Goal: Task Accomplishment & Management: Use online tool/utility

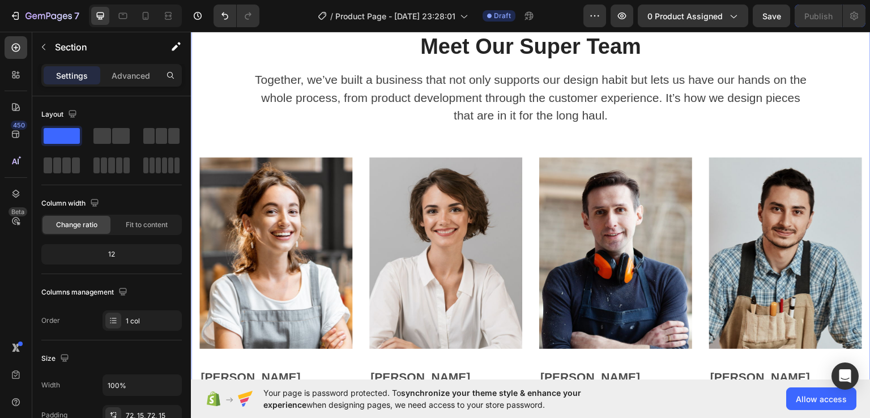
scroll to position [2816, 0]
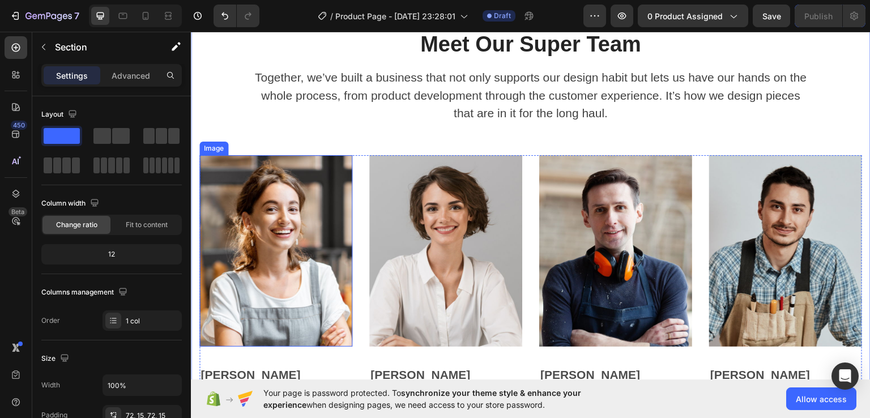
click at [294, 246] on img at bounding box center [275, 250] width 153 height 191
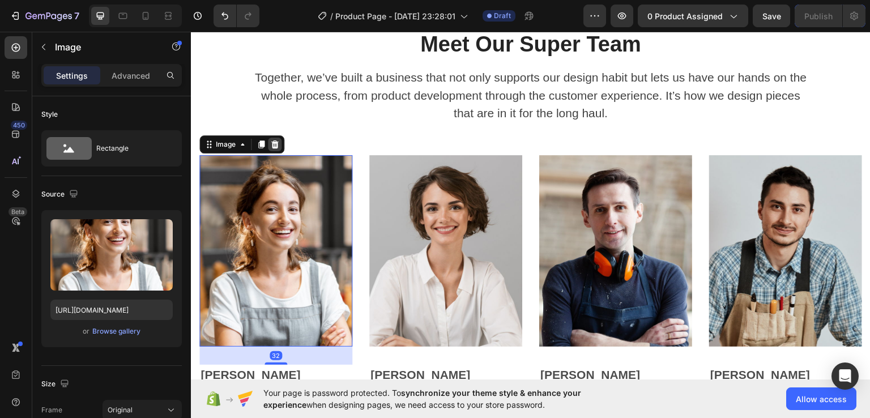
click at [274, 137] on div at bounding box center [275, 144] width 14 height 14
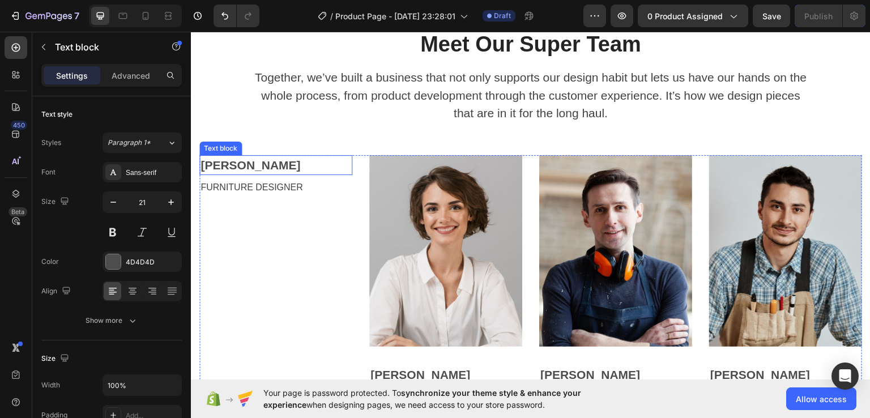
click at [280, 169] on p "Karen Hill" at bounding box center [275, 165] width 151 height 18
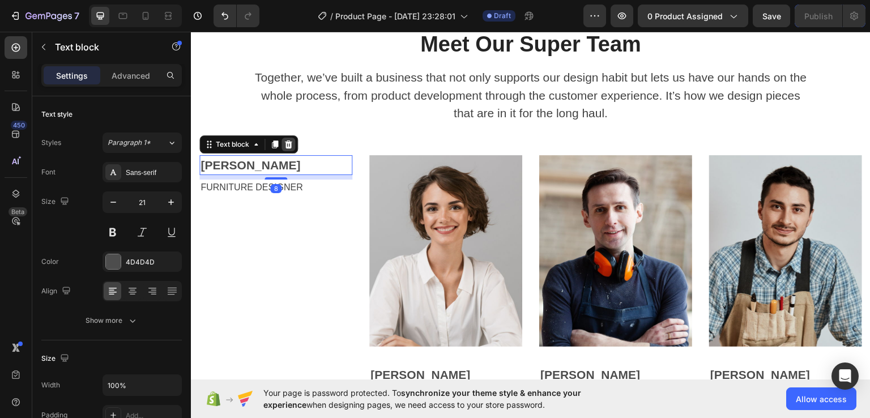
click at [290, 144] on icon at bounding box center [288, 144] width 7 height 8
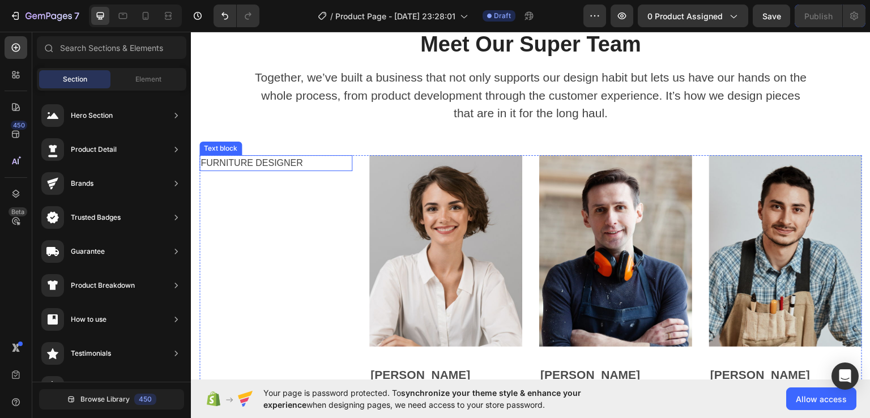
click at [290, 164] on p "FURNITURE DESIGNER" at bounding box center [275, 163] width 151 height 14
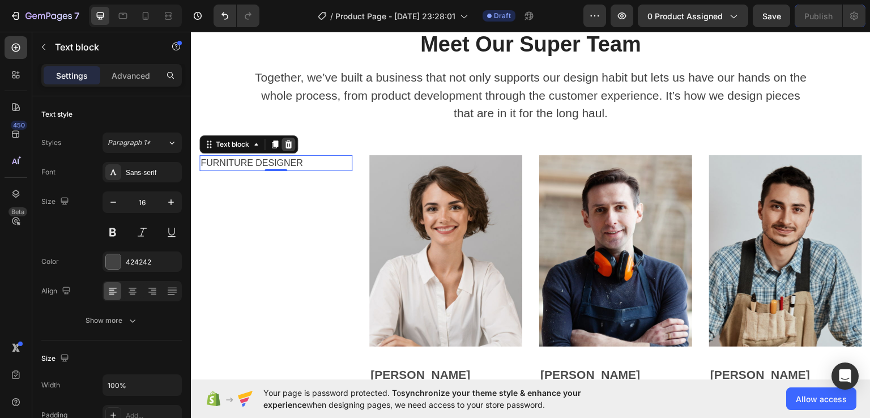
click at [288, 139] on icon at bounding box center [288, 143] width 9 height 9
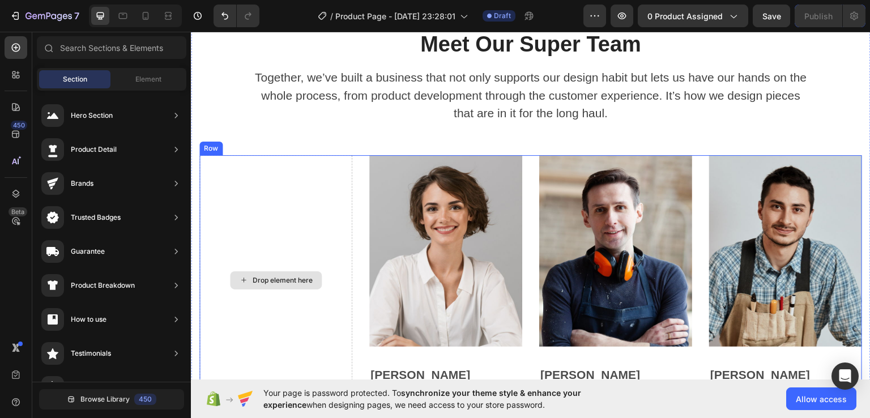
click at [294, 171] on div "Drop element here" at bounding box center [275, 280] width 153 height 250
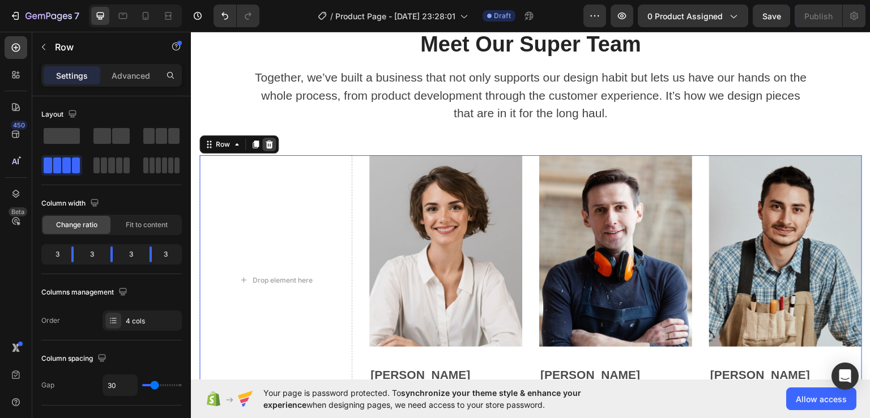
click at [269, 145] on icon at bounding box center [268, 144] width 7 height 8
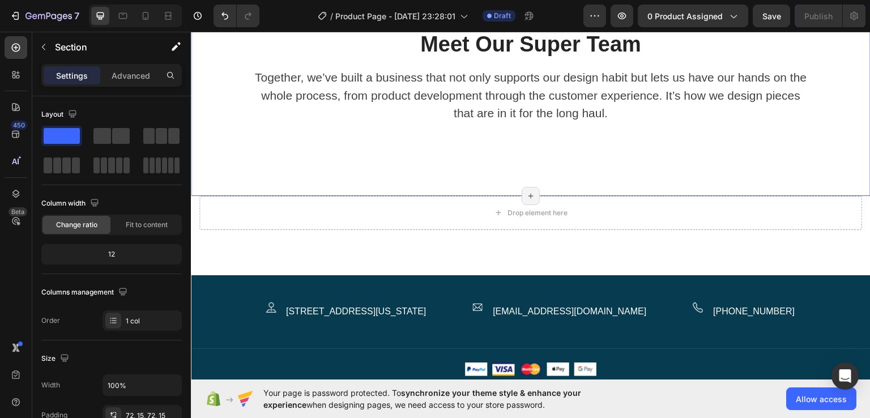
scroll to position [2810, 0]
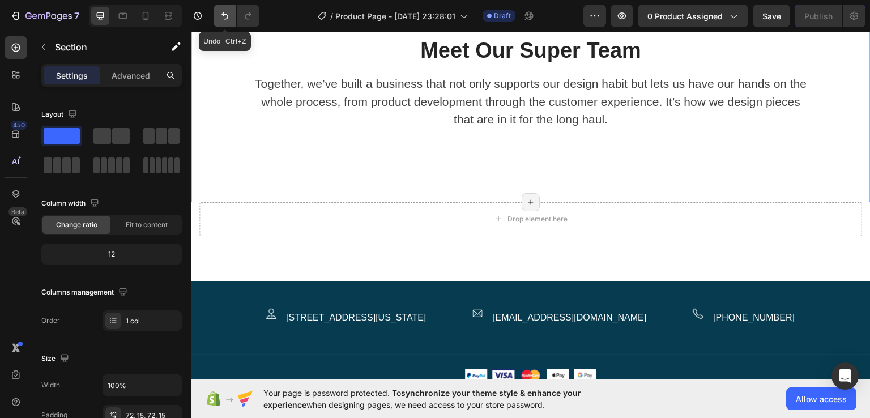
click at [229, 18] on icon "Undo/Redo" at bounding box center [224, 15] width 11 height 11
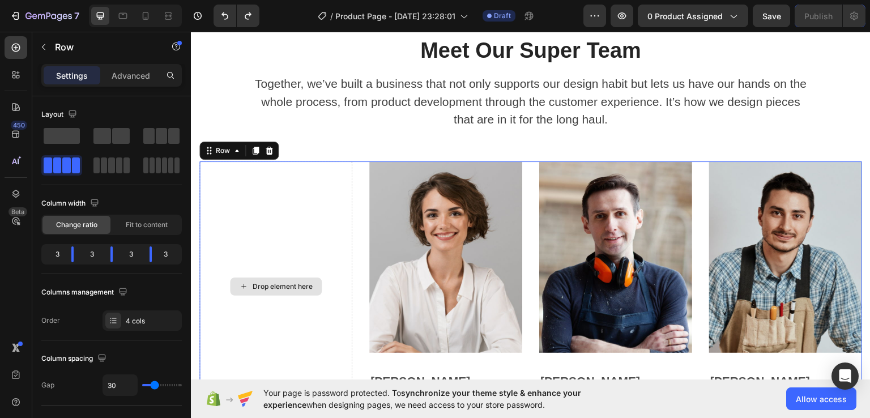
click at [250, 169] on div "Drop element here" at bounding box center [275, 286] width 153 height 250
click at [263, 193] on div "Drop element here" at bounding box center [275, 286] width 153 height 250
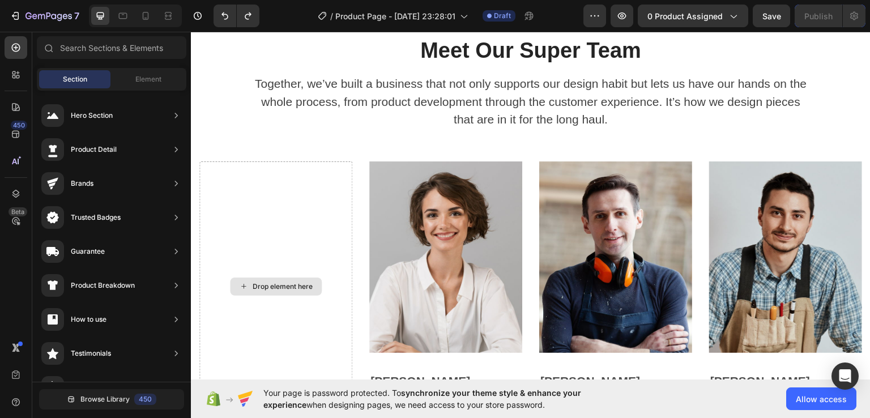
click at [258, 289] on div "Drop element here" at bounding box center [276, 286] width 92 height 18
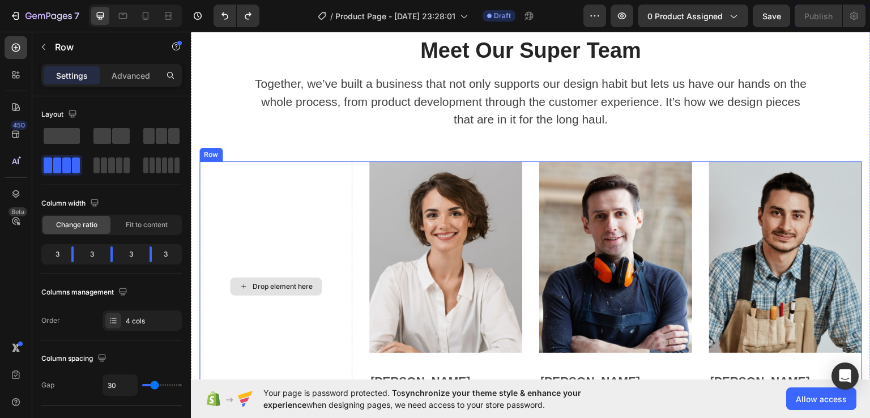
click at [269, 305] on div "Drop element here" at bounding box center [275, 286] width 153 height 250
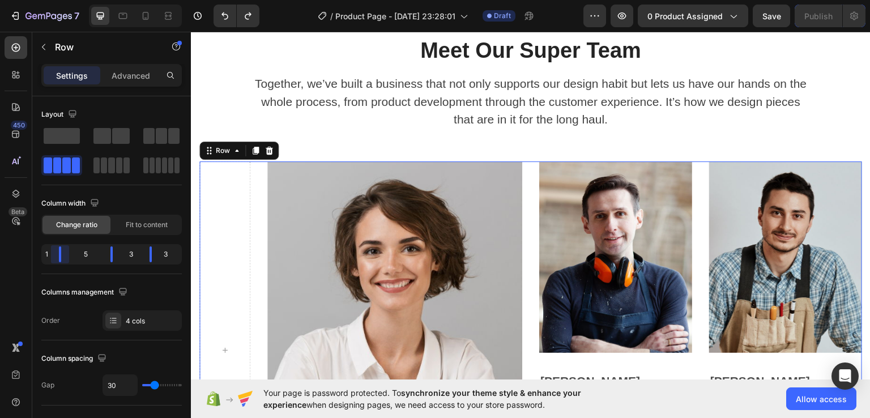
drag, startPoint x: 72, startPoint y: 253, endPoint x: 38, endPoint y: 257, distance: 34.8
click at [38, 0] on body "7 Version history / Product Page - Sep 22, 23:28:01 Draft Preview 0 product ass…" at bounding box center [435, 0] width 870 height 0
click at [46, 257] on div "1" at bounding box center [47, 254] width 6 height 16
click at [157, 138] on span at bounding box center [161, 136] width 11 height 16
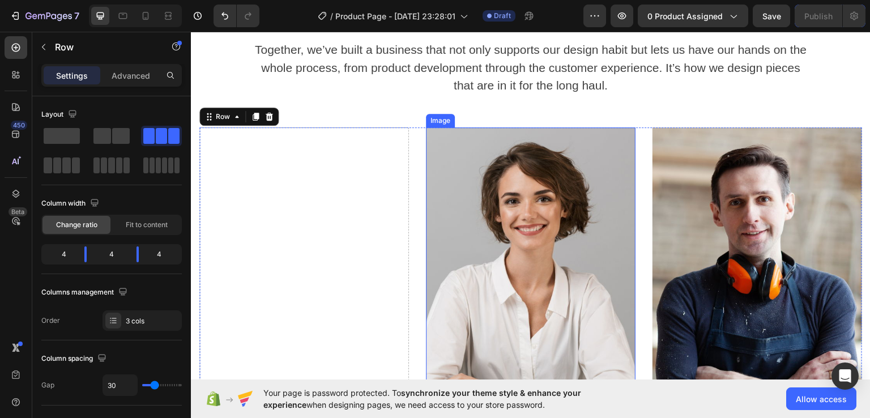
scroll to position [2846, 0]
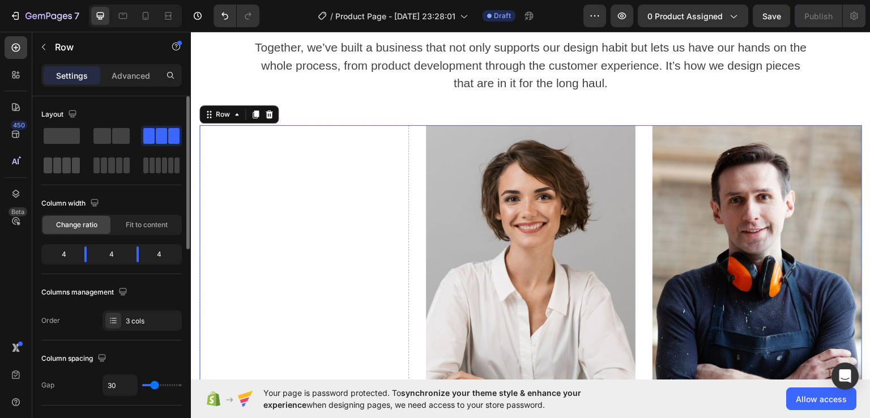
click at [66, 159] on span at bounding box center [66, 165] width 8 height 16
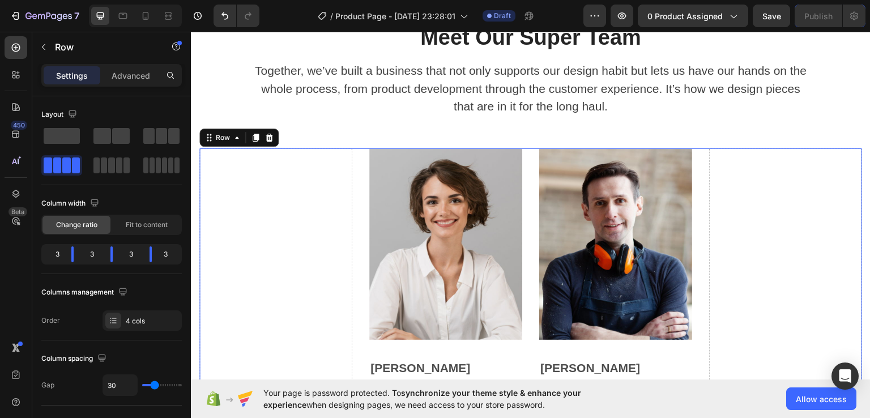
scroll to position [2821, 0]
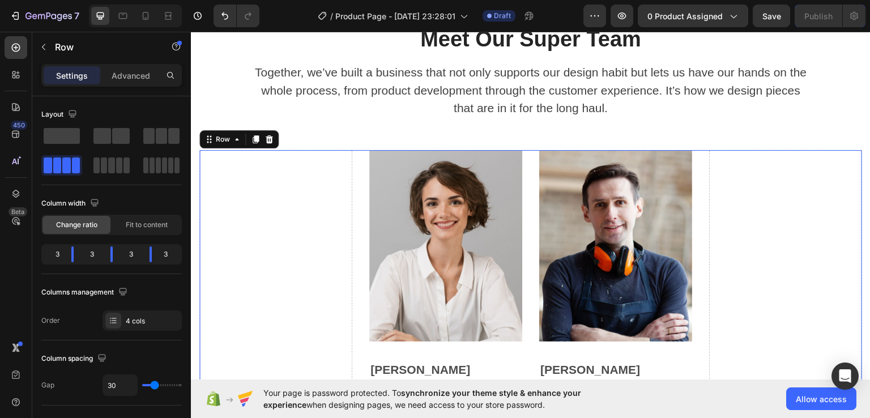
click at [286, 169] on div "Drop element here" at bounding box center [275, 399] width 153 height 500
click at [271, 134] on icon at bounding box center [268, 138] width 9 height 9
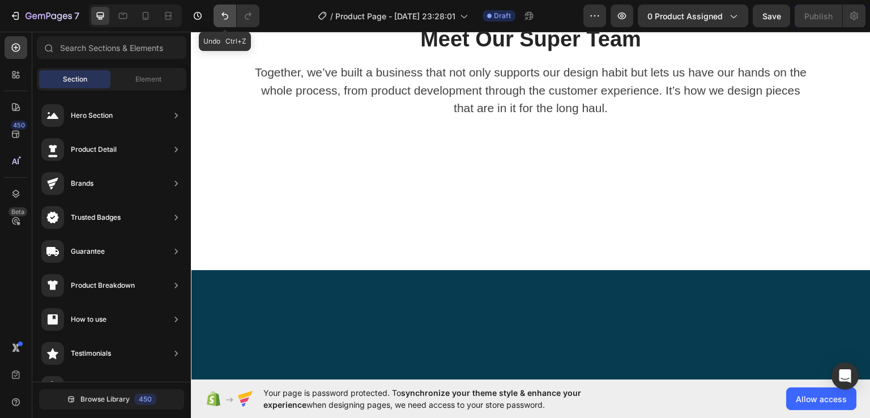
click at [228, 16] on icon "Undo/Redo" at bounding box center [224, 15] width 11 height 11
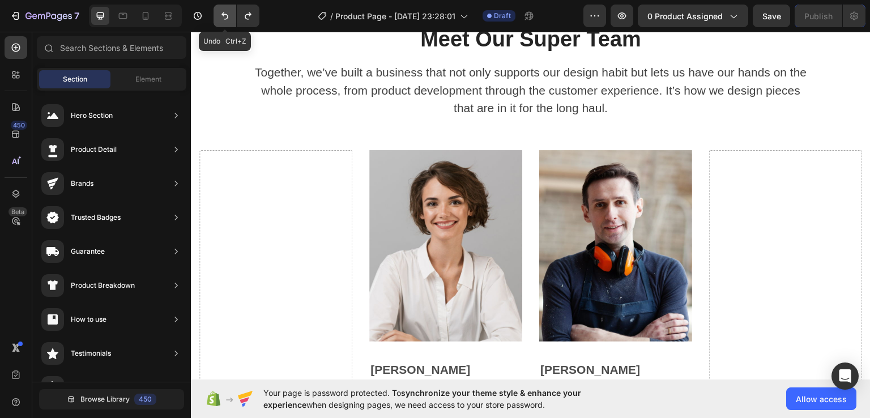
click at [228, 16] on icon "Undo/Redo" at bounding box center [224, 15] width 11 height 11
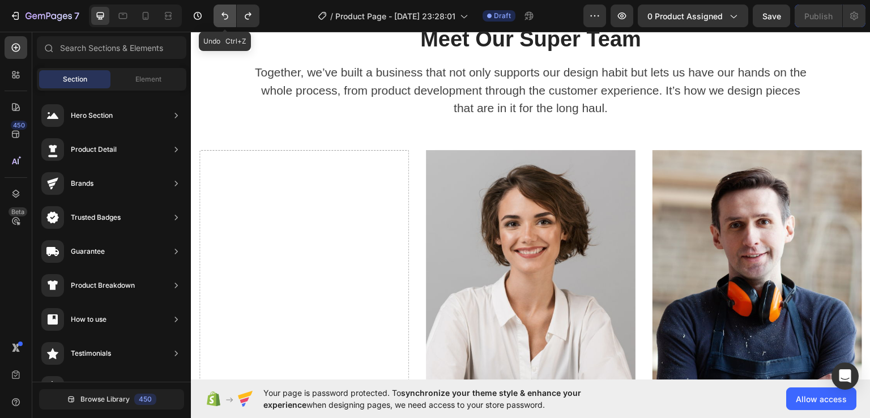
click at [228, 16] on icon "Undo/Redo" at bounding box center [224, 15] width 11 height 11
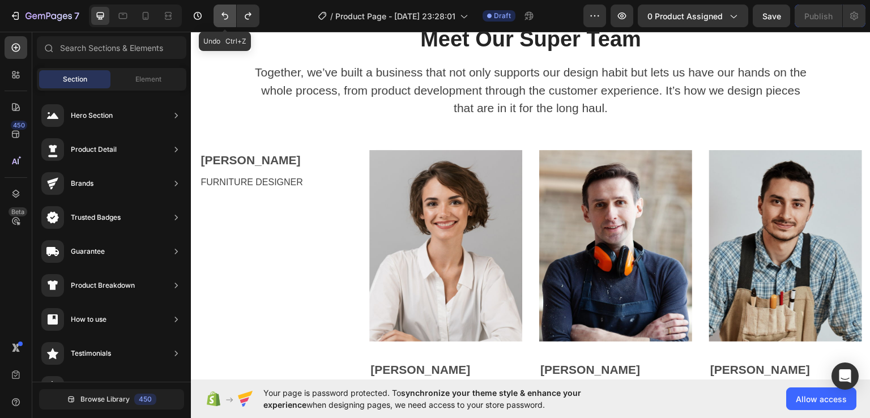
click at [228, 16] on icon "Undo/Redo" at bounding box center [224, 15] width 11 height 11
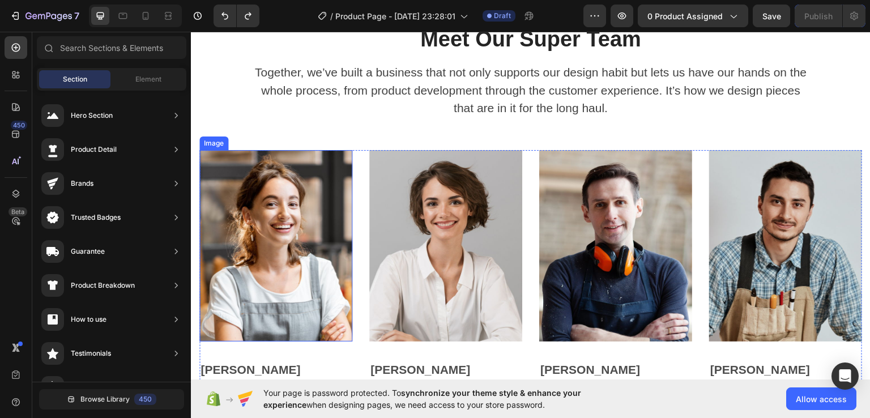
scroll to position [2835, 0]
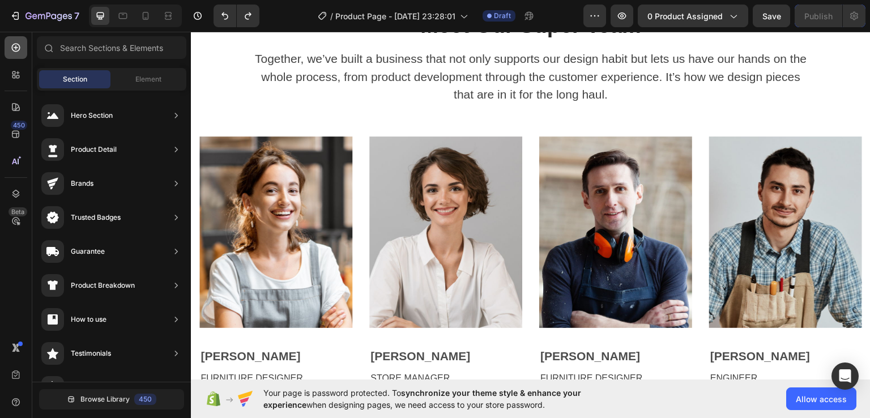
click at [18, 44] on icon at bounding box center [16, 48] width 8 height 8
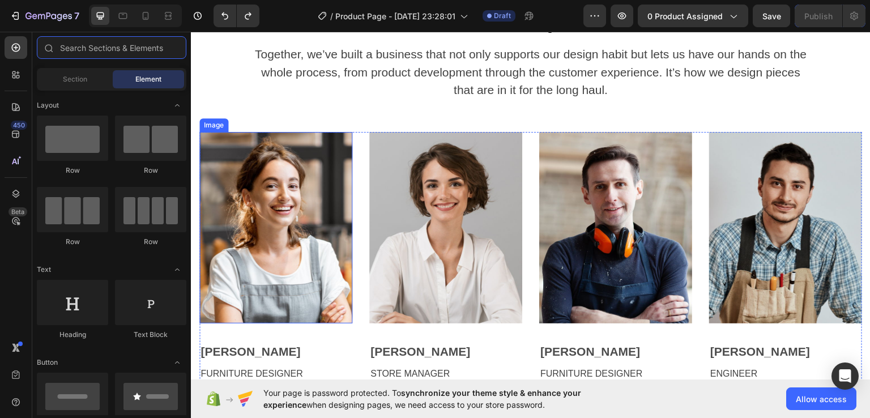
scroll to position [2839, 0]
click at [302, 271] on img at bounding box center [275, 227] width 153 height 191
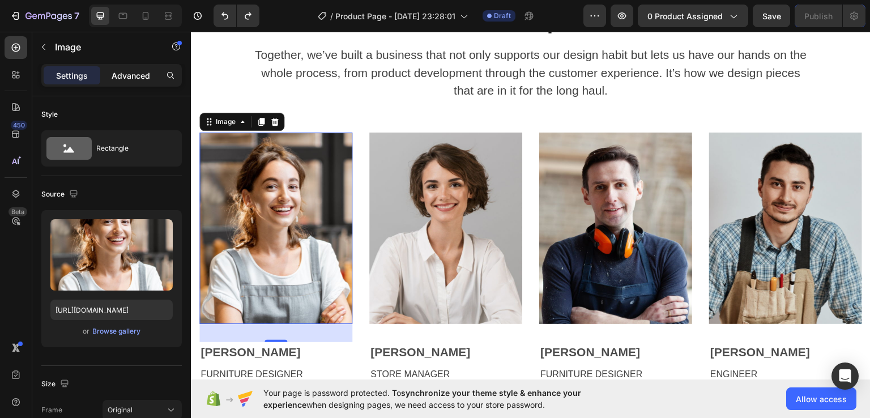
click at [127, 71] on p "Advanced" at bounding box center [131, 76] width 38 height 12
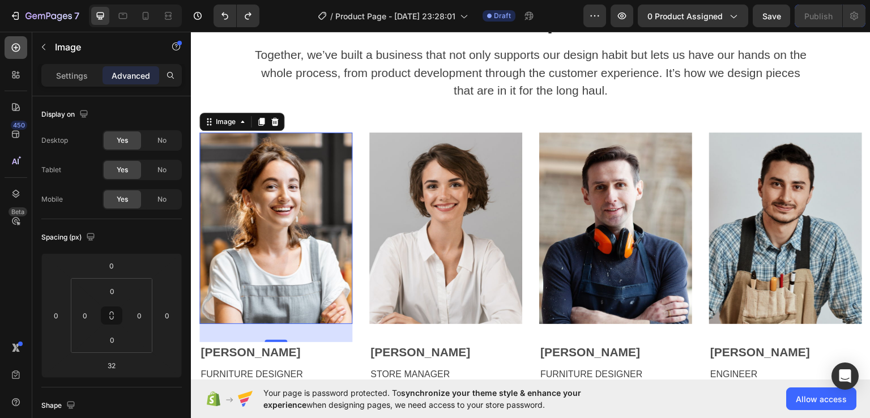
click at [10, 44] on icon at bounding box center [15, 47] width 11 height 11
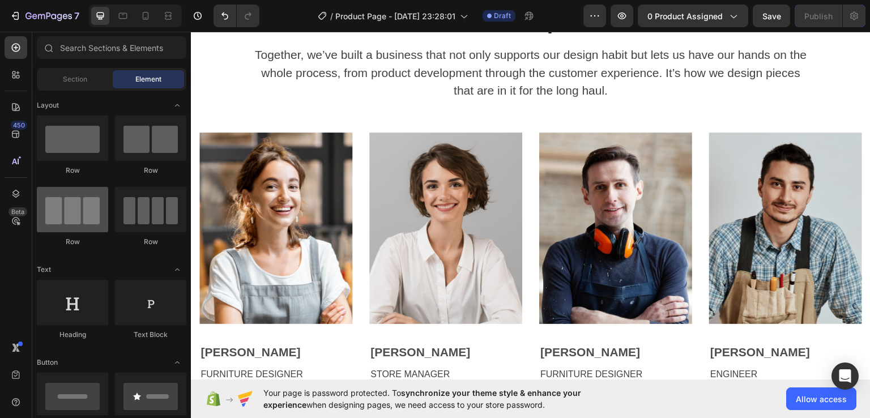
click at [77, 217] on div at bounding box center [72, 209] width 71 height 45
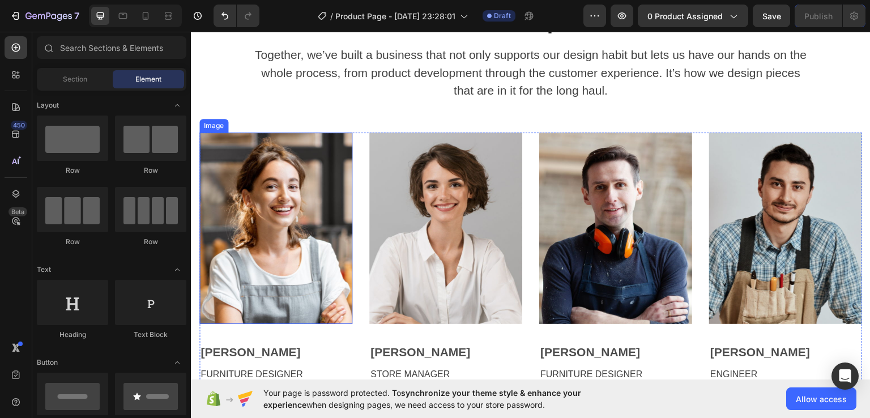
click at [324, 190] on img at bounding box center [275, 227] width 153 height 191
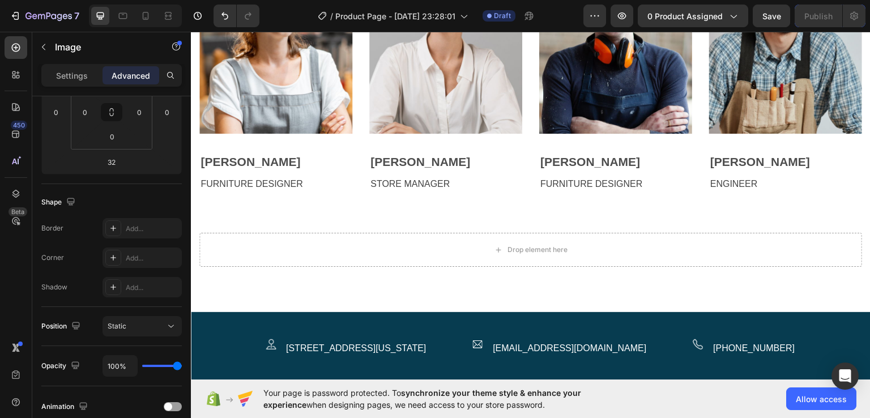
scroll to position [3031, 0]
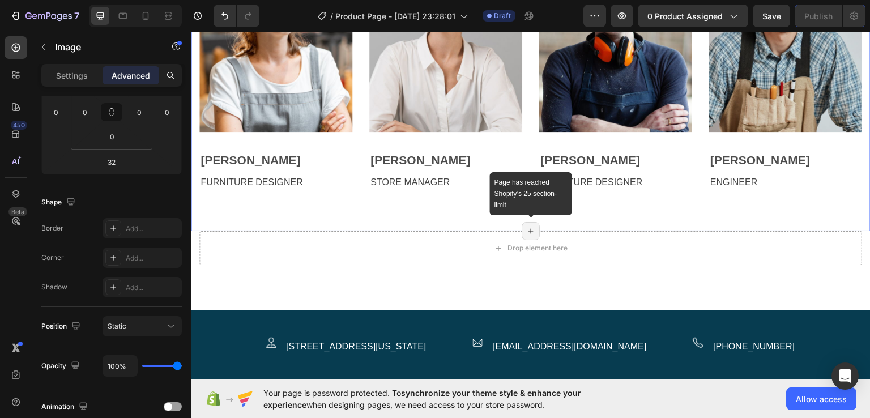
click at [526, 226] on icon at bounding box center [530, 230] width 9 height 9
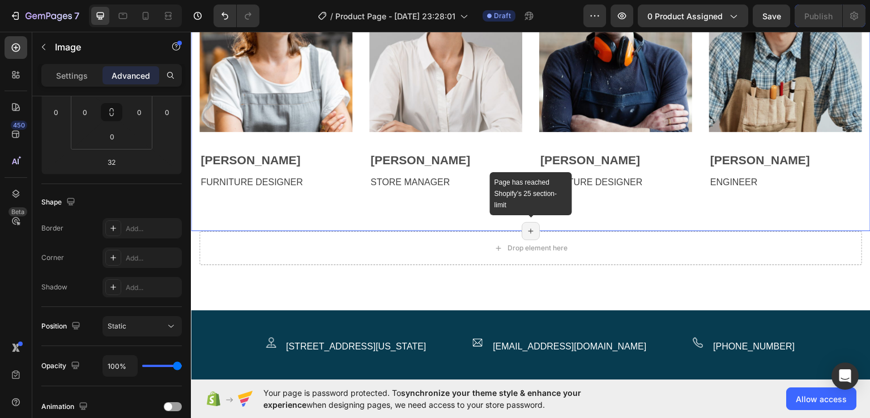
click at [526, 226] on icon at bounding box center [530, 230] width 9 height 9
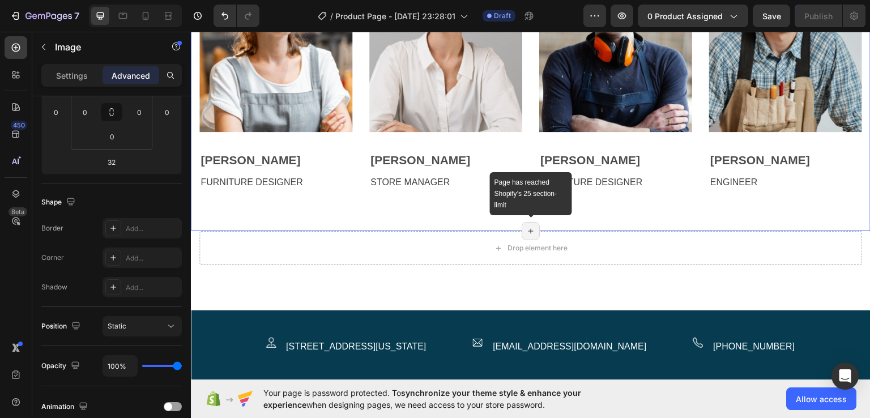
click at [526, 226] on icon at bounding box center [530, 230] width 9 height 9
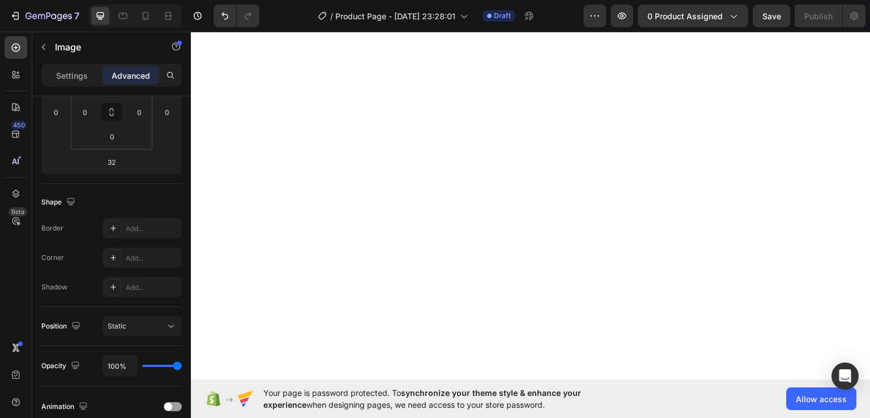
scroll to position [5909, 0]
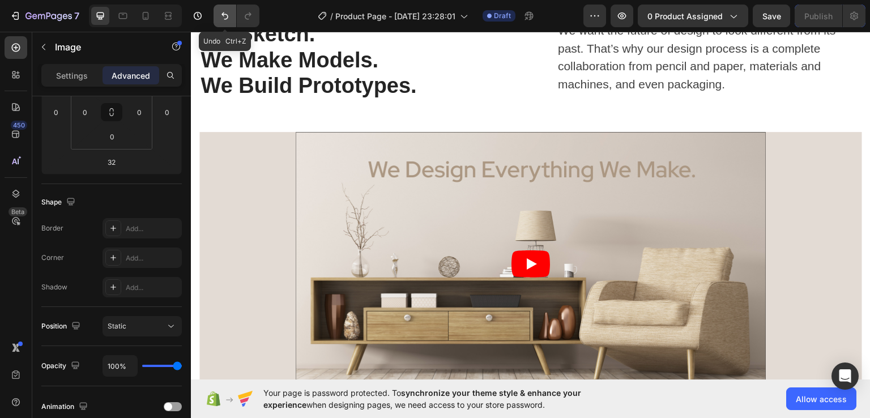
click at [229, 19] on icon "Undo/Redo" at bounding box center [224, 15] width 11 height 11
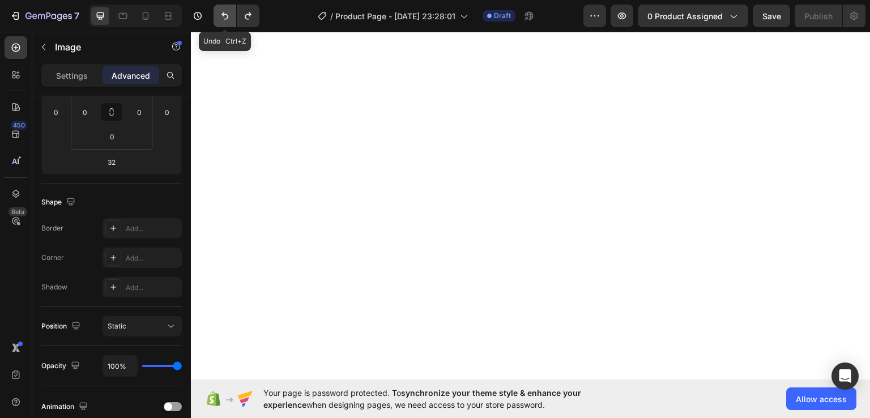
click at [229, 19] on icon "Undo/Redo" at bounding box center [224, 15] width 11 height 11
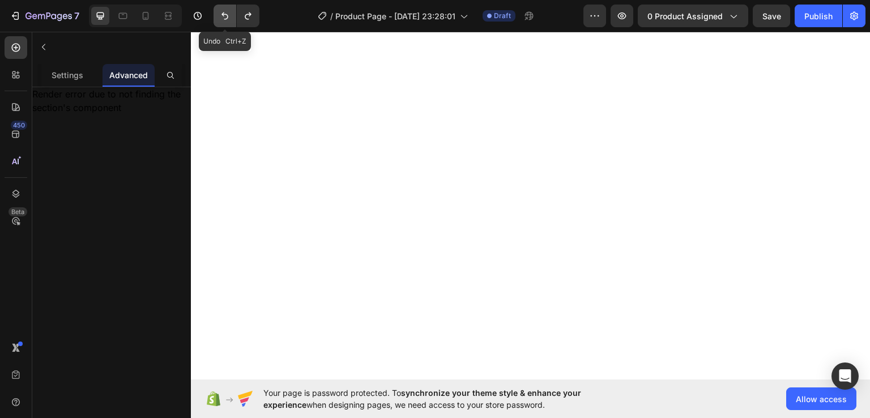
click at [229, 19] on icon "Undo/Redo" at bounding box center [224, 15] width 11 height 11
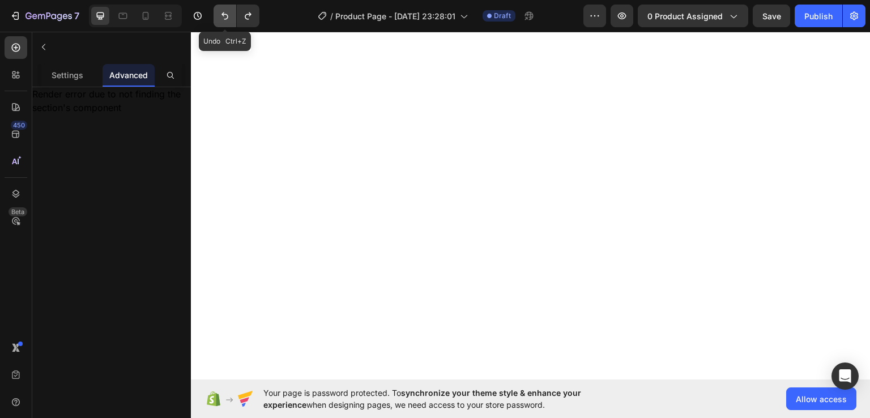
click at [229, 19] on icon "Undo/Redo" at bounding box center [224, 15] width 11 height 11
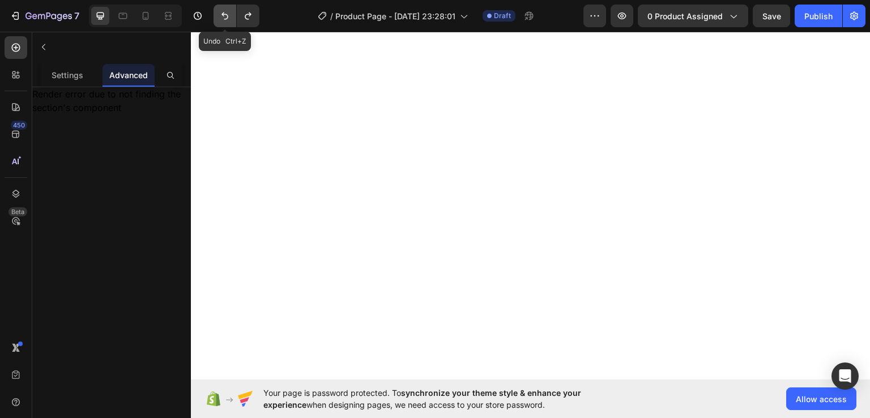
click at [229, 19] on icon "Undo/Redo" at bounding box center [224, 15] width 11 height 11
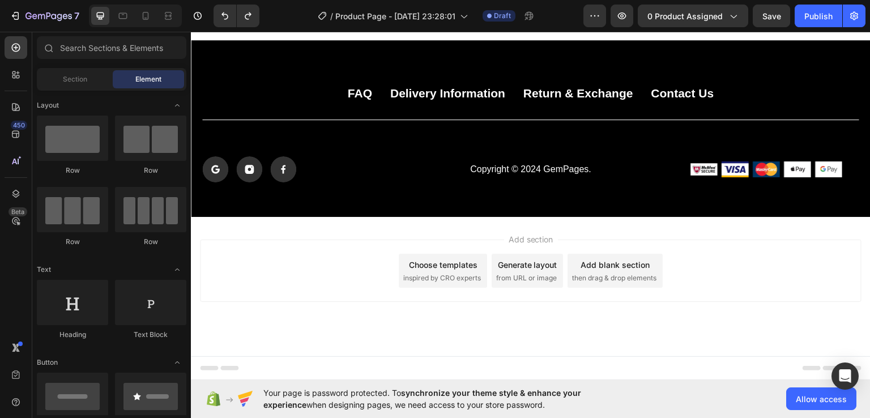
scroll to position [5693, 0]
click at [436, 271] on div "Choose templates inspired by CRO experts" at bounding box center [443, 270] width 88 height 34
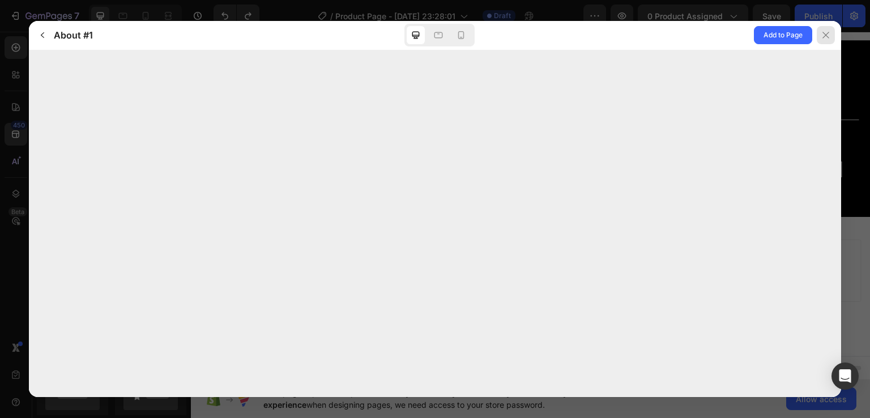
click at [828, 27] on div at bounding box center [825, 35] width 18 height 18
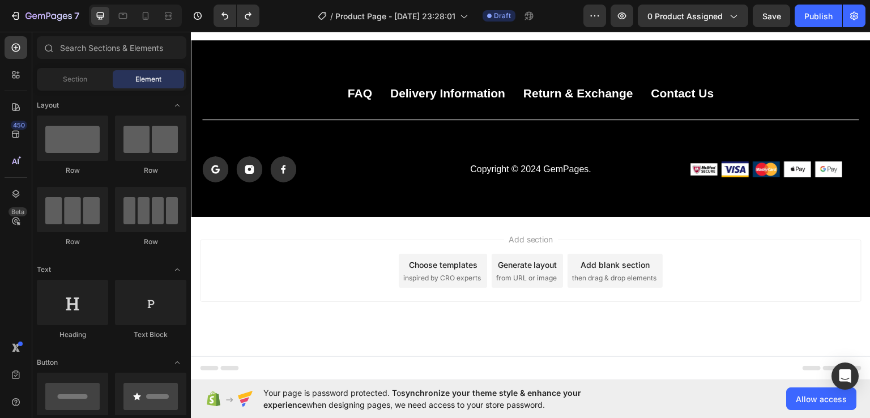
click at [438, 259] on div "Choose templates" at bounding box center [443, 264] width 68 height 12
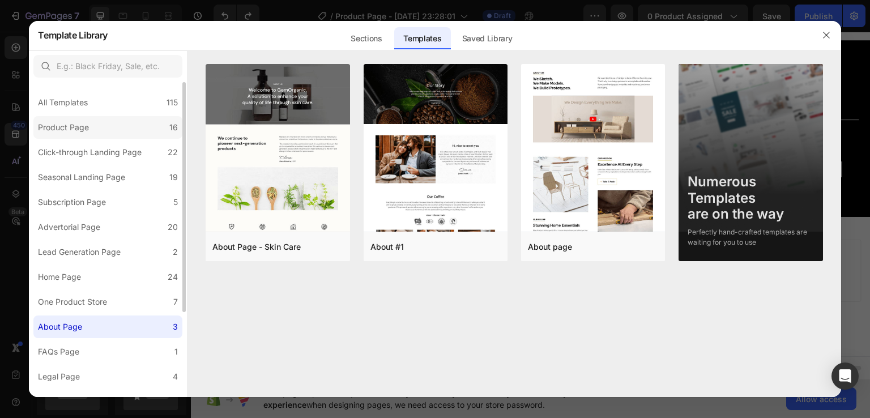
click at [110, 122] on label "Product Page 16" at bounding box center [107, 127] width 149 height 23
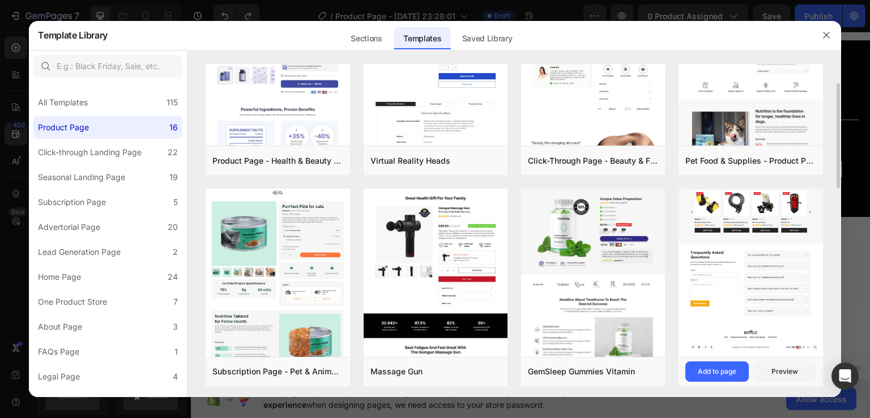
scroll to position [93, 0]
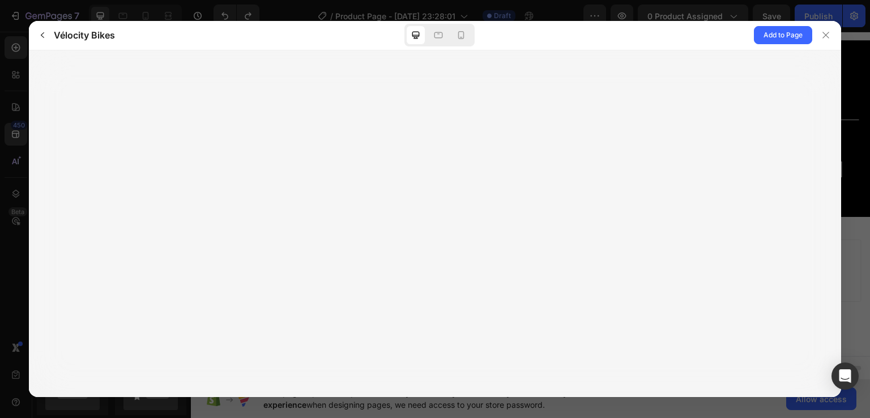
drag, startPoint x: 763, startPoint y: 325, endPoint x: 577, endPoint y: 243, distance: 203.0
click at [577, 243] on div at bounding box center [435, 223] width 812 height 346
click at [791, 36] on span "Add to Page" at bounding box center [782, 35] width 39 height 14
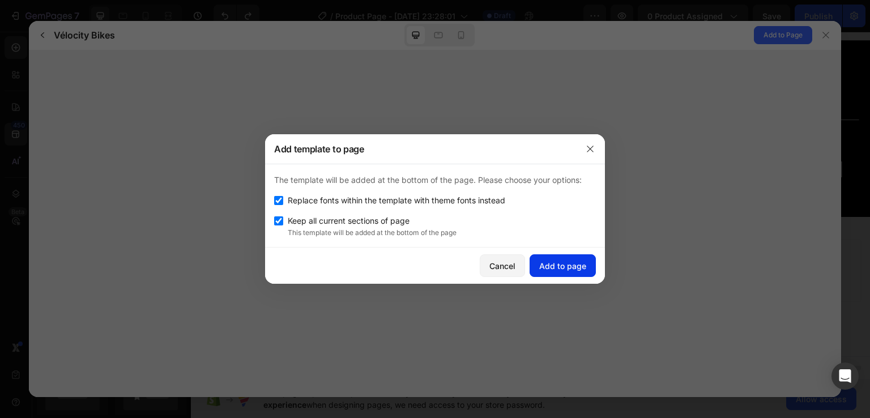
click at [551, 265] on div "Add to page" at bounding box center [562, 266] width 47 height 12
click at [551, 265] on button "Add to page" at bounding box center [562, 265] width 66 height 23
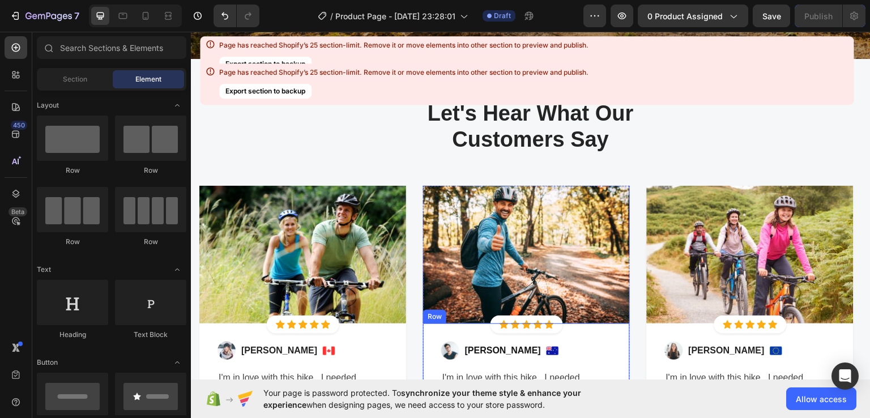
scroll to position [8718, 0]
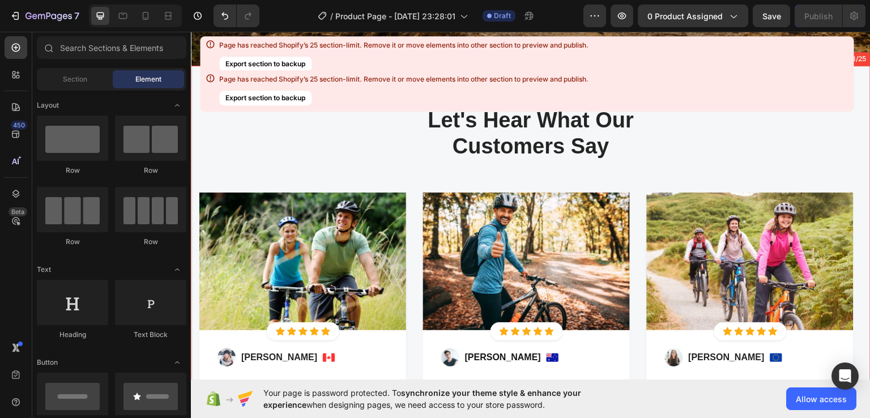
click at [538, 181] on div "Let's Hear What Our Customers Say Heading Row Image Icon Icon Icon Icon Icon Ic…" at bounding box center [530, 325] width 662 height 438
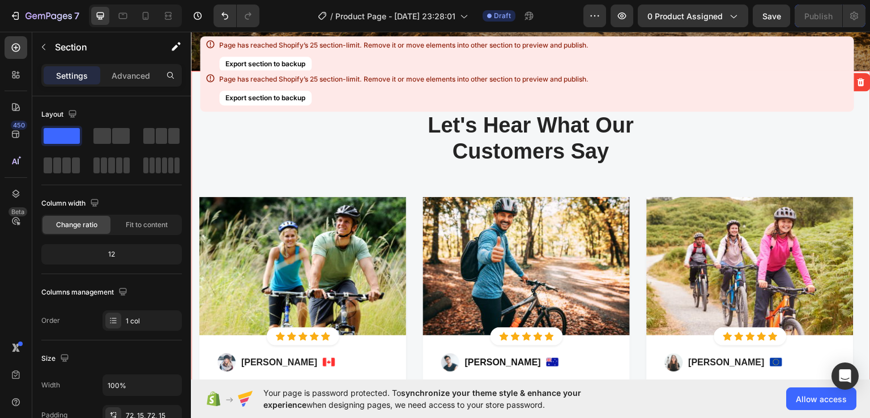
click at [699, 172] on div "Let's Hear What Our Customers Say Heading Row Image Icon Icon Icon Icon Icon Ic…" at bounding box center [530, 330] width 662 height 438
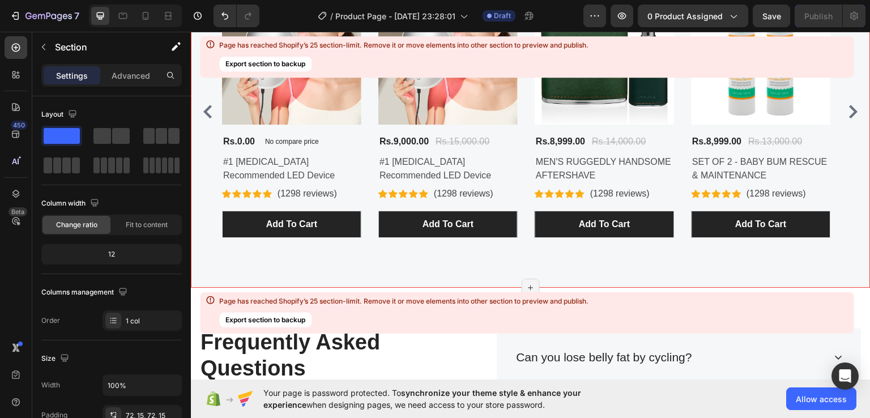
scroll to position [9945, 0]
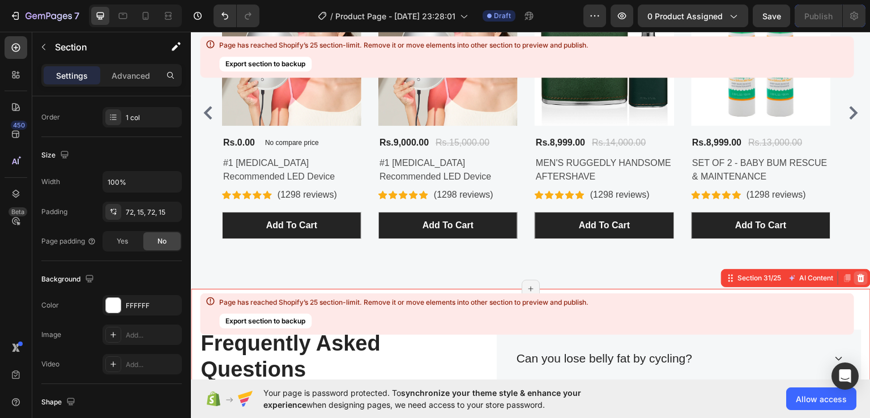
click at [857, 275] on icon at bounding box center [860, 277] width 7 height 8
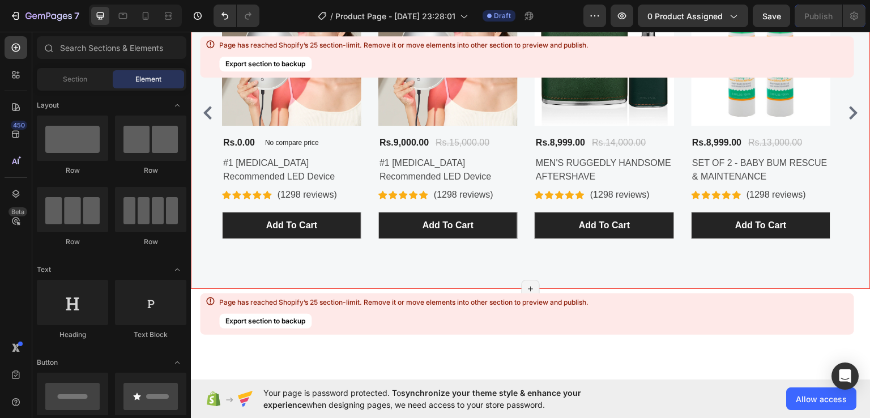
click at [747, 261] on div "Customers Also Bought Heading Row Product Images No discount Not be displayed w…" at bounding box center [530, 87] width 679 height 403
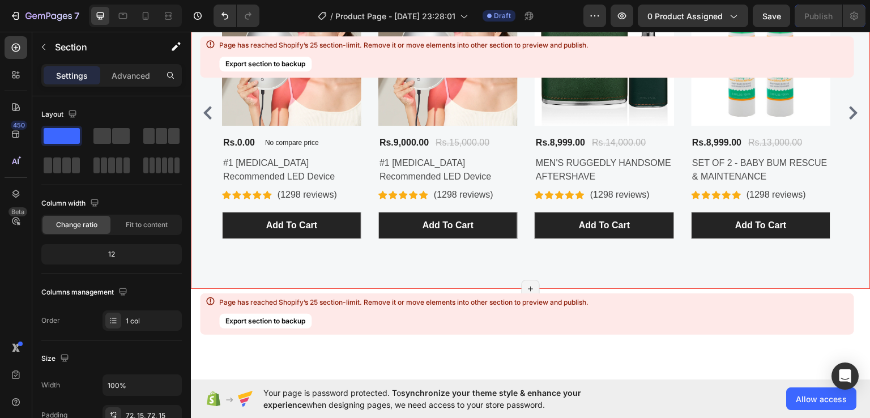
click at [747, 261] on div "Customers Also Bought Heading Row Product Images No discount Not be displayed w…" at bounding box center [530, 87] width 679 height 403
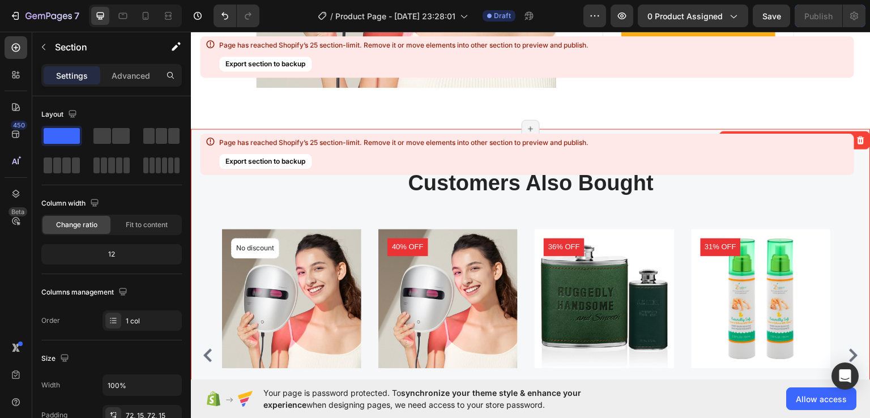
scroll to position [9609, 0]
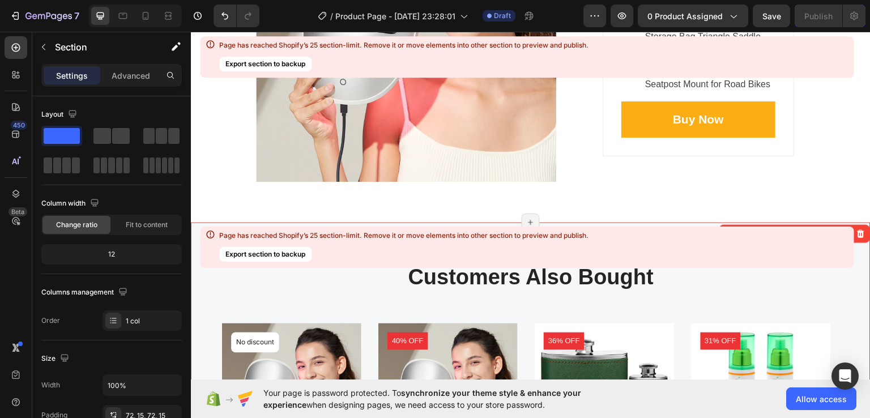
drag, startPoint x: 949, startPoint y: 284, endPoint x: 814, endPoint y: 225, distance: 147.5
click at [814, 225] on div "Section 30/25 AI Content Write with GemAI What would you like to describe here?…" at bounding box center [794, 233] width 151 height 18
click at [813, 226] on div "Page has reached Shopify’s 25 section-limit. Remove it or move elements into ot…" at bounding box center [526, 246] width 653 height 41
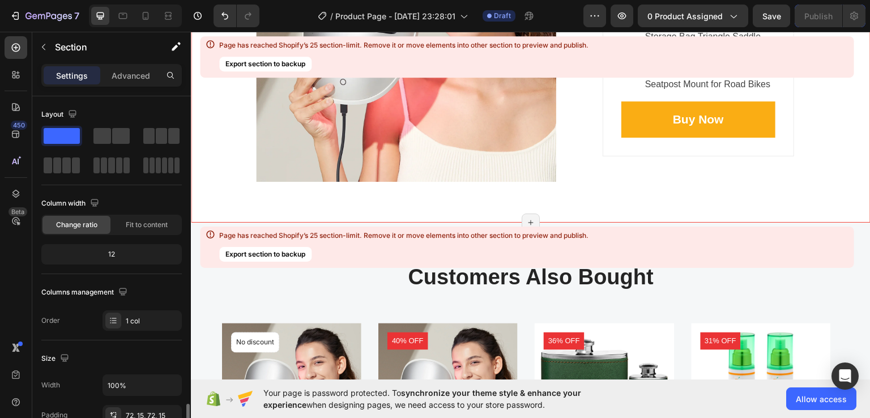
scroll to position [203, 0]
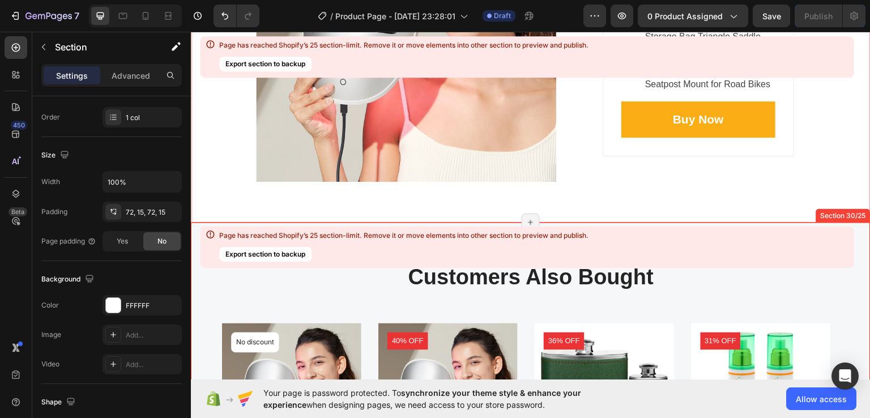
click at [756, 227] on div "Page has reached Shopify’s 25 section-limit. Remove it or move elements into ot…" at bounding box center [526, 246] width 653 height 41
click at [742, 256] on div "Page has reached Shopify’s 25 section-limit. Remove it or move elements into ot…" at bounding box center [526, 246] width 653 height 41
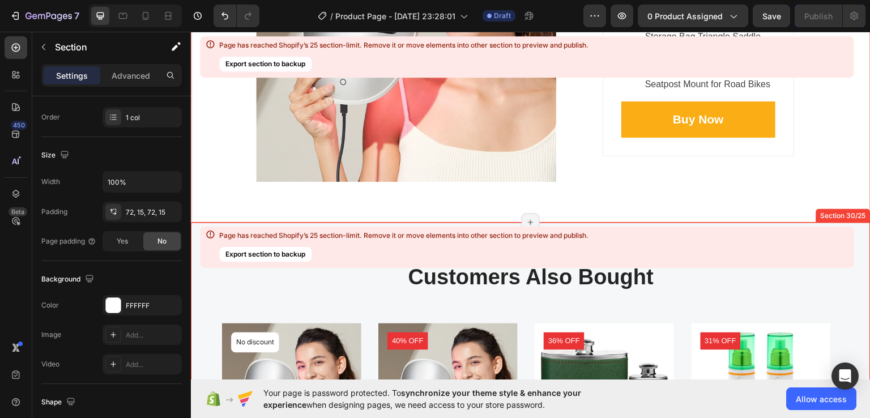
click at [742, 256] on div "Page has reached Shopify’s 25 section-limit. Remove it or move elements into ot…" at bounding box center [526, 246] width 653 height 41
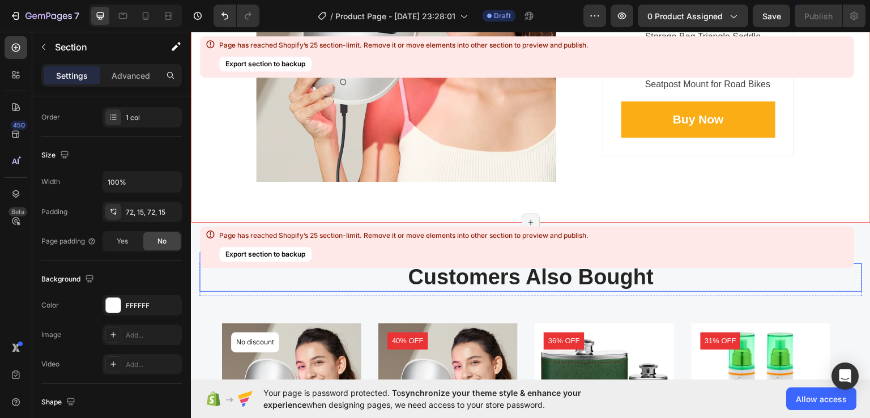
click at [744, 283] on p "Customers Also Bought" at bounding box center [530, 277] width 660 height 26
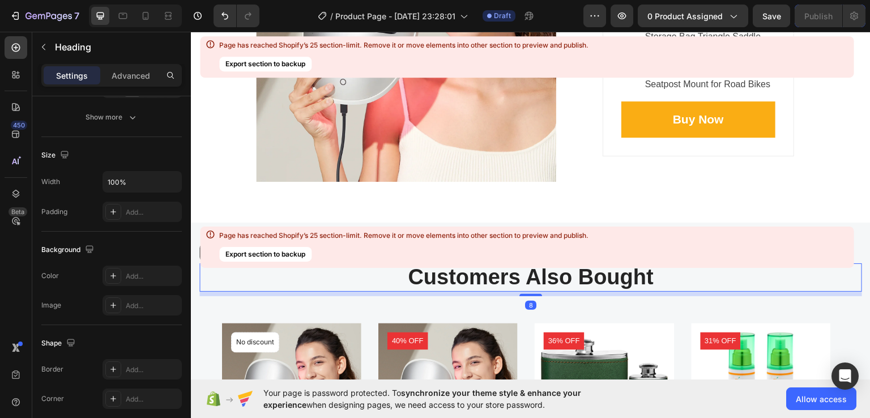
scroll to position [0, 0]
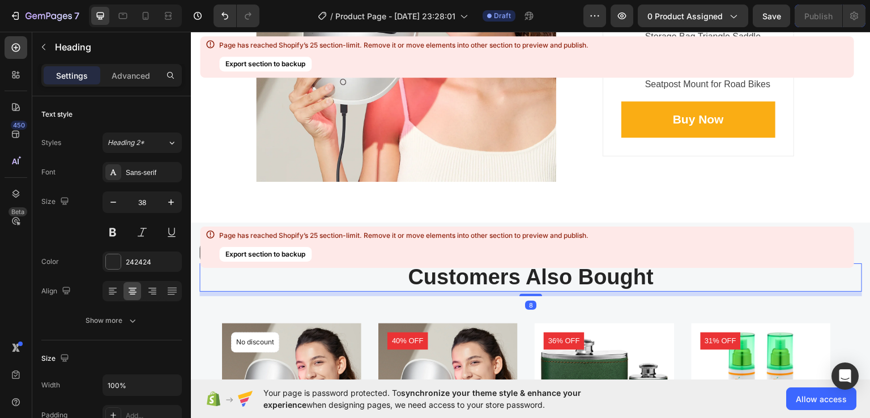
click at [744, 283] on p "Customers Also Bought" at bounding box center [530, 277] width 660 height 26
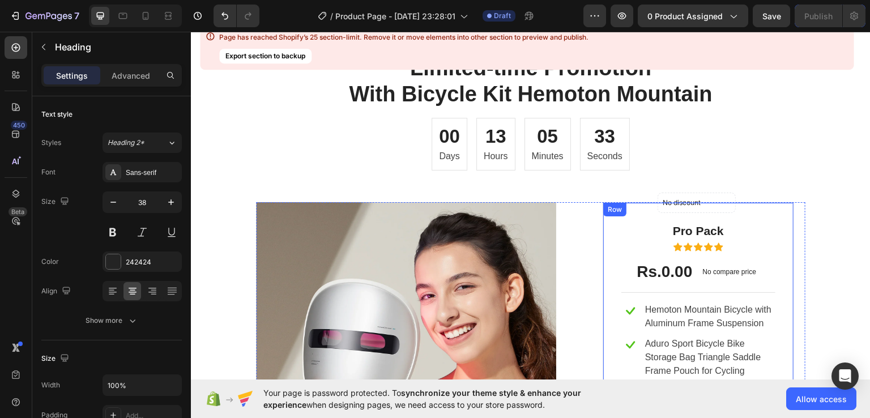
scroll to position [9275, 0]
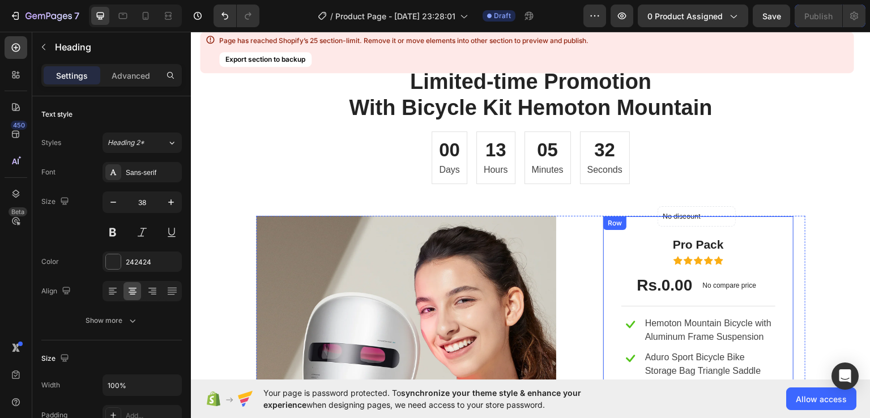
click at [740, 120] on p "Limited-time Promotion With Bicycle Kit Hemoton Mountain" at bounding box center [530, 94] width 660 height 52
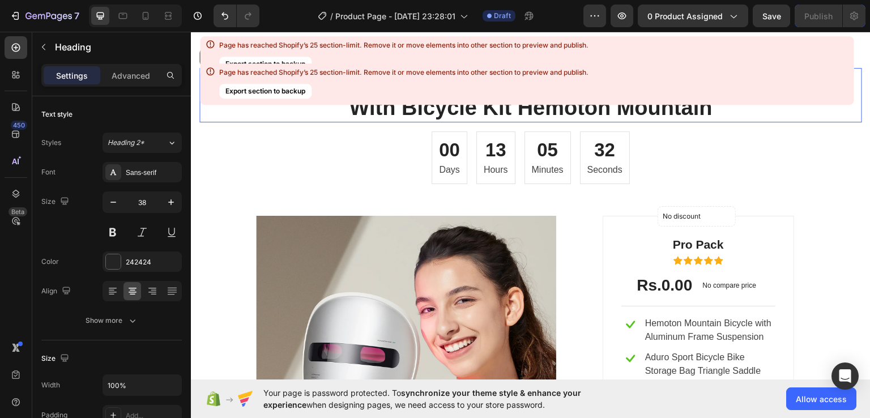
click at [740, 120] on p "Limited-time Promotion With Bicycle Kit Hemoton Mountain" at bounding box center [530, 94] width 660 height 52
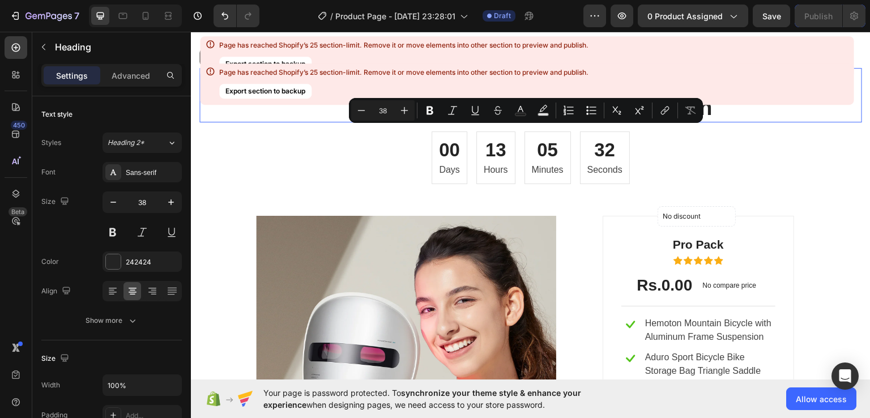
scroll to position [9243, 0]
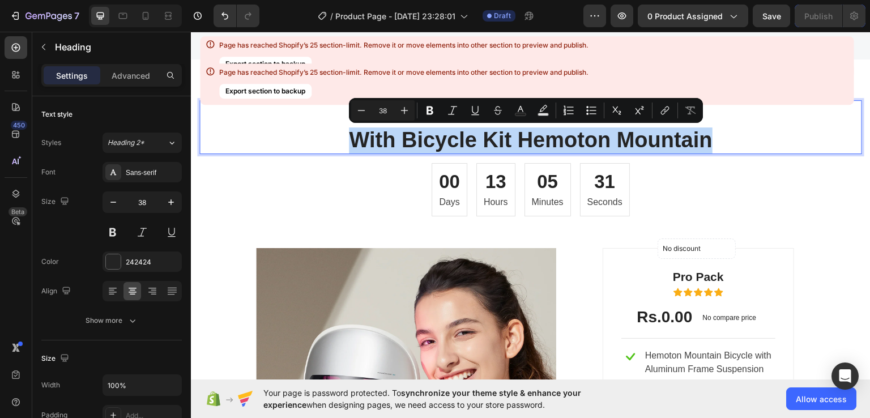
click at [740, 138] on p "Limited-time Promotion With Bicycle Kit Hemoton Mountain" at bounding box center [530, 127] width 660 height 52
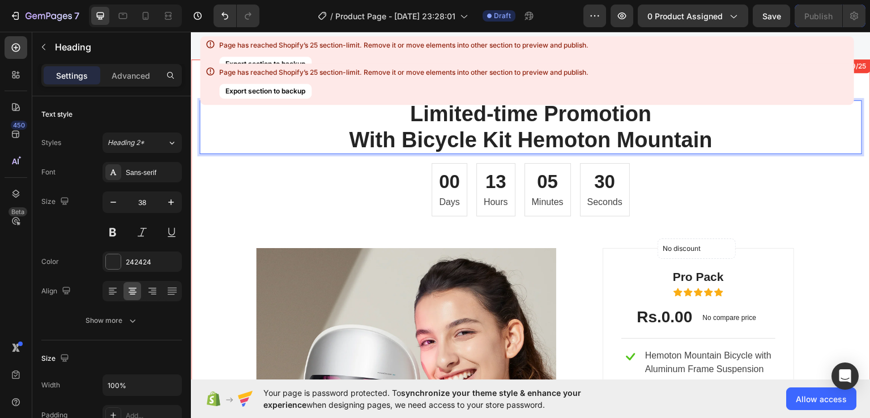
click at [749, 232] on div "Limited-time Promotion With Bicycle Kit Hemoton Mountain Heading 16 00 Days 13 …" at bounding box center [530, 323] width 662 height 447
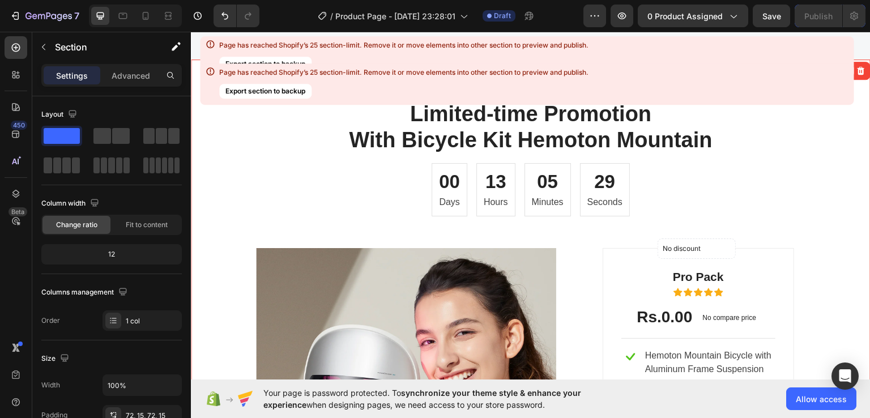
click at [749, 232] on div "Limited-time Promotion With Bicycle Kit Hemoton Mountain Heading 00 Days 13 Hou…" at bounding box center [530, 323] width 662 height 447
click at [857, 73] on div at bounding box center [861, 70] width 14 height 14
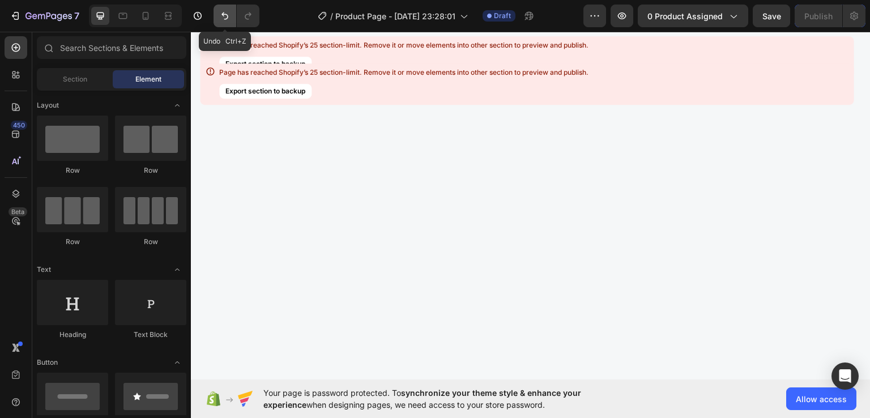
click at [225, 12] on icon "Undo/Redo" at bounding box center [224, 15] width 11 height 11
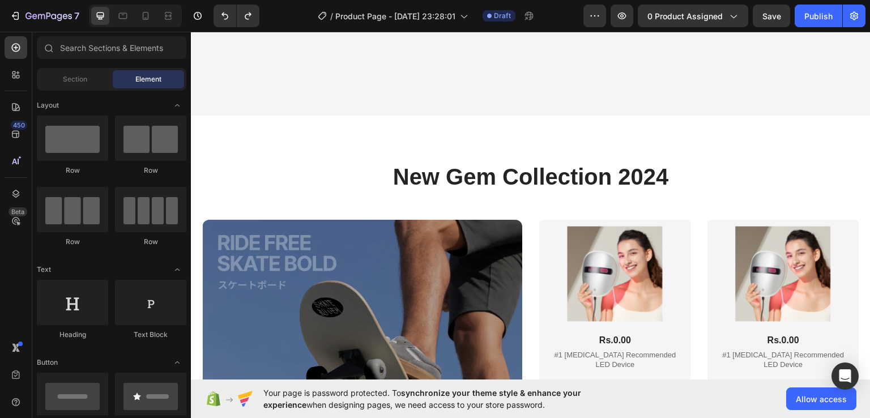
scroll to position [4816, 0]
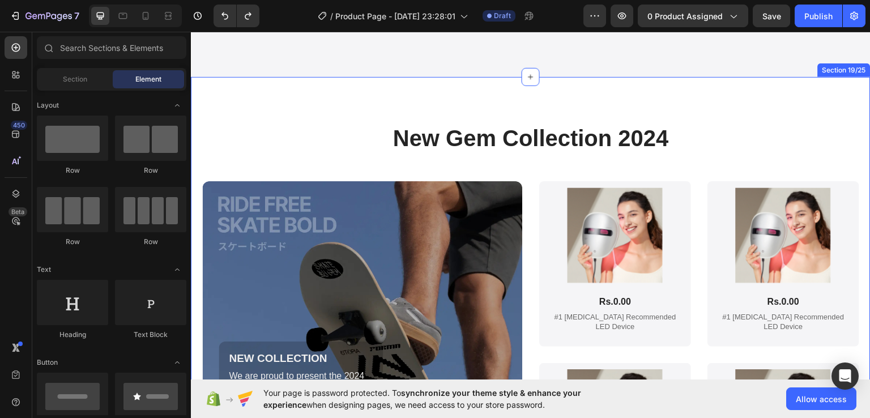
click at [681, 130] on div "New Gem Collection 2024 Heading NEW COLLECTION Text Block We are proud to prese…" at bounding box center [530, 324] width 679 height 497
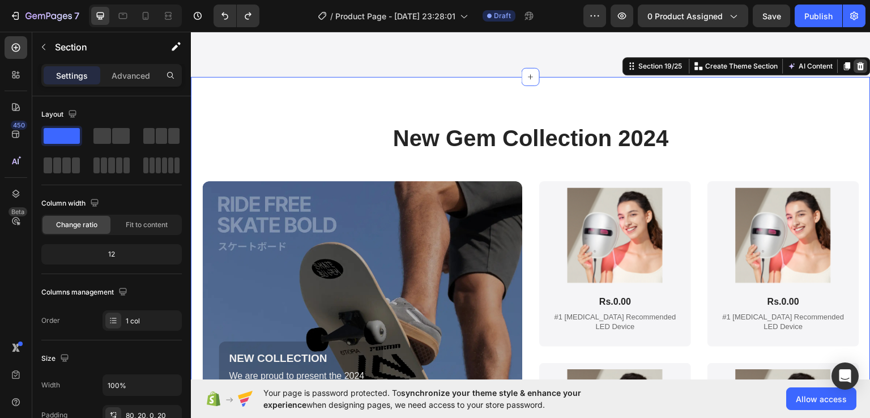
click at [857, 70] on icon at bounding box center [860, 66] width 7 height 8
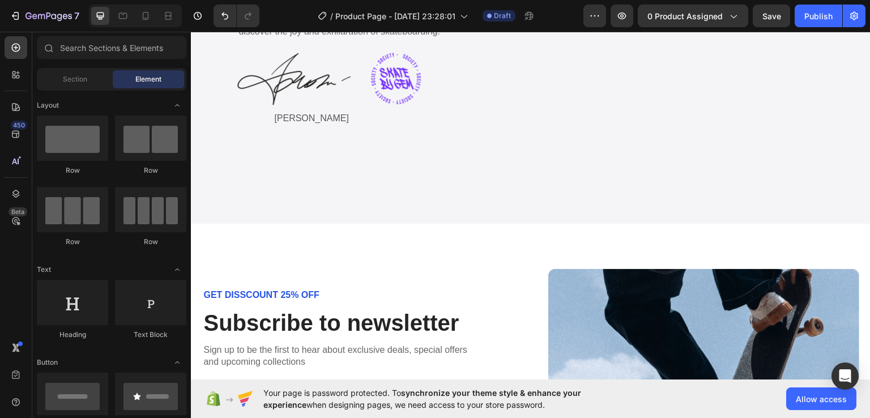
scroll to position [4700, 0]
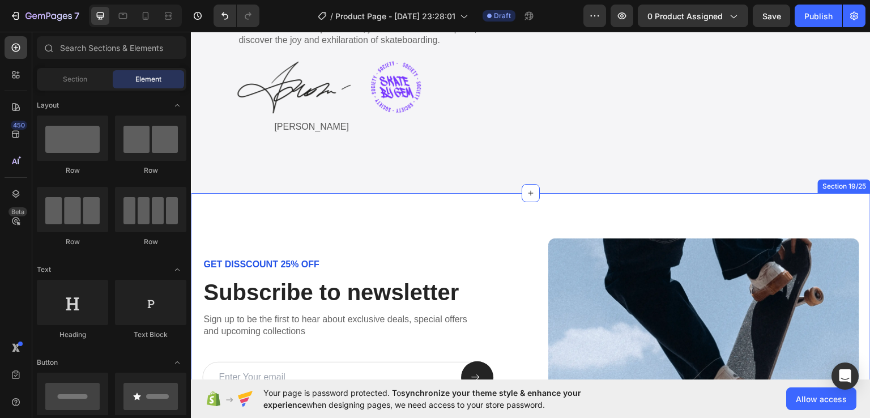
click at [694, 274] on div "GET DISSCOUNT 25% OFF Text Block Subscribe to newsletter Heading Sign up to be …" at bounding box center [530, 346] width 679 height 309
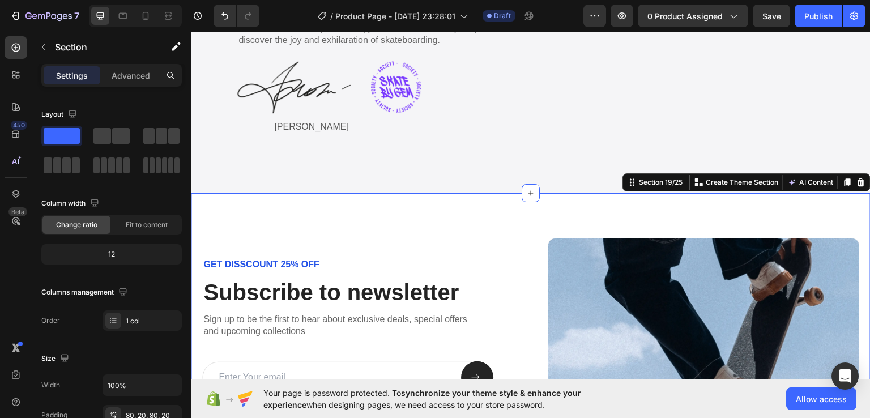
click at [719, 250] on div "GET DISSCOUNT 25% OFF Text Block Subscribe to newsletter Heading Sign up to be …" at bounding box center [530, 346] width 679 height 309
click at [856, 186] on icon at bounding box center [860, 181] width 9 height 9
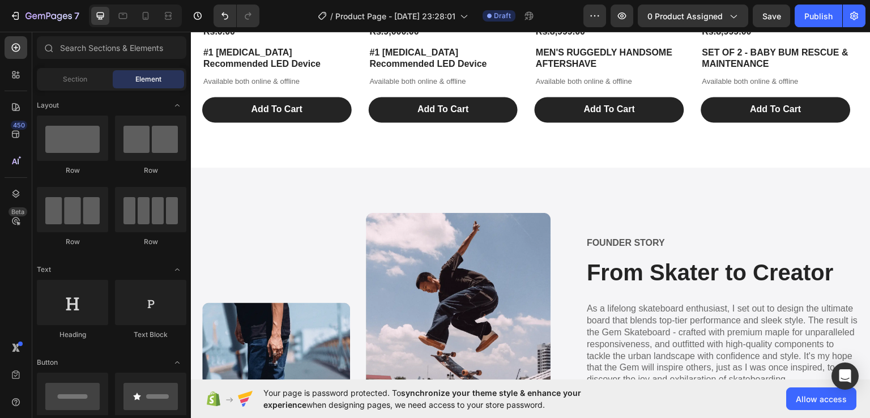
scroll to position [4404, 0]
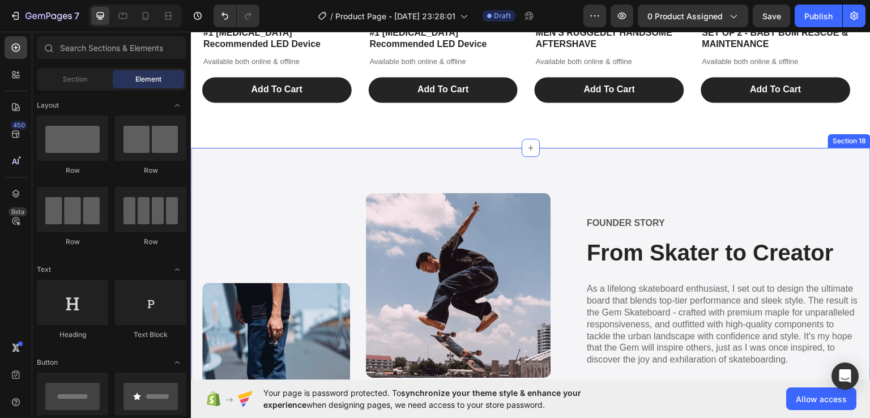
click at [710, 166] on div "Image FOUNDER STORY Text Block From Skater to Creator Heading As a lifelong ska…" at bounding box center [530, 341] width 679 height 388
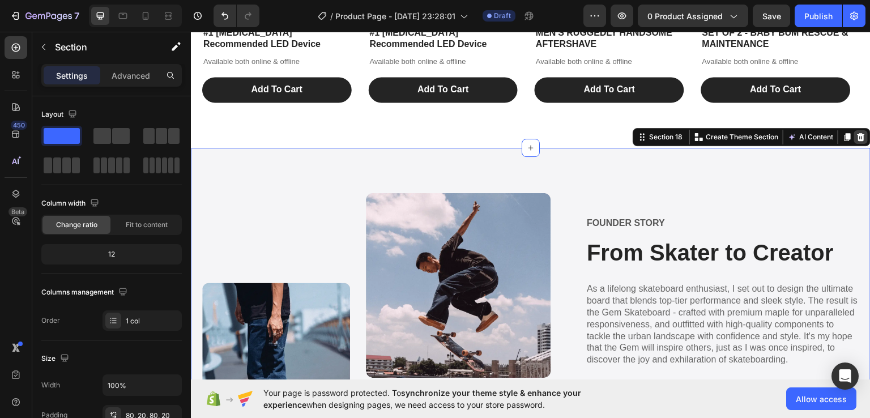
click at [856, 135] on icon at bounding box center [860, 136] width 9 height 9
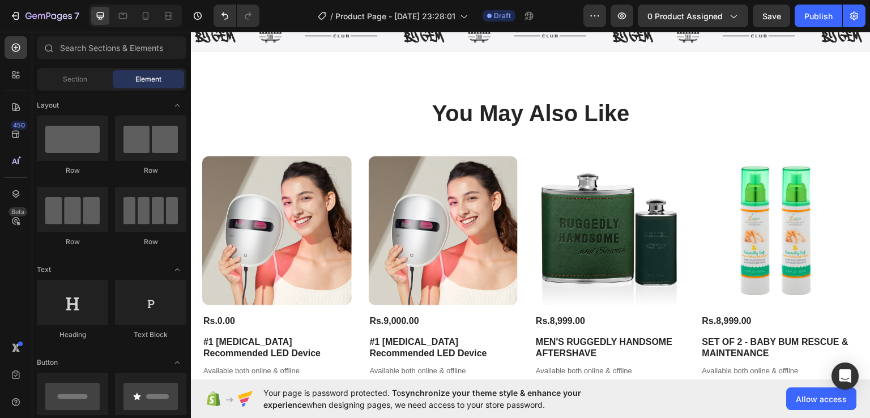
scroll to position [4032, 0]
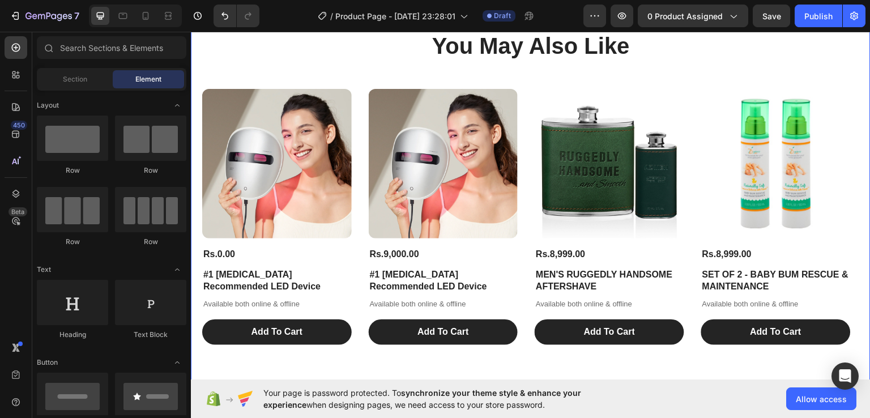
click at [810, 145] on div "You May Also Like Heading Product Images Rs.0.00 Product Price Product Price #1…" at bounding box center [530, 186] width 679 height 405
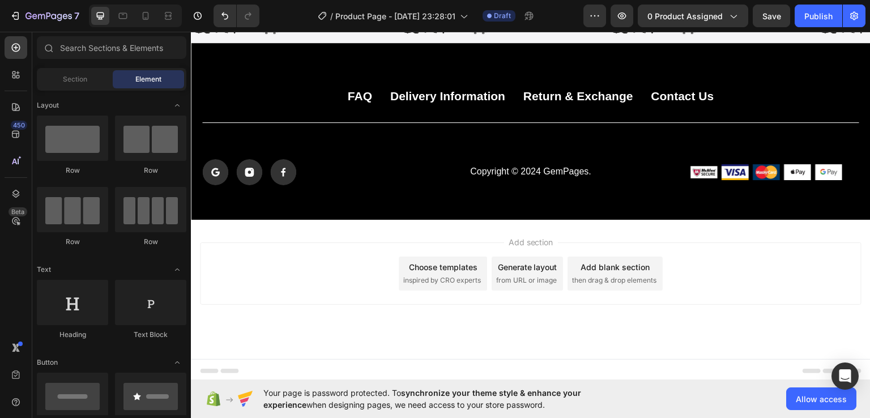
scroll to position [3978, 0]
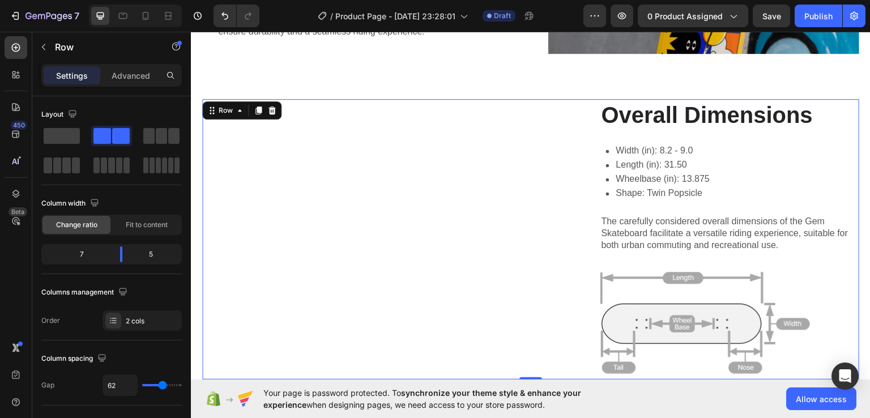
scroll to position [3698, 0]
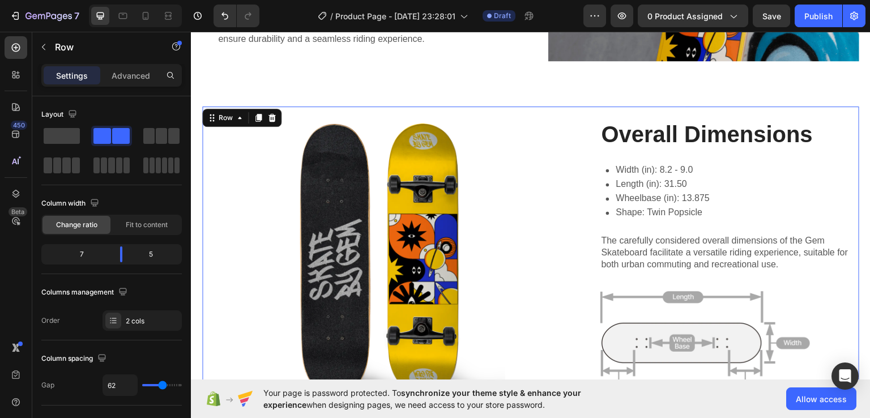
click at [831, 118] on h2 "Overall Dimensions" at bounding box center [729, 134] width 259 height 32
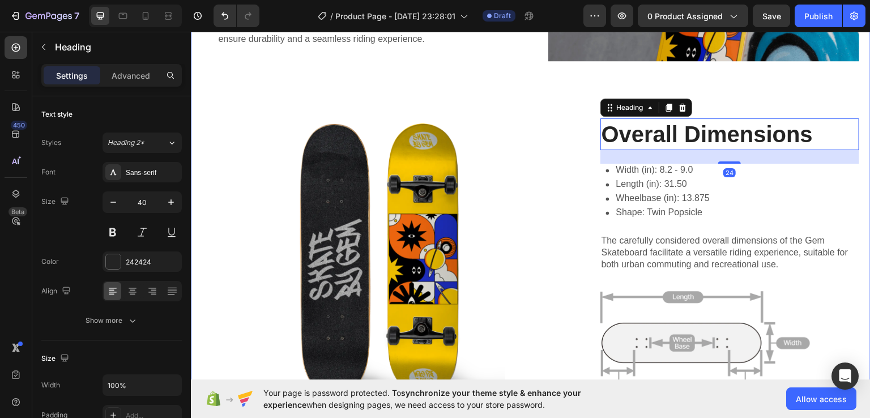
click at [833, 94] on div "Gem Skateboard - Elevating the Ride Heading The standard: Text Block The Gem Sk…" at bounding box center [530, 122] width 657 height 575
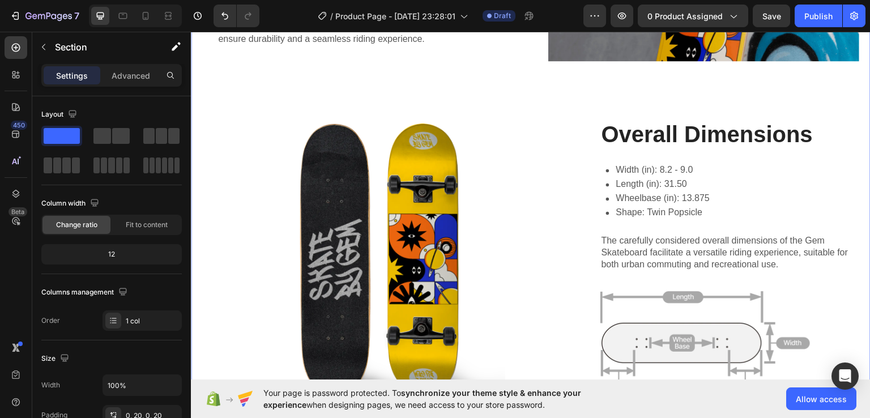
click at [833, 94] on div "Gem Skateboard - Elevating the Ride Heading The standard: Text Block The Gem Sk…" at bounding box center [530, 122] width 657 height 575
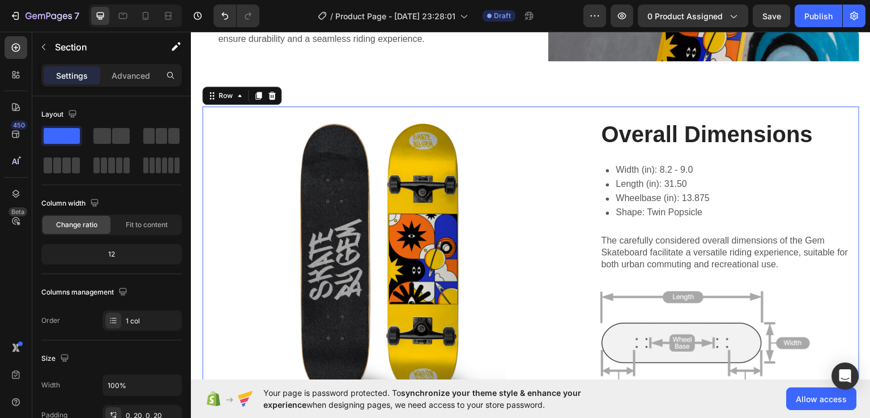
click at [827, 111] on div "Overall Dimensions Heading Width (in): 8.2 - 9.0 Length (in): 31.50 Wheelbase (…" at bounding box center [729, 257] width 259 height 303
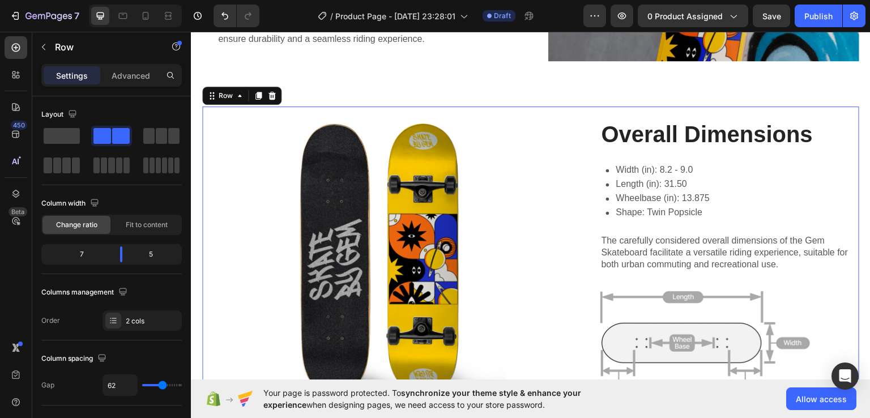
click at [827, 111] on div "Overall Dimensions Heading Width (in): 8.2 - 9.0 Length (in): 31.50 Wheelbase (…" at bounding box center [729, 257] width 259 height 303
click at [272, 92] on icon at bounding box center [271, 95] width 9 height 9
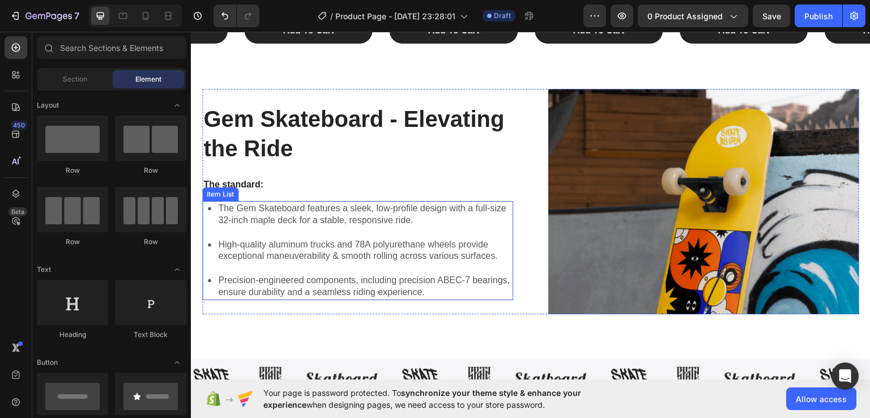
scroll to position [3440, 0]
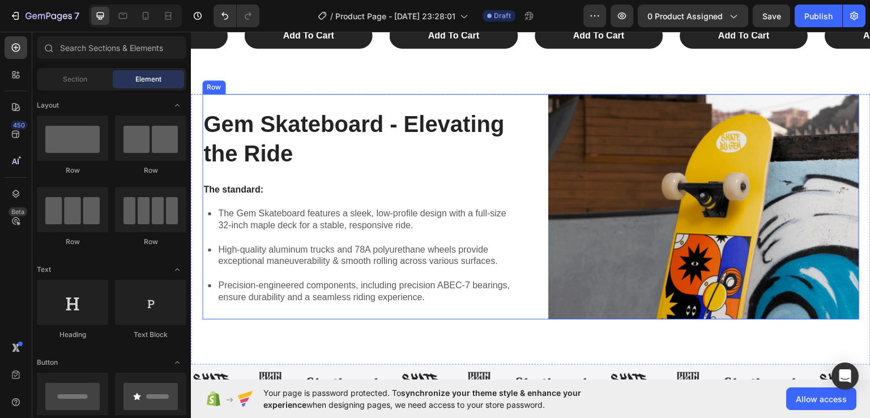
click at [482, 98] on div "Gem Skateboard - Elevating the Ride Heading The standard: Text Block The Gem Sk…" at bounding box center [357, 206] width 311 height 226
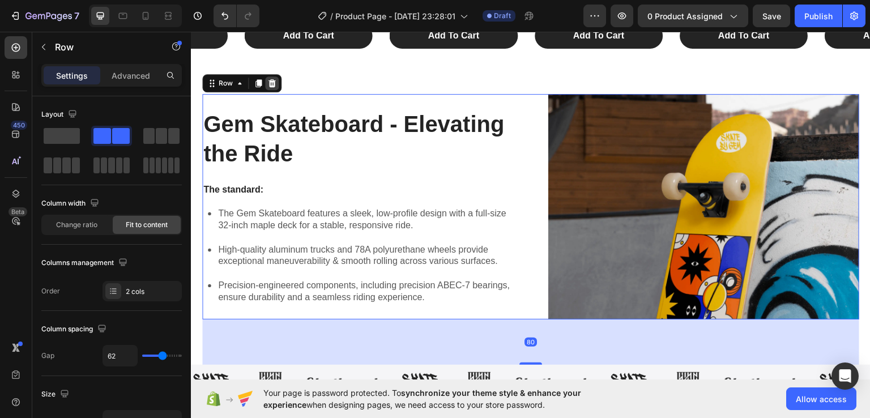
click at [265, 82] on div at bounding box center [272, 83] width 14 height 14
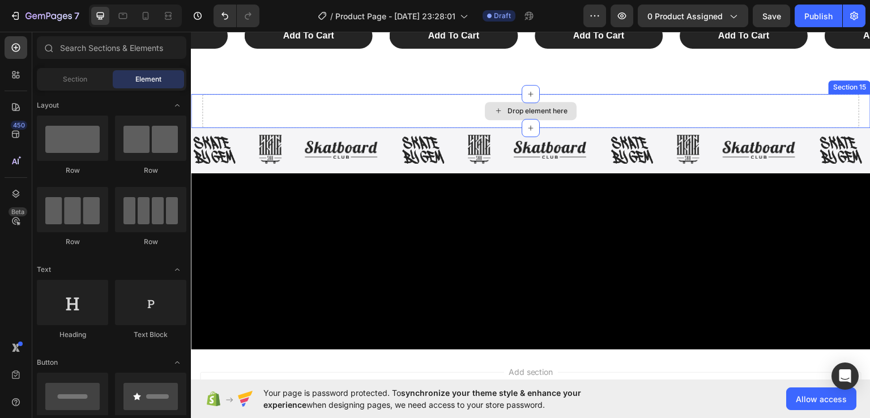
click at [468, 98] on div "Drop element here" at bounding box center [530, 110] width 657 height 34
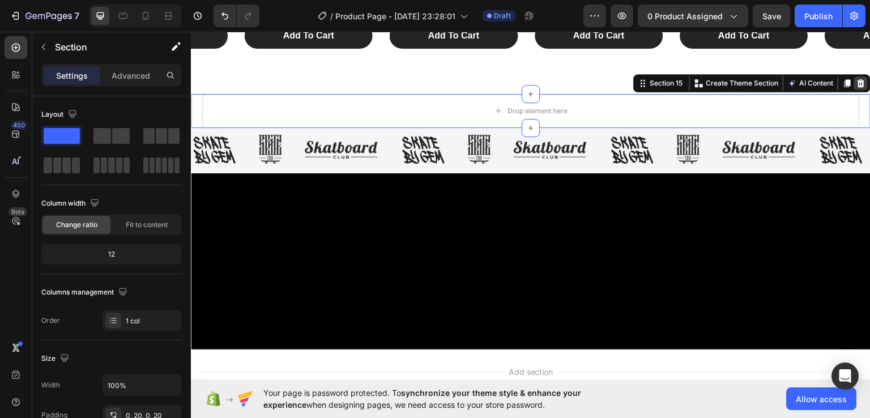
click at [857, 79] on icon at bounding box center [860, 83] width 7 height 8
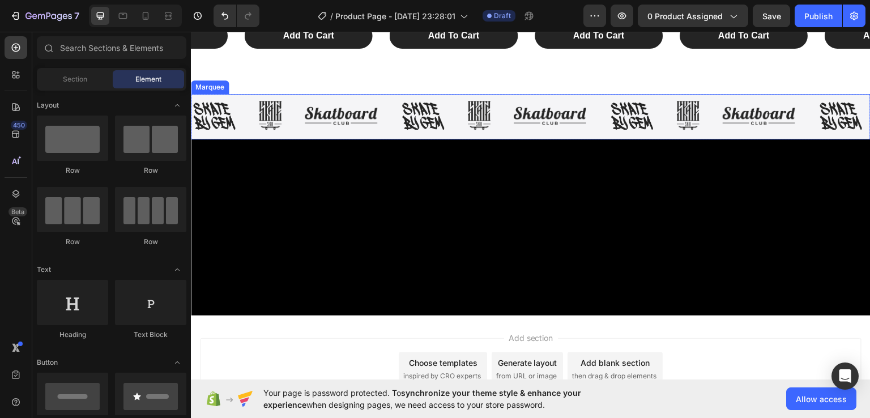
click at [835, 93] on div "Image Image Image Image Image Image Image Image Image Image Image Image Image I…" at bounding box center [530, 115] width 679 height 45
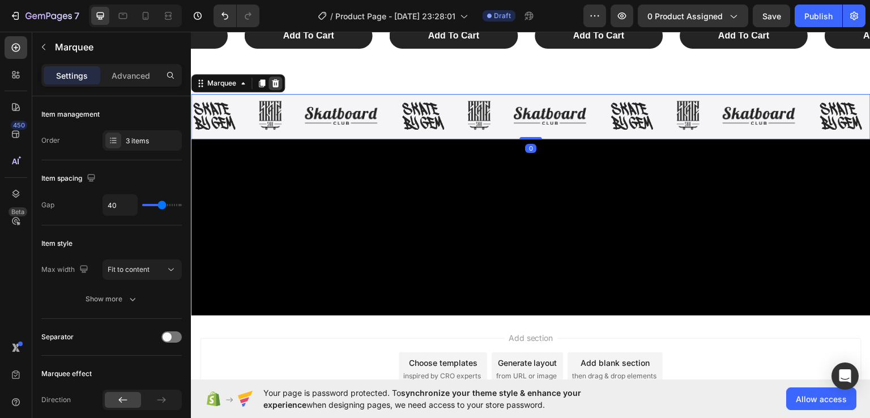
click at [268, 79] on div at bounding box center [275, 83] width 14 height 14
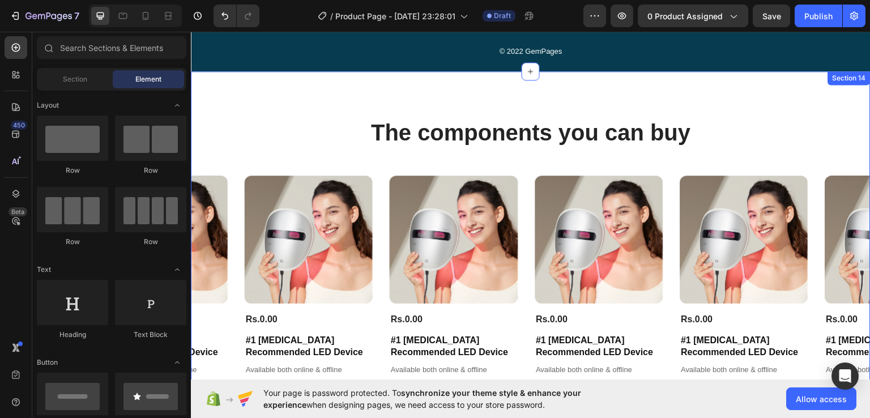
scroll to position [3075, 0]
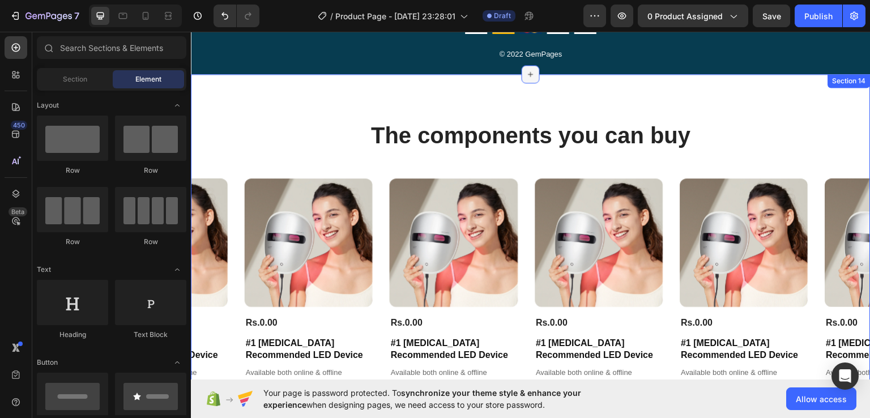
click at [533, 80] on div at bounding box center [530, 74] width 18 height 18
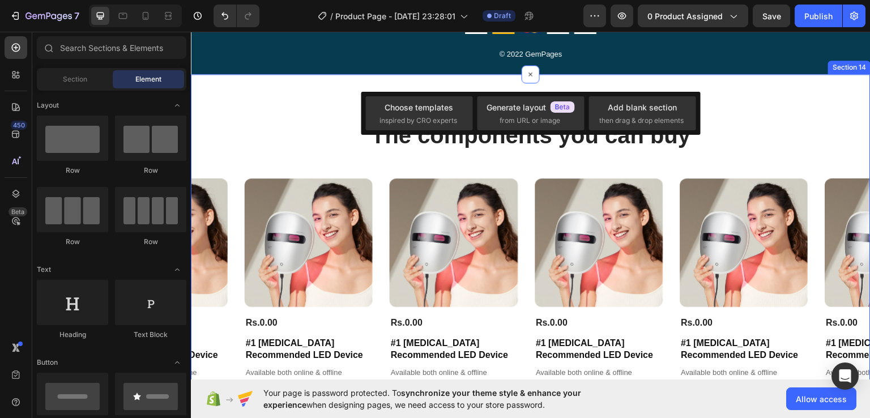
click at [736, 105] on div "The components you can buy Heading Product Images Rs.0.00 Product Price Product…" at bounding box center [530, 266] width 679 height 384
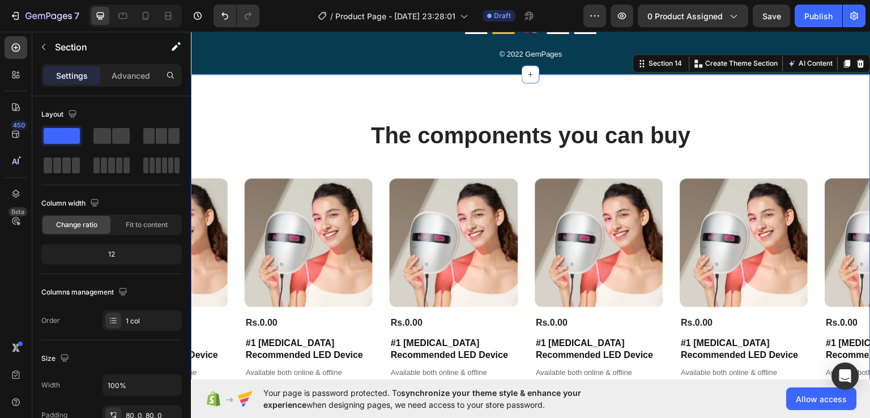
click at [736, 105] on div "The components you can buy Heading Product Images Rs.0.00 Product Price Product…" at bounding box center [530, 266] width 679 height 384
click at [857, 59] on icon at bounding box center [860, 63] width 7 height 8
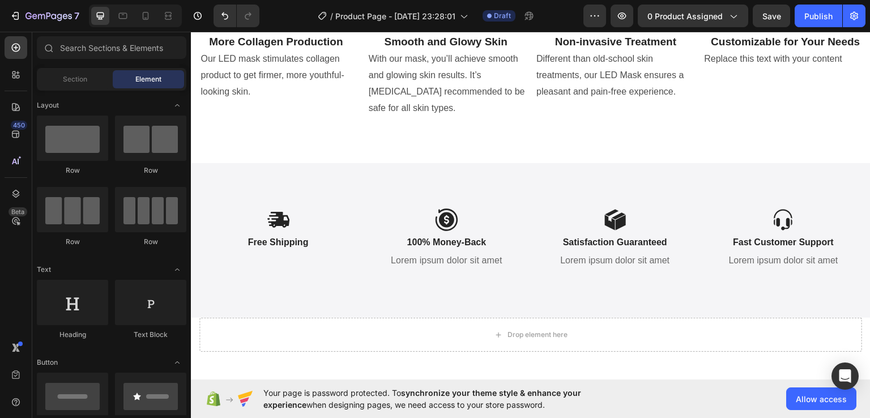
scroll to position [2594, 0]
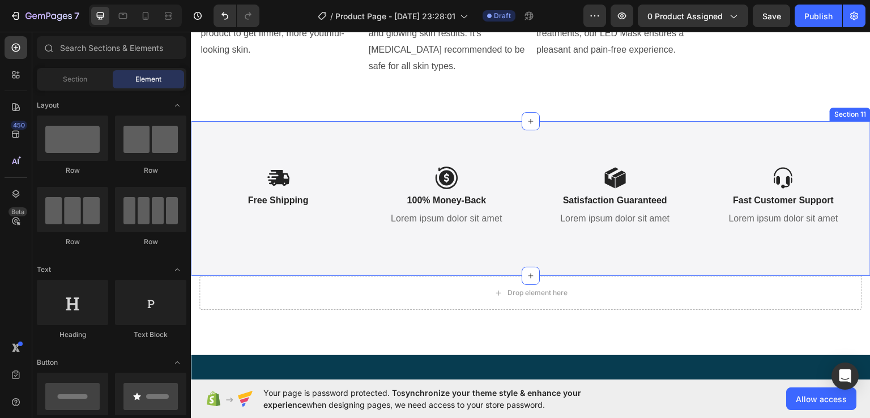
click at [774, 195] on div "Icon Free Shipping Text Block Icon 100% Money-Back Text Block Lorem ipsum dolor…" at bounding box center [530, 198] width 679 height 155
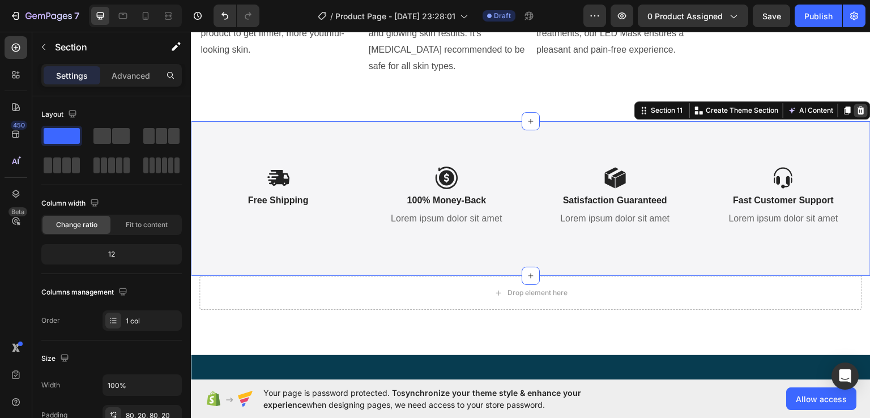
click at [857, 114] on icon at bounding box center [860, 110] width 7 height 8
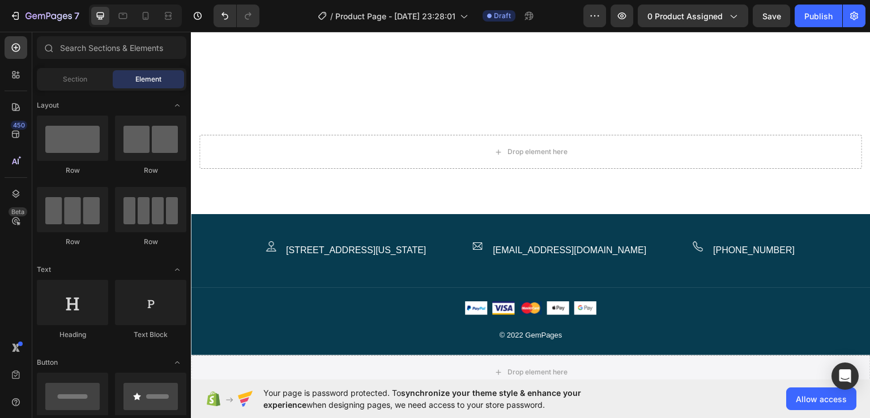
scroll to position [2781, 0]
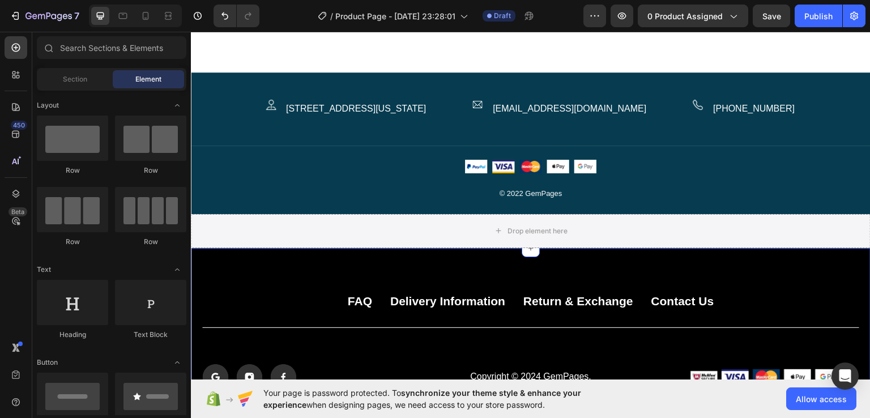
click at [751, 262] on div "FAQ Button Delivery Information Button Return & Exchange Button Contact Us Butt…" at bounding box center [530, 335] width 679 height 176
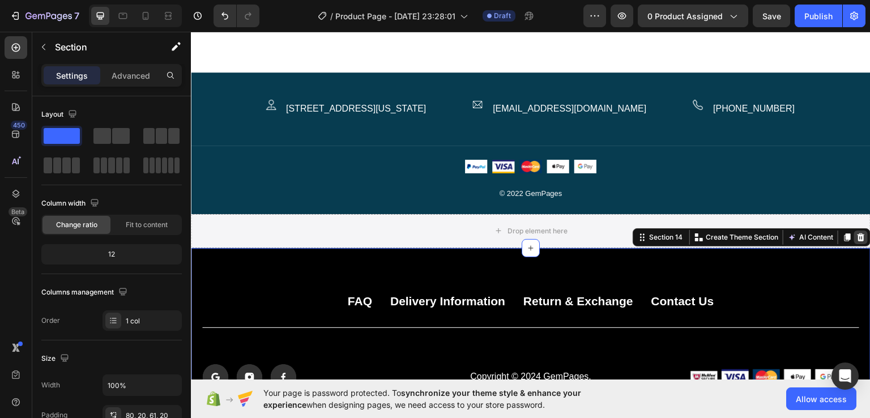
click at [857, 234] on icon at bounding box center [860, 237] width 7 height 8
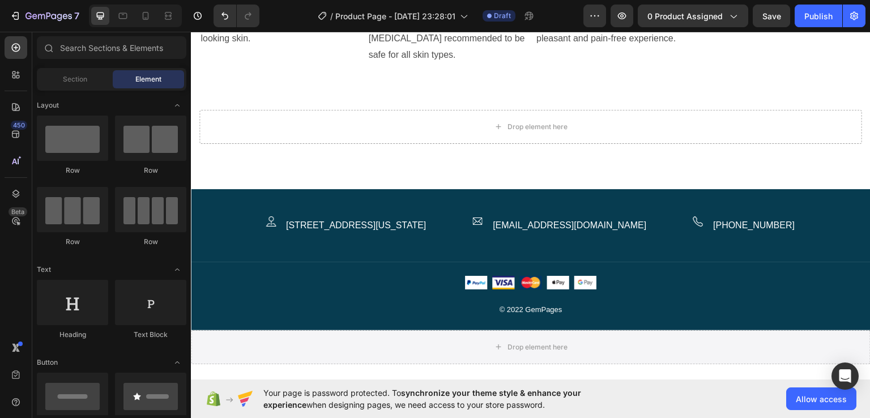
scroll to position [2713, 0]
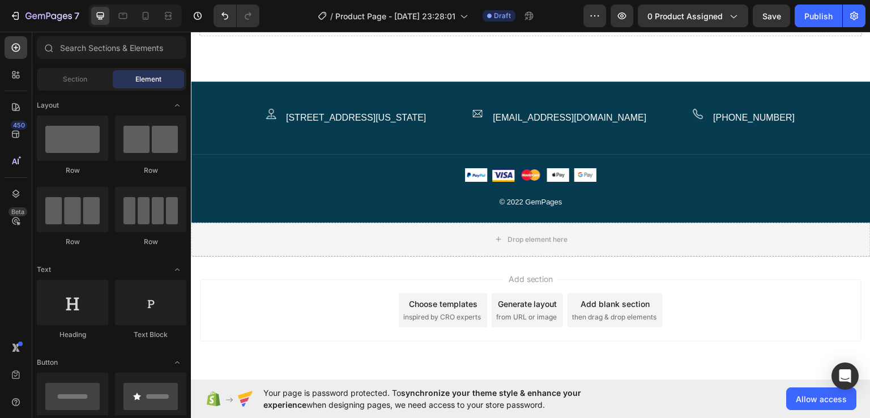
click at [447, 327] on div "Choose templates inspired by CRO experts" at bounding box center [443, 310] width 88 height 34
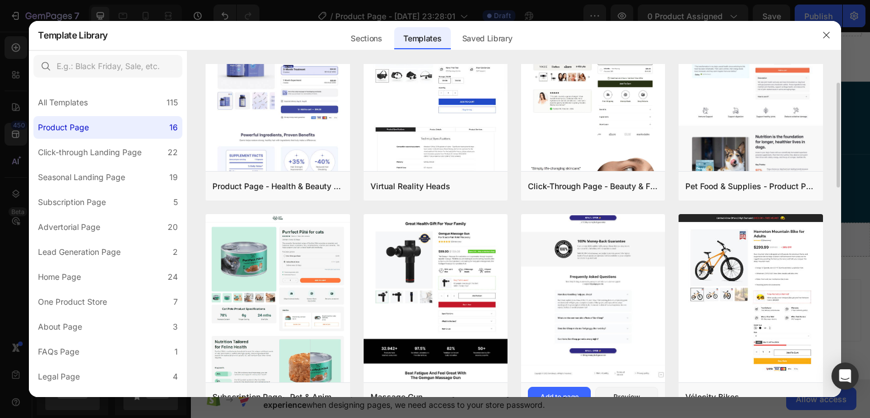
scroll to position [62, 0]
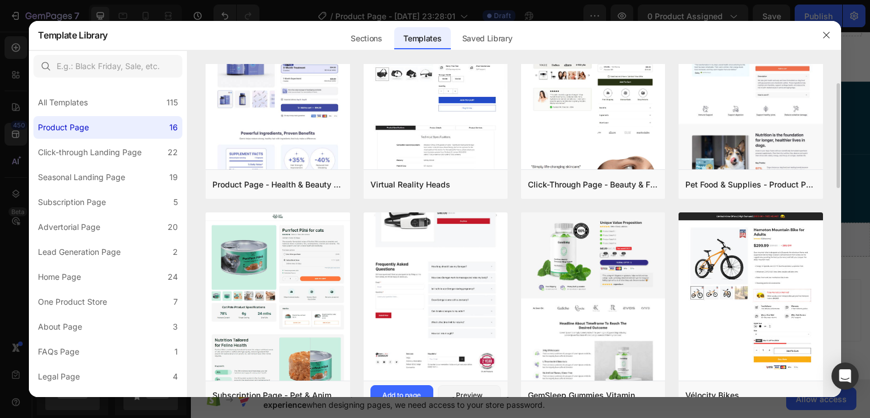
click at [423, 314] on img at bounding box center [435, 7] width 144 height 746
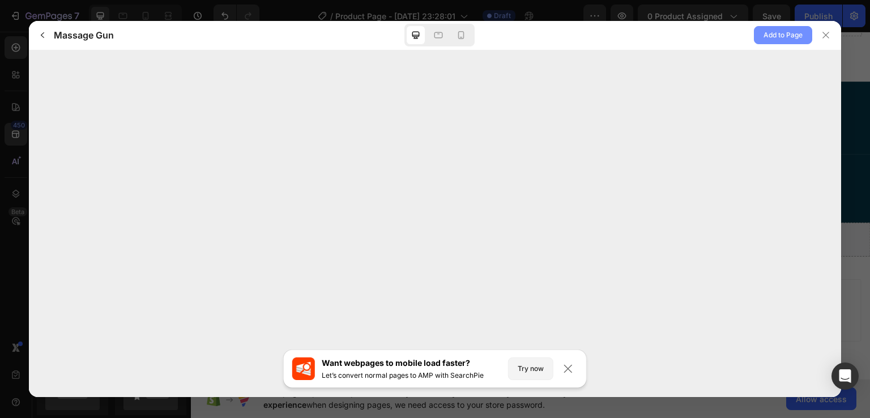
click at [783, 35] on span "Add to Page" at bounding box center [782, 35] width 39 height 14
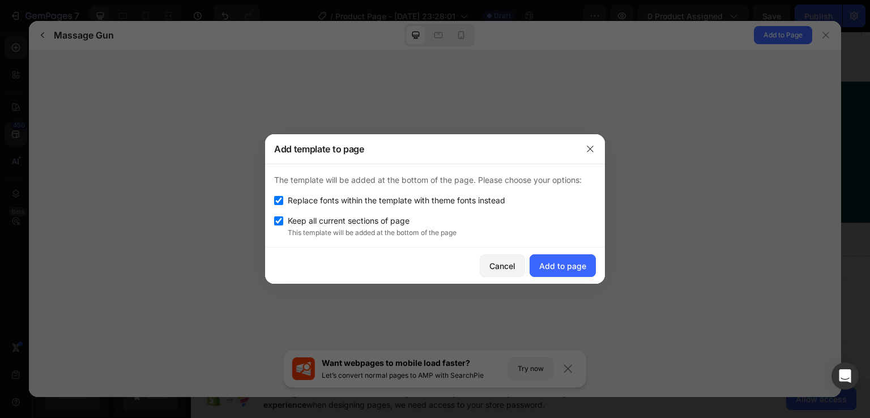
click at [753, 26] on button "Add to Page" at bounding box center [782, 35] width 58 height 18
click at [540, 268] on div "Add to page" at bounding box center [562, 266] width 47 height 12
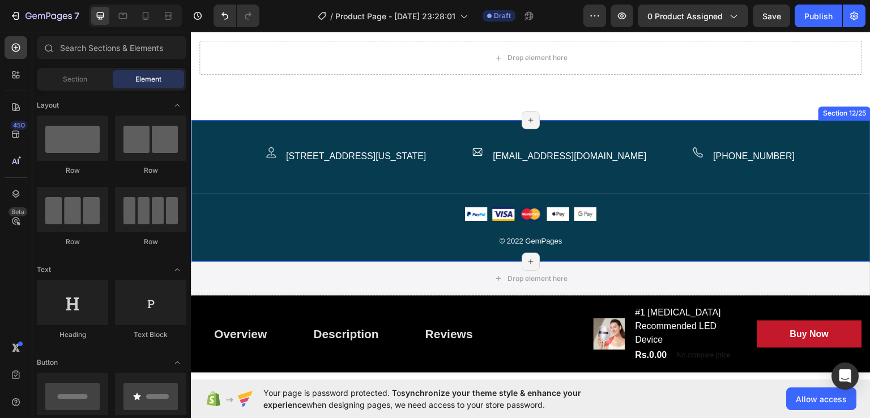
scroll to position [2810, 0]
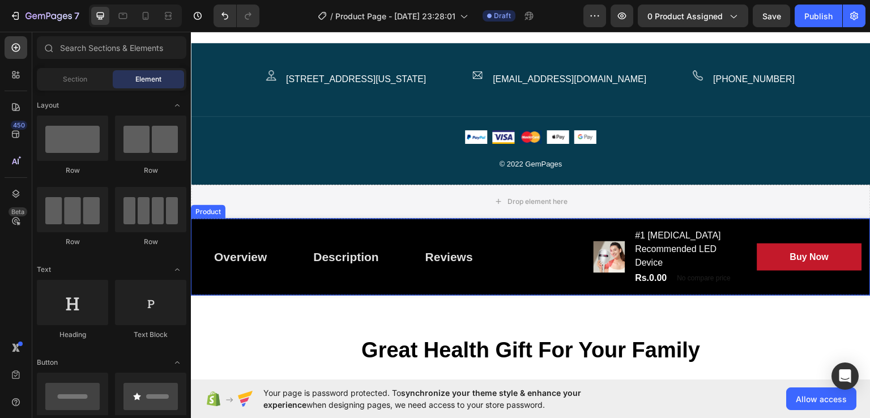
click at [558, 229] on div "Overview Button Description Button Reviews Button Row" at bounding box center [387, 256] width 376 height 59
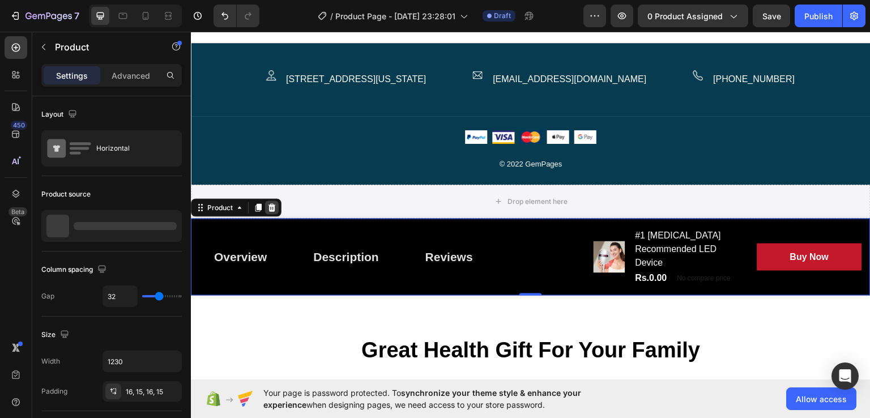
click at [268, 209] on icon at bounding box center [271, 207] width 9 height 9
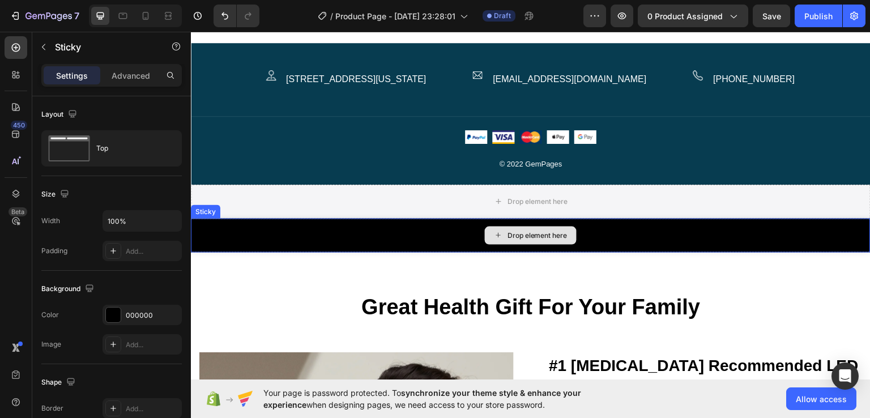
click at [321, 227] on div "Drop element here" at bounding box center [530, 235] width 679 height 34
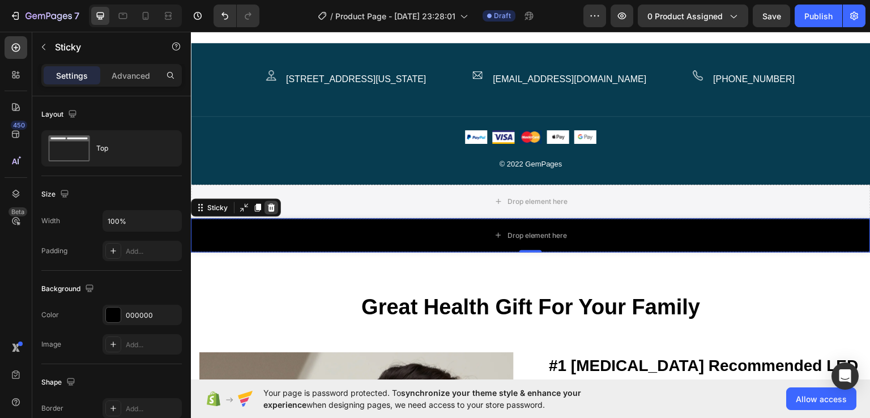
click at [271, 200] on div at bounding box center [271, 207] width 14 height 14
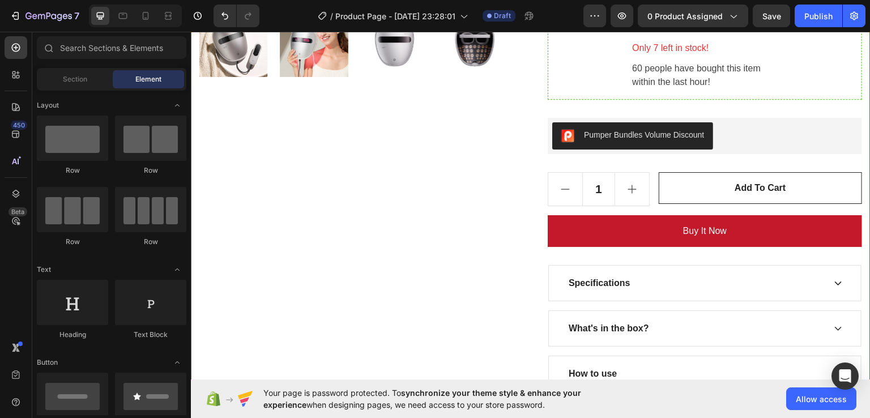
scroll to position [3607, 0]
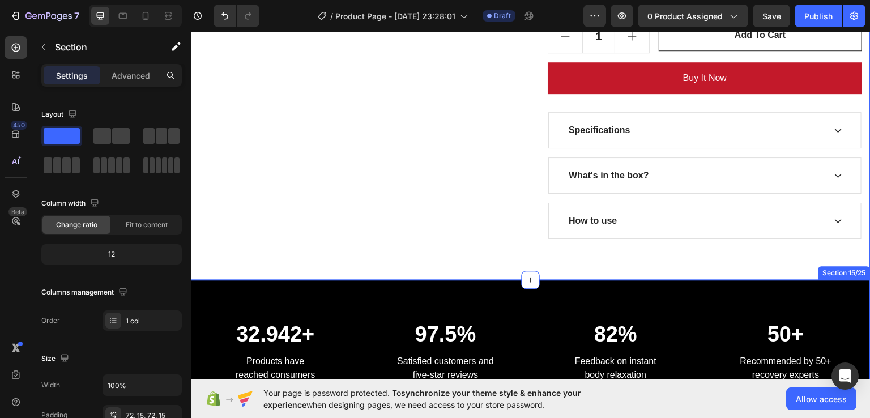
click at [435, 311] on div "32.942+ Heading Products have reached consumers Text block 97.5% Heading Satisf…" at bounding box center [530, 351] width 679 height 144
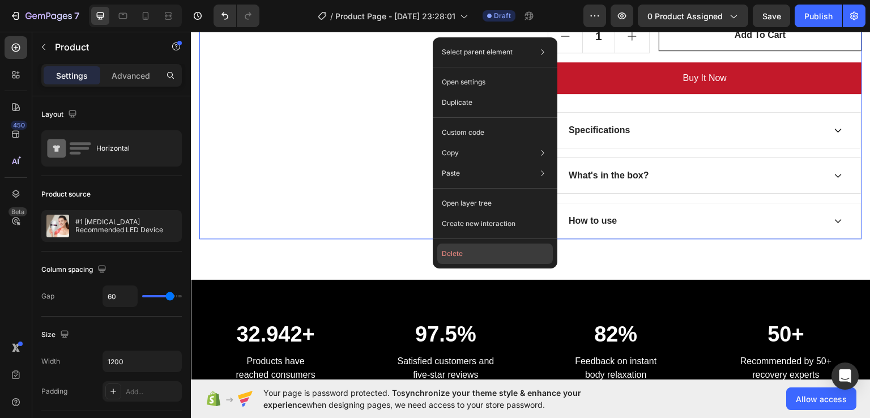
click at [504, 254] on button "Delete" at bounding box center [494, 253] width 115 height 20
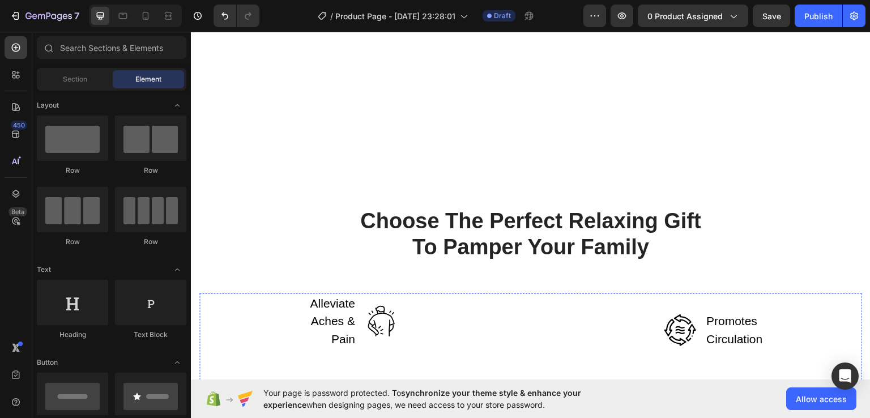
scroll to position [3669, 0]
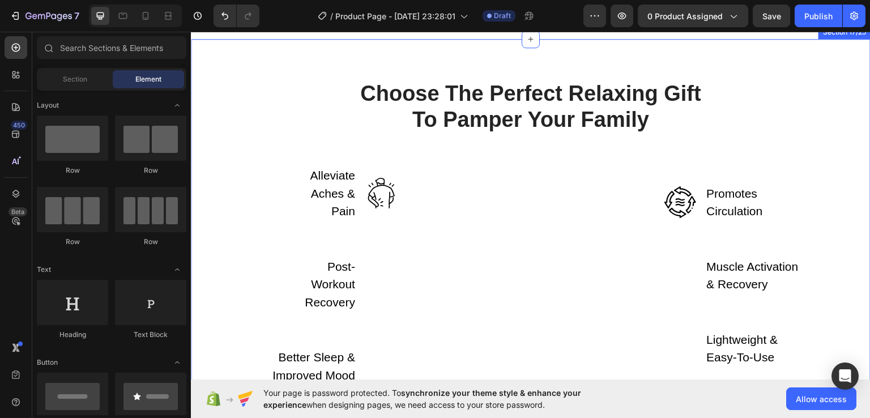
click at [585, 224] on div "Choose The Perfect Relaxing Gift To Pamper Your Family Heading Row Alleviate Ac…" at bounding box center [530, 233] width 679 height 390
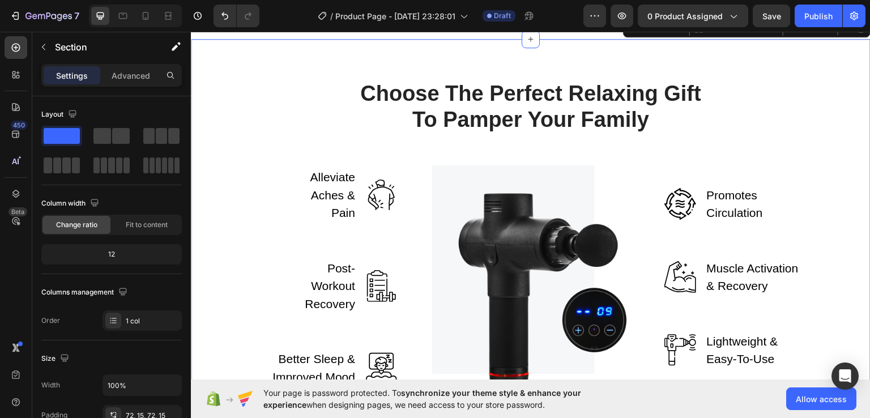
click at [860, 37] on div "Section 17/25 You can create reusable sections Create Theme Section AI Content …" at bounding box center [746, 28] width 247 height 18
click at [854, 35] on div at bounding box center [861, 28] width 14 height 14
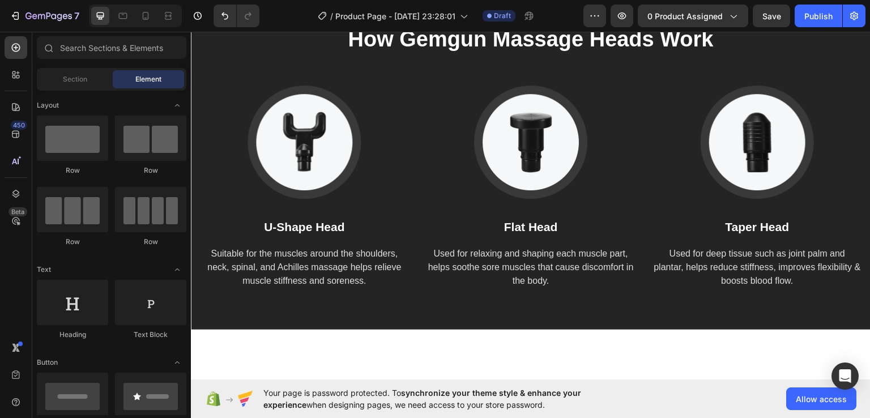
scroll to position [3723, 0]
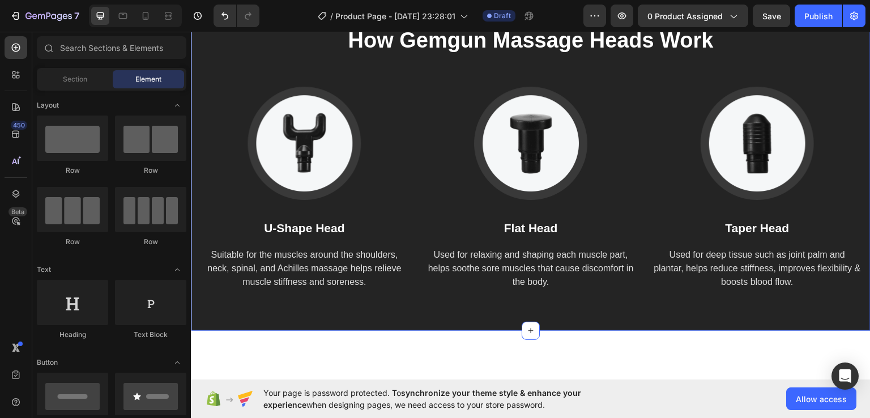
click at [816, 160] on div "How Gemgun Massage Heads Work Heading Image U-Shape Head Text block Suitable fo…" at bounding box center [530, 157] width 679 height 345
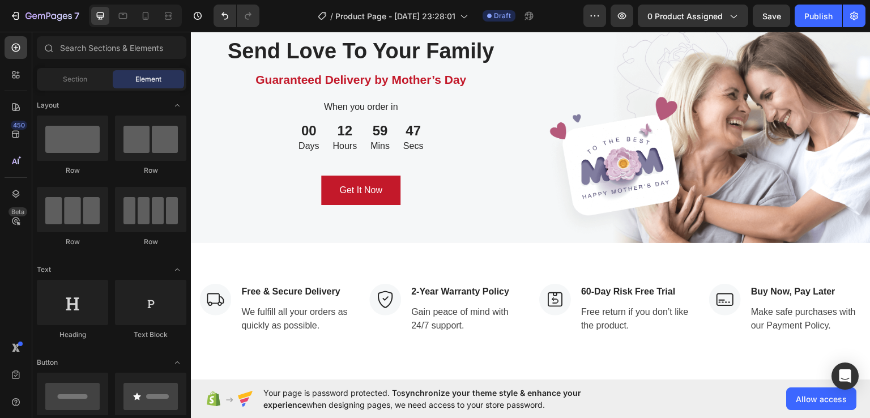
scroll to position [4239, 0]
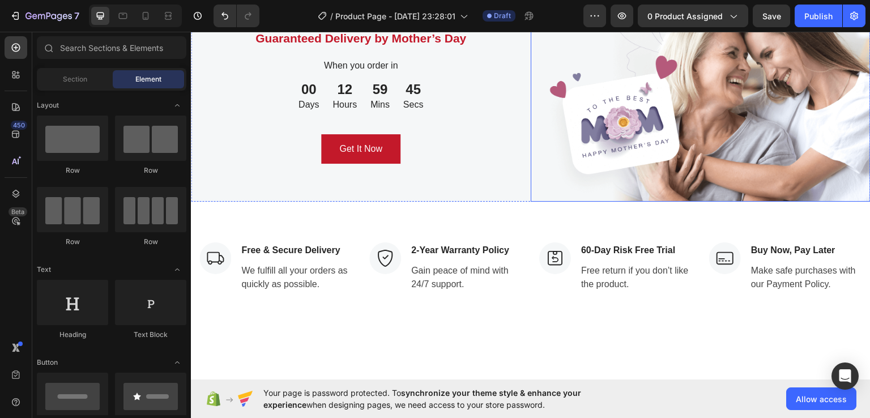
click at [799, 98] on img at bounding box center [700, 80] width 340 height 244
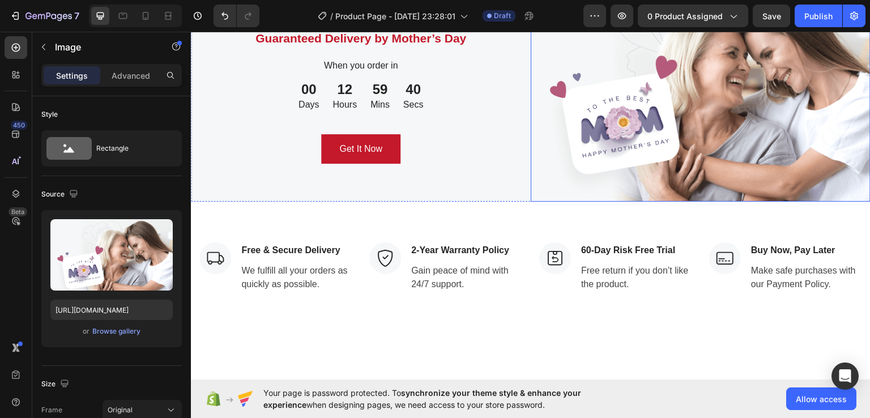
click at [643, 108] on img at bounding box center [700, 80] width 340 height 244
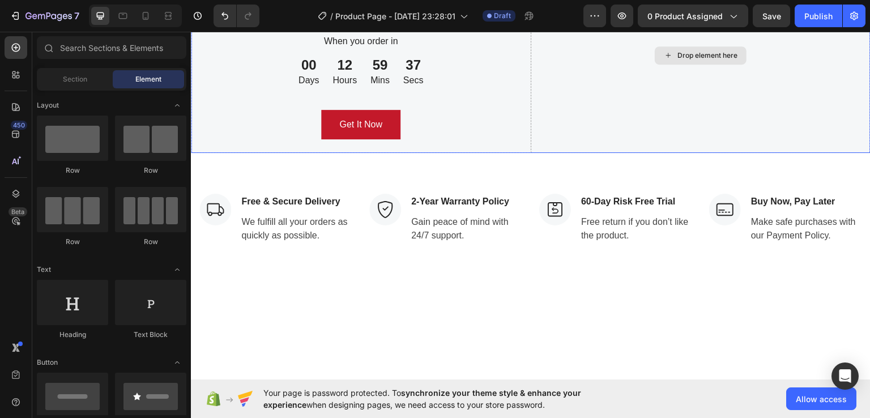
click at [596, 113] on div "Drop element here" at bounding box center [700, 55] width 340 height 195
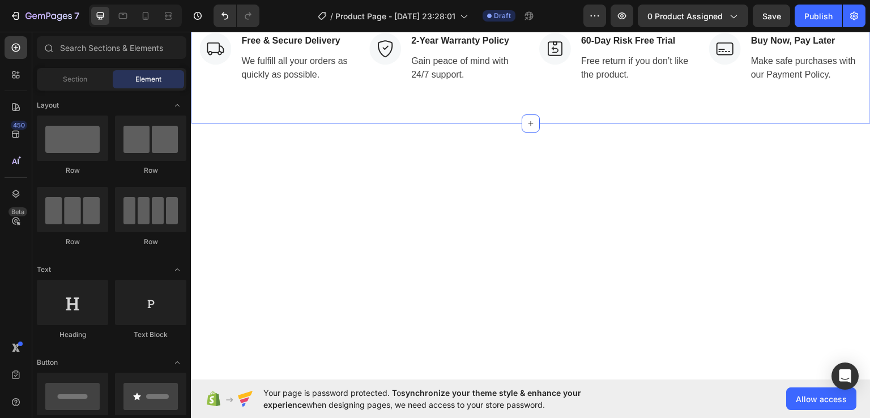
click at [318, 123] on div "Image Free & Secure Delivery Text block We fulfill all your orders as quickly a…" at bounding box center [530, 57] width 679 height 131
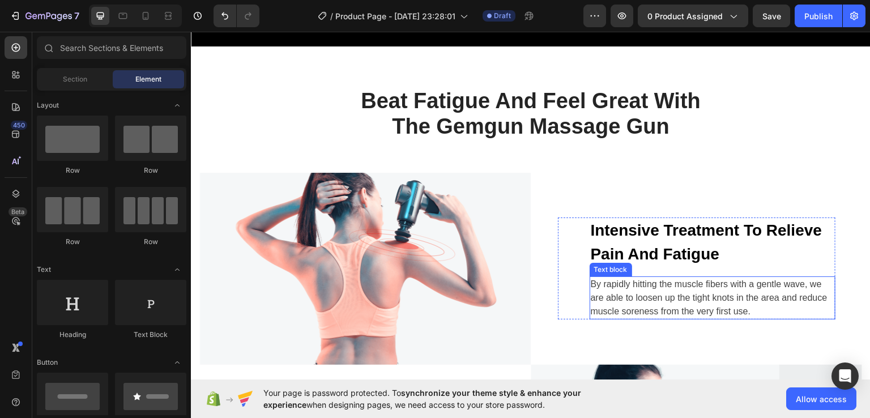
scroll to position [3199, 0]
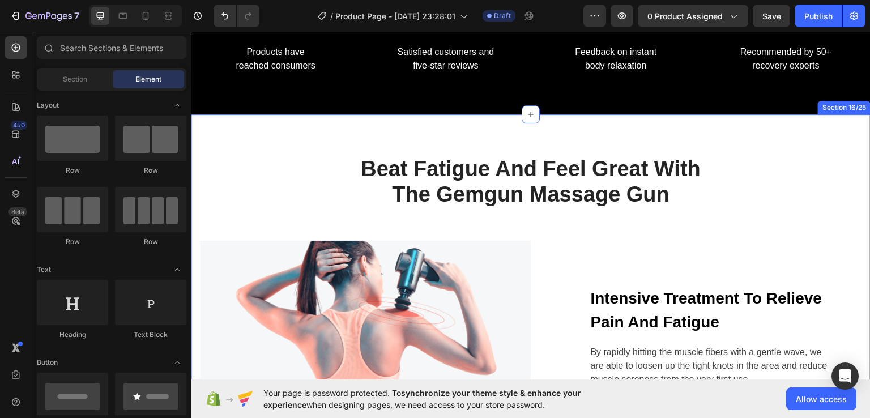
click at [783, 148] on div "Beat Fatigue And Feel Great With The Gemgun Massage Gun Heading Row Image Inten…" at bounding box center [530, 389] width 679 height 551
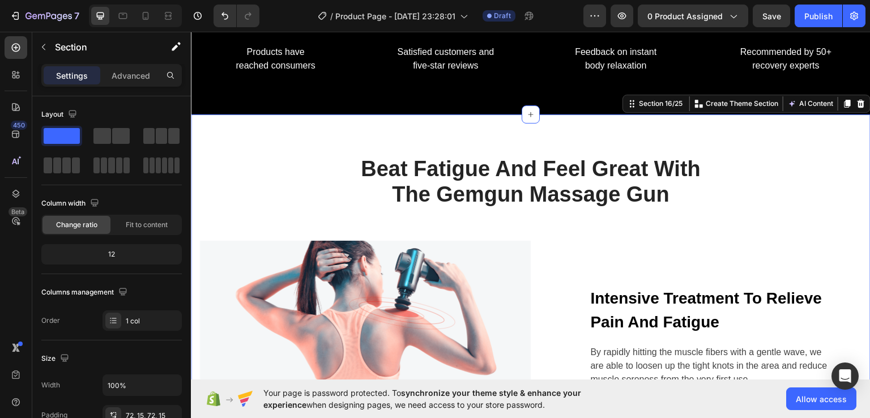
click at [783, 148] on div "Beat Fatigue And Feel Great With The Gemgun Massage Gun Heading Row Image Inten…" at bounding box center [530, 389] width 679 height 551
click at [857, 100] on icon at bounding box center [860, 103] width 7 height 8
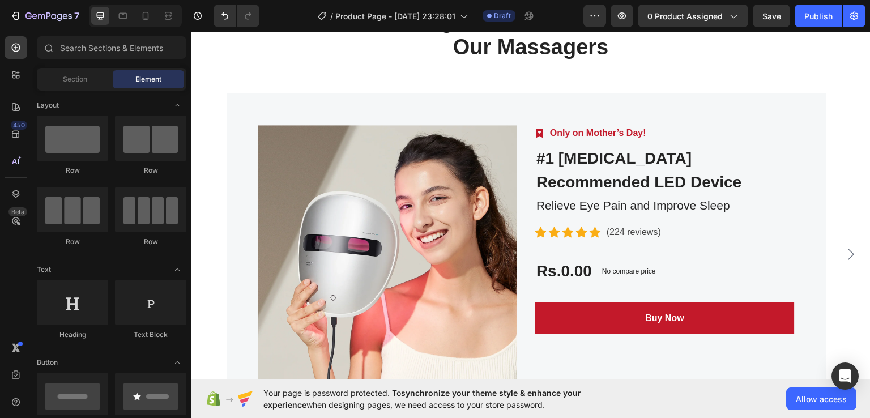
scroll to position [4076, 0]
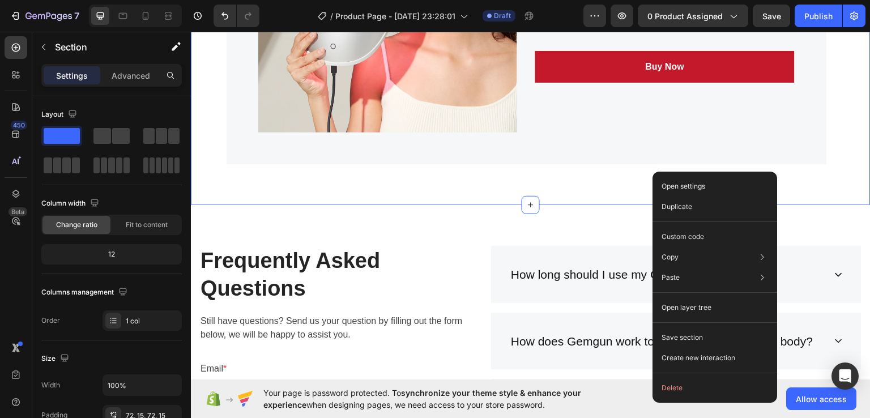
click at [761, 148] on div "Product Images Image Only on Mother’s Day! Text block Row #1 Dermatologist Reco…" at bounding box center [525, 2] width 599 height 322
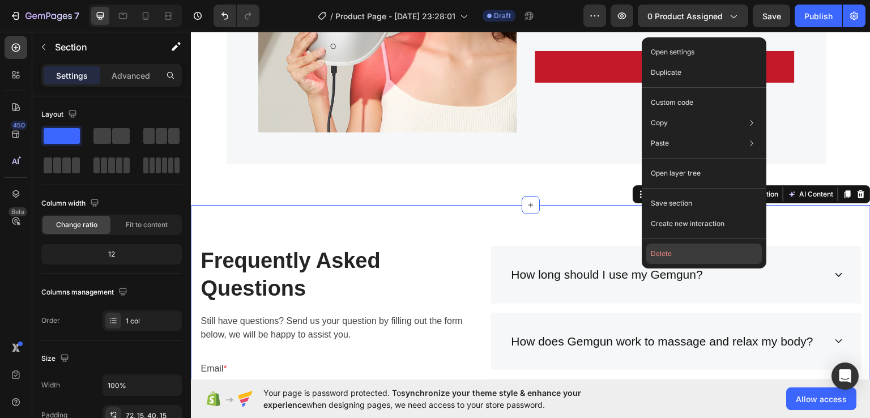
click at [698, 256] on button "Delete" at bounding box center [703, 253] width 115 height 20
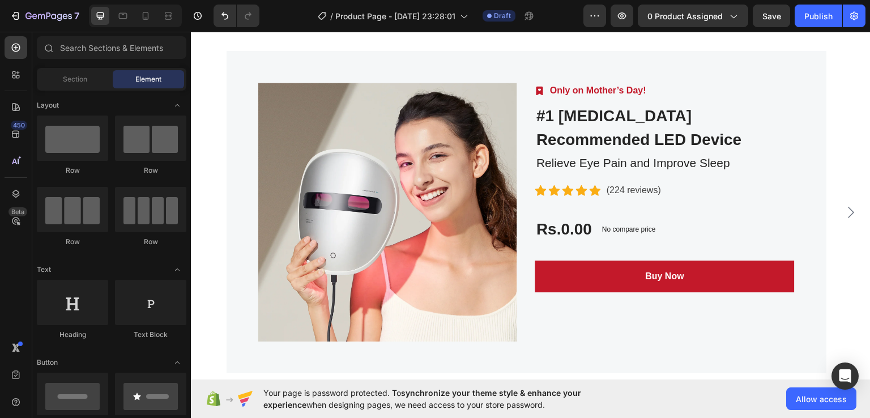
scroll to position [3753, 0]
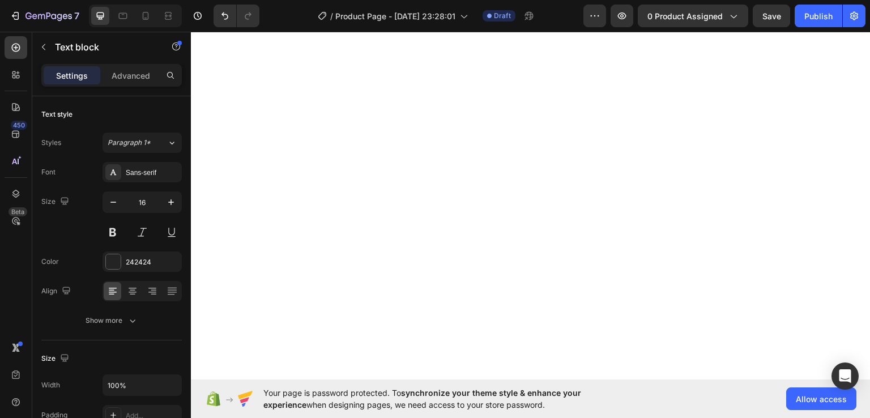
scroll to position [3777, 0]
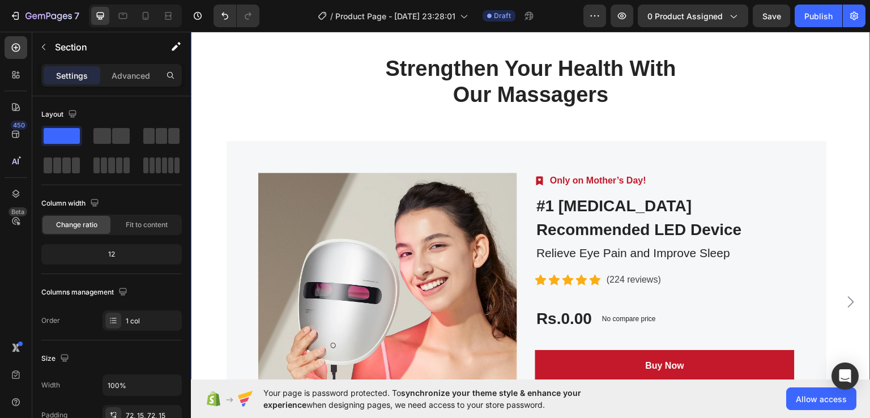
click at [748, 177] on div "Strengthen Your Health With Our Massagers Heading Row Product Images Image Only…" at bounding box center [530, 259] width 679 height 490
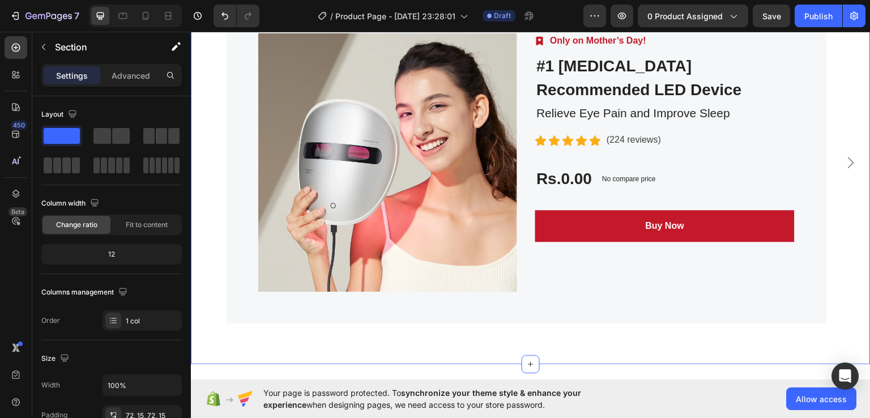
scroll to position [3639, 0]
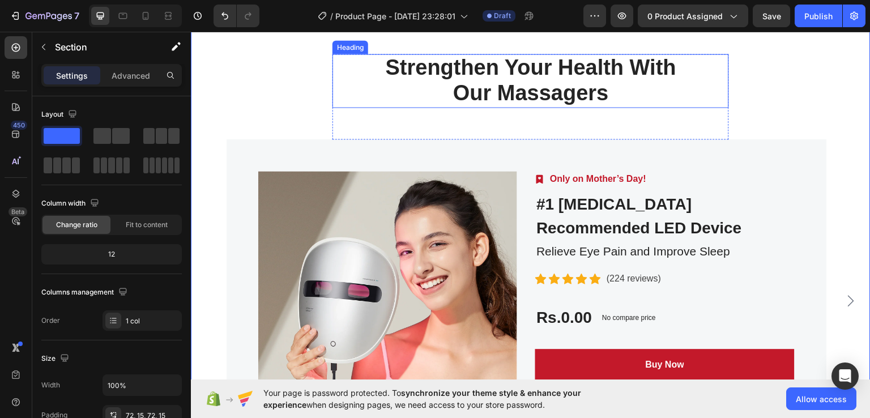
click at [616, 106] on p "Strengthen Your Health With Our Massagers" at bounding box center [530, 80] width 394 height 52
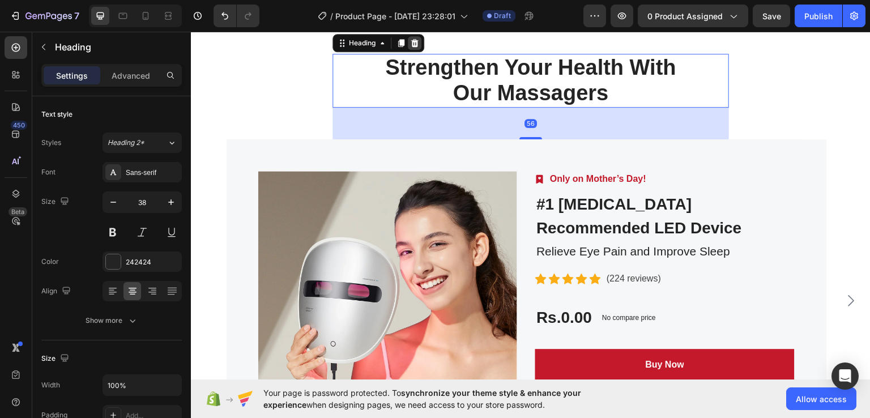
click at [412, 49] on div at bounding box center [415, 43] width 14 height 14
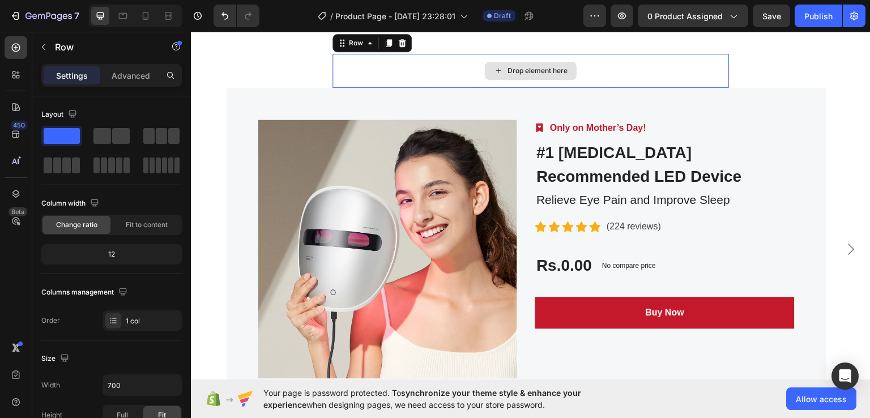
click at [443, 87] on div "Drop element here" at bounding box center [530, 70] width 396 height 34
click at [399, 46] on icon at bounding box center [402, 42] width 7 height 8
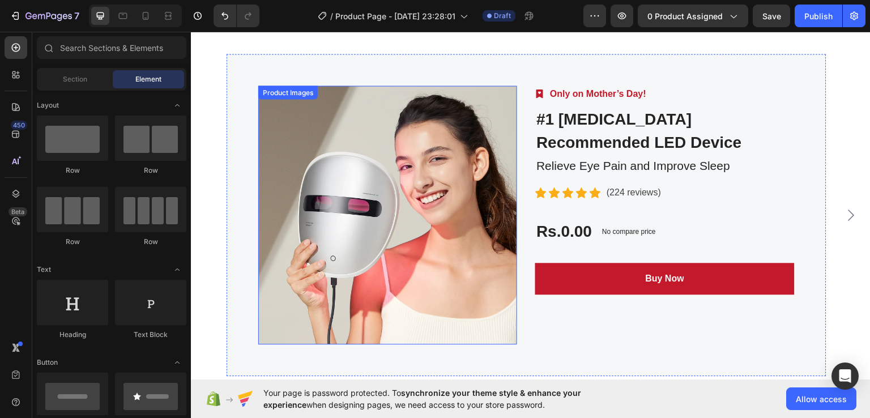
click at [401, 249] on img at bounding box center [387, 214] width 259 height 259
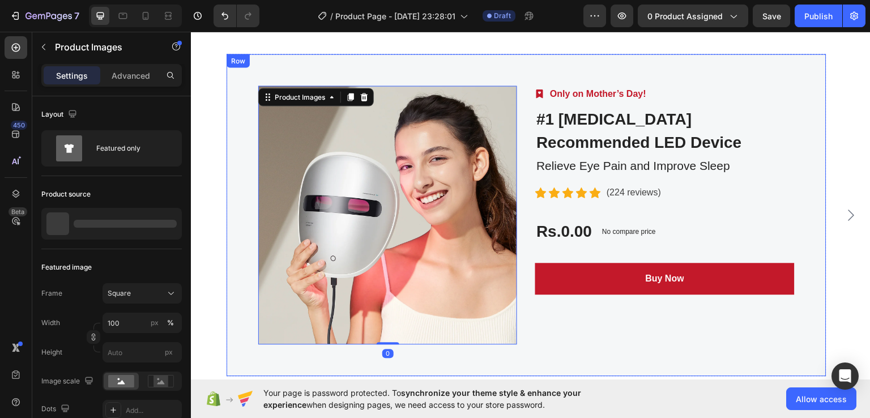
click at [408, 216] on div "Product Images 0 Image Only on Mother’s Day! Text block Row #1 Dermatologist Re…" at bounding box center [525, 214] width 599 height 322
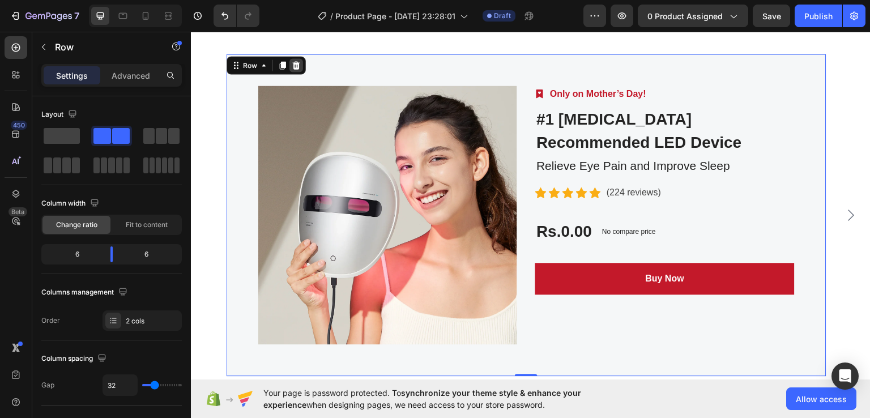
click at [297, 69] on icon at bounding box center [296, 64] width 9 height 9
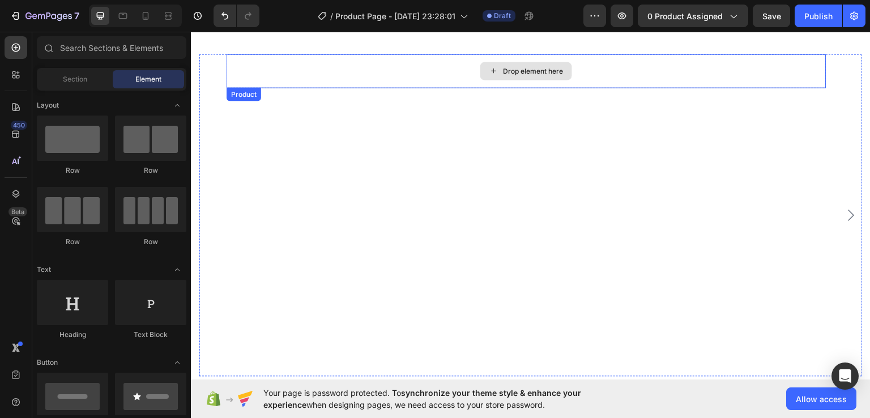
click at [297, 87] on div "Drop element here" at bounding box center [525, 70] width 599 height 34
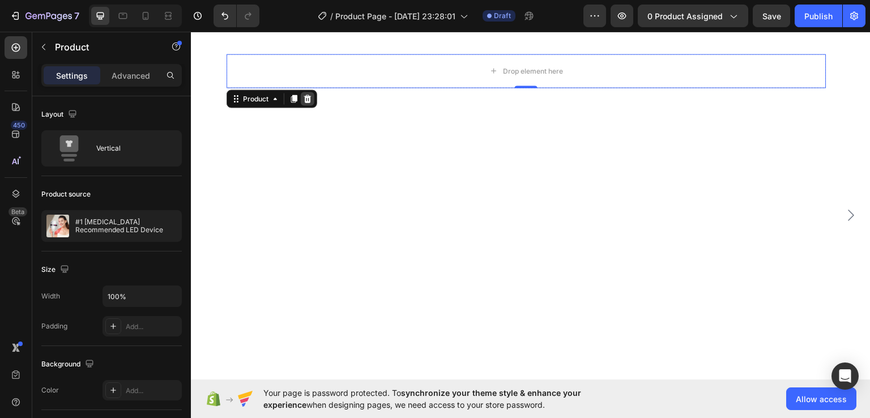
click at [307, 102] on icon at bounding box center [307, 98] width 7 height 8
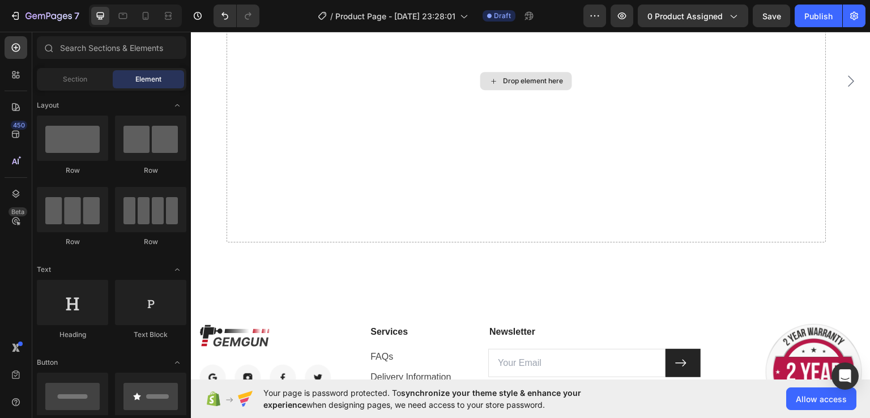
scroll to position [3908, 0]
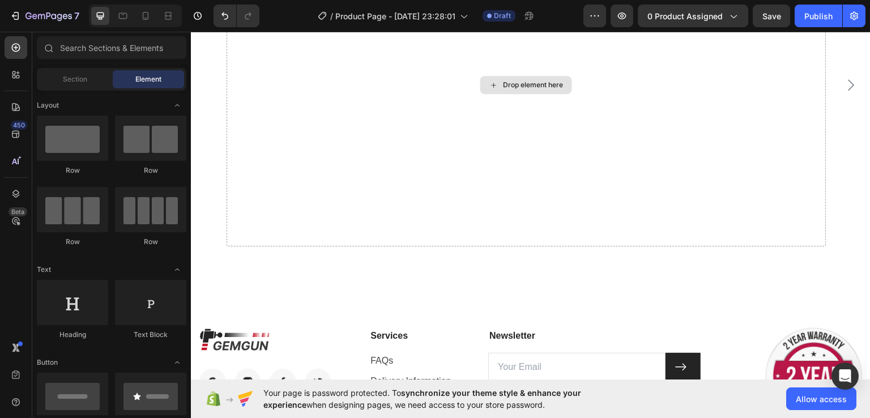
click at [321, 140] on div "Drop element here" at bounding box center [525, 84] width 599 height 322
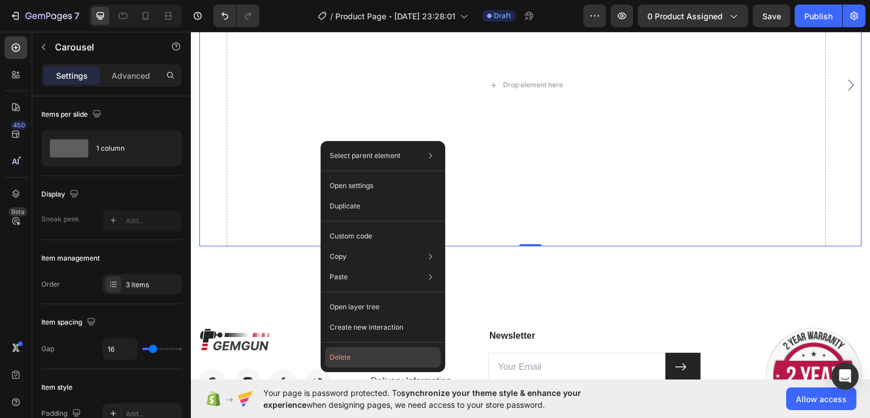
click at [361, 361] on button "Delete" at bounding box center [382, 357] width 115 height 20
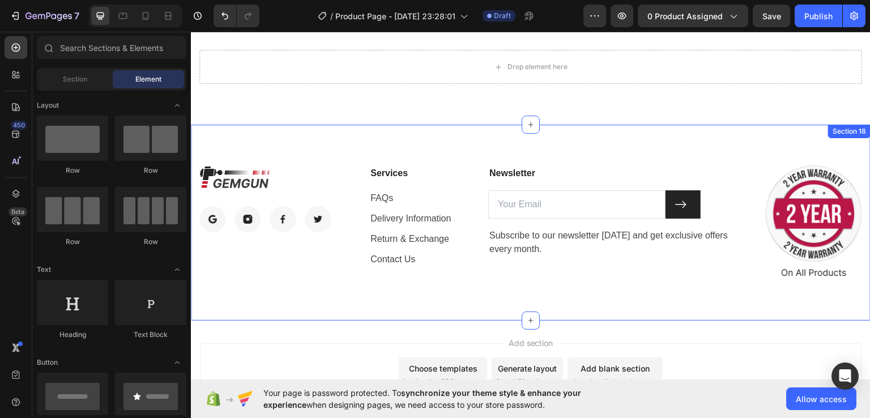
scroll to position [3781, 0]
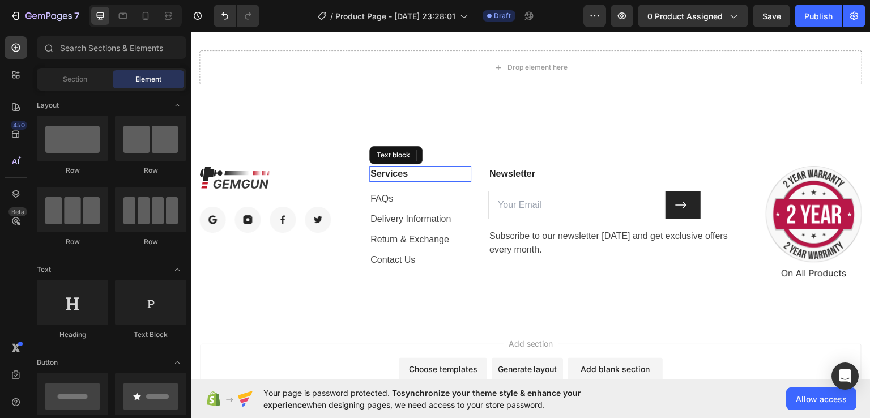
click at [431, 177] on p "Services" at bounding box center [420, 173] width 100 height 14
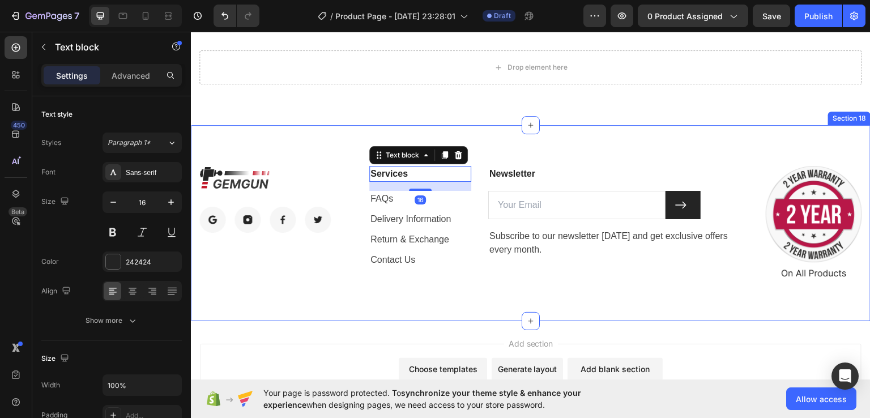
click at [485, 131] on div "Image Image Image Image Image Row Services Text block 16 FAQs Text block Delive…" at bounding box center [530, 223] width 679 height 196
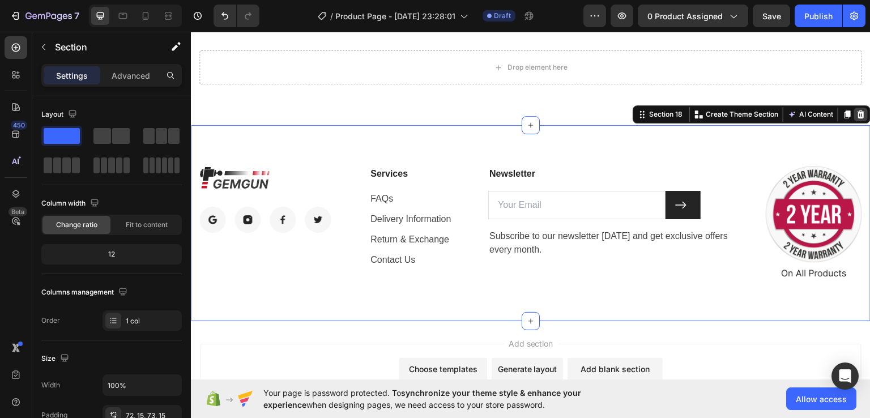
click at [856, 114] on icon at bounding box center [860, 113] width 9 height 9
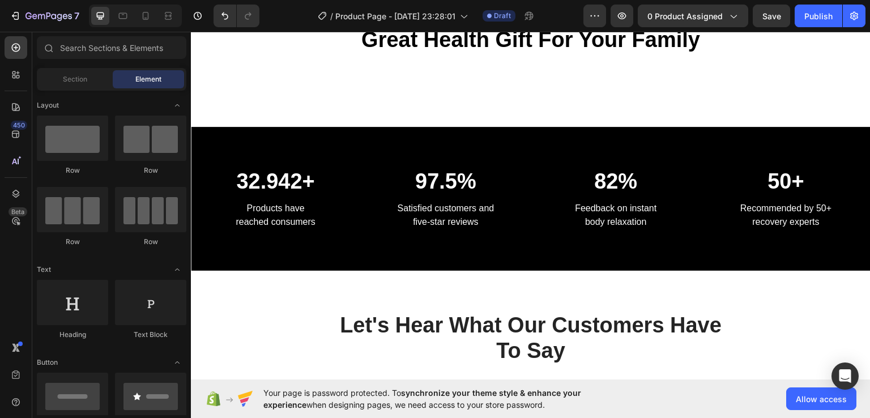
scroll to position [3041, 0]
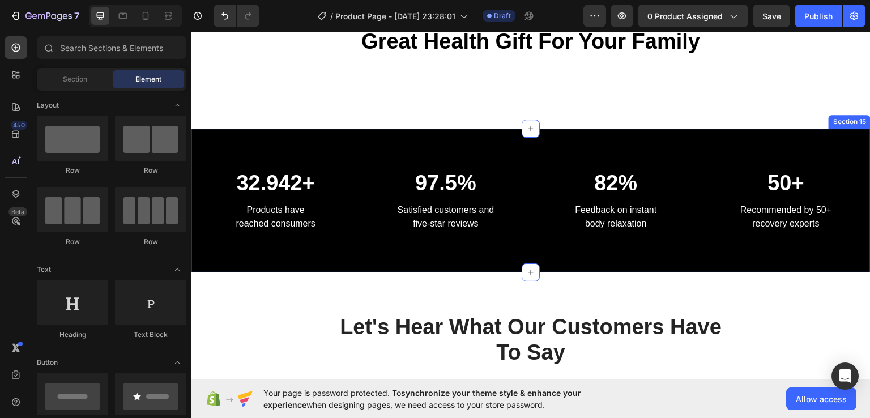
click at [820, 152] on div "32.942+ Heading Products have reached consumers Text block 97.5% Heading Satisf…" at bounding box center [530, 200] width 679 height 144
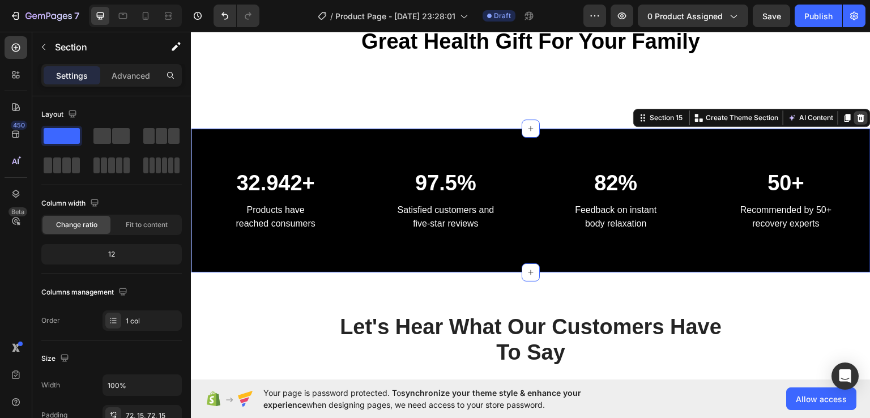
click at [857, 115] on icon at bounding box center [860, 117] width 7 height 8
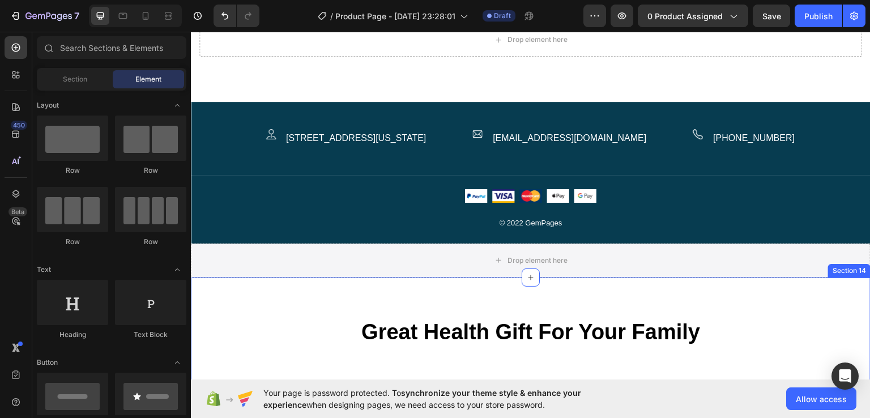
scroll to position [2727, 0]
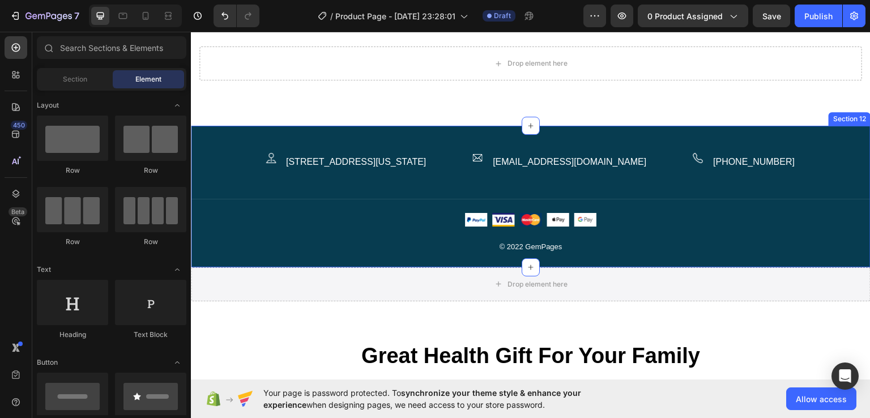
click at [831, 134] on div "Image 2118 Thornridge Cir, Connecticut 35624 Text block Row Image demo.gempages…" at bounding box center [530, 195] width 679 height 141
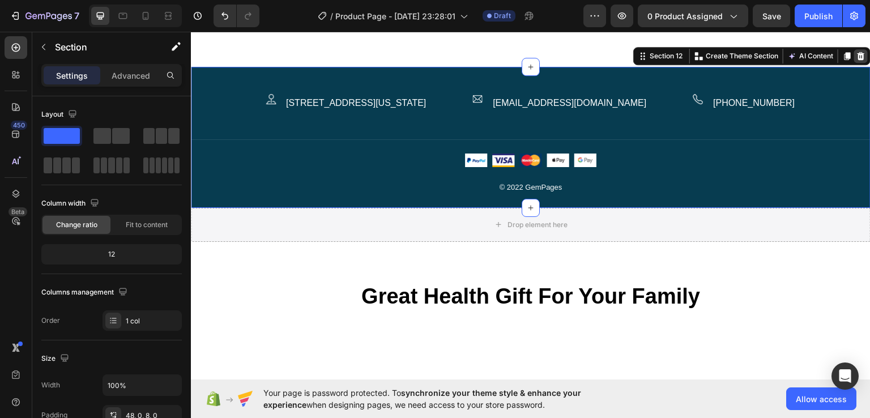
click at [857, 59] on icon at bounding box center [860, 56] width 7 height 8
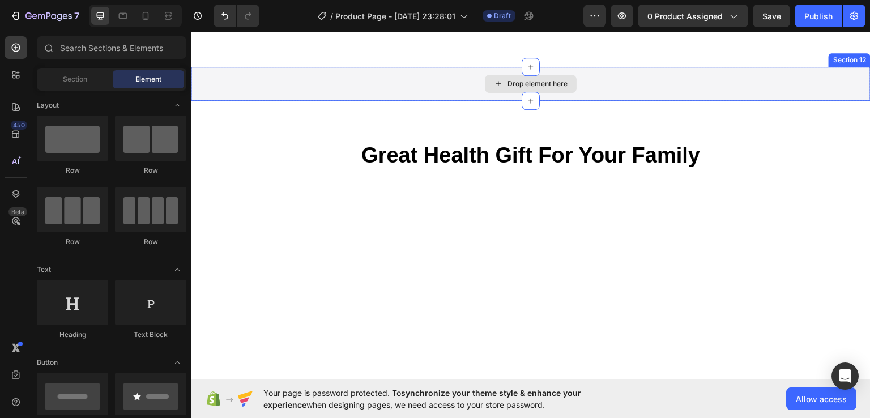
click at [735, 100] on div "Drop element here" at bounding box center [530, 83] width 679 height 34
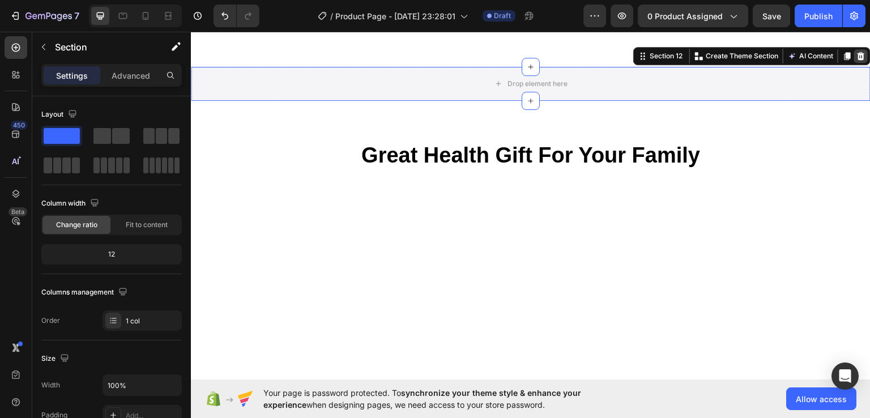
click at [858, 62] on div at bounding box center [861, 56] width 14 height 14
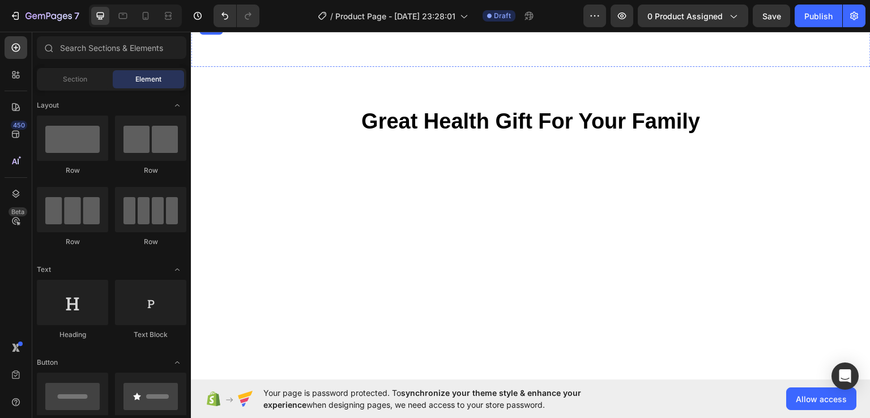
click at [790, 21] on div "Drop element here" at bounding box center [530, 4] width 662 height 34
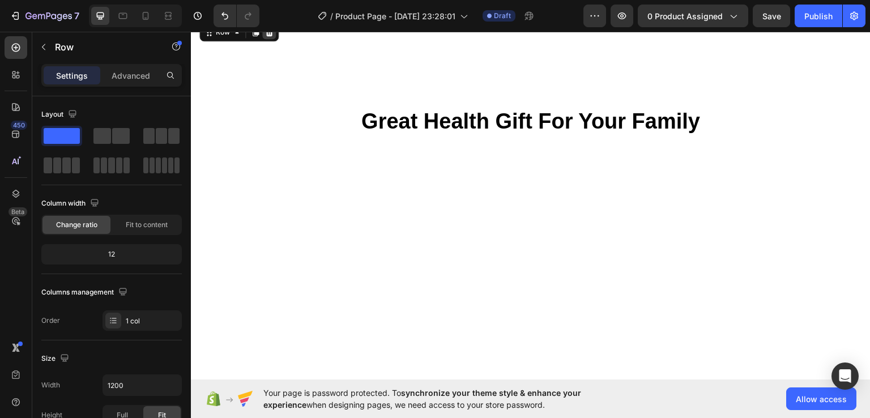
click at [271, 36] on icon at bounding box center [268, 32] width 7 height 8
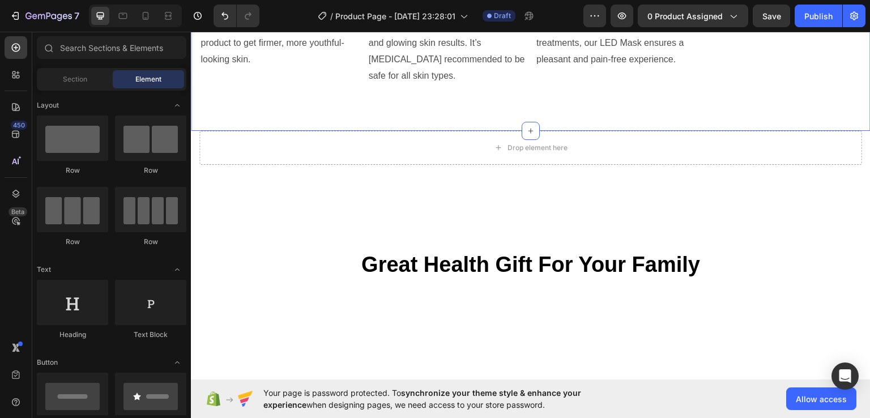
scroll to position [2586, 0]
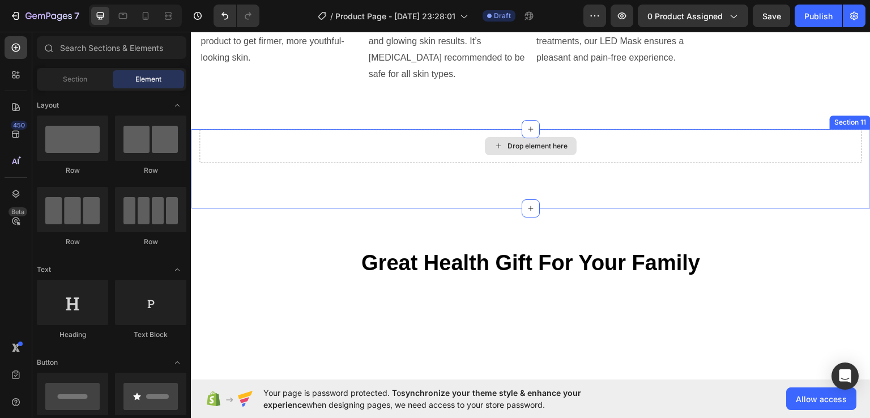
click at [392, 162] on div "Drop element here" at bounding box center [530, 146] width 662 height 34
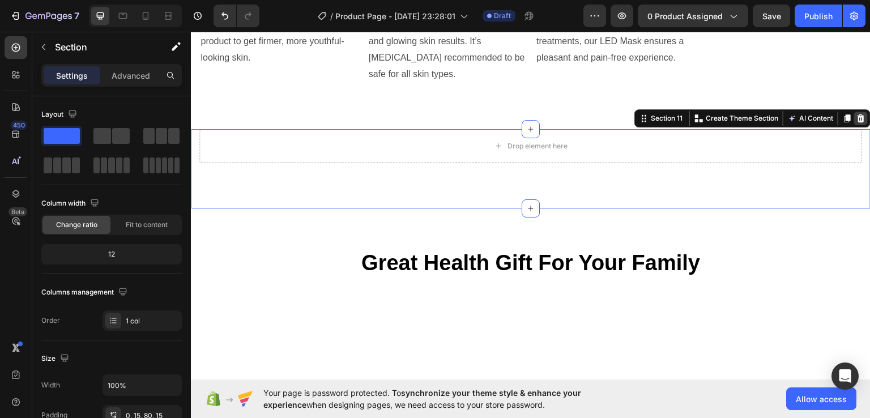
click at [856, 122] on icon at bounding box center [860, 117] width 9 height 9
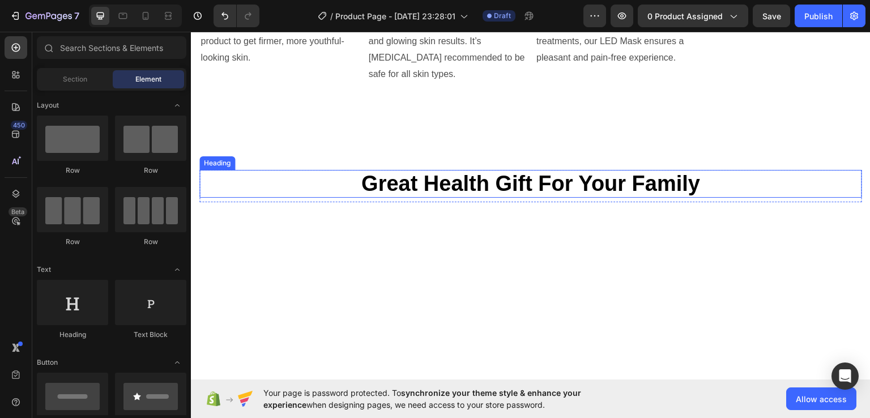
click at [689, 196] on p "Great Health Gift For Your Family" at bounding box center [530, 183] width 660 height 26
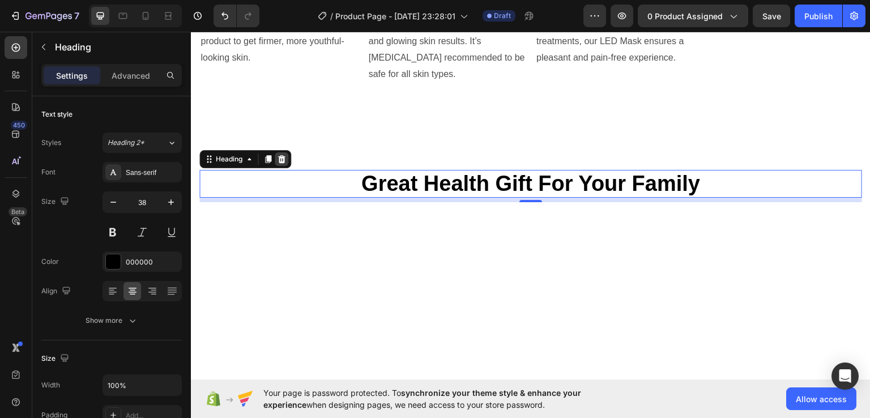
click at [278, 163] on icon at bounding box center [281, 158] width 9 height 9
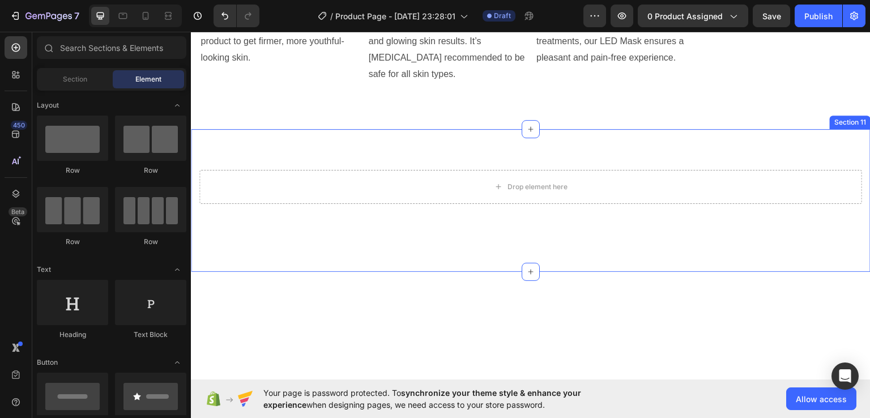
click at [282, 213] on div "Drop element here Row Section 11" at bounding box center [530, 200] width 679 height 143
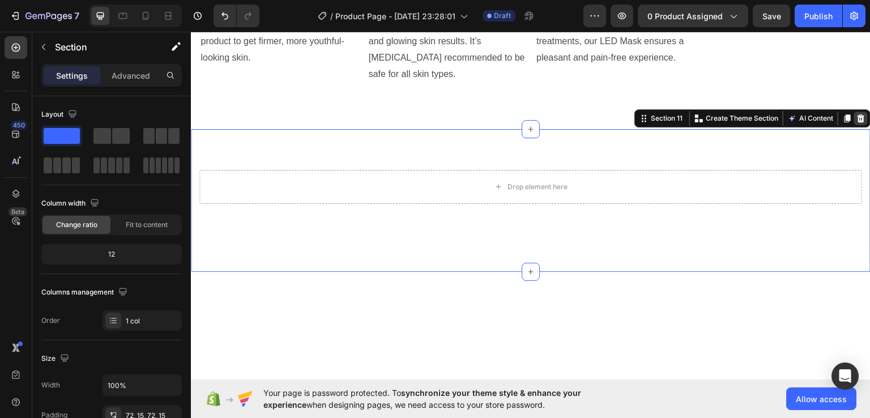
click at [856, 122] on icon at bounding box center [860, 117] width 9 height 9
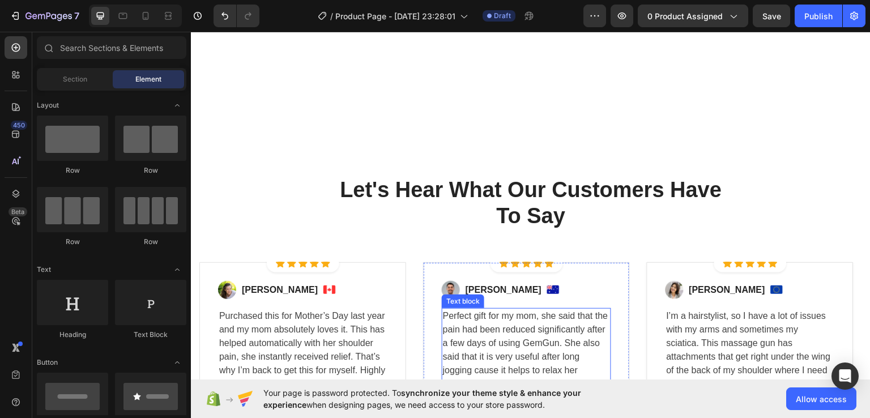
scroll to position [2601, 0]
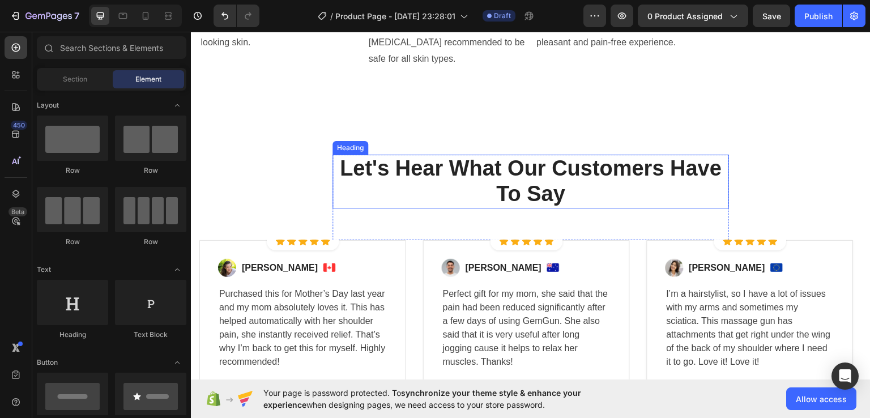
click at [532, 207] on p "Let's Hear What Our Customers Have To Say" at bounding box center [530, 181] width 394 height 52
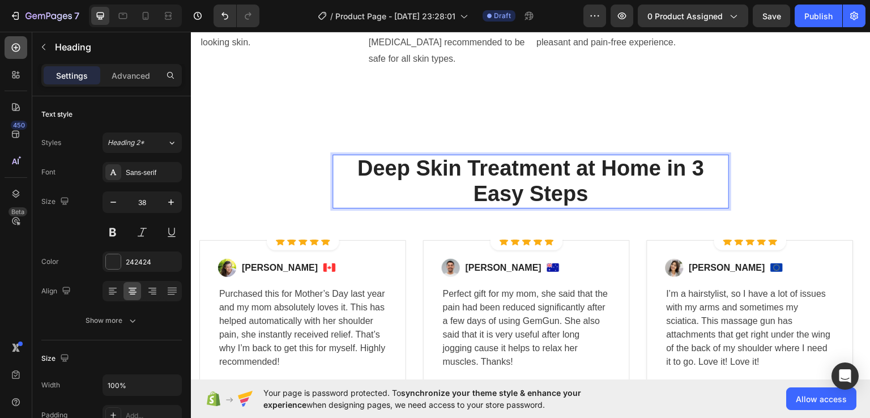
click at [21, 53] on icon at bounding box center [15, 47] width 11 height 11
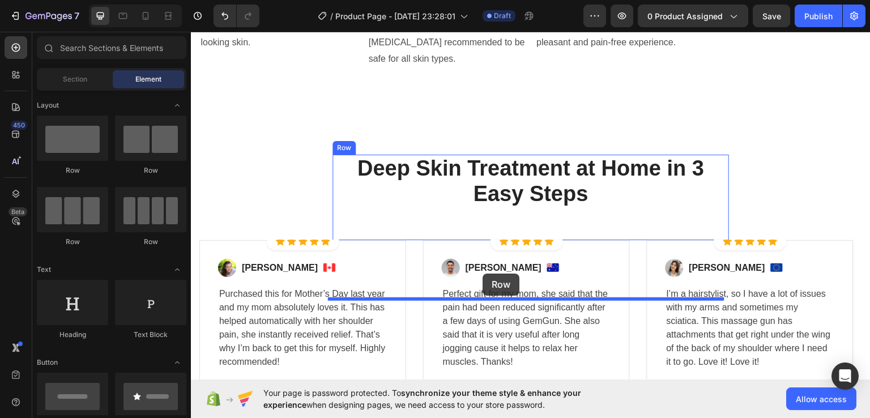
drag, startPoint x: 278, startPoint y: 186, endPoint x: 486, endPoint y: 274, distance: 225.7
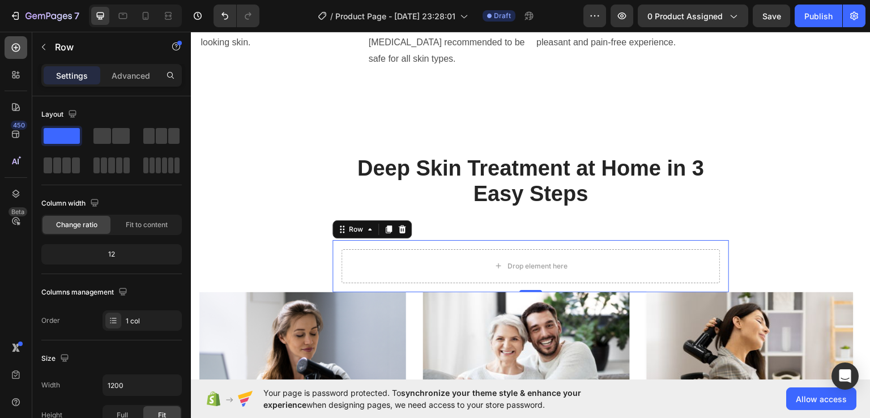
click at [15, 50] on icon at bounding box center [16, 48] width 8 height 8
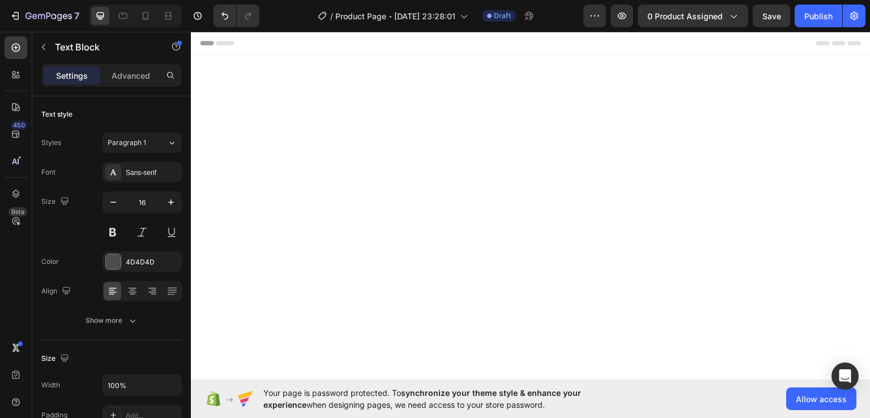
scroll to position [2601, 0]
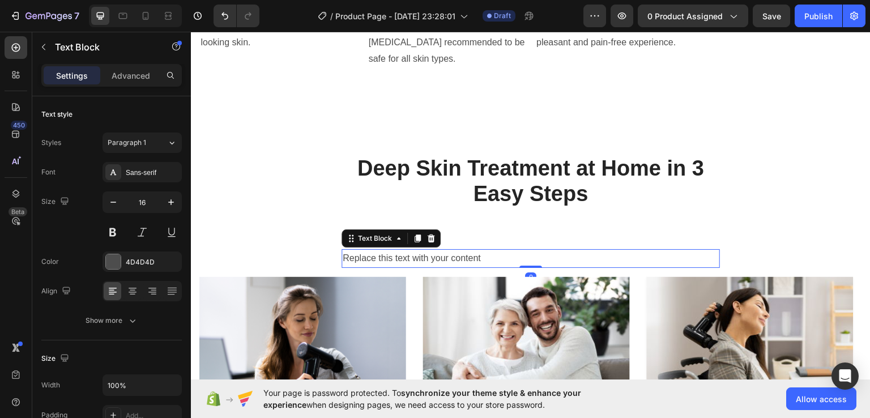
click at [454, 267] on div "Replace this text with your content" at bounding box center [530, 258] width 378 height 19
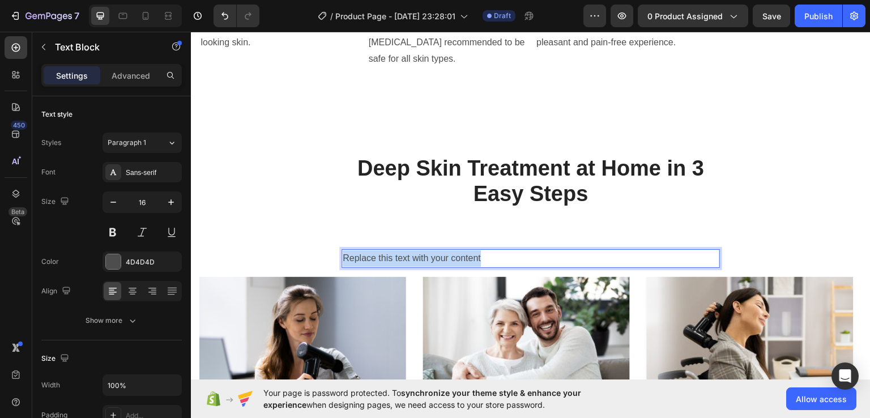
click at [454, 266] on p "Replace this text with your content" at bounding box center [530, 258] width 376 height 16
click at [454, 267] on div "Rich Text Editor. Editing area: main" at bounding box center [530, 258] width 378 height 19
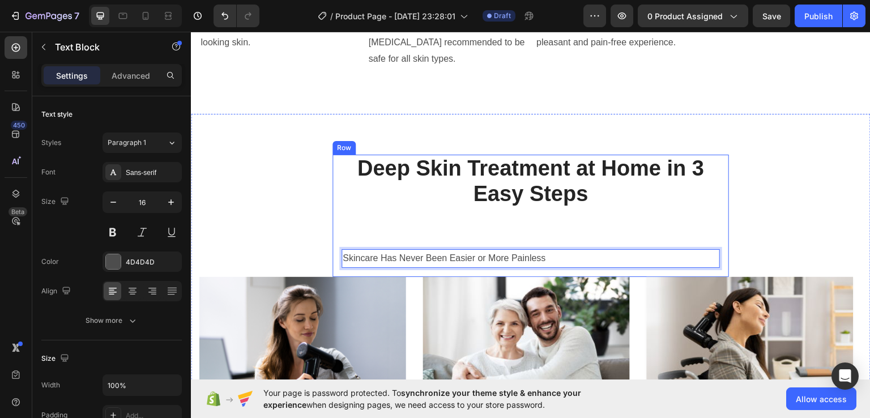
click at [513, 276] on div "⁠⁠⁠⁠⁠⁠⁠ Deep Skin Treatment at Home in 3 Easy Steps Heading Skincare Has Never …" at bounding box center [530, 215] width 396 height 122
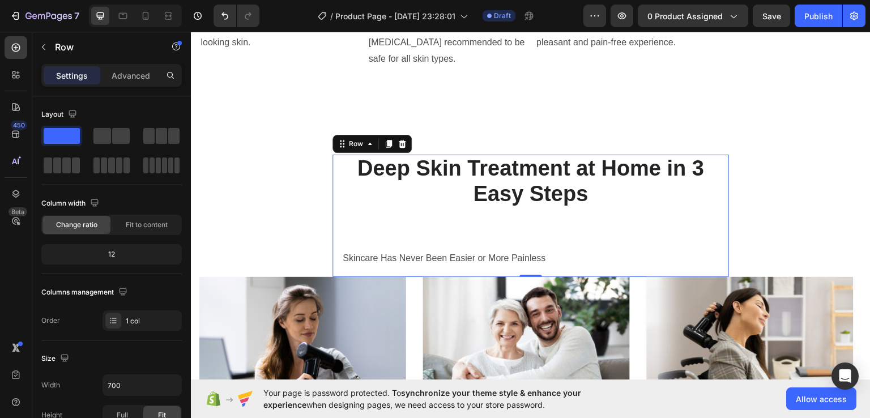
click at [451, 276] on div "⁠⁠⁠⁠⁠⁠⁠ Deep Skin Treatment at Home in 3 Easy Steps Heading Skincare Has Never …" at bounding box center [530, 215] width 396 height 122
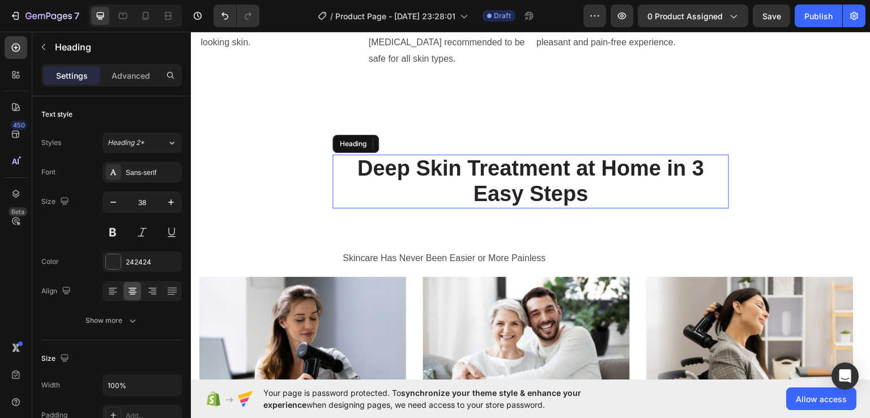
click at [521, 205] on strong "Deep Skin Treatment at Home in 3 Easy Steps" at bounding box center [530, 181] width 346 height 50
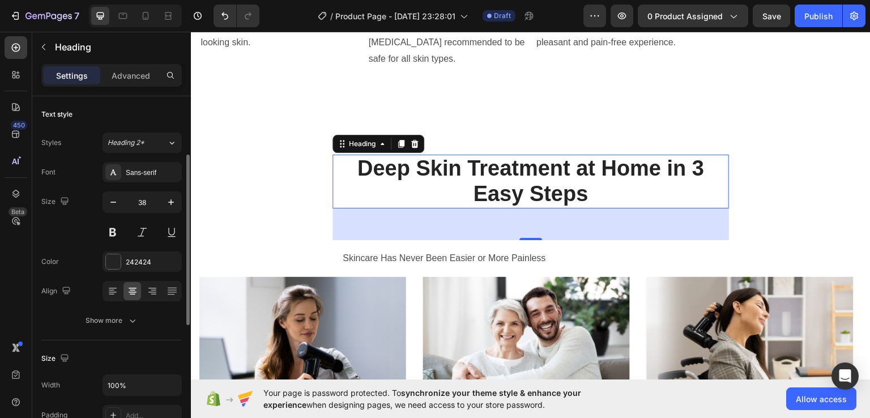
scroll to position [126, 0]
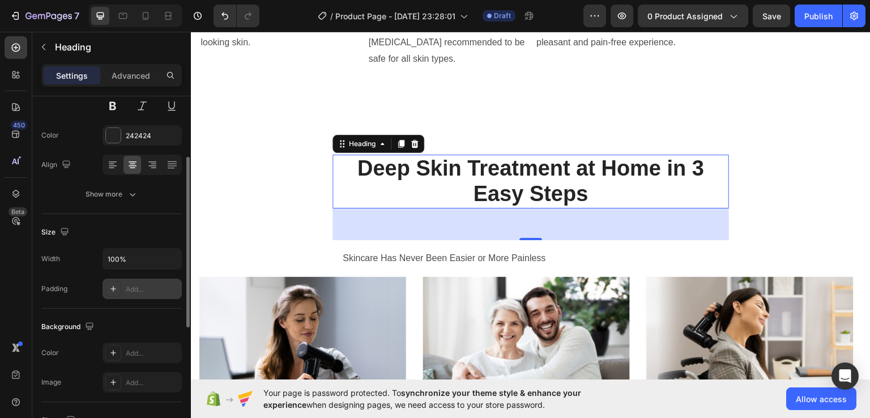
click at [136, 288] on div "Add..." at bounding box center [152, 289] width 53 height 10
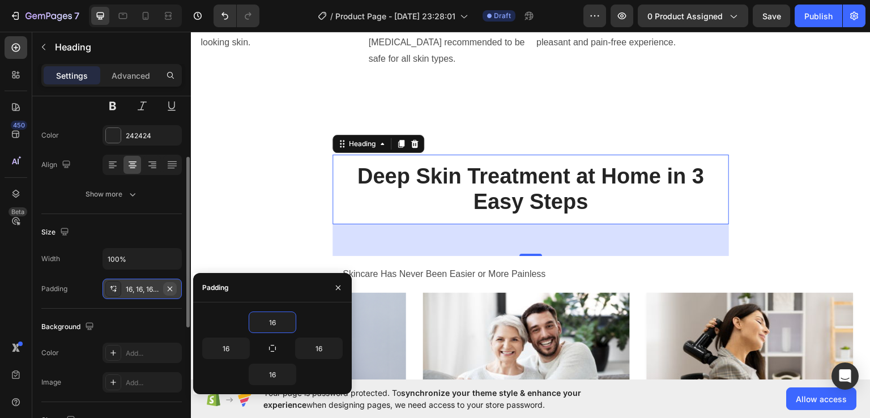
click at [171, 284] on icon "button" at bounding box center [169, 288] width 9 height 9
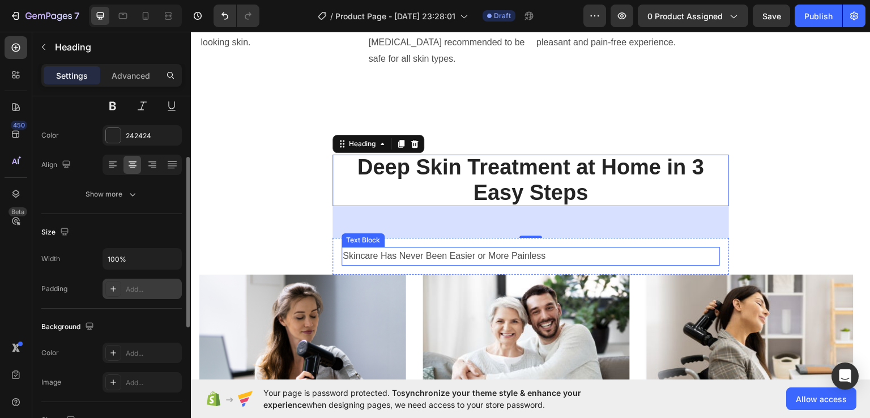
click at [436, 265] on div "Skincare Has Never Been Easier or More Painless" at bounding box center [530, 255] width 378 height 19
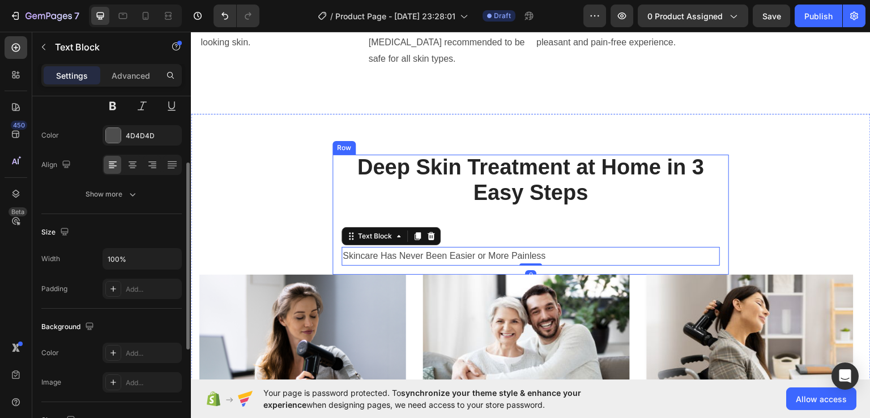
scroll to position [0, 0]
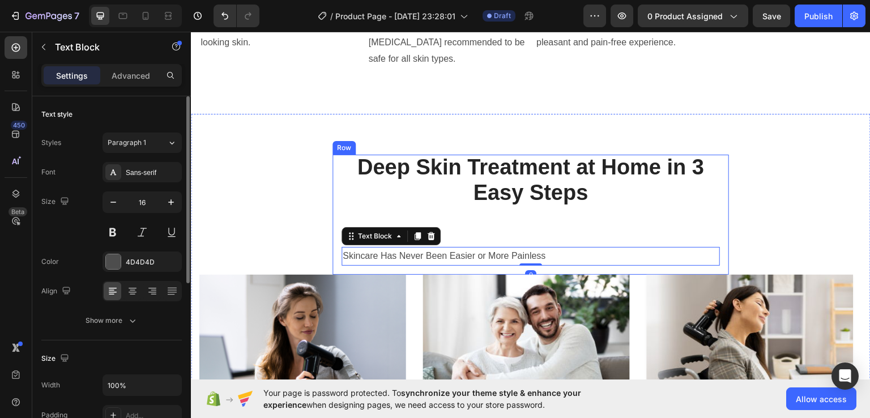
click at [455, 274] on div "⁠⁠⁠⁠⁠⁠⁠ Deep Skin Treatment at Home in 3 Easy Steps Heading Skincare Has Never …" at bounding box center [530, 214] width 396 height 120
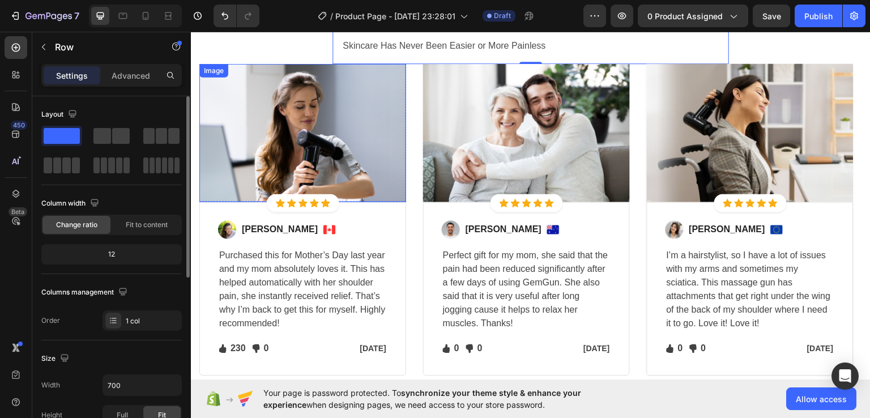
scroll to position [2871, 0]
click at [349, 155] on img at bounding box center [302, 132] width 207 height 138
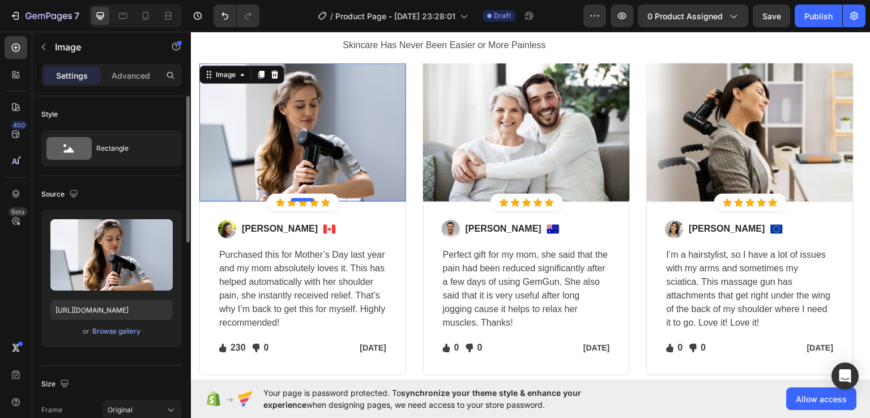
click at [312, 199] on div at bounding box center [302, 199] width 23 height 3
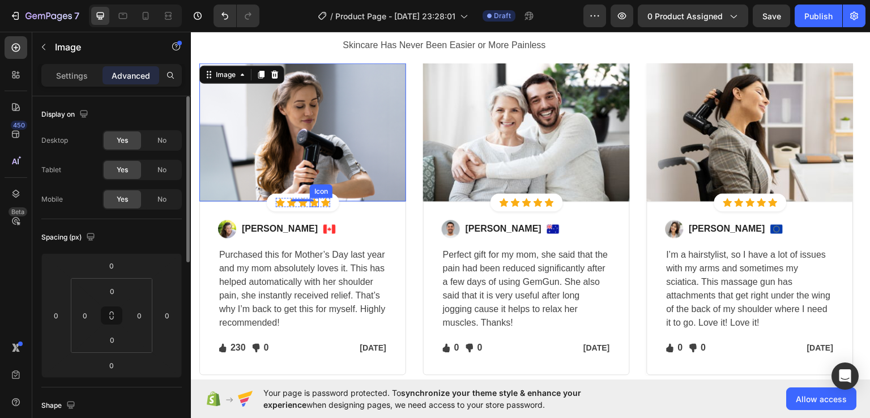
click at [315, 201] on icon at bounding box center [314, 202] width 9 height 8
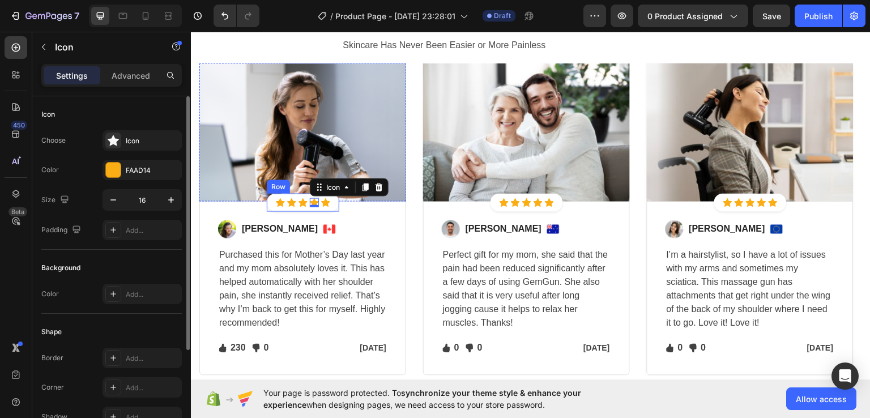
click at [335, 205] on div "Icon Icon Icon Icon 0 Icon Icon List Hoz Row" at bounding box center [303, 202] width 72 height 18
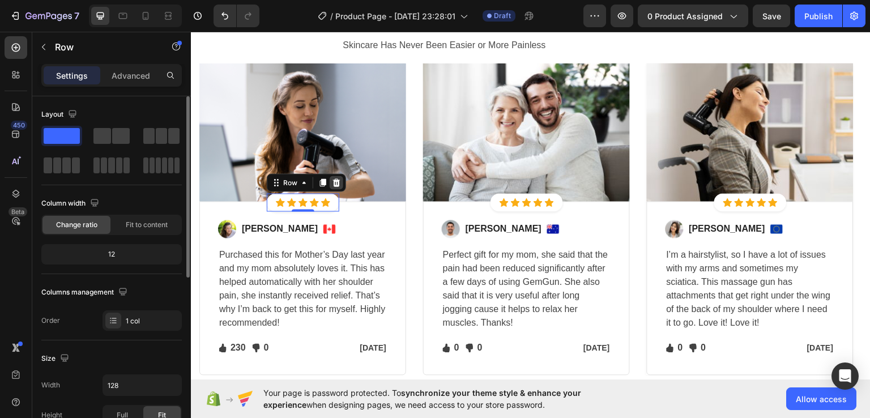
click at [333, 184] on icon at bounding box center [336, 182] width 9 height 9
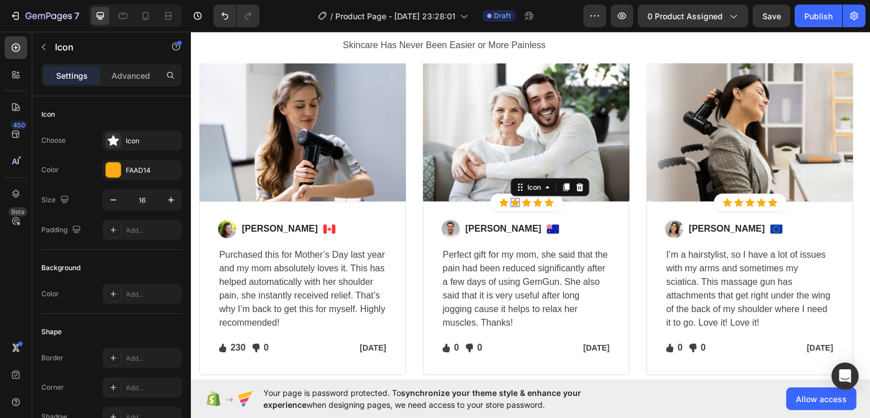
click at [191, 31] on div "0" at bounding box center [191, 31] width 0 height 0
click at [516, 203] on div "0" at bounding box center [514, 206] width 11 height 9
click at [549, 207] on div "Icon Icon 0 Icon Icon Icon Icon List Hoz Row" at bounding box center [526, 202] width 72 height 18
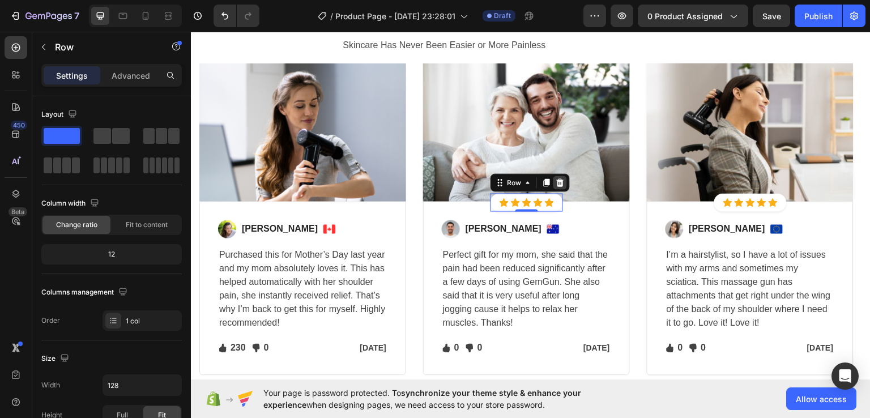
click at [561, 184] on icon at bounding box center [559, 182] width 7 height 8
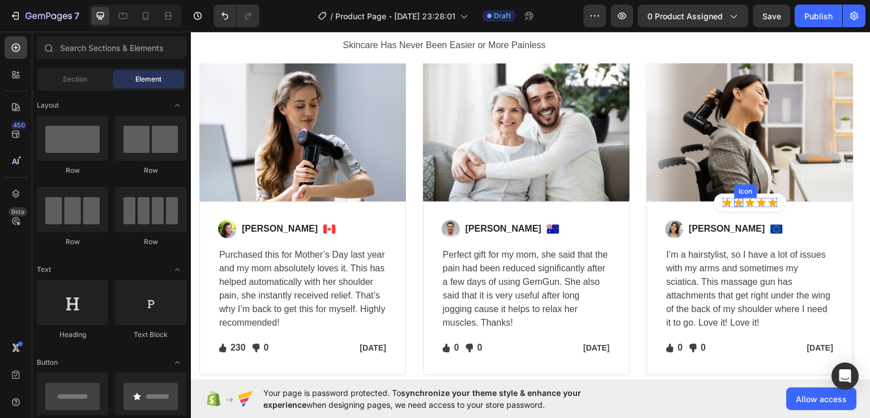
click at [739, 202] on icon at bounding box center [738, 202] width 9 height 8
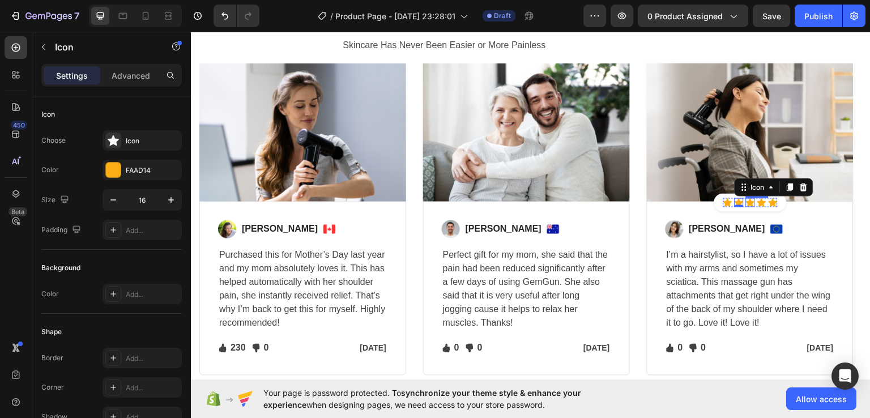
click at [747, 206] on icon at bounding box center [750, 202] width 9 height 9
click at [780, 203] on div "Icon Icon Icon 0 Icon Icon Icon List Hoz Row" at bounding box center [750, 202] width 72 height 18
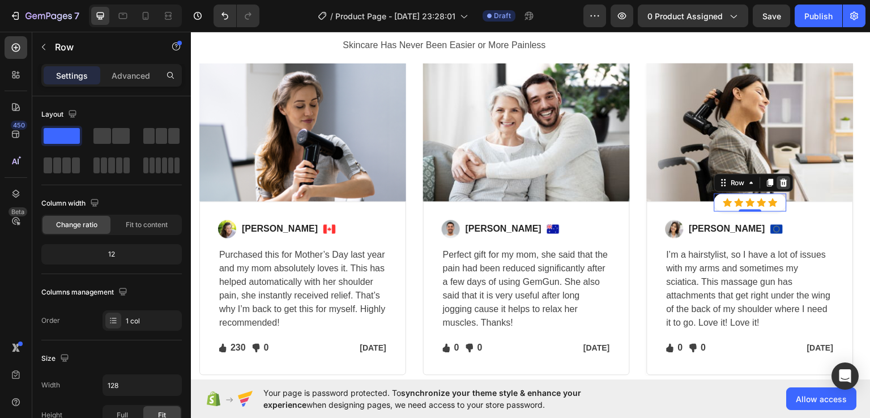
click at [783, 183] on icon at bounding box center [783, 182] width 7 height 8
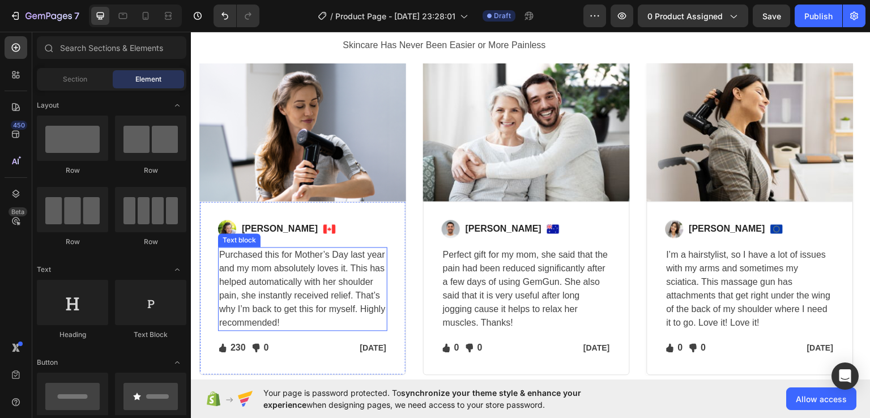
click at [280, 282] on p "Purchased this for Mother’s Day last year and my mom absolutely loves it. This …" at bounding box center [302, 289] width 167 height 82
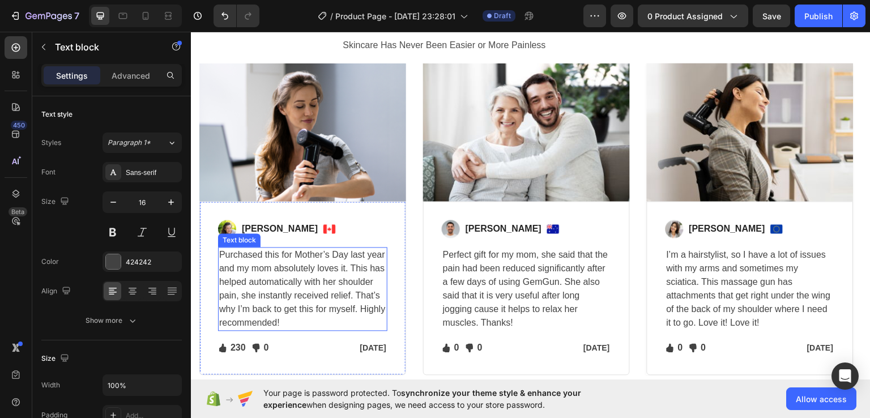
click at [280, 282] on p "Purchased this for Mother’s Day last year and my mom absolutely loves it. This …" at bounding box center [302, 289] width 167 height 82
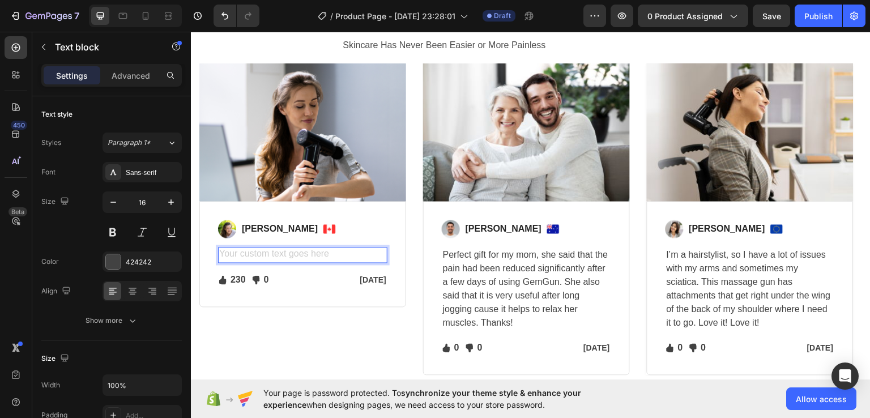
click at [280, 282] on div "Image Regina Moore Text block Image Row Text block 16 Icon 230 Text block Icon …" at bounding box center [302, 254] width 169 height 68
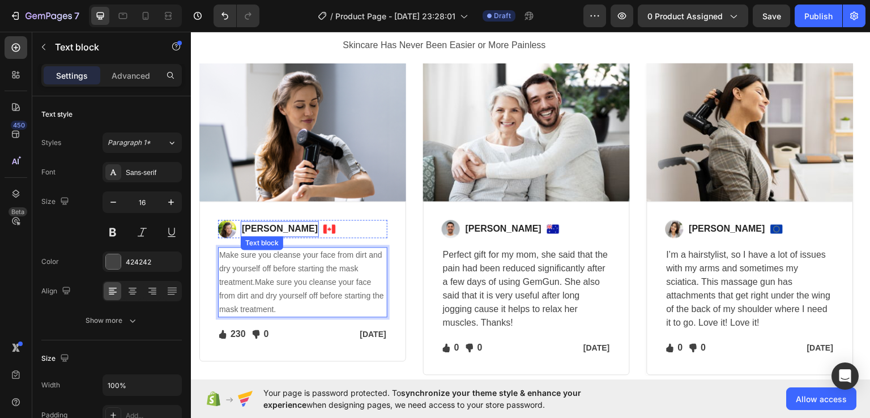
click at [279, 234] on p "Regina Moore" at bounding box center [280, 229] width 76 height 14
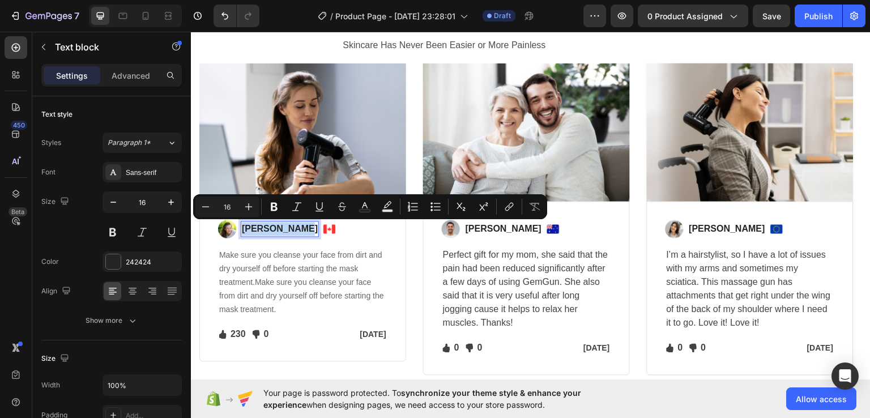
click at [279, 234] on p "Regina Moore" at bounding box center [280, 229] width 76 height 14
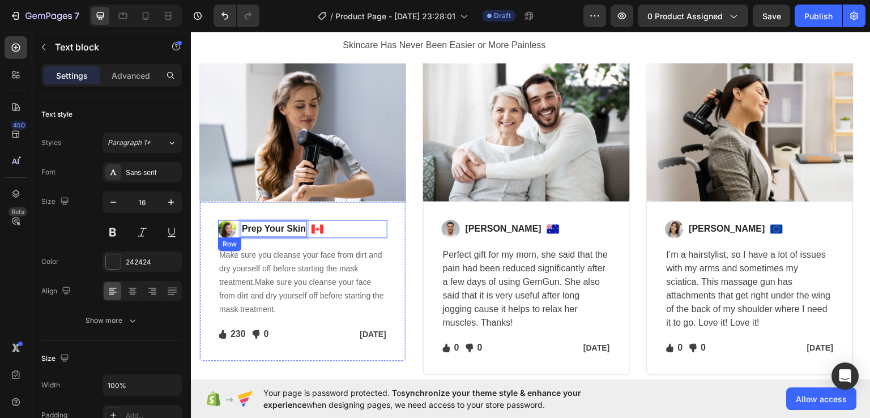
click at [331, 226] on div "Image Prep Your Skin Text block 0 Image Row" at bounding box center [302, 229] width 169 height 18
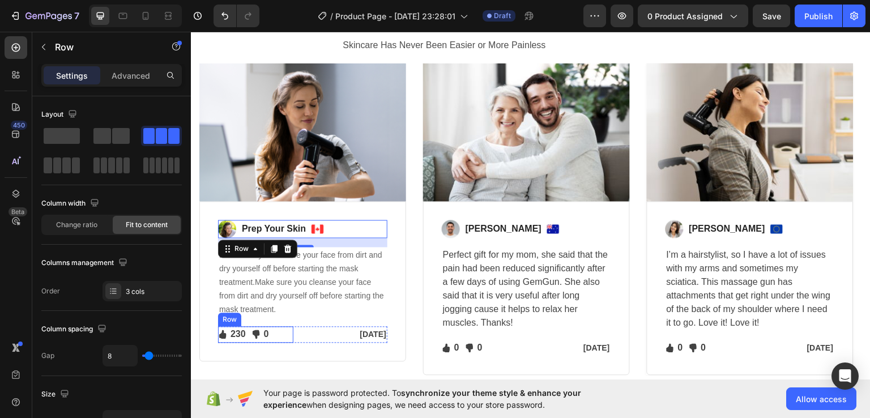
click at [269, 339] on div "0" at bounding box center [266, 334] width 7 height 16
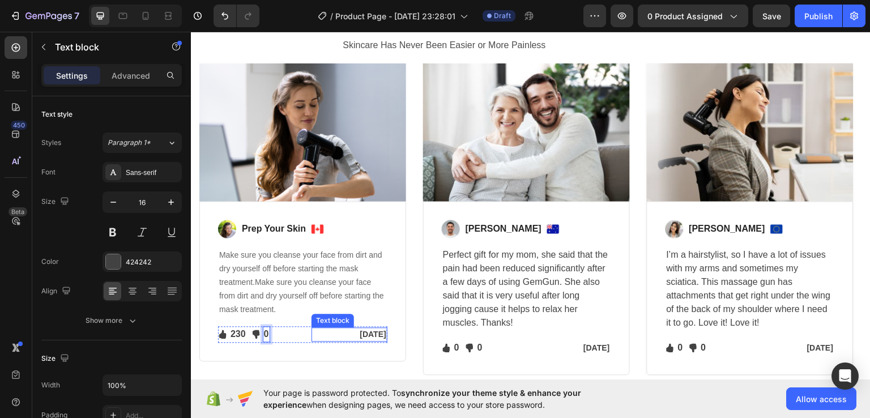
click at [360, 334] on p "Feb 22, 2022" at bounding box center [348, 334] width 73 height 12
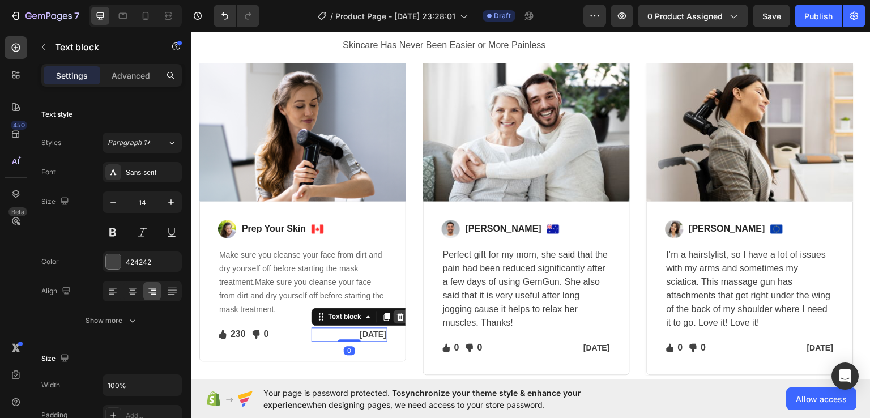
click at [402, 318] on icon at bounding box center [400, 316] width 7 height 8
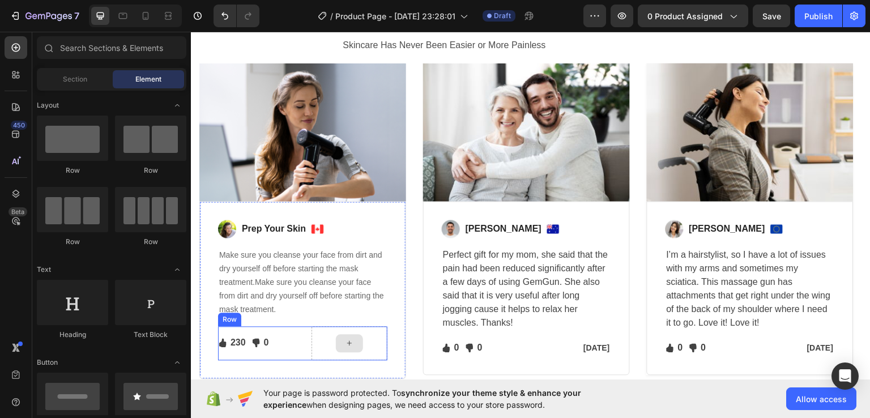
click at [368, 341] on div at bounding box center [348, 343] width 75 height 34
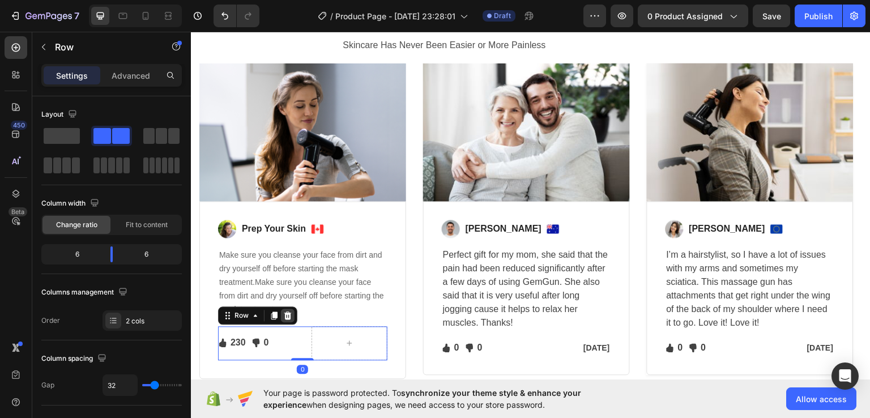
click at [288, 316] on icon at bounding box center [287, 315] width 7 height 8
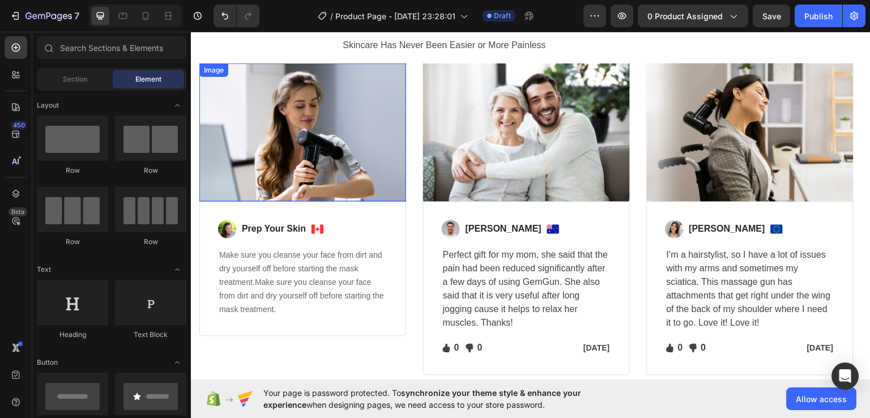
click at [307, 106] on img at bounding box center [302, 132] width 207 height 138
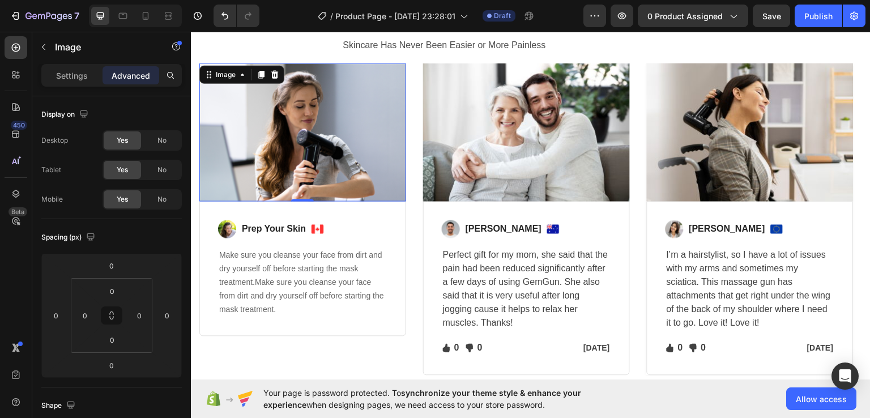
click at [275, 159] on img at bounding box center [302, 132] width 207 height 138
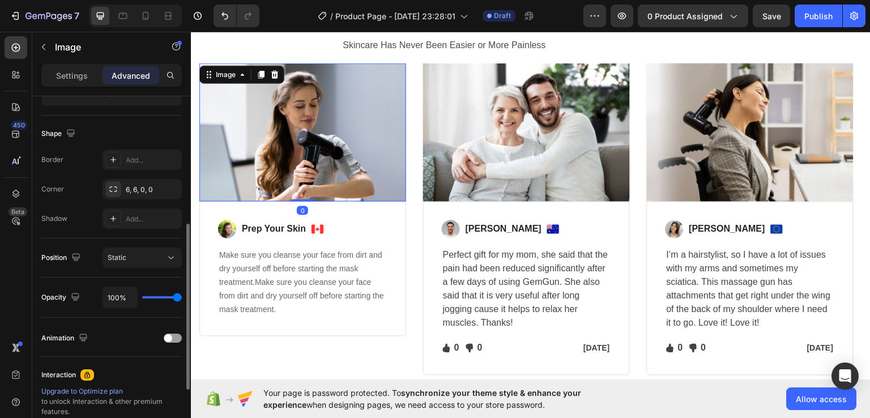
scroll to position [276, 0]
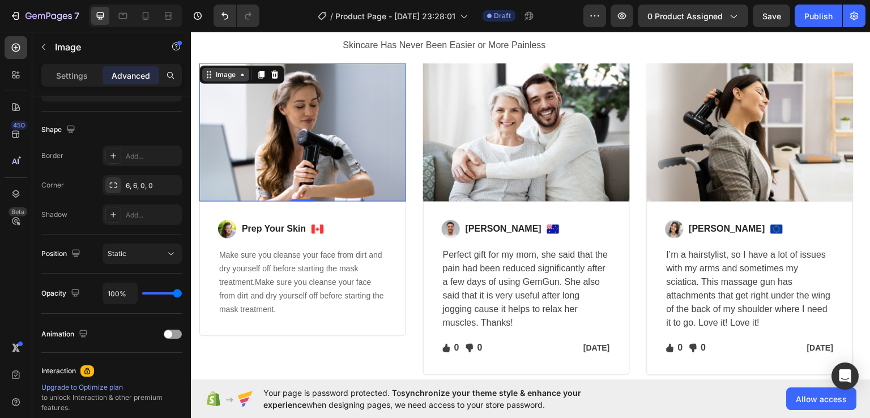
click at [222, 75] on div "Image" at bounding box center [225, 74] width 24 height 10
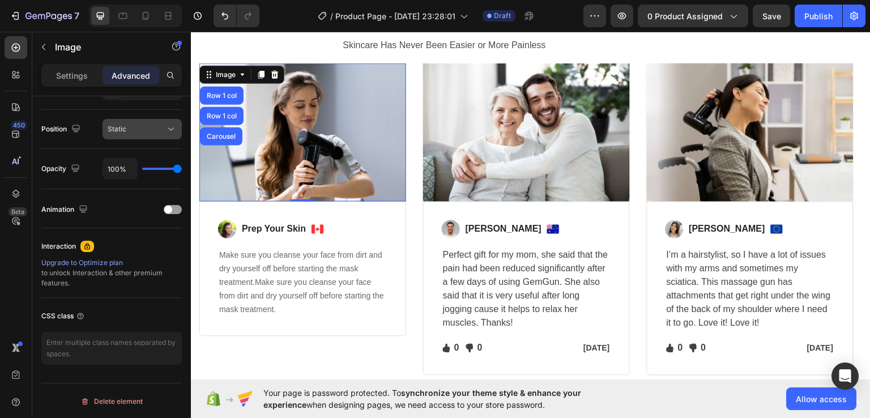
scroll to position [0, 0]
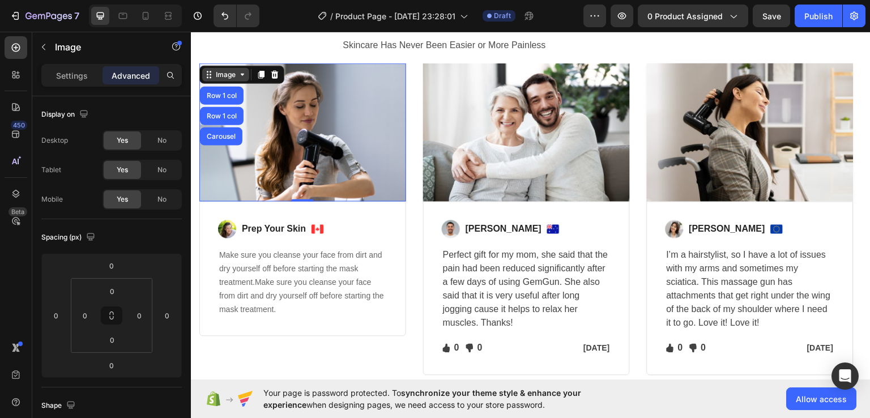
click at [206, 74] on icon at bounding box center [208, 74] width 9 height 9
click at [245, 72] on icon at bounding box center [242, 74] width 9 height 9
click at [287, 136] on img at bounding box center [302, 132] width 207 height 138
click at [306, 89] on img at bounding box center [302, 132] width 207 height 138
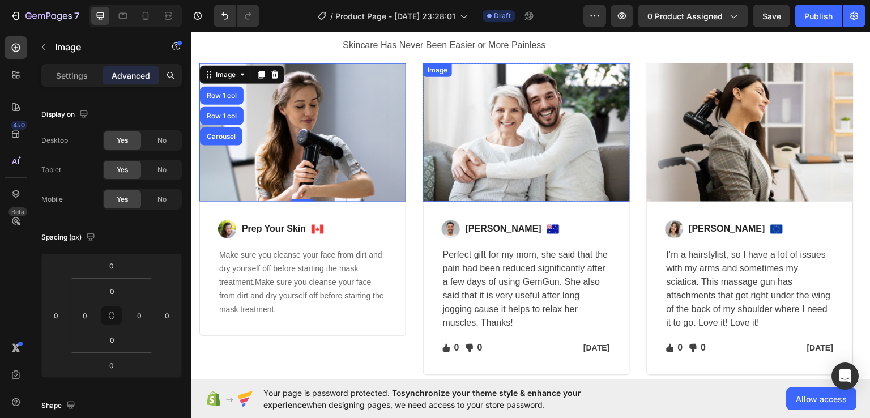
click at [542, 160] on img at bounding box center [526, 132] width 207 height 138
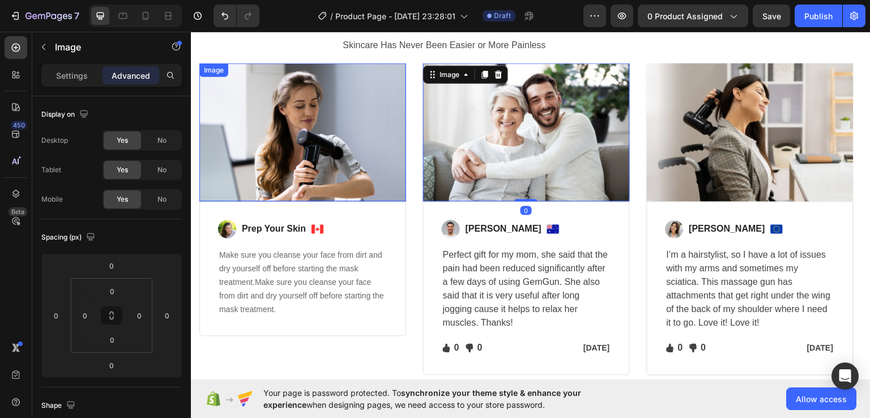
click at [336, 105] on img at bounding box center [302, 132] width 207 height 138
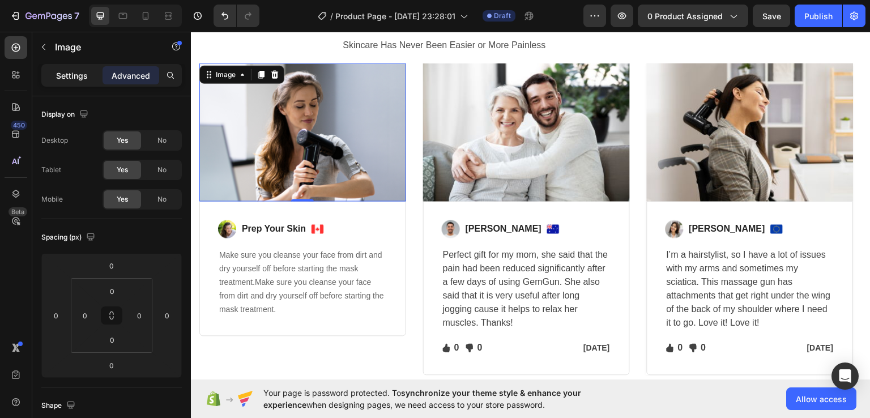
click at [77, 72] on p "Settings" at bounding box center [72, 76] width 32 height 12
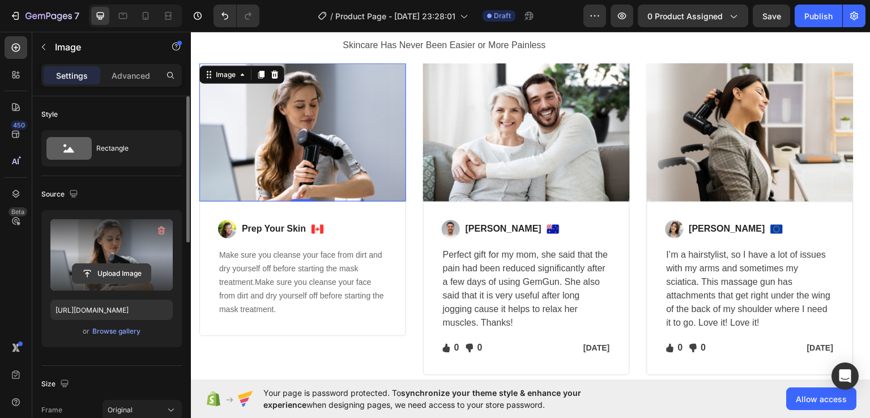
click at [100, 273] on input "file" at bounding box center [111, 273] width 78 height 19
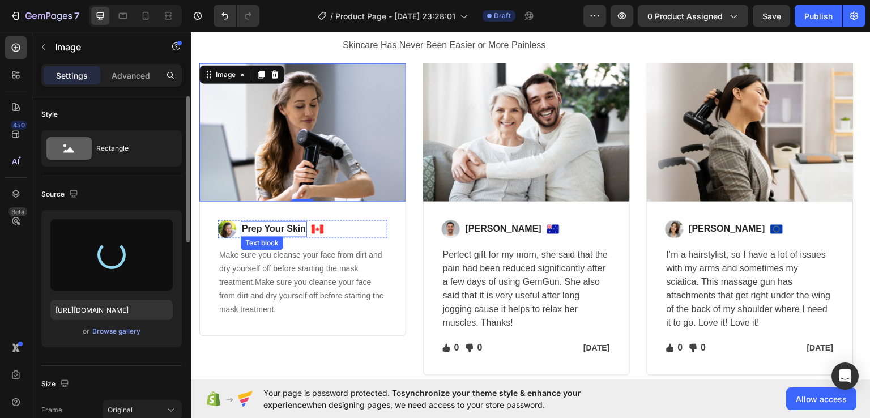
type input "https://cdn.shopify.com/s/files/1/0776/0953/3698/files/gempages_585649225467953…"
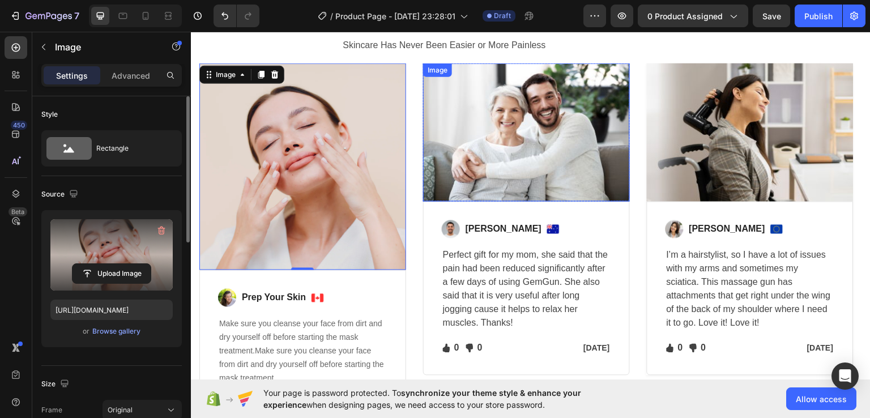
click at [526, 127] on img at bounding box center [526, 132] width 207 height 138
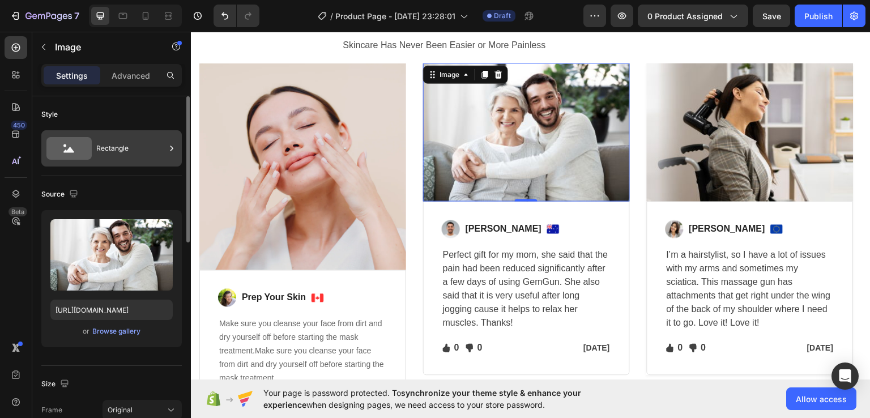
click at [120, 139] on div "Rectangle" at bounding box center [130, 148] width 69 height 26
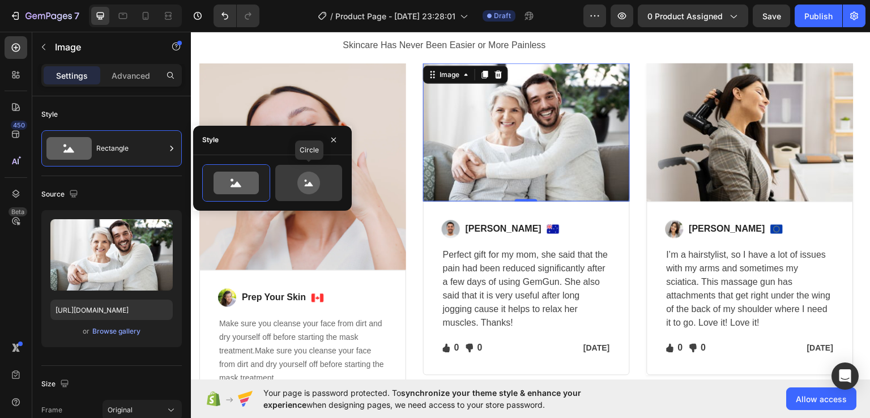
click at [299, 180] on icon at bounding box center [308, 183] width 23 height 23
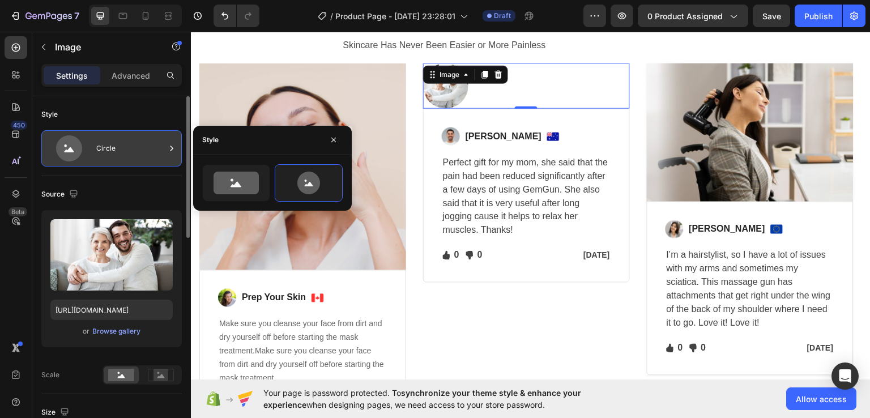
click at [93, 148] on div "Circle" at bounding box center [111, 148] width 140 height 36
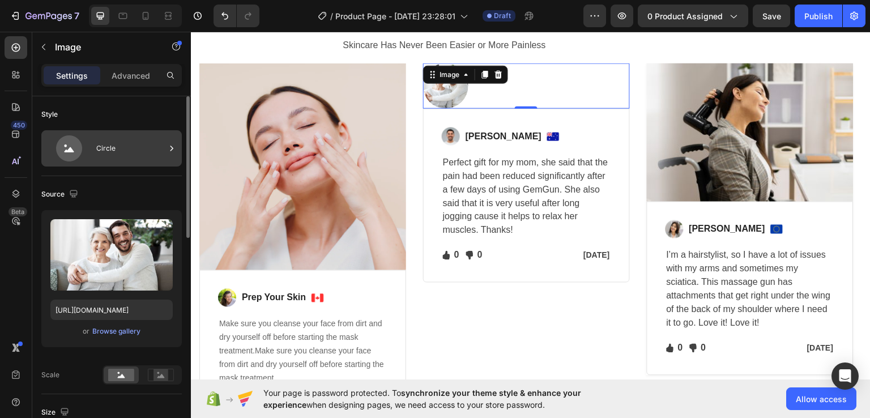
click at [80, 144] on icon at bounding box center [69, 148] width 26 height 26
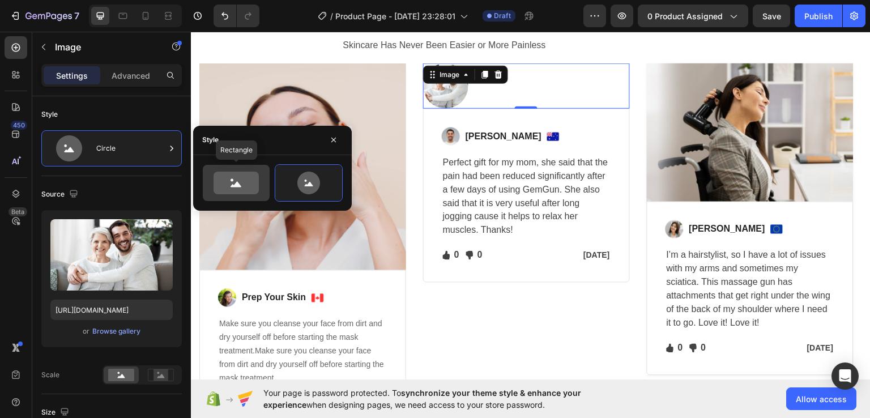
click at [238, 167] on div at bounding box center [236, 183] width 67 height 36
type input "100"
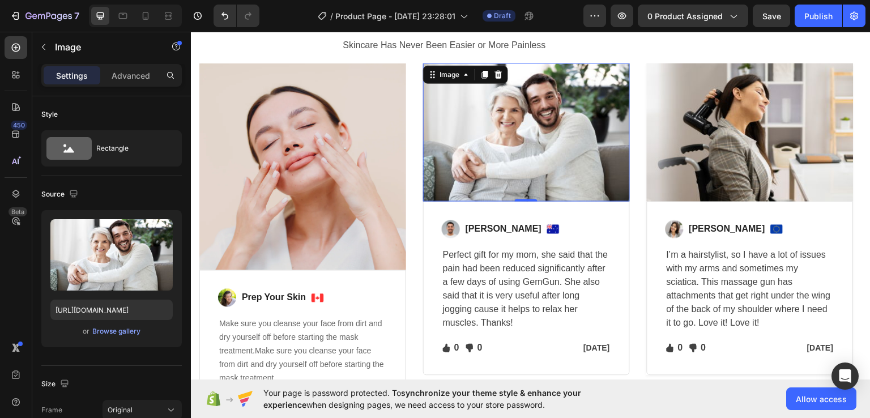
click at [473, 129] on img at bounding box center [526, 132] width 207 height 138
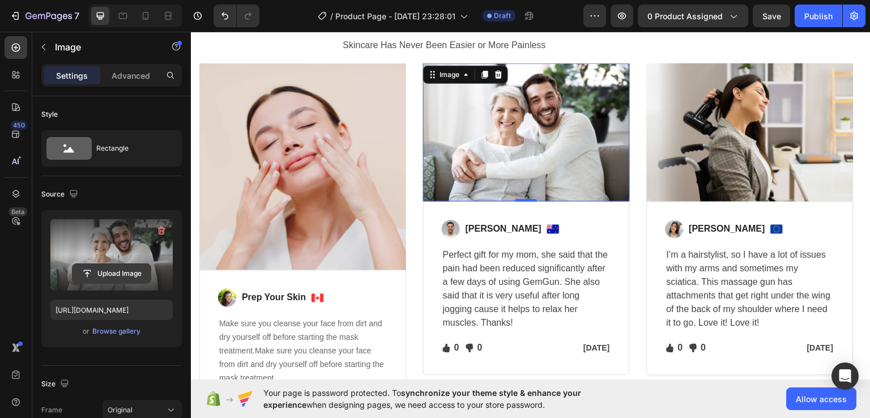
click at [118, 270] on input "file" at bounding box center [111, 273] width 78 height 19
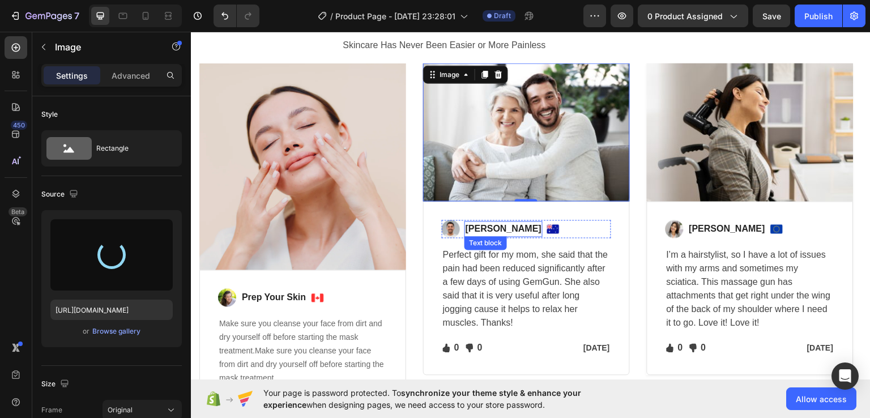
click at [497, 228] on p "Ned Jacobs" at bounding box center [503, 229] width 76 height 14
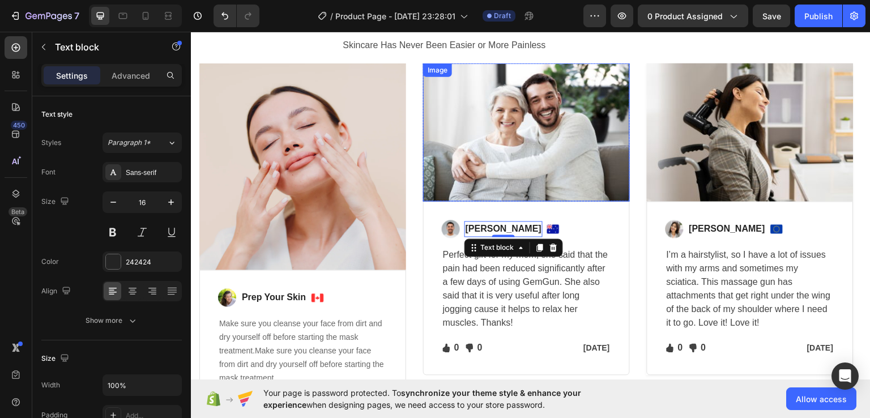
click at [539, 155] on img at bounding box center [526, 132] width 207 height 138
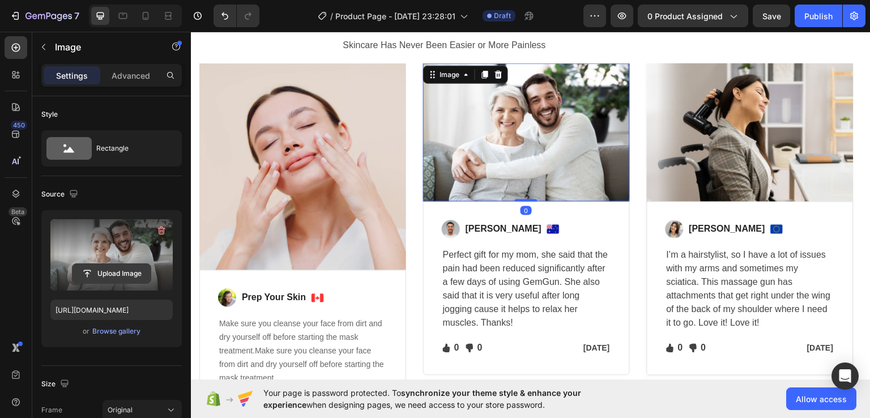
click at [119, 270] on input "file" at bounding box center [111, 273] width 78 height 19
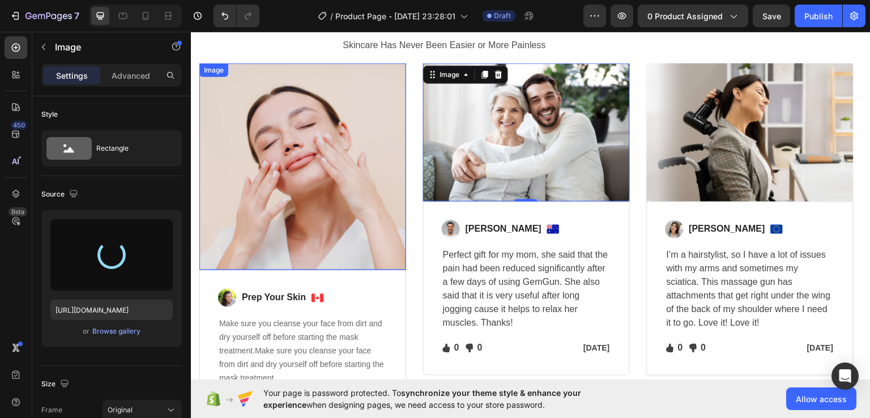
type input "https://cdn.shopify.com/s/files/1/0776/0953/3698/files/gempages_585649225467953…"
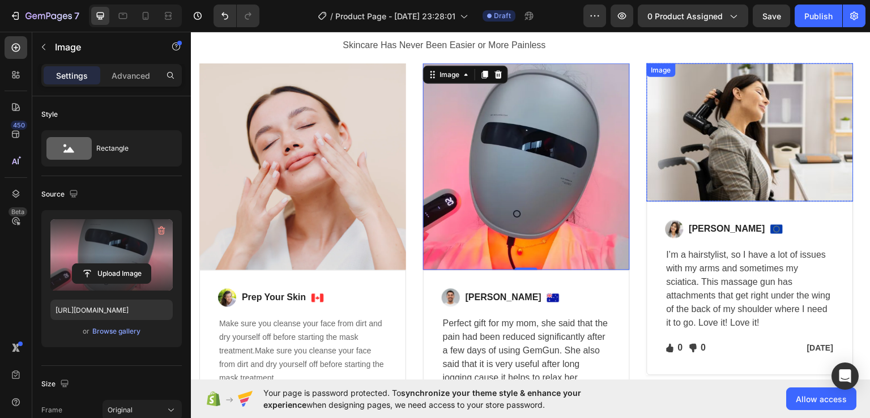
click at [764, 113] on img at bounding box center [749, 132] width 207 height 138
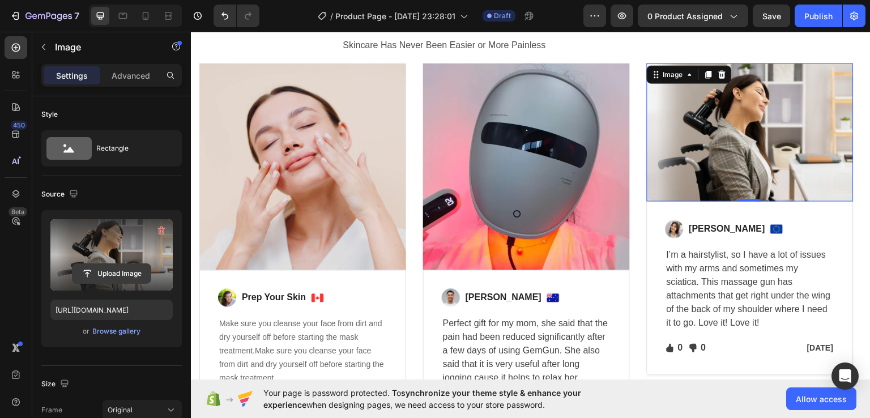
click at [127, 272] on input "file" at bounding box center [111, 273] width 78 height 19
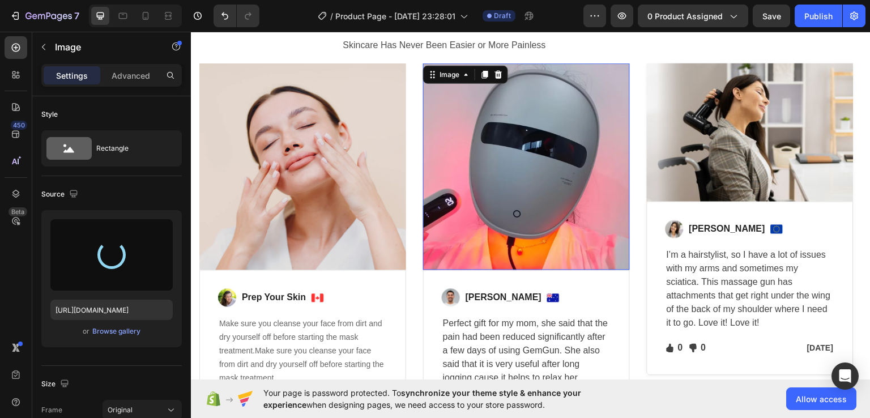
click at [426, 111] on img at bounding box center [526, 166] width 207 height 207
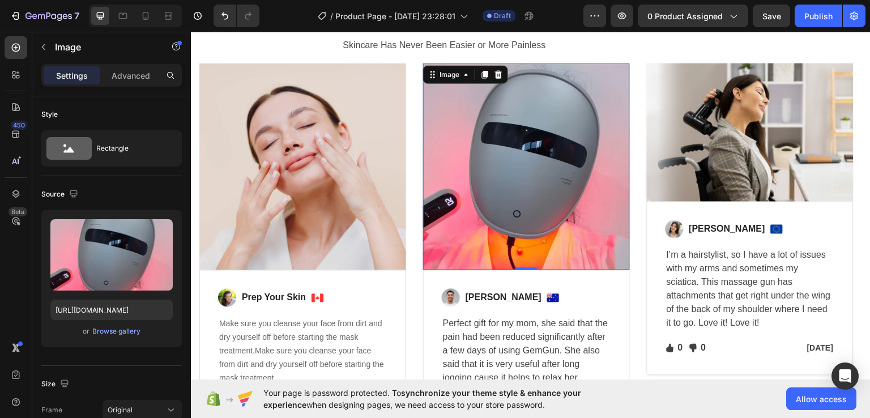
click at [585, 232] on img at bounding box center [526, 166] width 207 height 207
click at [672, 173] on img at bounding box center [749, 132] width 207 height 138
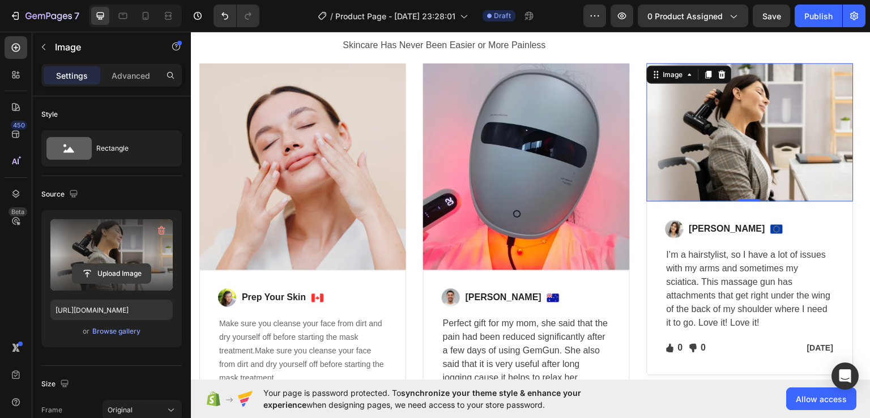
click at [121, 276] on input "file" at bounding box center [111, 273] width 78 height 19
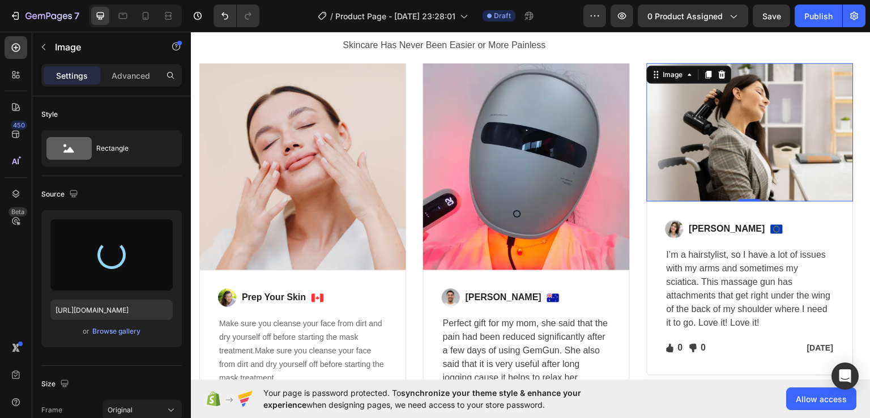
type input "https://cdn.shopify.com/s/files/1/0776/0953/3698/files/gempages_585649225467953…"
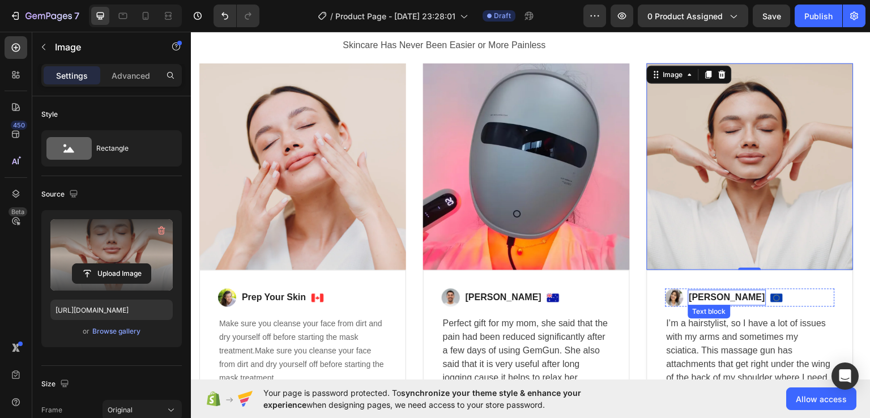
click at [717, 289] on div "Sabrina Miller" at bounding box center [727, 297] width 78 height 16
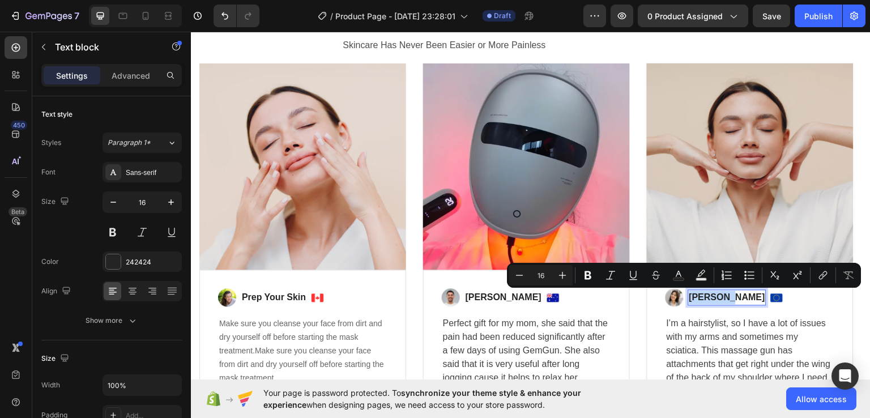
click at [717, 289] on div "Sabrina Miller" at bounding box center [727, 297] width 78 height 16
drag, startPoint x: 717, startPoint y: 289, endPoint x: 727, endPoint y: 292, distance: 10.4
click at [727, 292] on div "Sabrina Miller" at bounding box center [727, 297] width 78 height 16
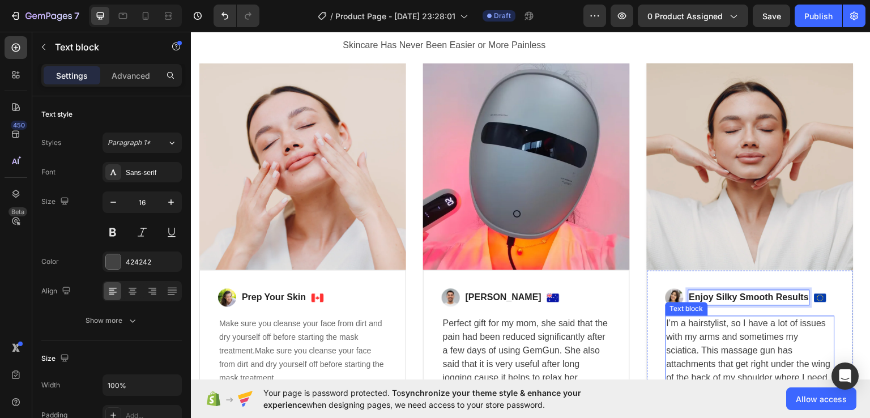
click at [742, 342] on p "I’m a hairstylist, so I have a lot of issues with my arms and sometimes my scia…" at bounding box center [749, 357] width 167 height 82
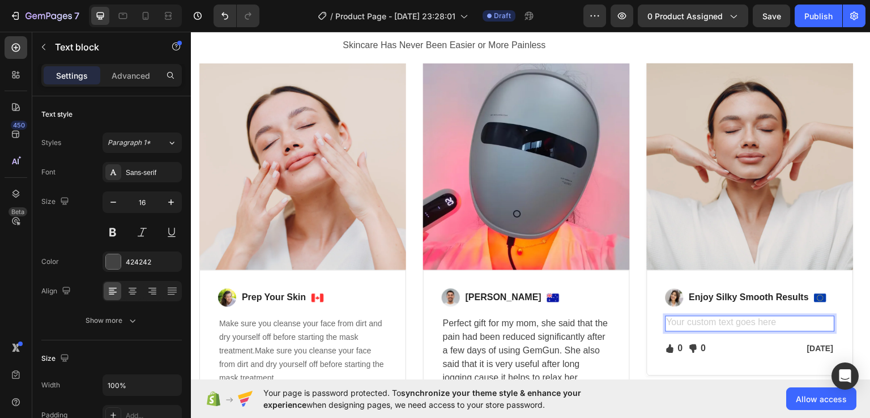
click at [759, 317] on div "Rich Text Editor. Editing area: main" at bounding box center [749, 323] width 169 height 16
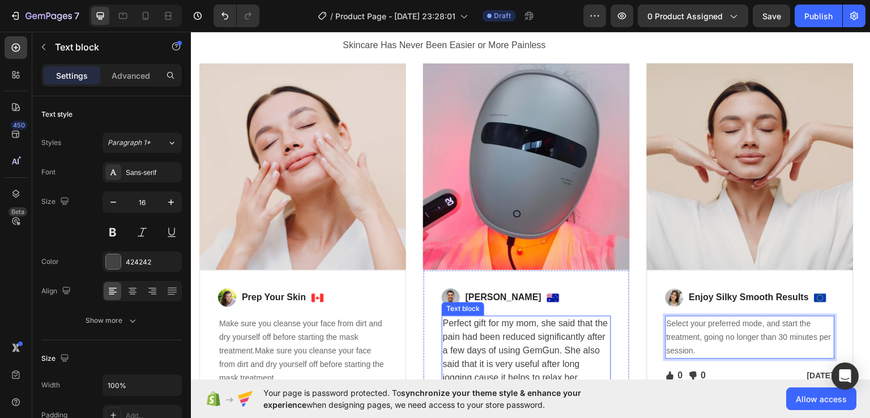
click at [554, 339] on p "Perfect gift for my mom, she said that the pain had been reduced significantly …" at bounding box center [526, 357] width 167 height 82
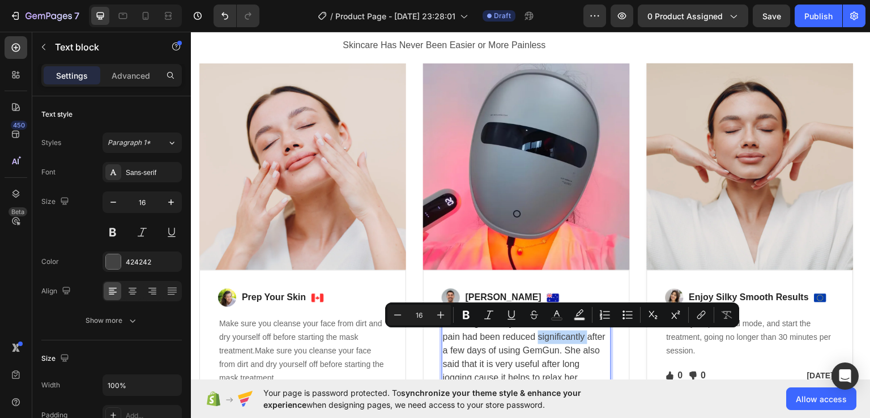
click at [546, 342] on p "Perfect gift for my mom, she said that the pain had been reduced significantly …" at bounding box center [526, 357] width 167 height 82
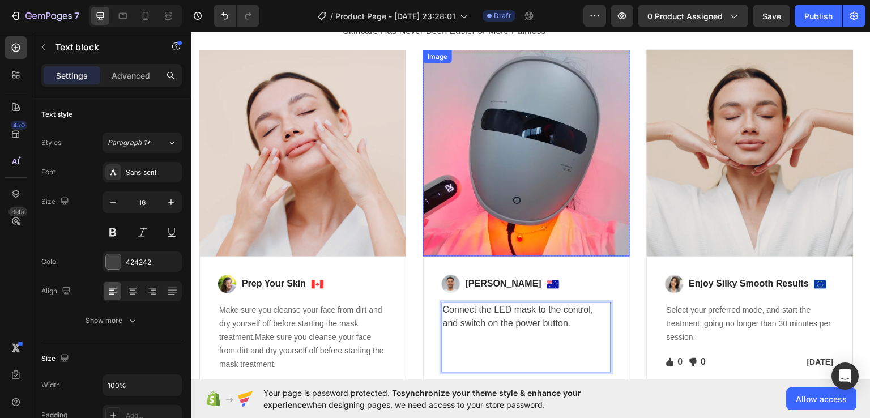
scroll to position [2888, 0]
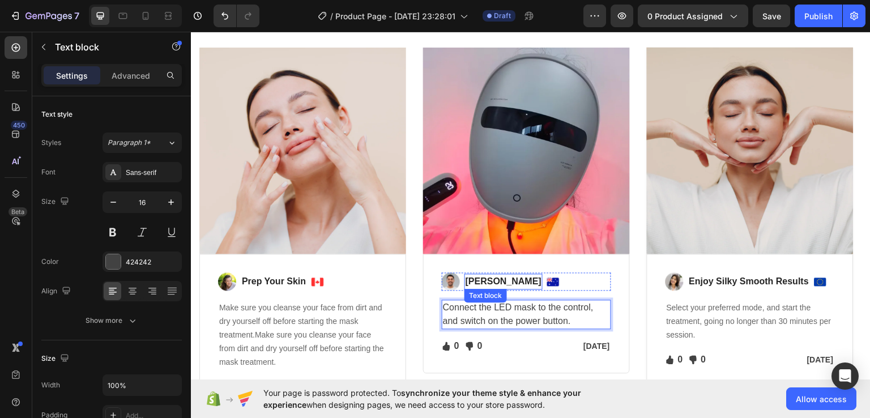
click at [491, 291] on div "Text block" at bounding box center [485, 295] width 42 height 14
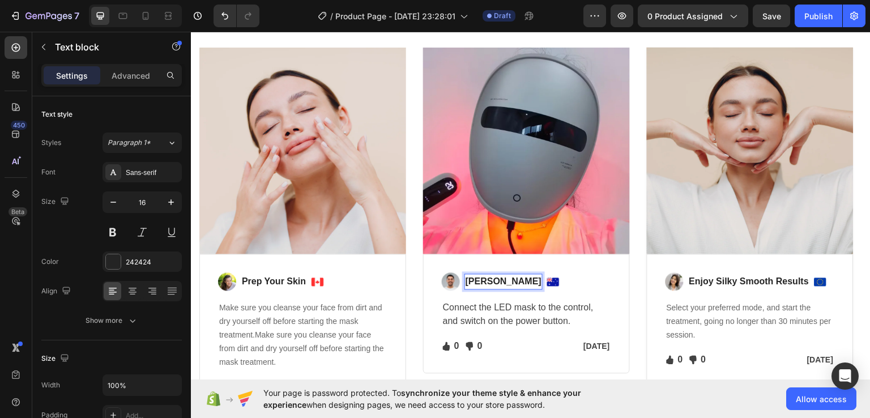
click at [491, 282] on p "Ned Jacobs" at bounding box center [503, 281] width 76 height 14
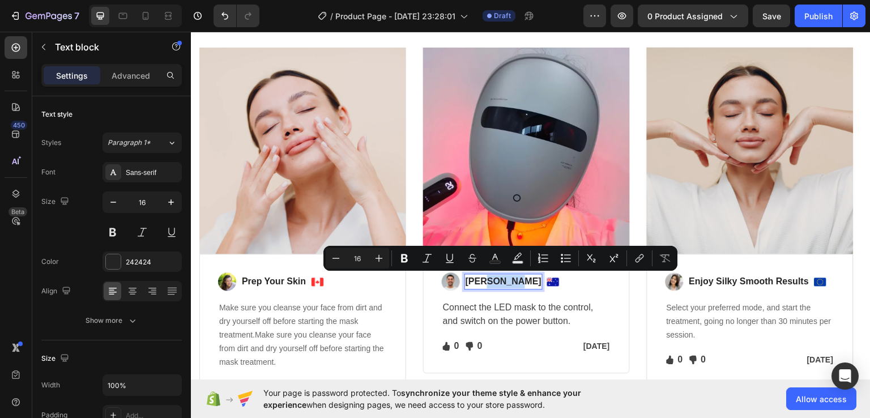
click at [491, 282] on p "Ned Jacobs" at bounding box center [503, 281] width 76 height 14
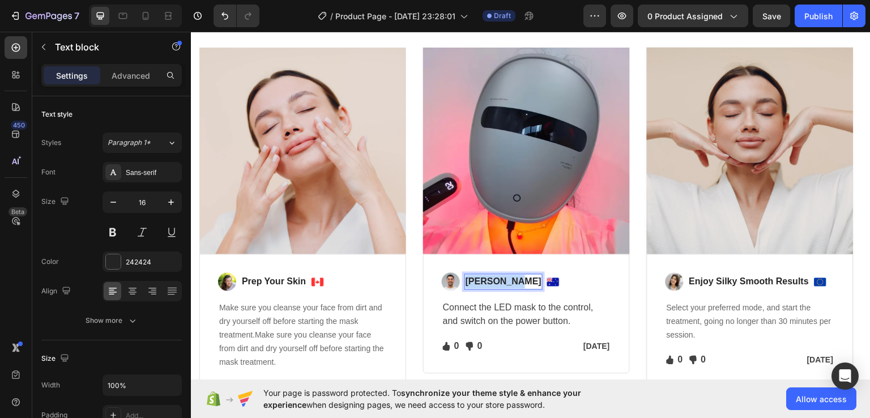
click at [491, 282] on p "Ned Jacobs" at bounding box center [503, 281] width 76 height 14
click at [229, 275] on img at bounding box center [227, 281] width 18 height 18
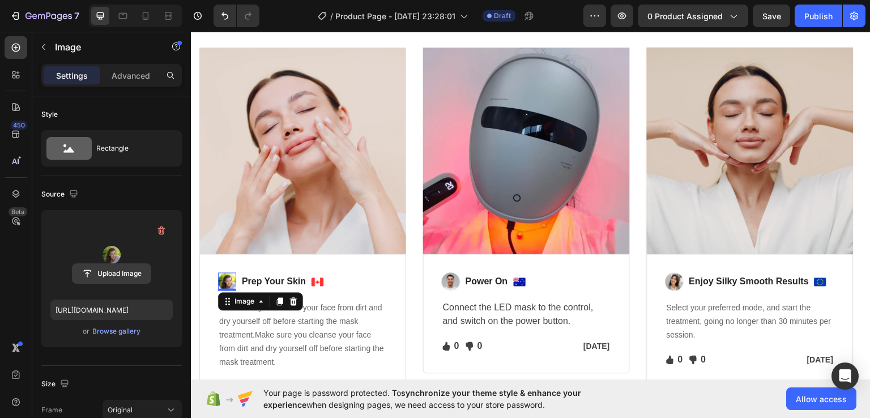
click at [120, 274] on input "file" at bounding box center [111, 273] width 78 height 19
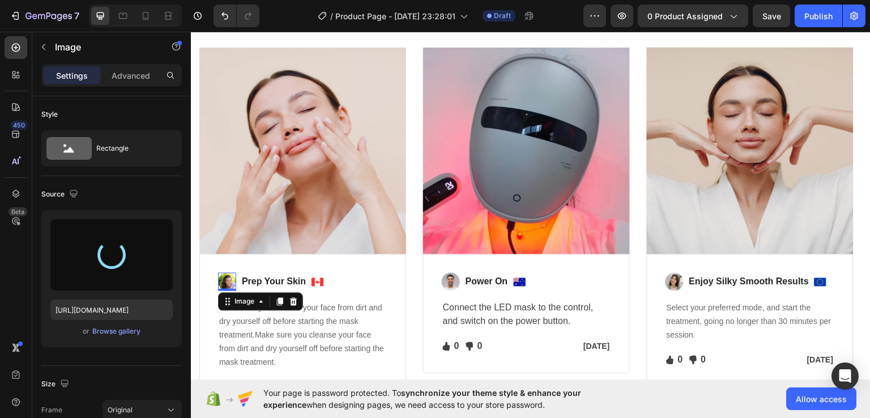
type input "https://cdn.shopify.com/s/files/1/0776/0953/3698/files/gempages_585649225467953…"
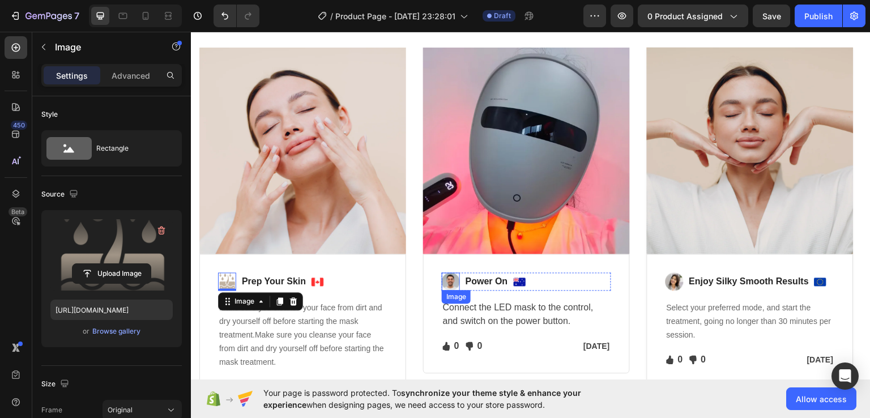
click at [452, 277] on img at bounding box center [451, 281] width 18 height 18
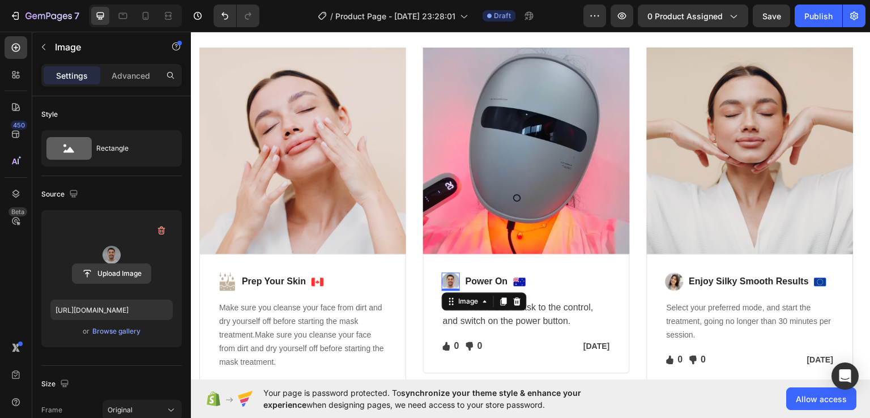
click at [120, 268] on input "file" at bounding box center [111, 273] width 78 height 19
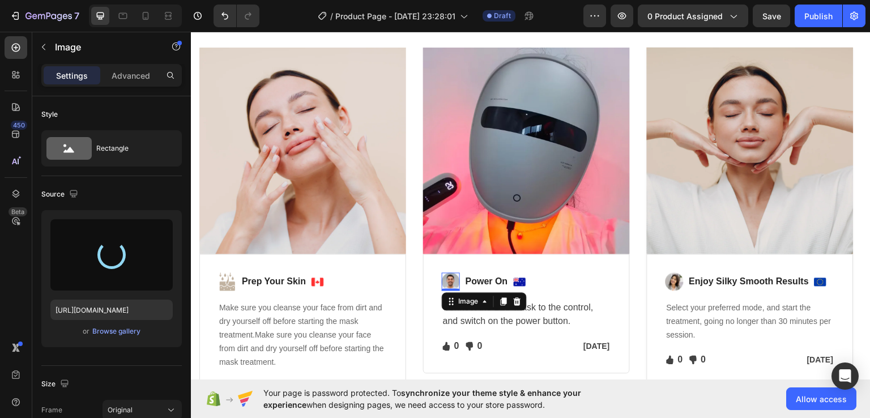
type input "https://cdn.shopify.com/s/files/1/0776/0953/3698/files/gempages_585649225467953…"
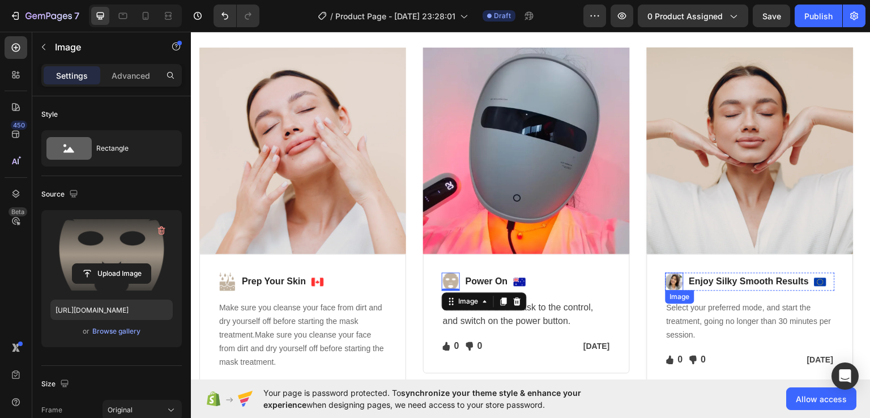
click at [675, 277] on img at bounding box center [674, 281] width 18 height 18
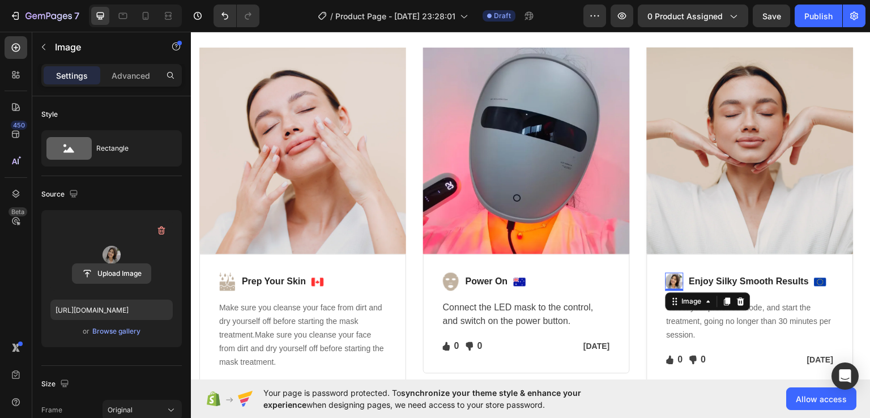
click at [114, 279] on input "file" at bounding box center [111, 273] width 78 height 19
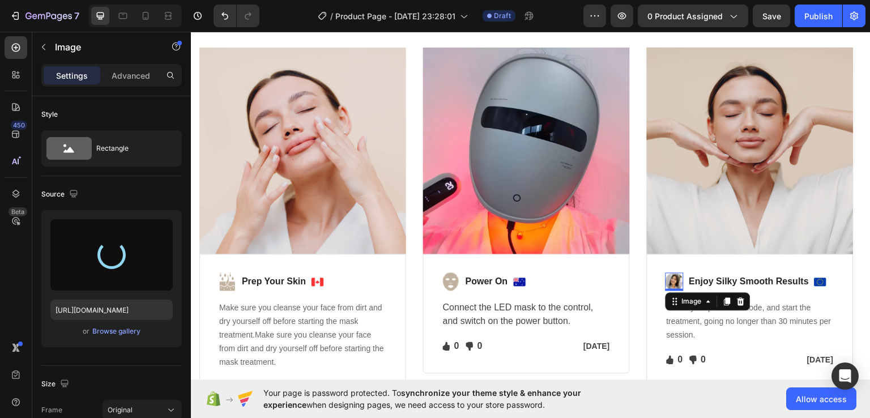
type input "https://cdn.shopify.com/s/files/1/0776/0953/3698/files/gempages_585649225467953…"
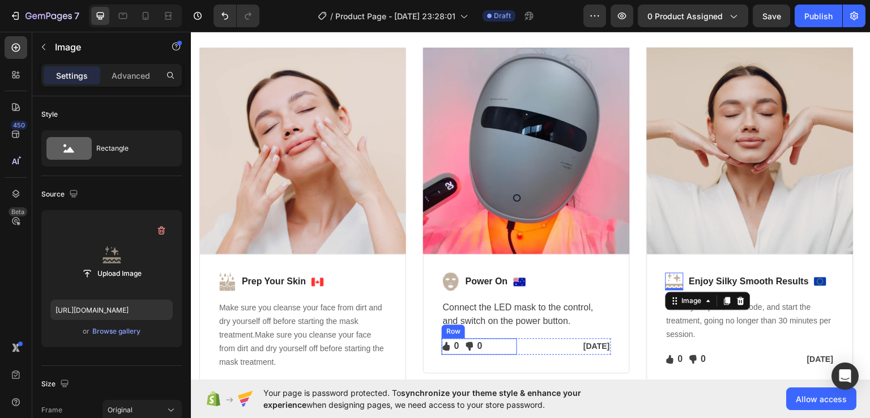
click at [483, 345] on div "Icon 0 Text block Icon List Icon 0 Text block Icon List Row" at bounding box center [479, 345] width 75 height 16
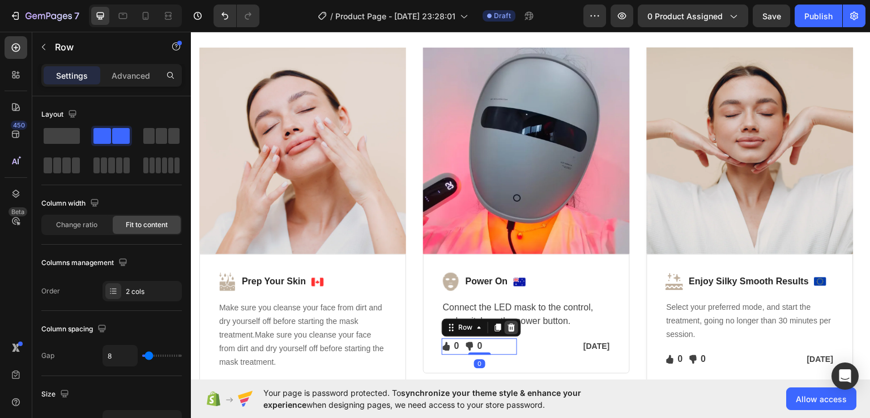
click at [512, 332] on div at bounding box center [511, 327] width 14 height 14
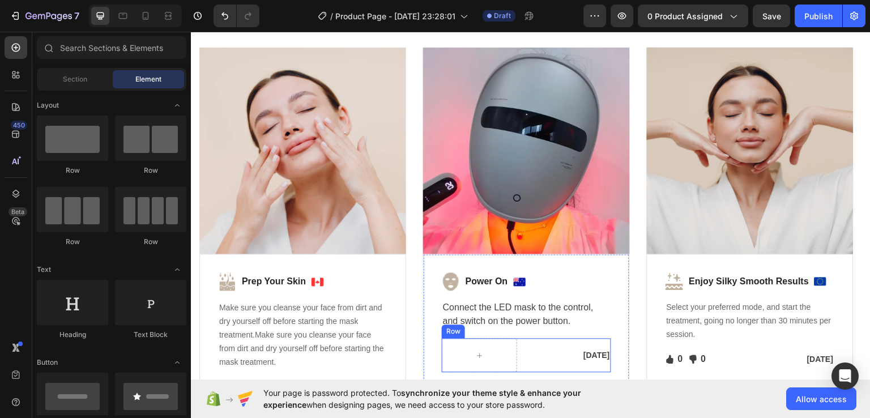
click at [536, 349] on div "Jan 13, 2022" at bounding box center [572, 355] width 75 height 14
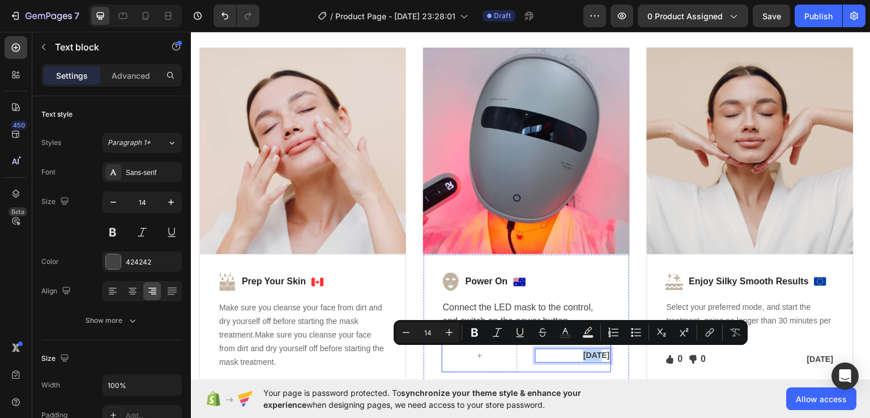
click at [526, 349] on div "Jan 13, 2022 Text block 0 Row" at bounding box center [526, 354] width 169 height 34
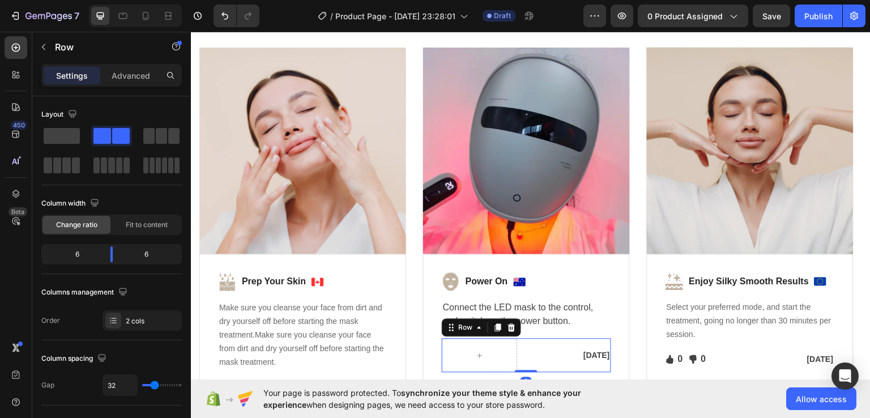
click at [526, 349] on div "Jan 13, 2022 Text block Row 0" at bounding box center [526, 354] width 169 height 34
click at [511, 327] on icon at bounding box center [510, 327] width 7 height 8
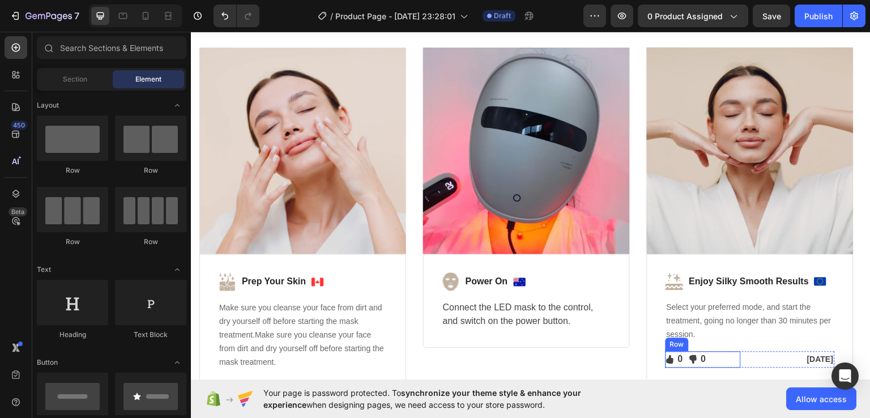
click at [734, 359] on div "Icon 0 Text block Icon List Icon 0 Text block Icon List Row" at bounding box center [702, 358] width 75 height 16
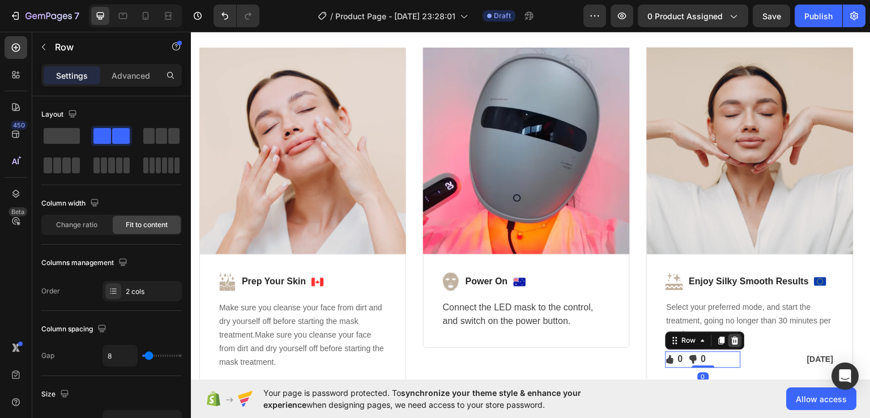
click at [734, 345] on div at bounding box center [735, 340] width 14 height 14
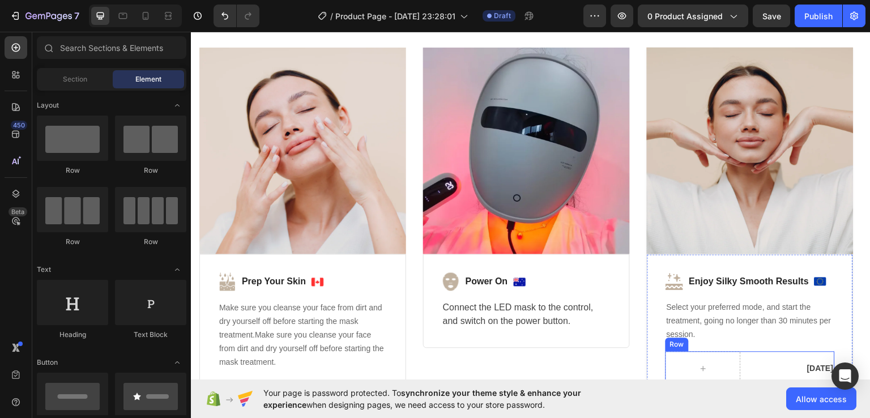
click at [755, 365] on div "Mar 3, 2022 Text block Row" at bounding box center [749, 367] width 169 height 34
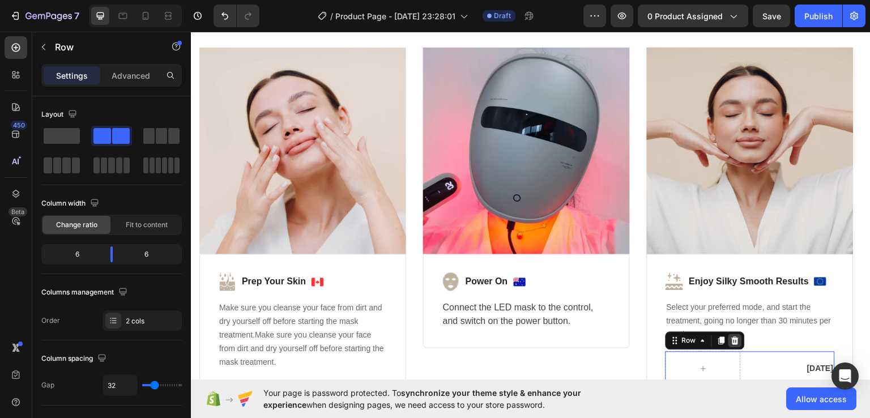
click at [733, 340] on icon at bounding box center [734, 340] width 7 height 8
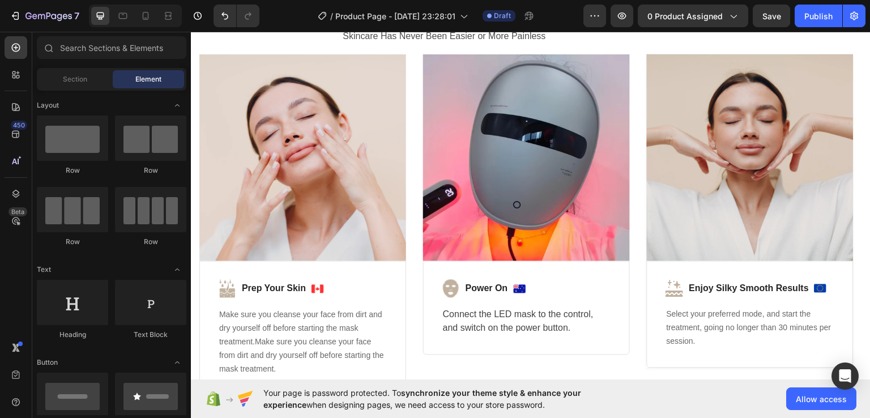
scroll to position [2878, 0]
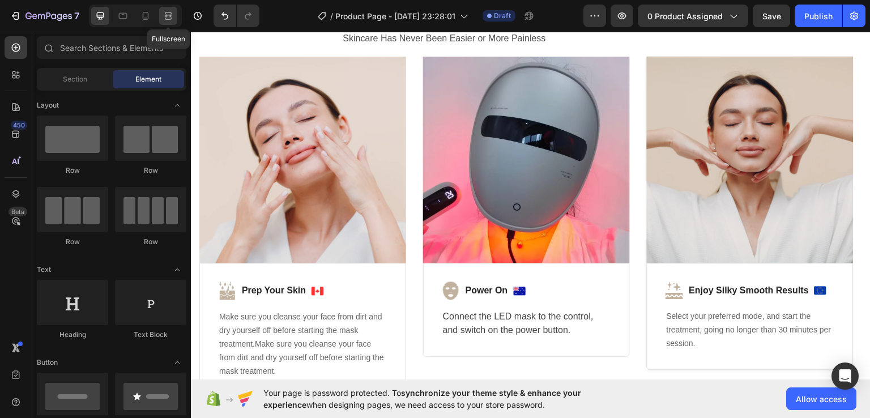
click at [171, 7] on div at bounding box center [168, 16] width 18 height 18
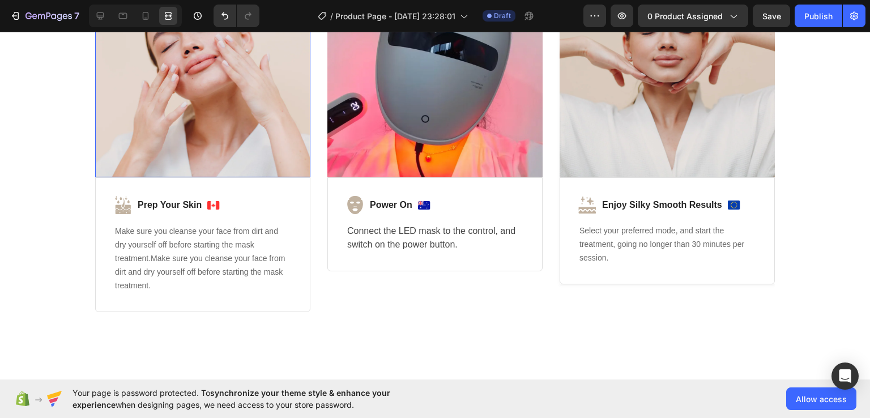
scroll to position [2973, 0]
click at [104, 12] on icon at bounding box center [100, 15] width 11 height 11
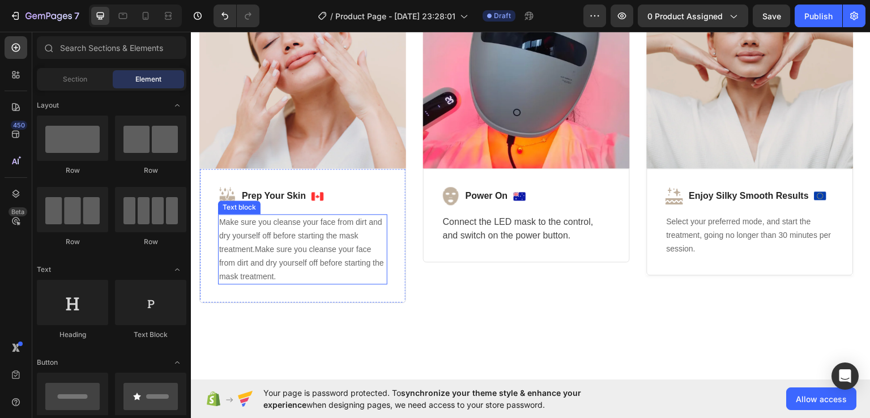
click at [279, 265] on span "Make sure you cleanse your face from dirt and dry yourself off before starting …" at bounding box center [301, 248] width 165 height 63
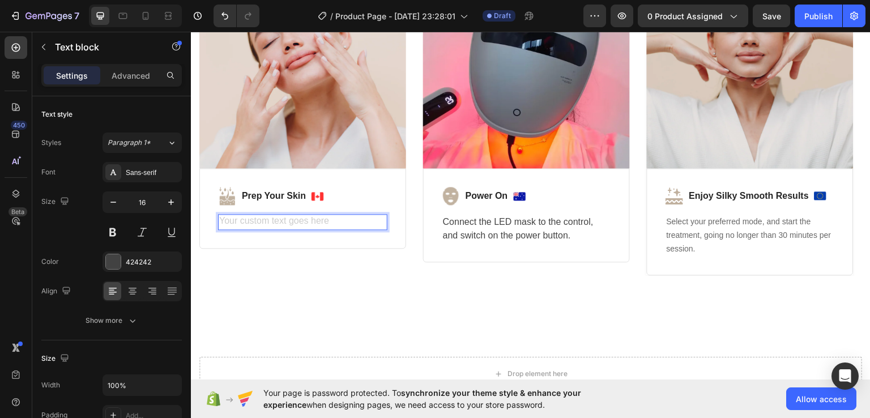
click at [279, 265] on div "Image Row Image Prep Your Skin Text block Image Row Text block 0 Row Row" at bounding box center [302, 118] width 207 height 314
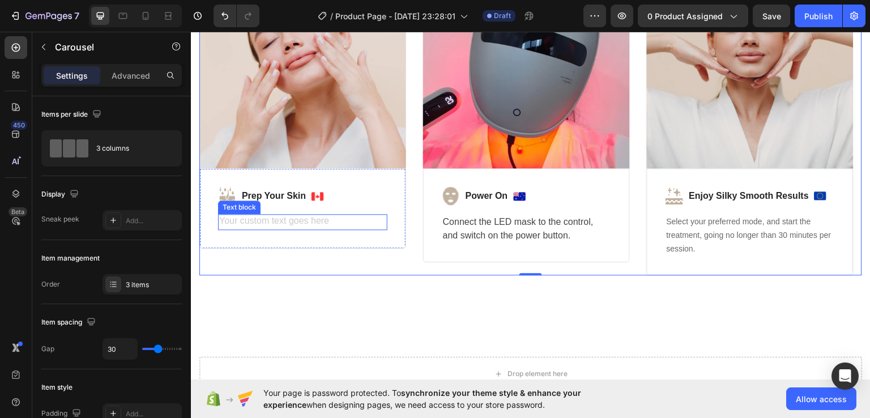
click at [305, 214] on div "Rich Text Editor. Editing area: main" at bounding box center [302, 221] width 169 height 16
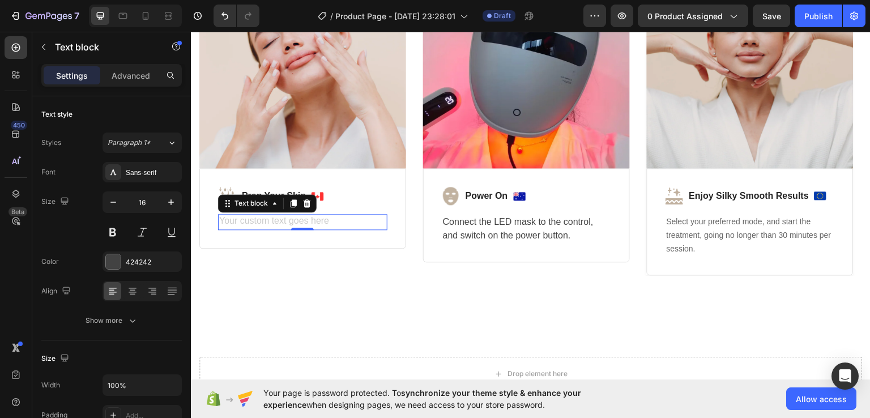
click at [332, 225] on div "Rich Text Editor. Editing area: main" at bounding box center [302, 221] width 169 height 16
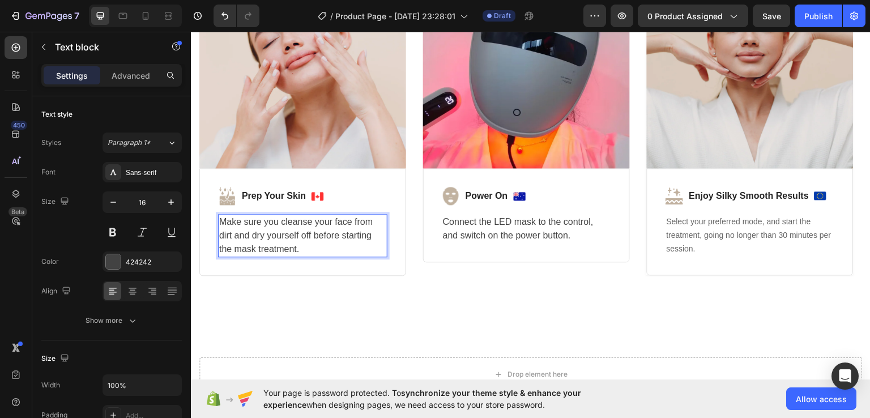
drag, startPoint x: 336, startPoint y: 70, endPoint x: 199, endPoint y: 96, distance: 139.4
click at [274, 200] on div "⁠⁠⁠⁠⁠⁠⁠ Deep Skin Treatment at Home in 3 Easy Steps Heading Skincare Has Never …" at bounding box center [530, 58] width 679 height 516
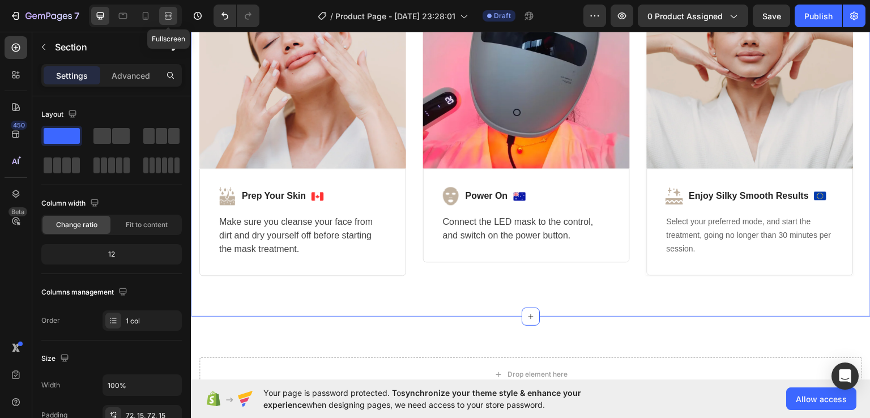
click at [168, 14] on icon at bounding box center [167, 15] width 11 height 11
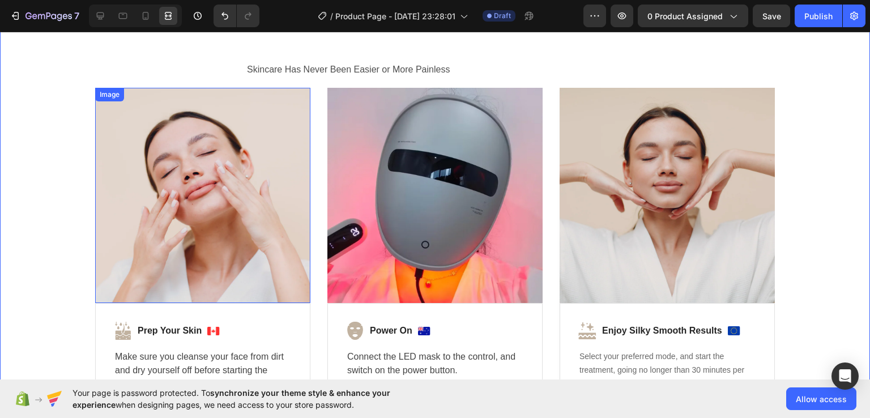
scroll to position [2849, 0]
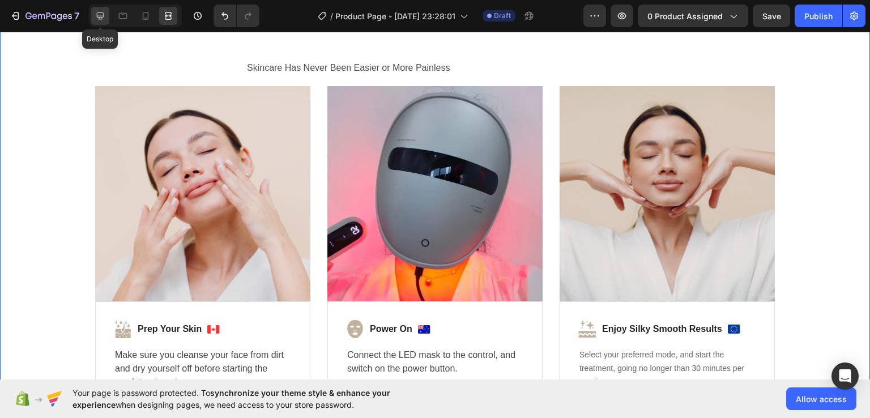
click at [95, 15] on icon at bounding box center [100, 15] width 11 height 11
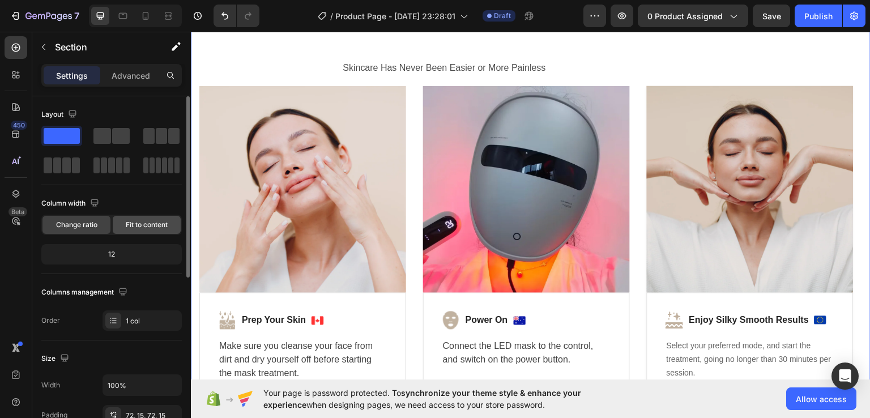
click at [140, 225] on span "Fit to content" at bounding box center [147, 225] width 42 height 10
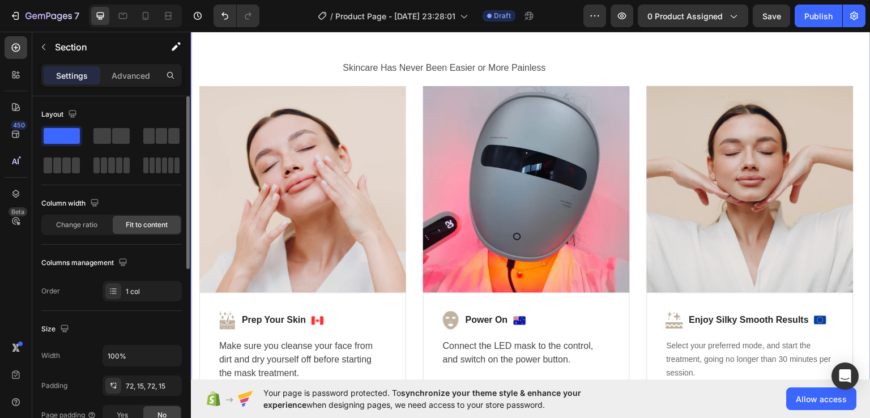
click at [78, 211] on div "Column width" at bounding box center [111, 203] width 140 height 18
click at [78, 225] on span "Change ratio" at bounding box center [76, 225] width 41 height 10
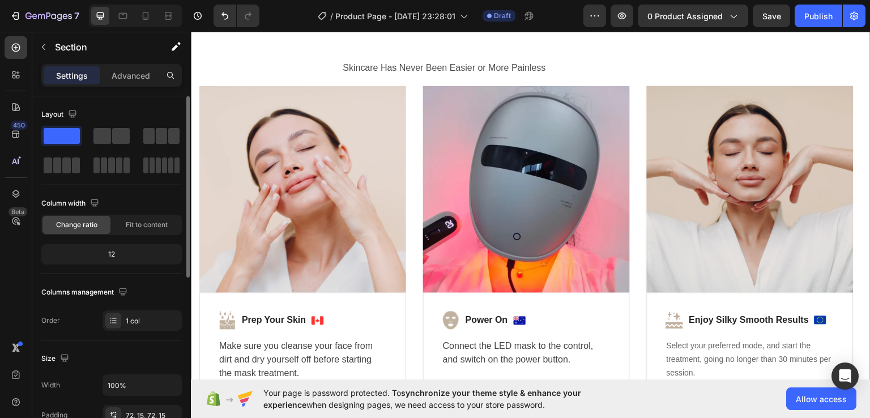
click at [102, 256] on div "12" at bounding box center [112, 254] width 136 height 16
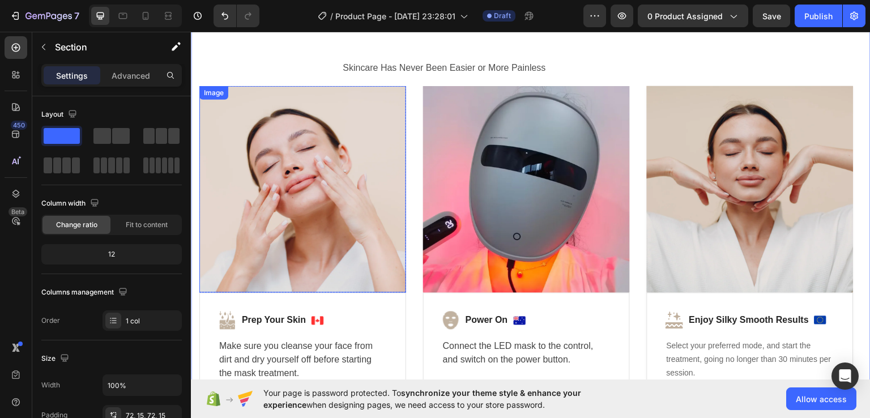
click at [262, 229] on img at bounding box center [302, 188] width 207 height 207
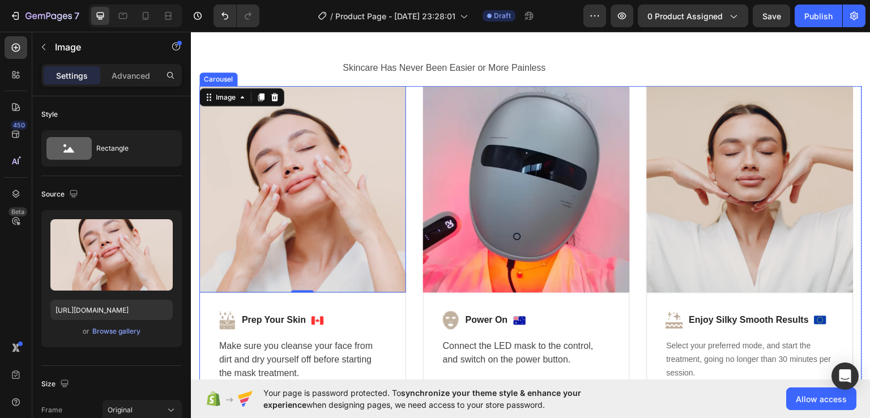
click at [419, 91] on div "Image 0 Row Image Prep Your Skin Text block Image Row Make sure you cleanse you…" at bounding box center [530, 242] width 662 height 314
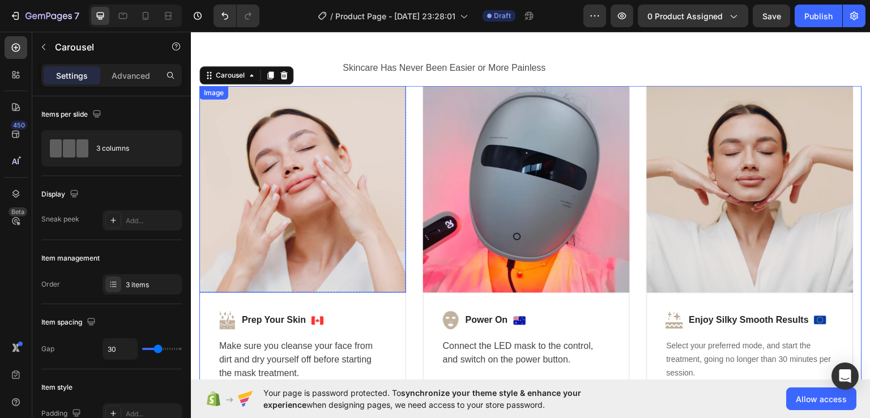
click at [300, 157] on img at bounding box center [302, 188] width 207 height 207
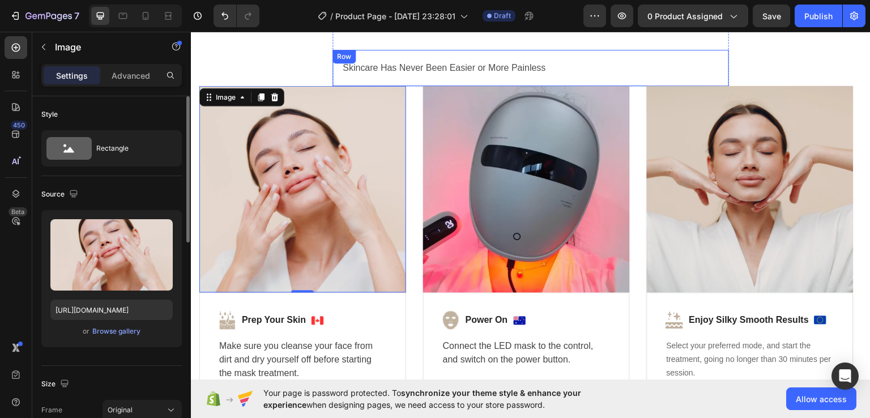
click at [437, 81] on div "Skincare Has Never Been Easier or More Painless Text Block Row" at bounding box center [530, 67] width 396 height 37
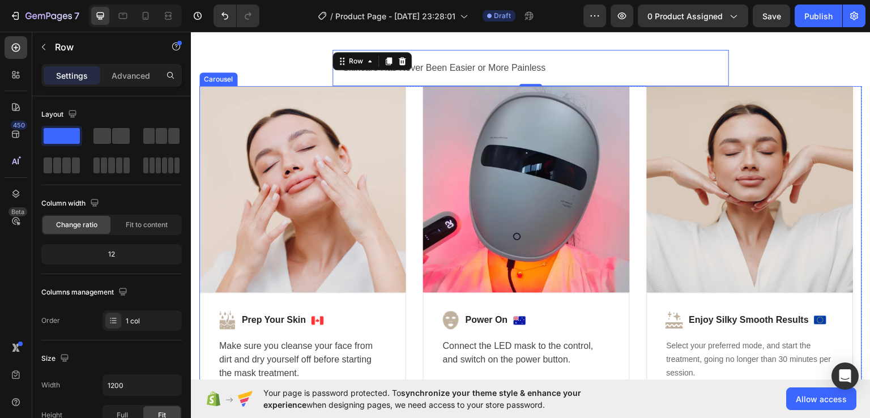
click at [414, 93] on div "Image Row Image Prep Your Skin Text block Image Row Make sure you cleanse your …" at bounding box center [530, 242] width 662 height 314
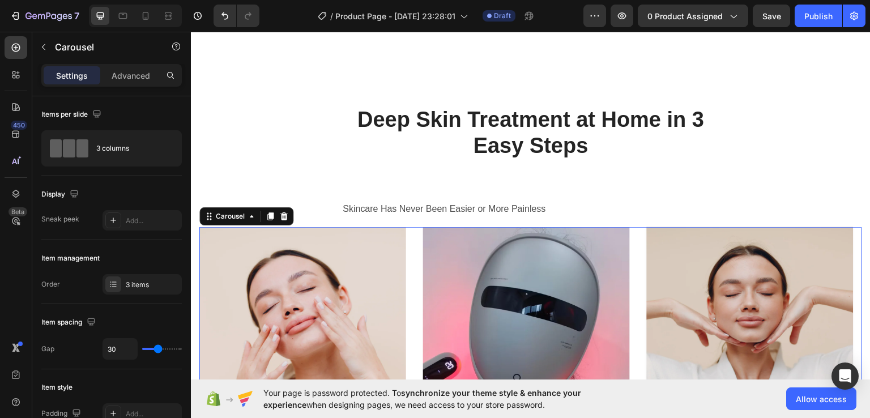
scroll to position [2710, 0]
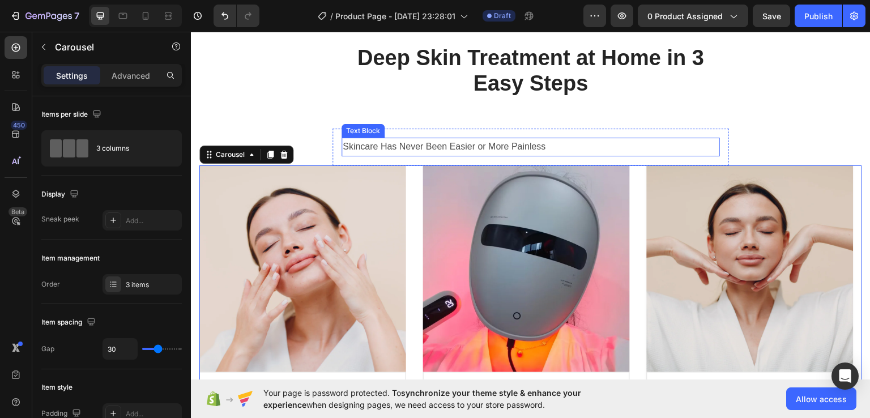
click at [375, 155] on p "Skincare Has Never Been Easier or More Painless" at bounding box center [530, 146] width 376 height 16
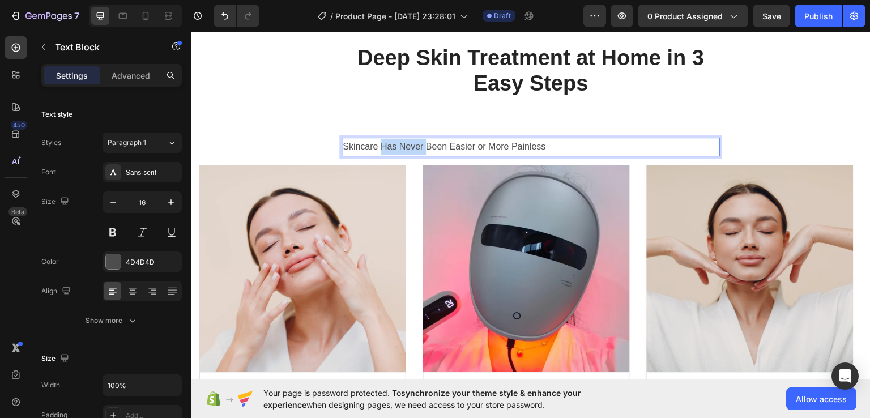
drag, startPoint x: 375, startPoint y: 205, endPoint x: 419, endPoint y: 199, distance: 45.2
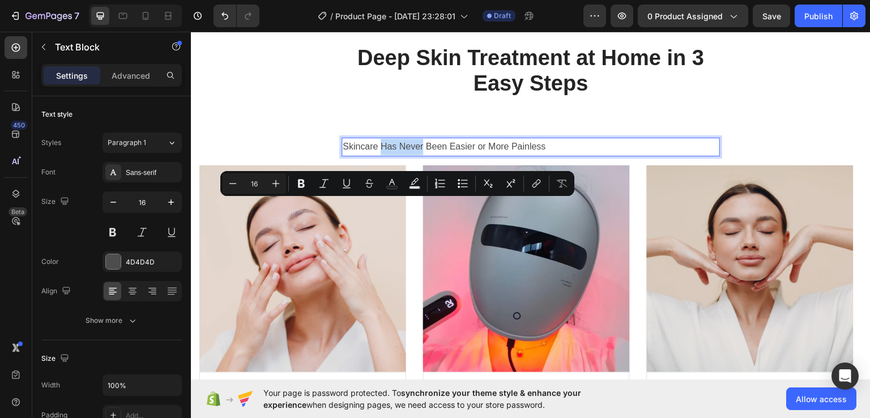
click at [419, 155] on p "Skincare Has Never Been Easier or More Painless" at bounding box center [530, 146] width 376 height 16
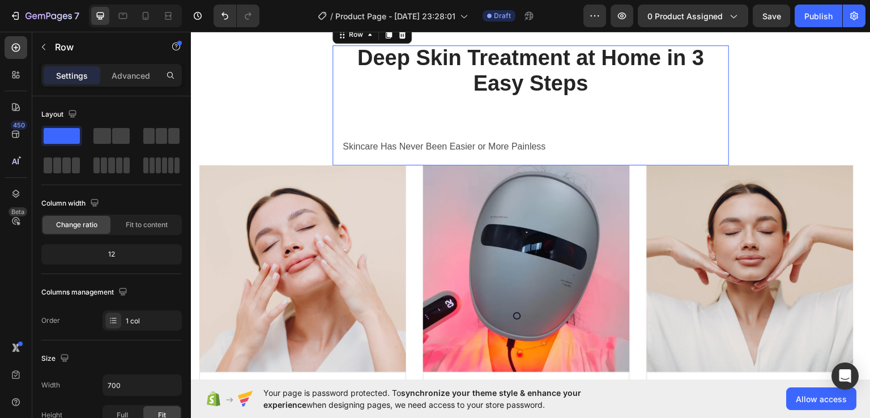
click at [615, 164] on div "⁠⁠⁠⁠⁠⁠⁠ Deep Skin Treatment at Home in 3 Easy Steps Heading Skincare Has Never …" at bounding box center [530, 105] width 396 height 120
click at [164, 13] on icon at bounding box center [167, 15] width 11 height 11
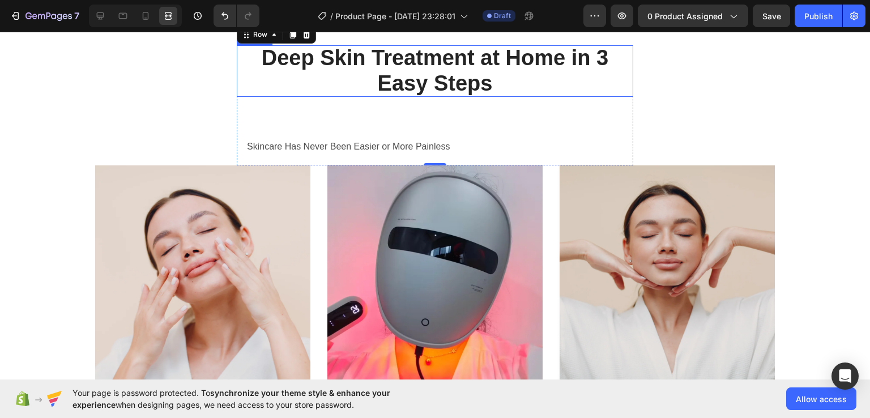
drag, startPoint x: 364, startPoint y: 110, endPoint x: 268, endPoint y: 82, distance: 99.9
click at [320, 94] on strong "Deep Skin Treatment at Home in 3 Easy Steps" at bounding box center [435, 71] width 346 height 50
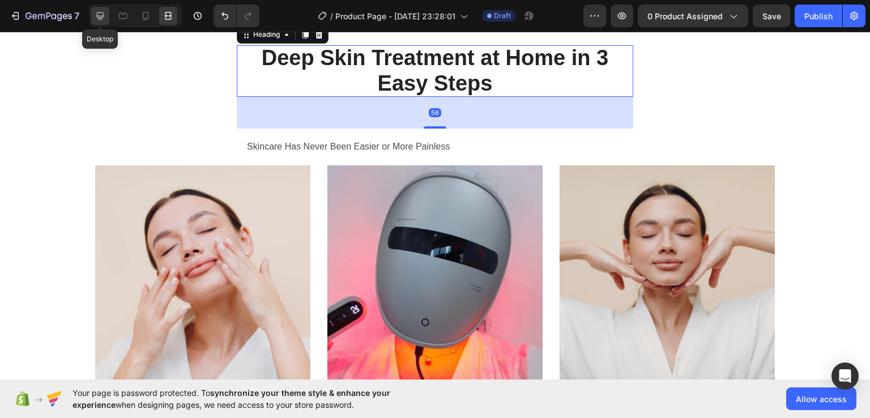
click at [105, 16] on icon at bounding box center [100, 15] width 11 height 11
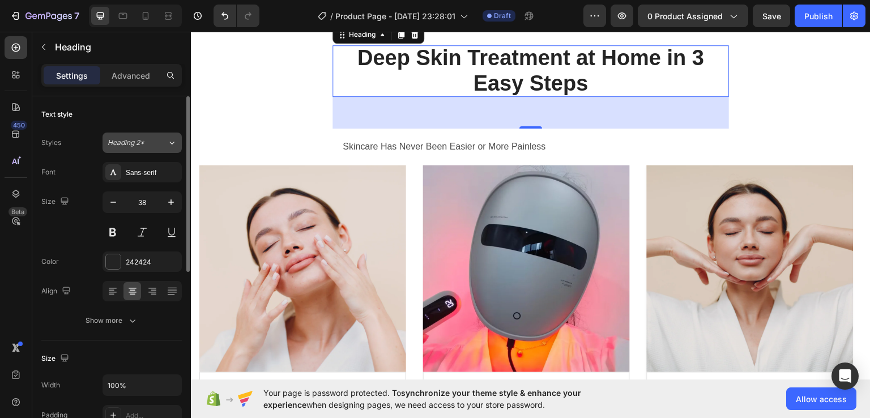
click at [151, 148] on button "Heading 2*" at bounding box center [141, 142] width 79 height 20
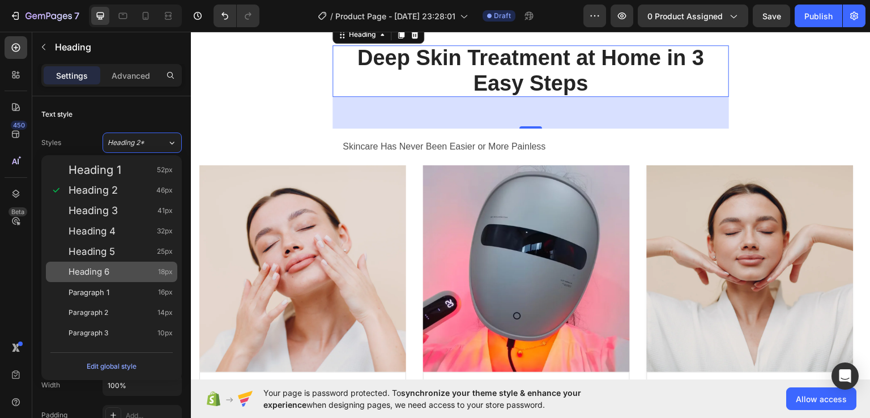
click at [125, 266] on div "Heading 6 18px" at bounding box center [120, 271] width 104 height 11
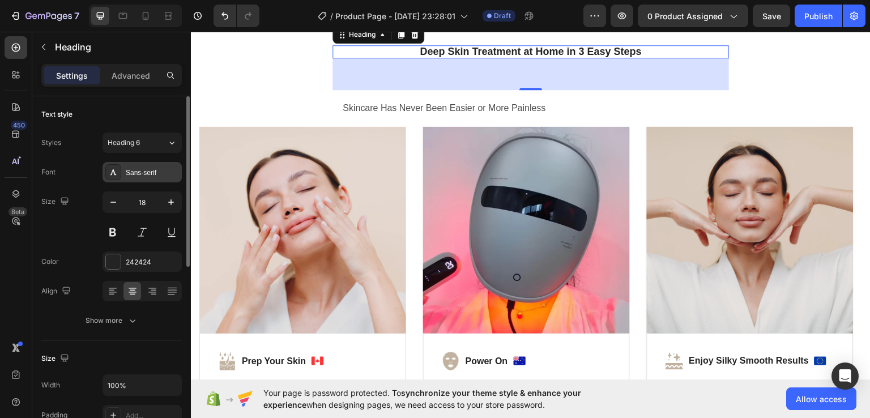
click at [134, 164] on div "Sans-serif" at bounding box center [141, 172] width 79 height 20
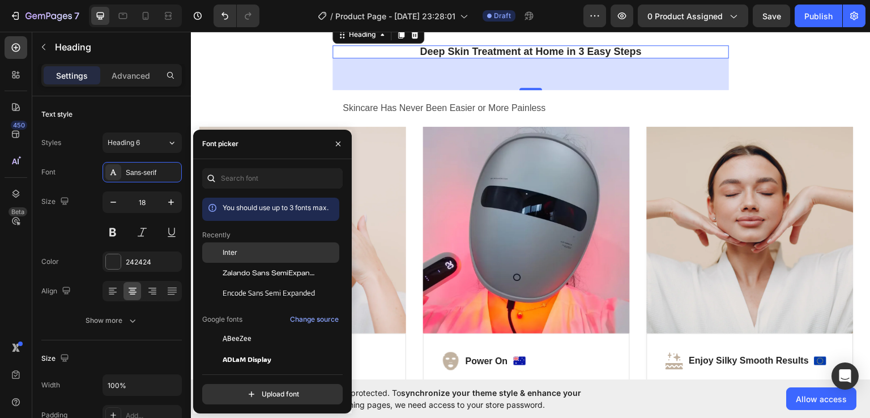
click at [255, 255] on div "Inter" at bounding box center [279, 252] width 114 height 10
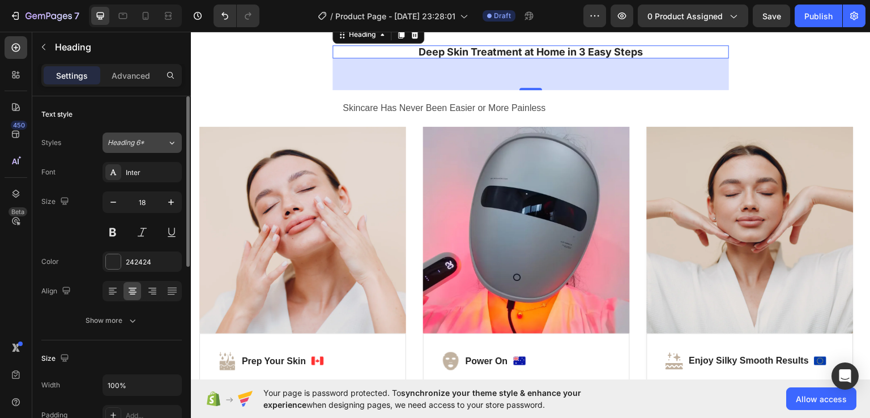
click at [159, 142] on div "Heading 6*" at bounding box center [137, 143] width 59 height 10
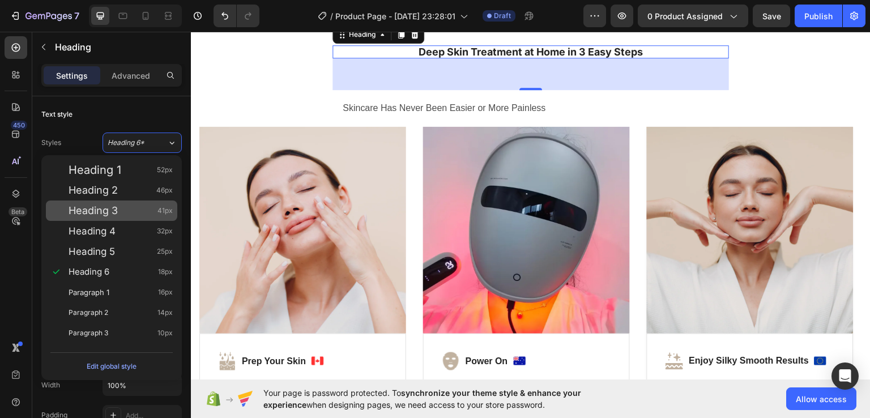
click at [117, 216] on div "Heading 3 41px" at bounding box center [111, 210] width 131 height 20
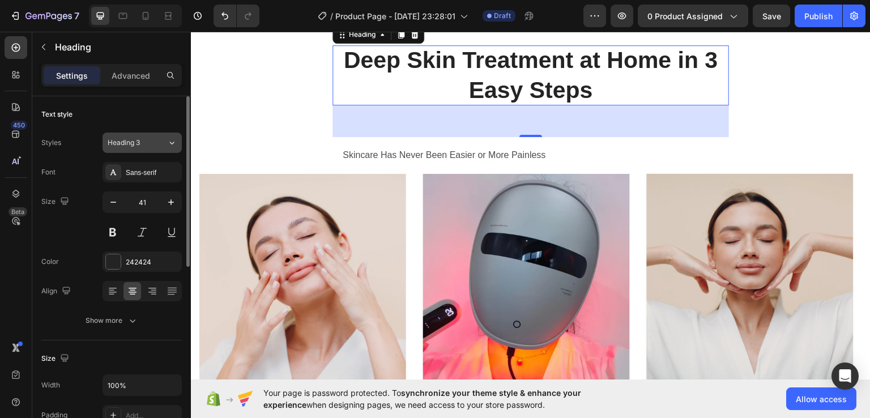
click at [151, 134] on button "Heading 3" at bounding box center [141, 142] width 79 height 20
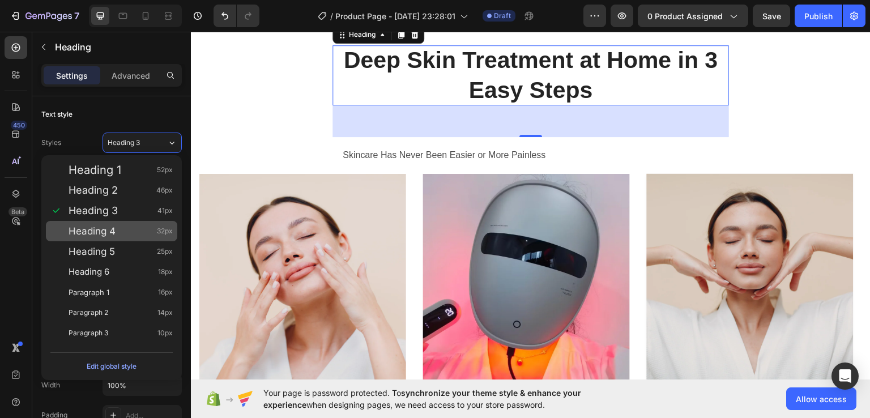
click at [123, 228] on div "Heading 4 32px" at bounding box center [120, 230] width 104 height 11
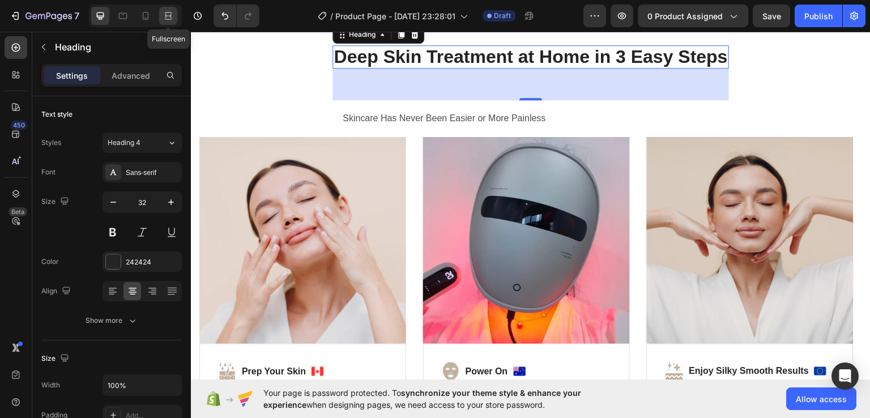
click at [174, 12] on div at bounding box center [168, 16] width 18 height 18
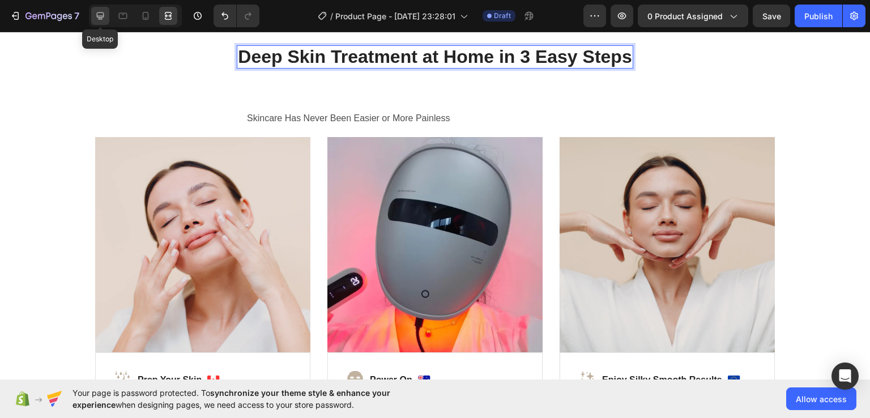
click at [100, 14] on icon at bounding box center [100, 15] width 11 height 11
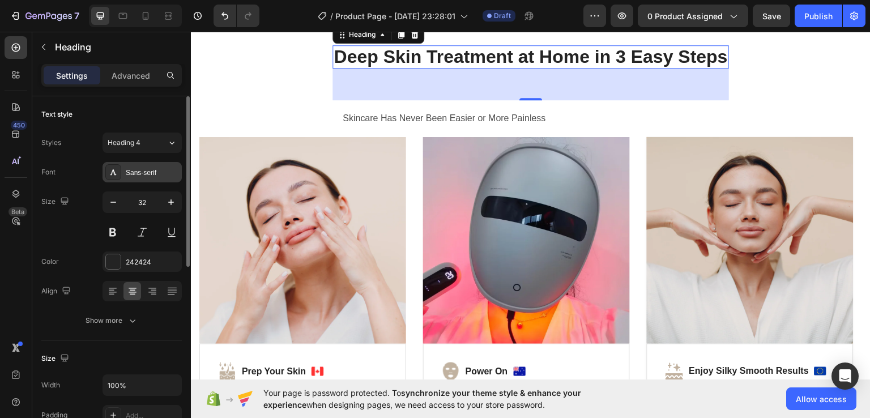
click at [140, 164] on div "Sans-serif" at bounding box center [141, 172] width 79 height 20
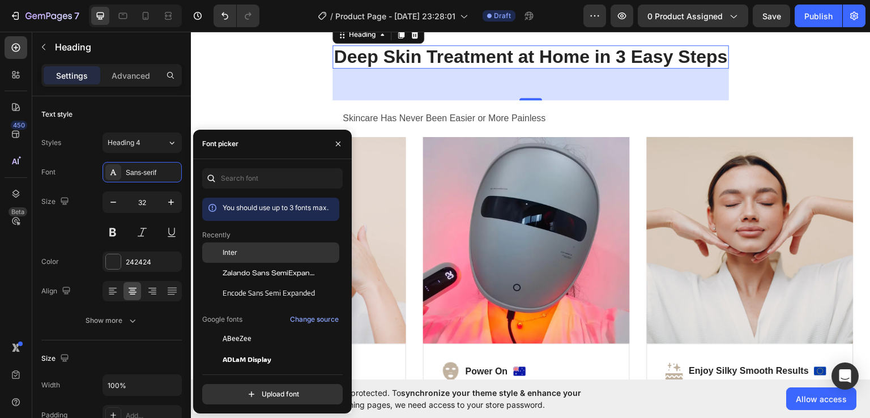
click at [255, 259] on div "Inter" at bounding box center [270, 252] width 137 height 20
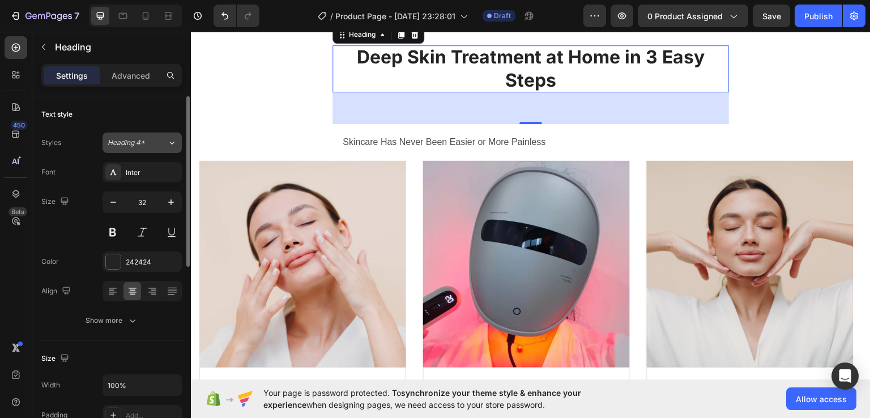
click at [151, 135] on button "Heading 4*" at bounding box center [141, 142] width 79 height 20
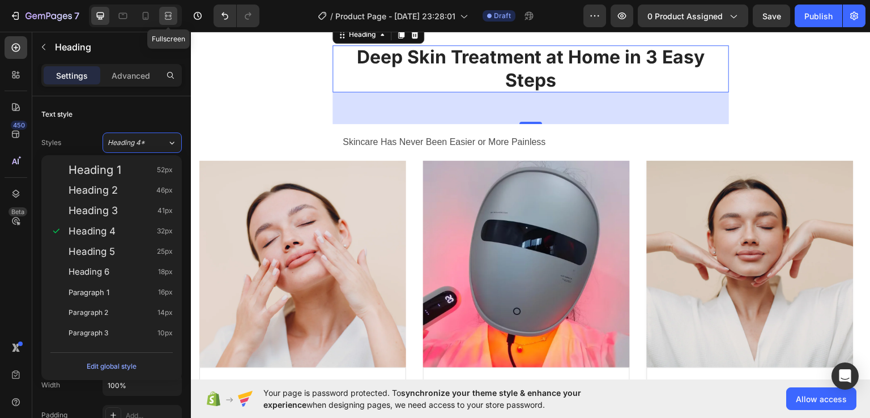
click at [165, 10] on div at bounding box center [168, 16] width 18 height 18
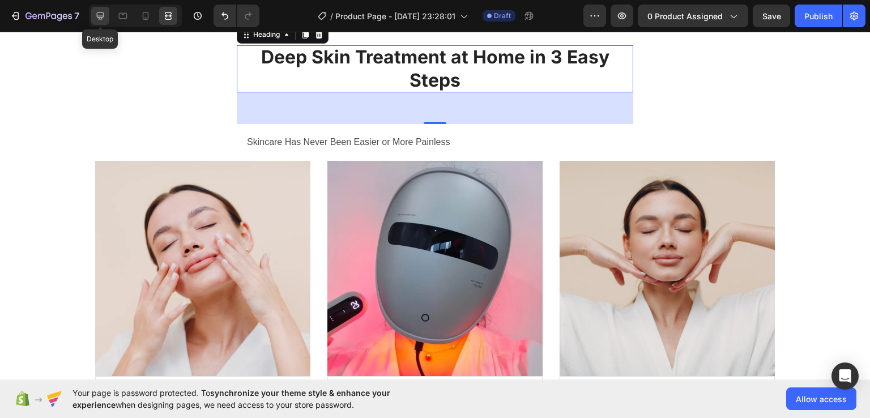
click at [94, 10] on div at bounding box center [100, 16] width 18 height 18
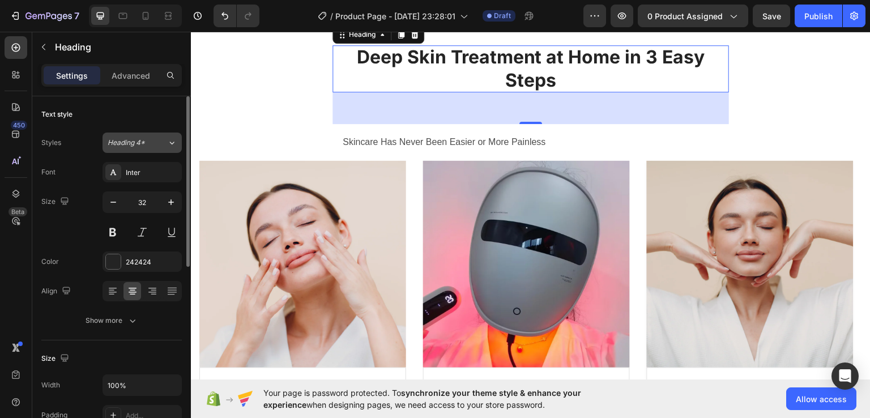
click at [154, 138] on div "Heading 4*" at bounding box center [137, 143] width 59 height 10
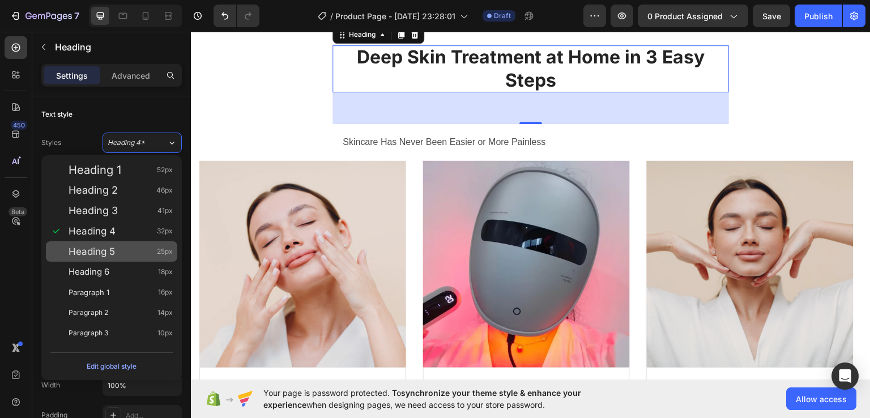
click at [128, 246] on div "Heading 5 25px" at bounding box center [120, 251] width 104 height 11
type input "25"
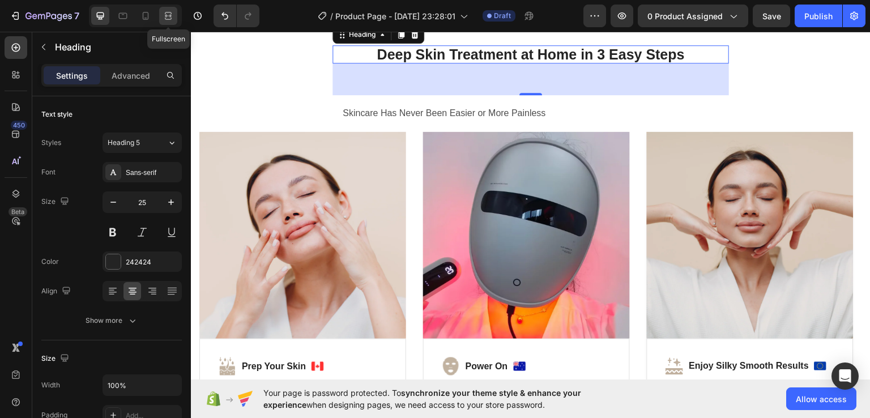
click at [168, 16] on icon at bounding box center [167, 15] width 11 height 11
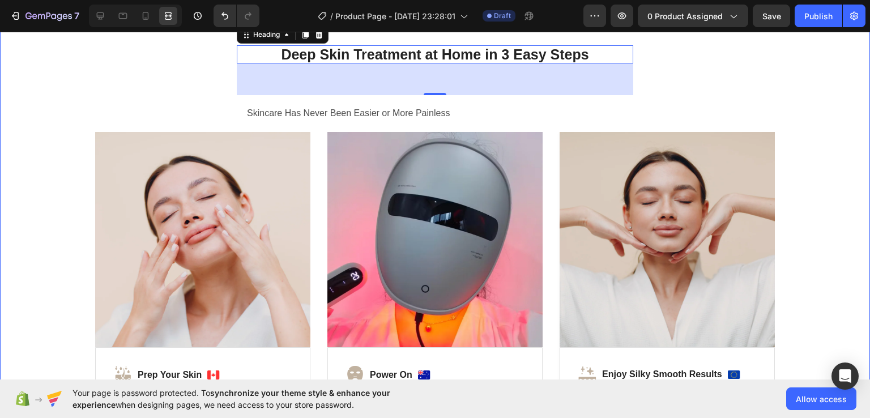
click at [172, 53] on div "⁠⁠⁠⁠⁠⁠⁠ Deep Skin Treatment at Home in 3 Easy Steps Heading 56 Skincare Has Nev…" at bounding box center [435, 250] width 870 height 491
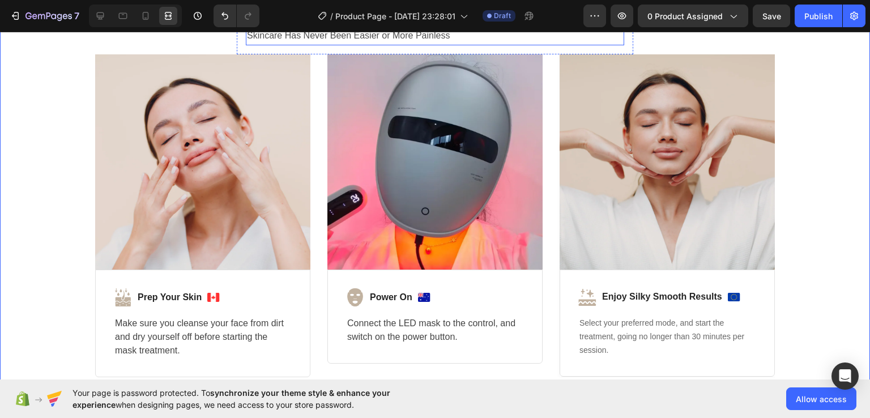
scroll to position [2835, 0]
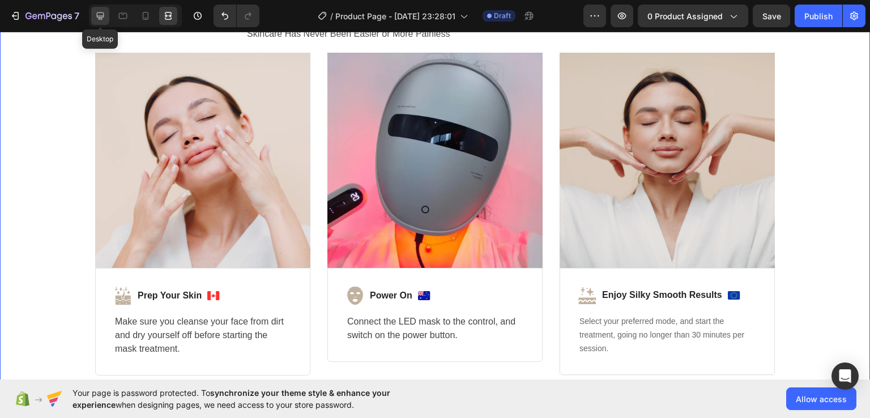
click at [102, 15] on icon at bounding box center [100, 15] width 11 height 11
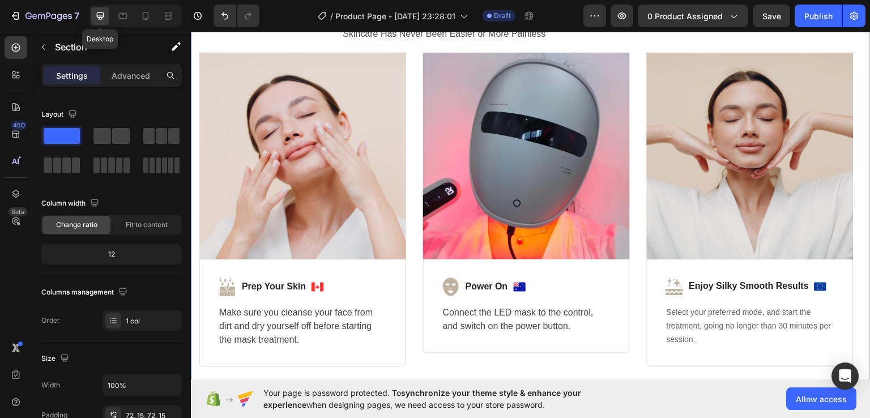
click at [102, 15] on icon at bounding box center [100, 15] width 11 height 11
click at [298, 282] on strong "Prep Your Skin" at bounding box center [274, 286] width 64 height 10
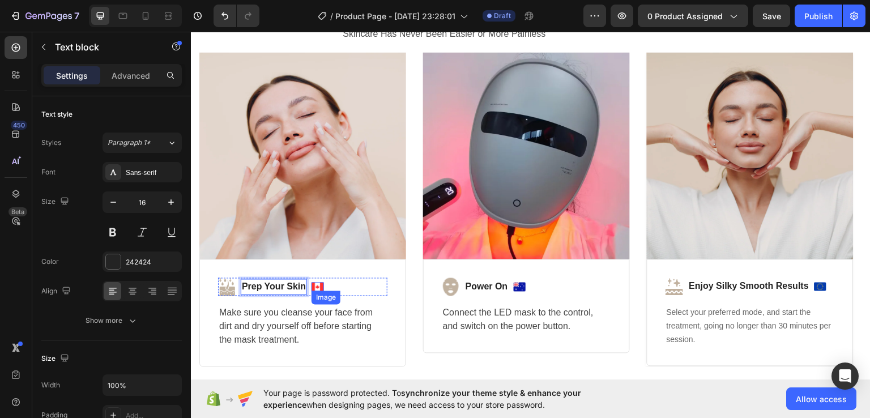
click at [320, 284] on img at bounding box center [317, 286] width 12 height 8
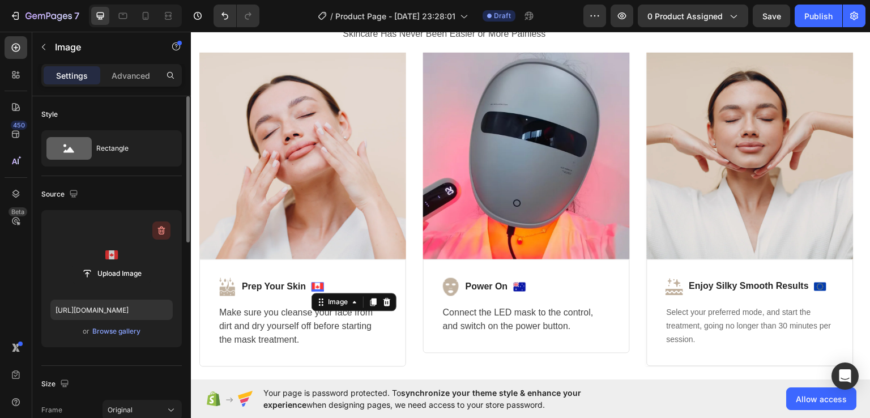
click at [156, 232] on icon "button" at bounding box center [161, 230] width 11 height 11
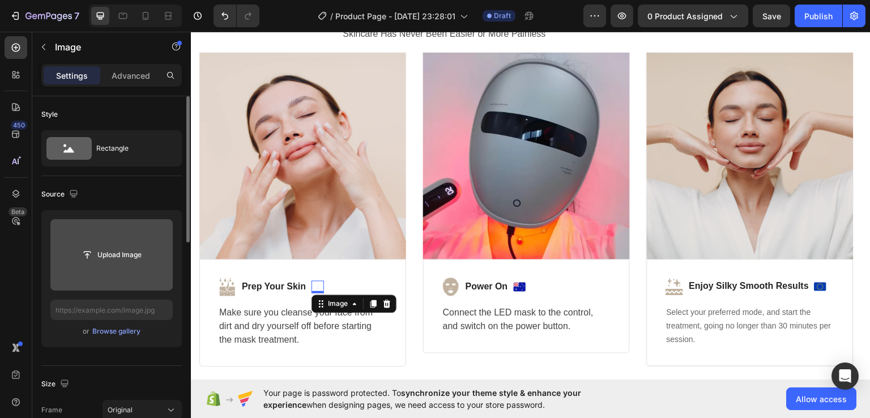
click at [318, 284] on img at bounding box center [317, 286] width 12 height 12
click at [386, 305] on icon at bounding box center [386, 303] width 7 height 8
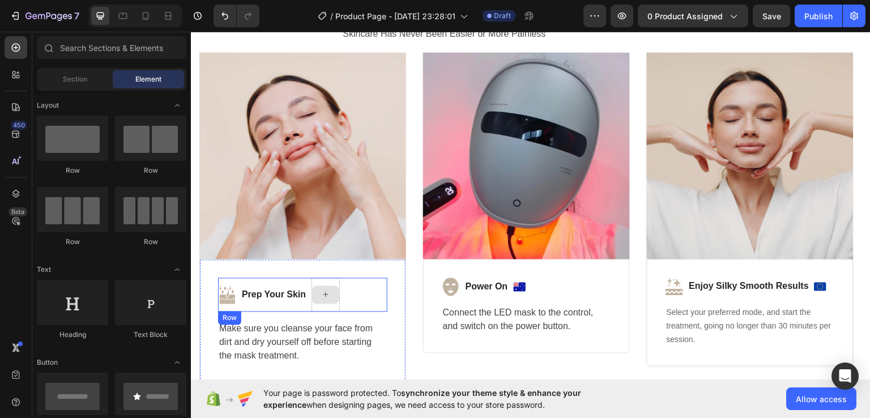
click at [331, 296] on div at bounding box center [325, 294] width 27 height 18
click at [331, 307] on div at bounding box center [325, 294] width 28 height 34
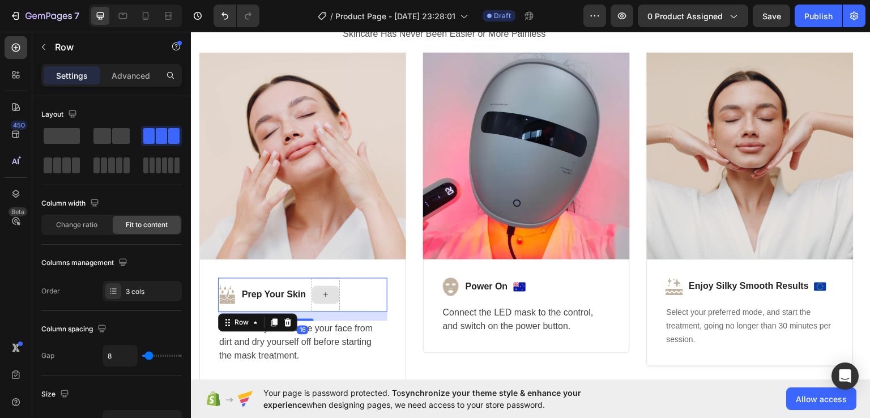
click at [331, 307] on div at bounding box center [325, 294] width 28 height 34
click at [349, 299] on div "Image Prep Your Skin Text block Row 16" at bounding box center [302, 294] width 169 height 34
click at [405, 314] on div "Image Prep Your Skin Text block Row 16 Make sure you cleanse your face from dir…" at bounding box center [302, 320] width 207 height 123
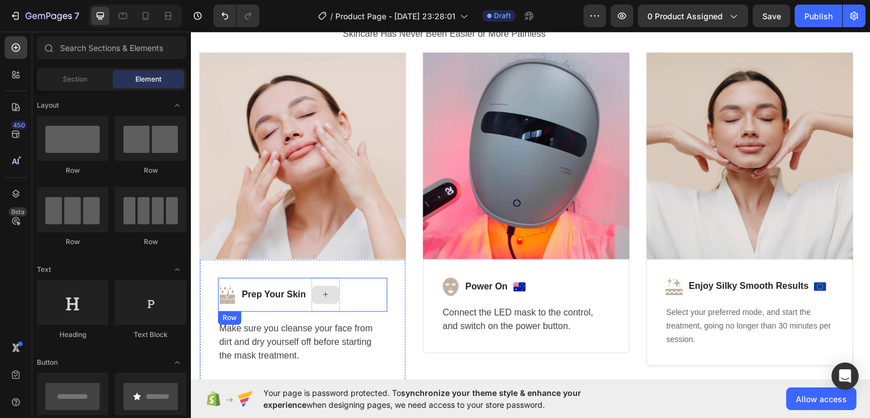
click at [333, 294] on div at bounding box center [325, 294] width 27 height 18
click at [366, 314] on div "Image Prep Your Skin Text block Row Make sure you cleanse your face from dirt a…" at bounding box center [302, 320] width 169 height 86
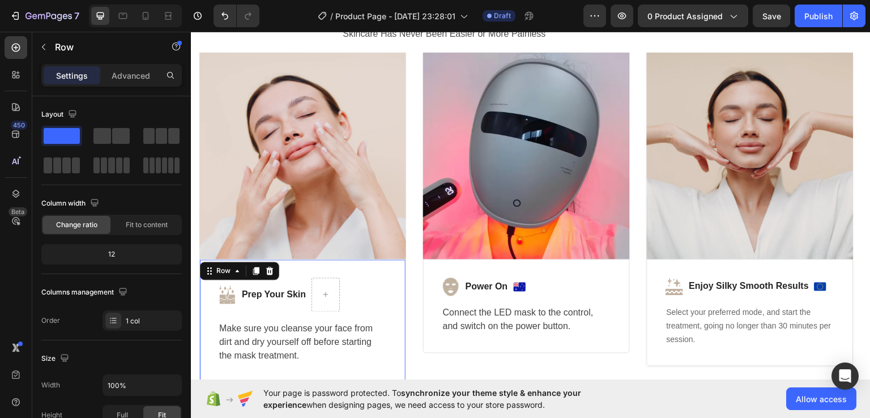
click at [379, 314] on div "Image Prep Your Skin Text block Row Make sure you cleanse your face from dirt a…" at bounding box center [302, 320] width 169 height 86
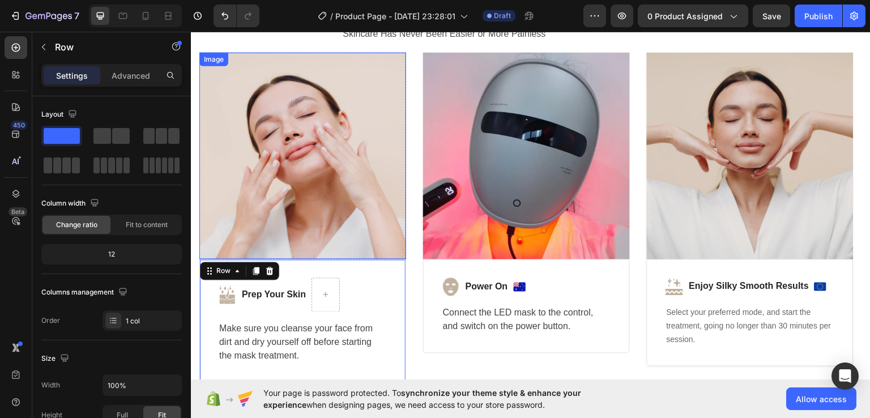
click at [380, 257] on img at bounding box center [302, 155] width 207 height 207
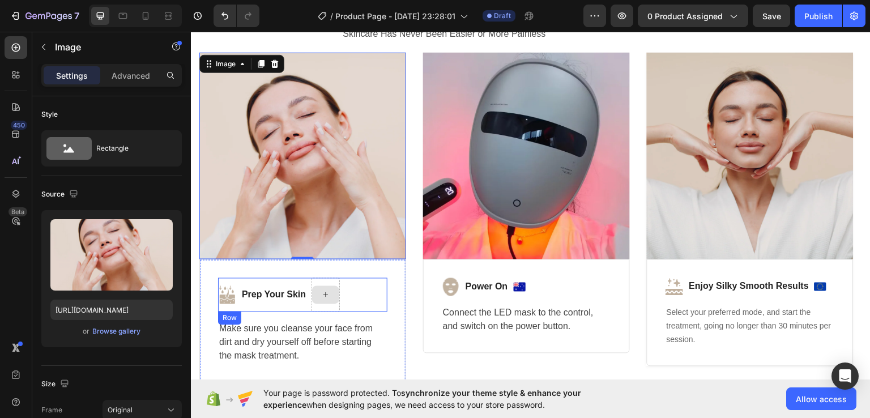
click at [327, 305] on div at bounding box center [325, 294] width 28 height 34
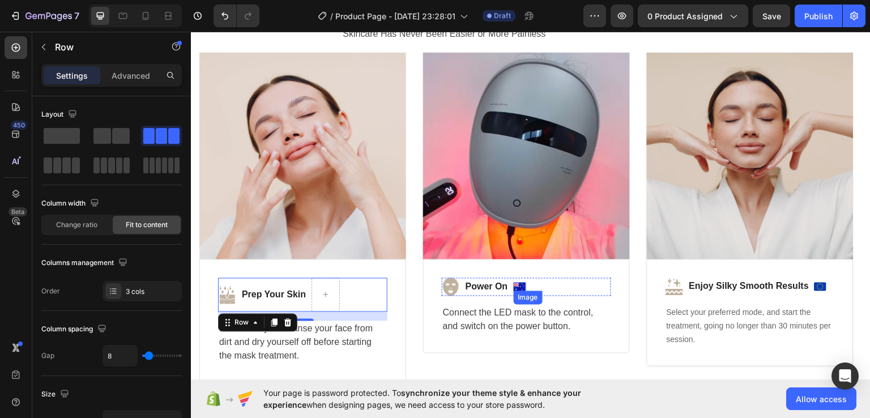
click at [516, 282] on img at bounding box center [519, 286] width 12 height 8
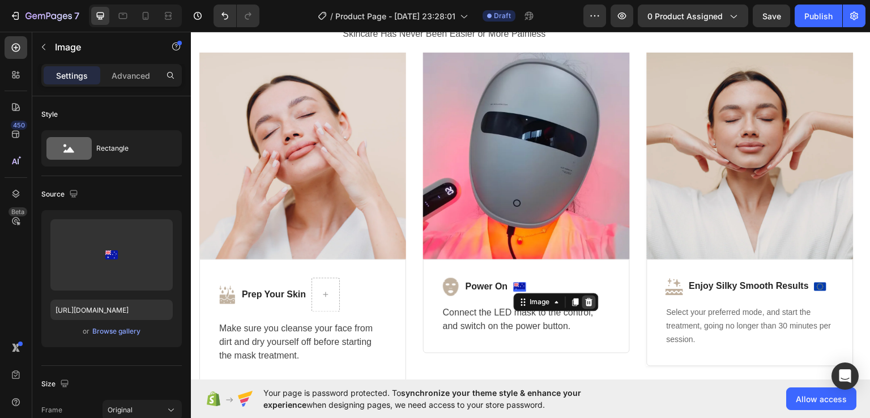
click at [592, 301] on icon at bounding box center [588, 301] width 9 height 9
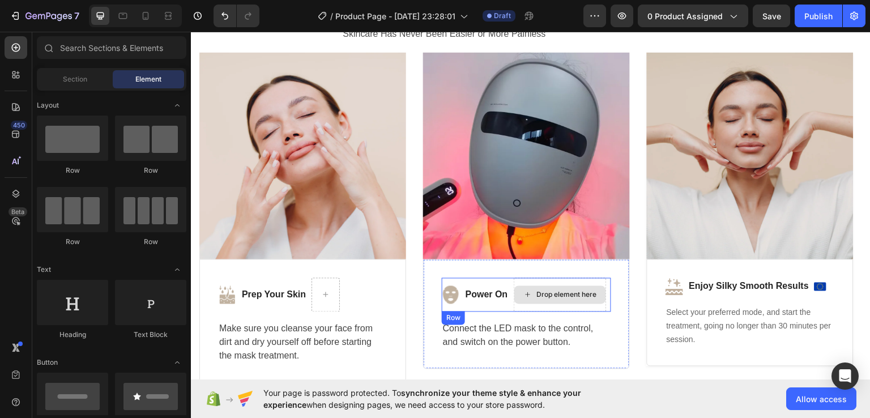
click at [563, 301] on div "Drop element here" at bounding box center [560, 294] width 92 height 18
click at [588, 301] on div "Drop element here" at bounding box center [560, 294] width 92 height 18
click at [576, 284] on div "Drop element here" at bounding box center [559, 294] width 93 height 34
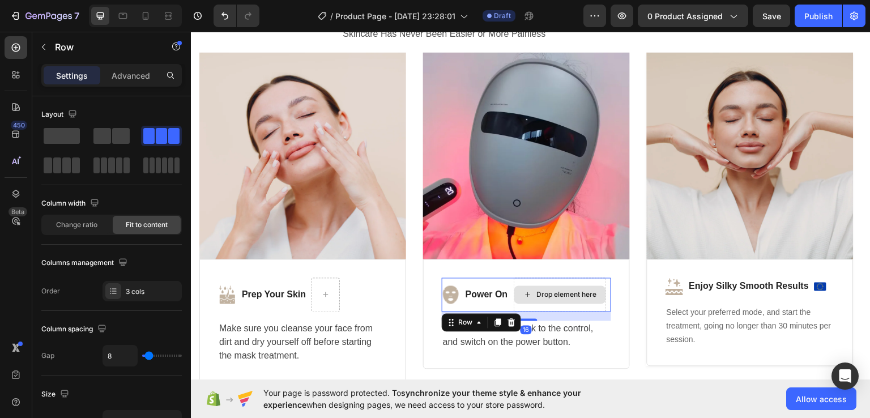
click at [576, 284] on div "Drop element here" at bounding box center [559, 294] width 93 height 34
click at [592, 306] on div "Drop element here" at bounding box center [559, 294] width 93 height 34
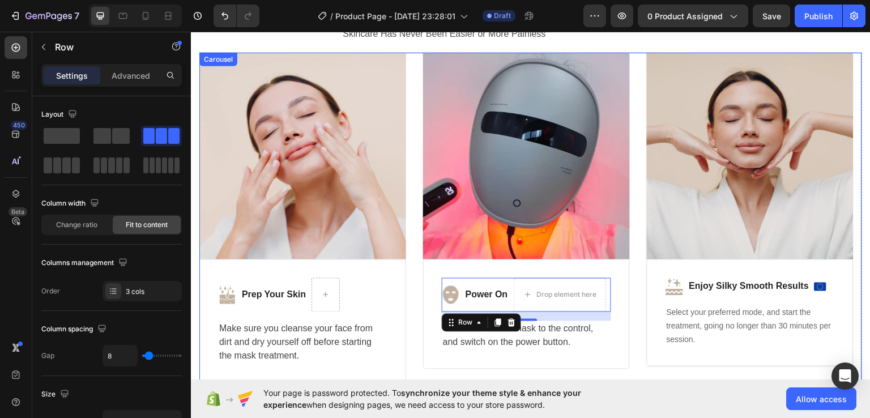
click at [636, 256] on div "Image Row Image Prep Your Skin Text block Row Make sure you cleanse your face f…" at bounding box center [530, 217] width 662 height 330
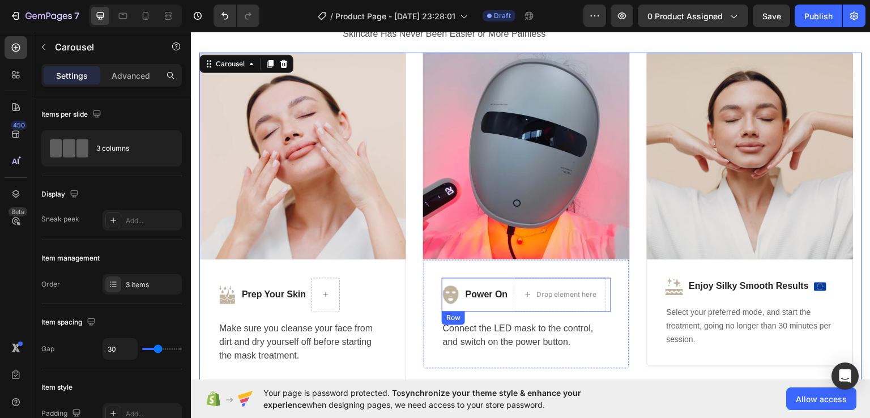
click at [607, 293] on div "Image Power On Text block Drop element here Row" at bounding box center [526, 294] width 169 height 34
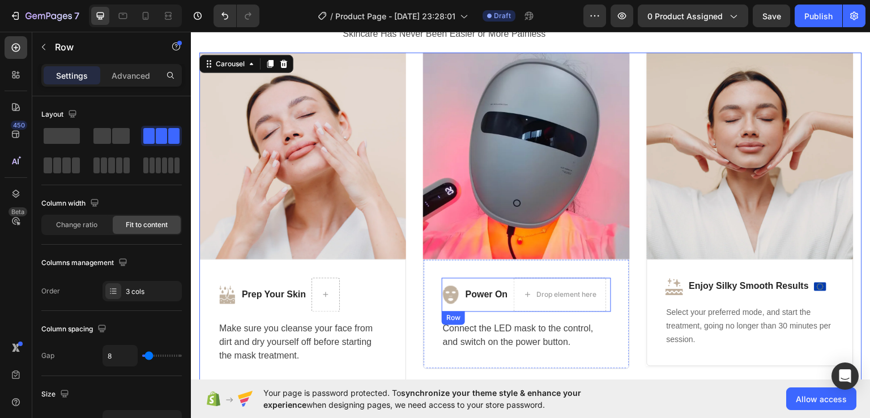
click at [607, 293] on div "Image Power On Text block Drop element here Row" at bounding box center [526, 294] width 169 height 34
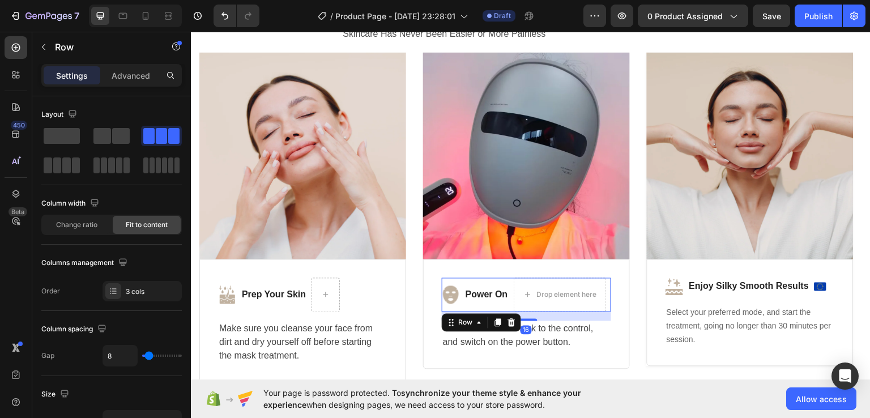
click at [607, 293] on div "Image Power On Text block Drop element here Row 16" at bounding box center [526, 294] width 169 height 34
drag, startPoint x: 607, startPoint y: 292, endPoint x: 578, endPoint y: 291, distance: 29.5
click at [578, 291] on div "Image Power On Text block Drop element here Row 16" at bounding box center [526, 294] width 169 height 34
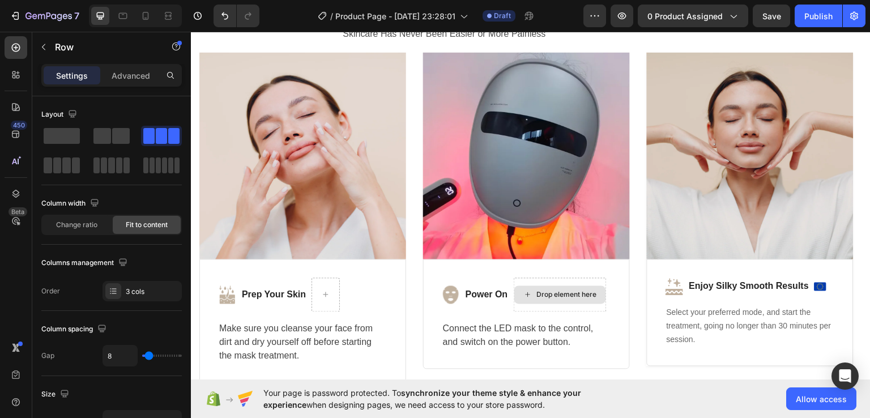
click at [578, 291] on div "Drop element here" at bounding box center [567, 294] width 60 height 9
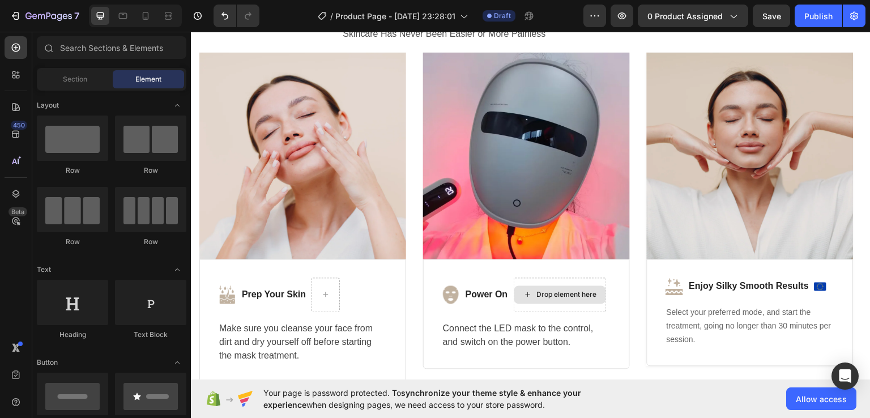
click at [578, 291] on div "Drop element here" at bounding box center [567, 294] width 60 height 9
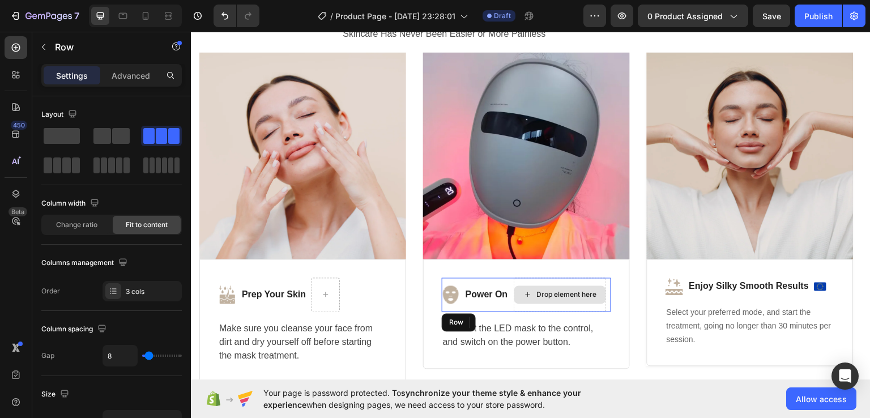
click at [578, 291] on div "Drop element here" at bounding box center [567, 294] width 60 height 9
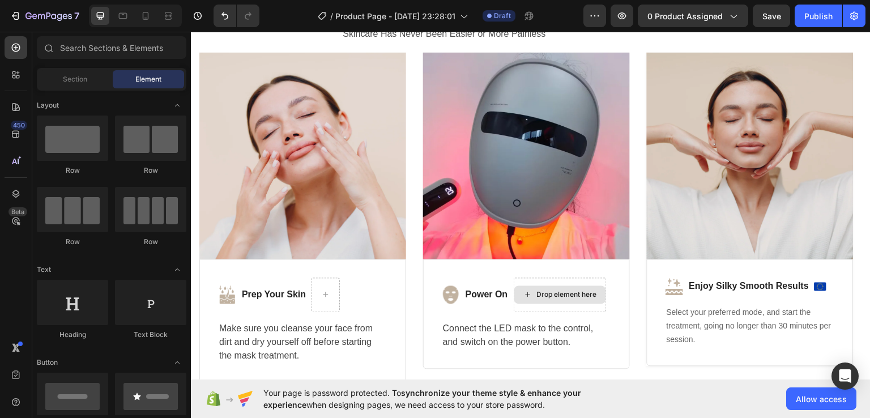
click at [578, 291] on div "Drop element here" at bounding box center [567, 294] width 60 height 9
click at [576, 283] on div "Drop element here" at bounding box center [559, 294] width 93 height 34
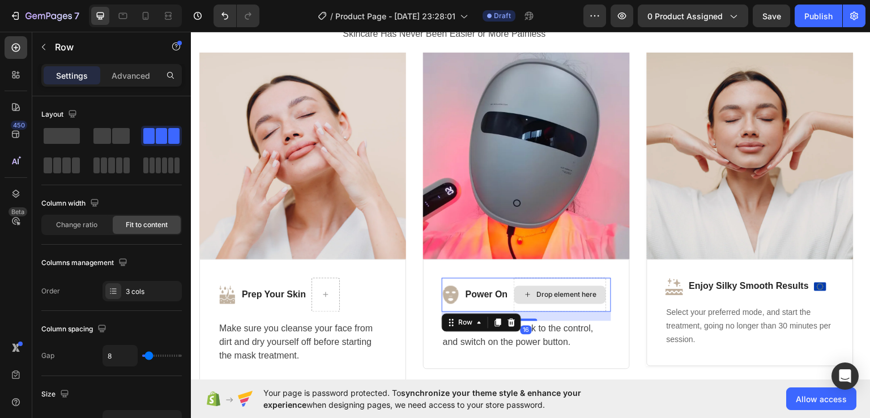
click at [576, 283] on div "Drop element here" at bounding box center [559, 294] width 93 height 34
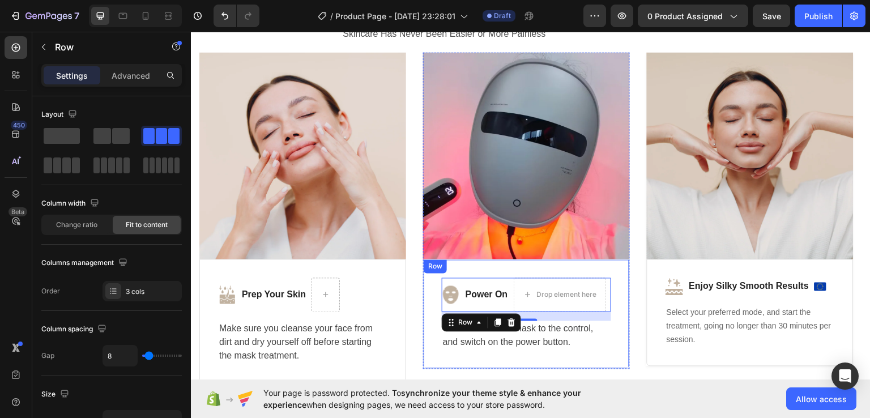
click at [603, 350] on div "Image Power On Text block Drop element here Row 16 Connect the LED mask to the …" at bounding box center [526, 314] width 207 height 110
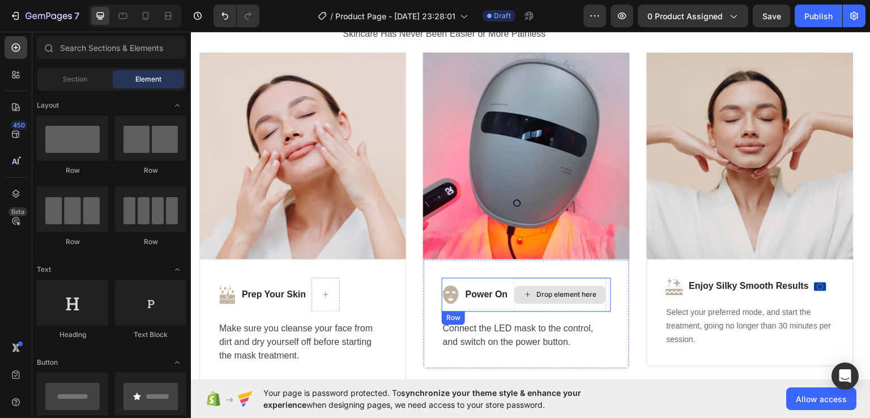
click at [567, 294] on div "Drop element here" at bounding box center [567, 294] width 60 height 9
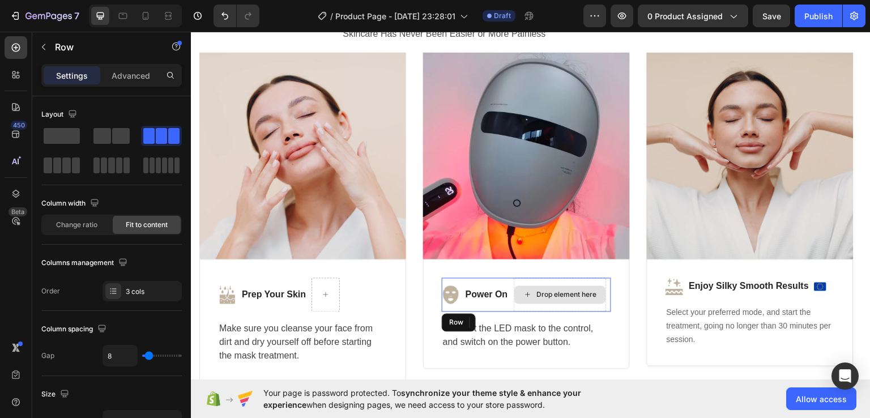
click at [567, 294] on div "Drop element here" at bounding box center [567, 294] width 60 height 9
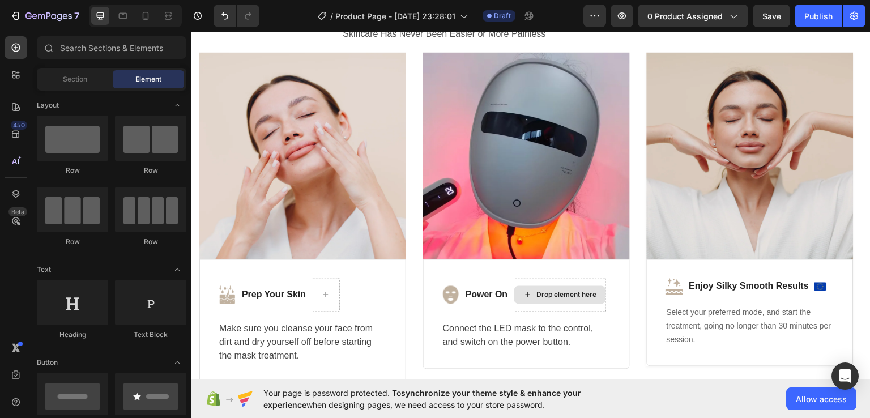
click at [567, 294] on div "Drop element here" at bounding box center [567, 294] width 60 height 9
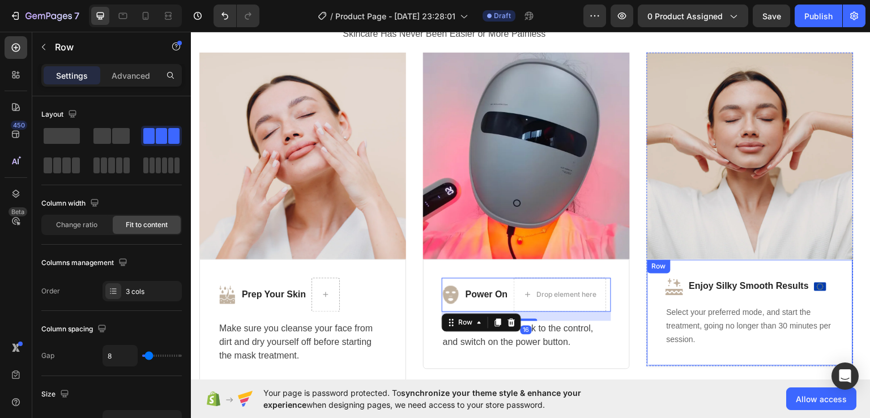
click at [647, 306] on div "Image Enjoy Silky Smooth Results Text block Image Row Select your preferred mod…" at bounding box center [749, 312] width 207 height 107
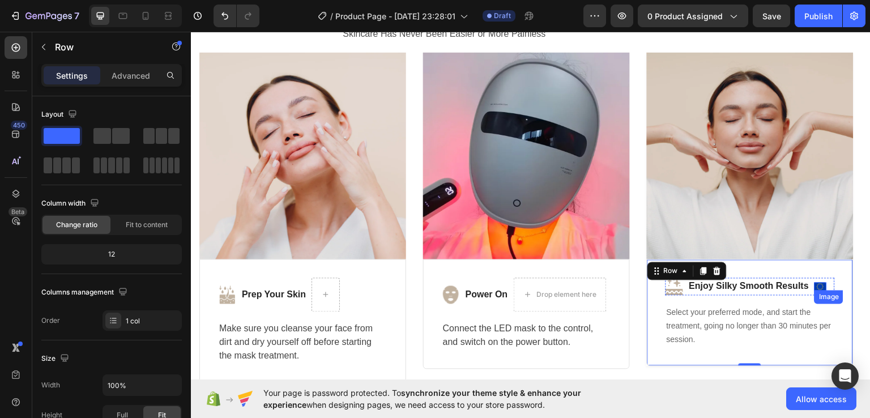
click at [819, 285] on img at bounding box center [820, 286] width 12 height 8
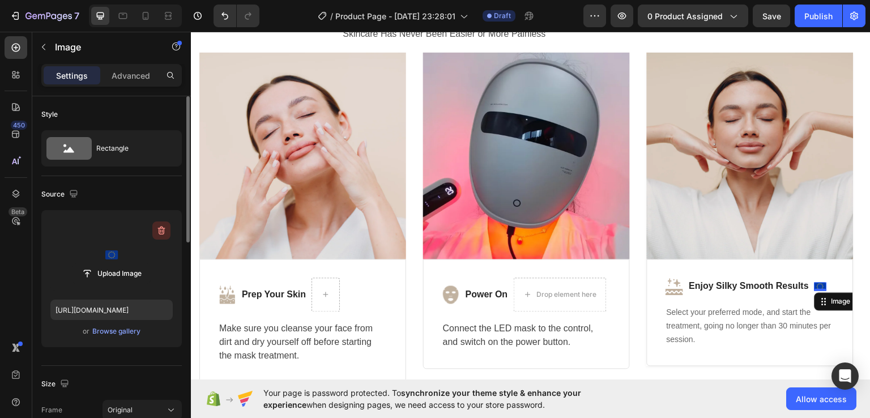
click at [161, 226] on icon "button" at bounding box center [161, 230] width 7 height 8
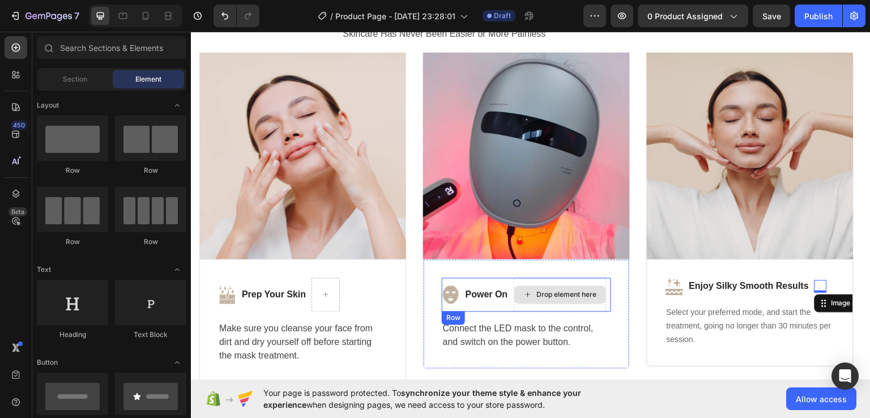
click at [579, 298] on div "Drop element here" at bounding box center [560, 294] width 92 height 18
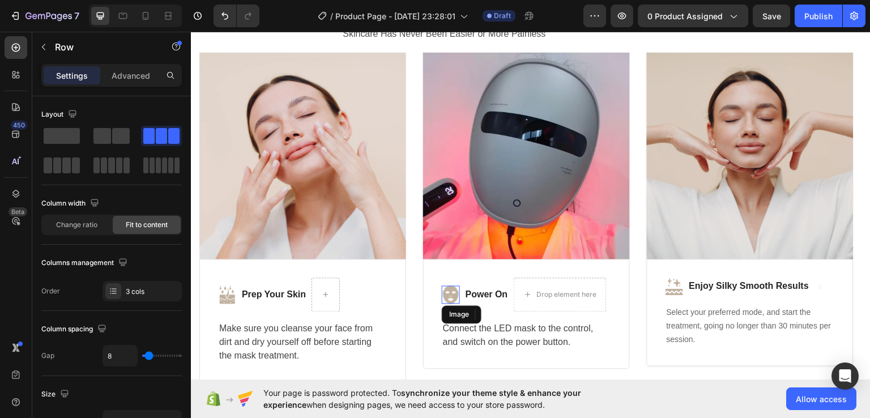
click at [456, 291] on img at bounding box center [451, 294] width 18 height 18
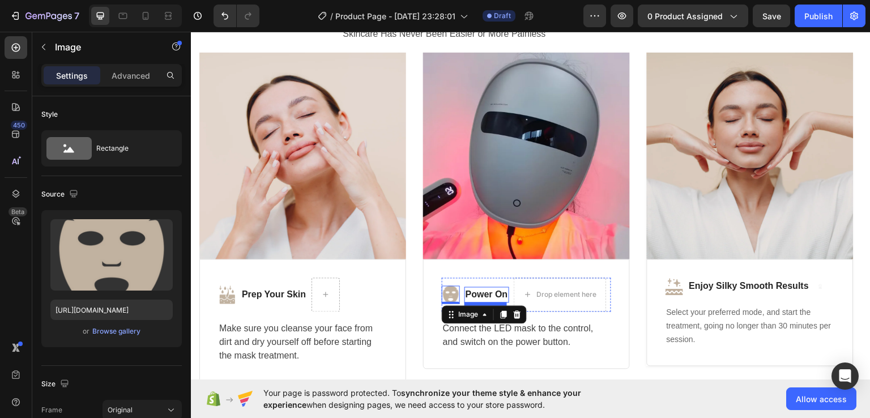
click at [468, 291] on strong "Power On" at bounding box center [486, 294] width 42 height 10
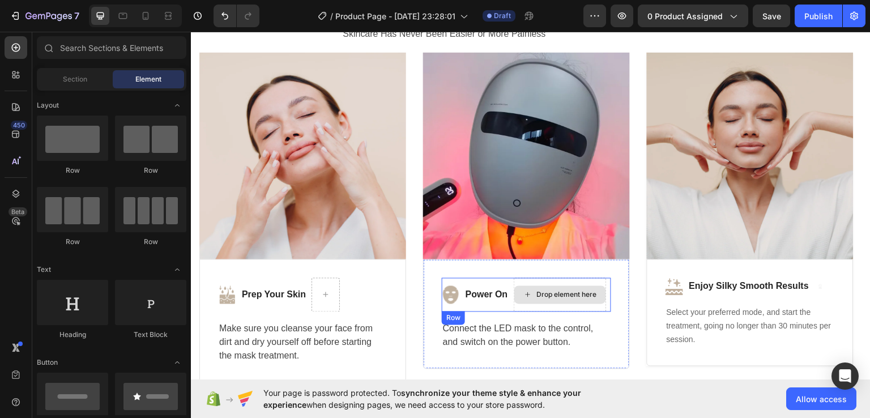
click at [573, 285] on div "Drop element here" at bounding box center [560, 294] width 92 height 18
click at [552, 295] on div "Drop element here" at bounding box center [567, 294] width 60 height 9
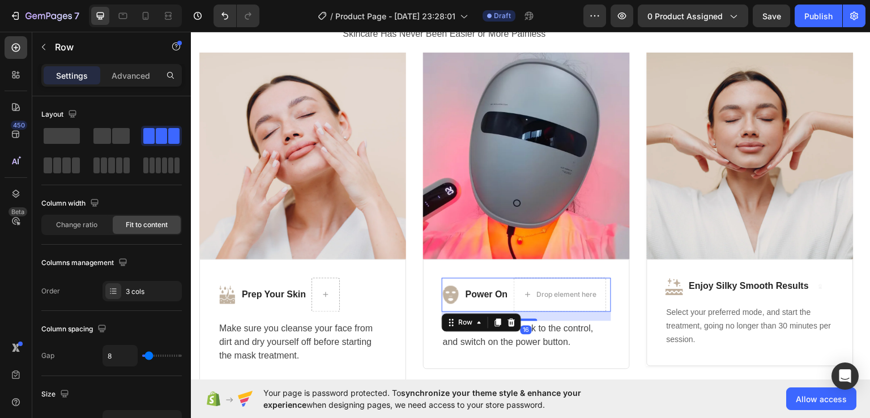
click at [504, 303] on div "Power On Text block" at bounding box center [486, 294] width 45 height 34
click at [512, 323] on icon at bounding box center [511, 322] width 9 height 9
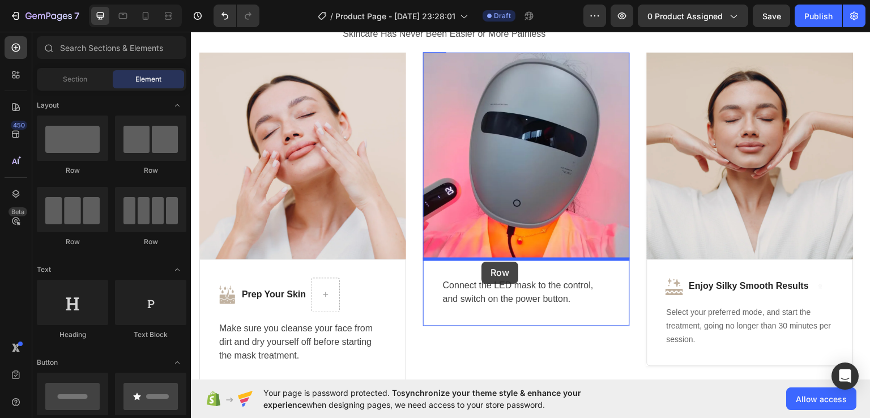
drag, startPoint x: 269, startPoint y: 182, endPoint x: 481, endPoint y: 261, distance: 225.9
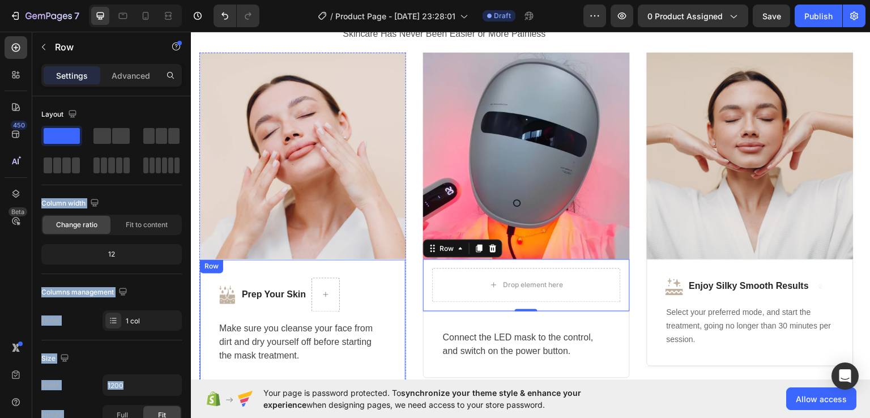
drag, startPoint x: 290, startPoint y: 162, endPoint x: 250, endPoint y: 264, distance: 109.5
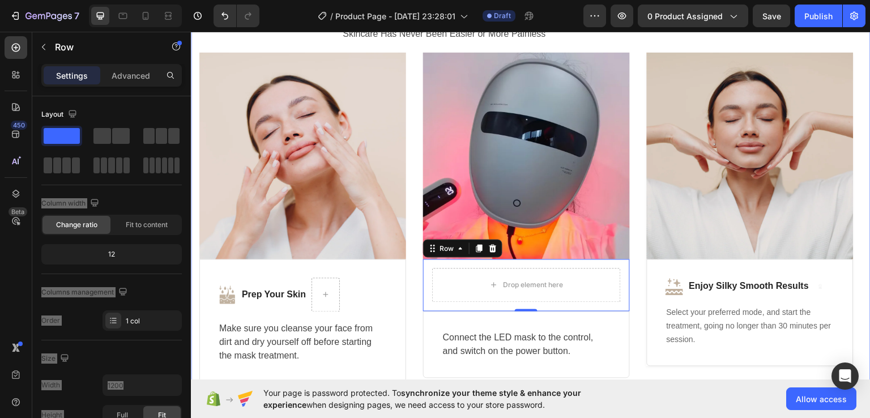
click at [194, 219] on div "⁠⁠⁠⁠⁠⁠⁠ Deep Skin Treatment at Home in 3 Easy Steps Heading Skincare Has Never …" at bounding box center [530, 174] width 679 height 498
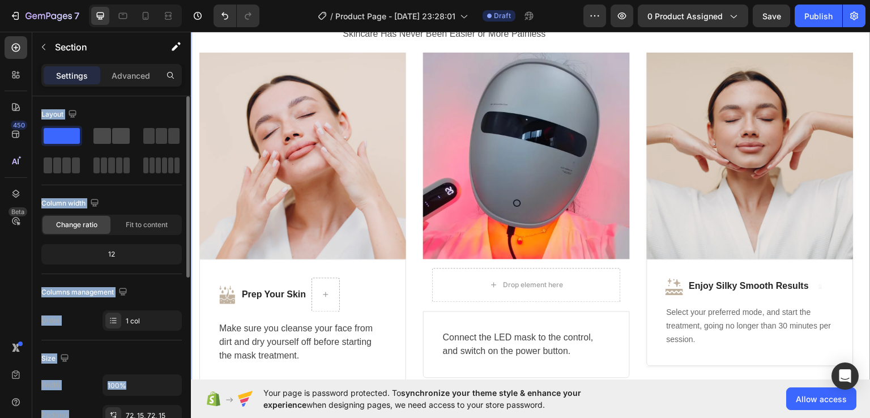
click at [109, 138] on span at bounding box center [102, 136] width 18 height 16
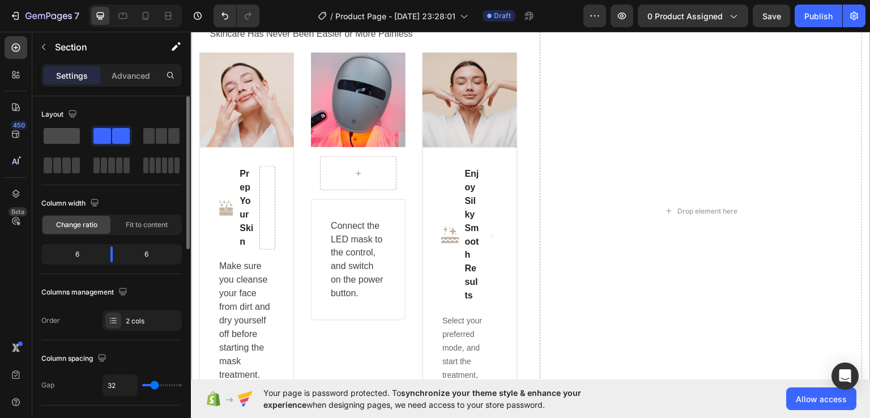
click at [61, 131] on span at bounding box center [62, 136] width 36 height 16
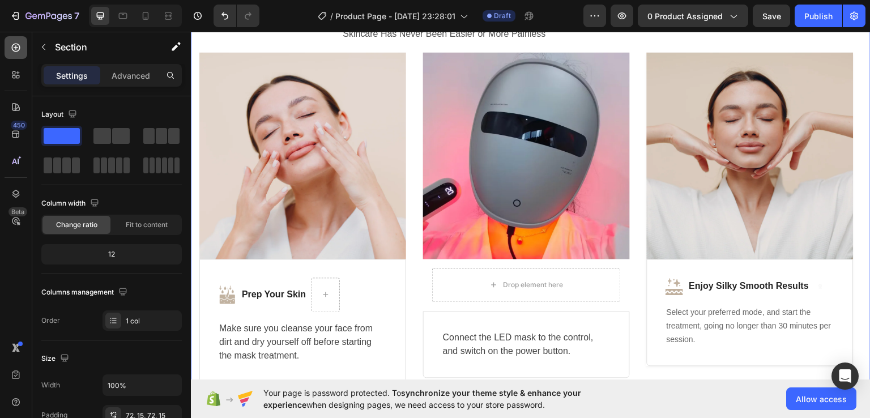
click at [9, 53] on div at bounding box center [16, 47] width 23 height 23
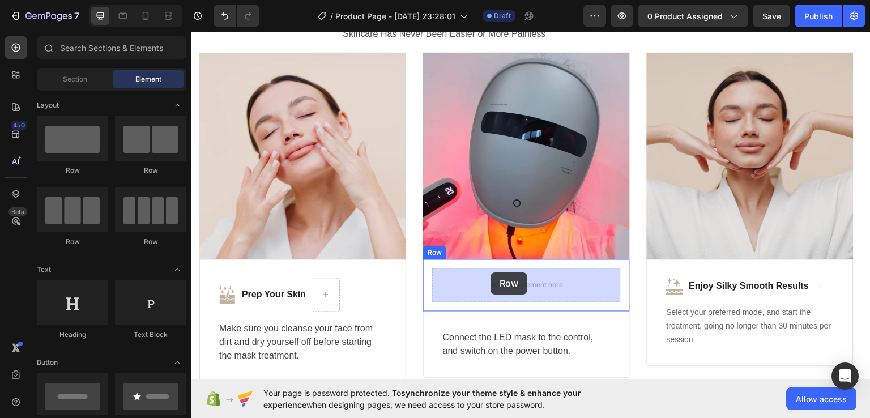
drag, startPoint x: 338, startPoint y: 185, endPoint x: 492, endPoint y: 270, distance: 176.3
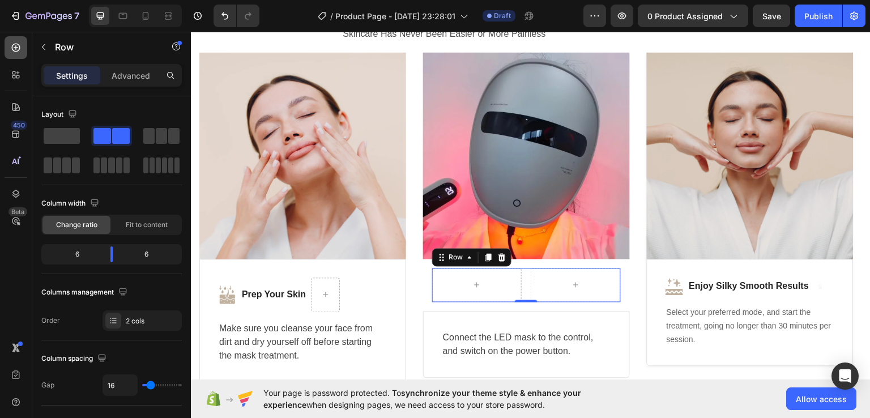
click at [7, 44] on div at bounding box center [16, 47] width 23 height 23
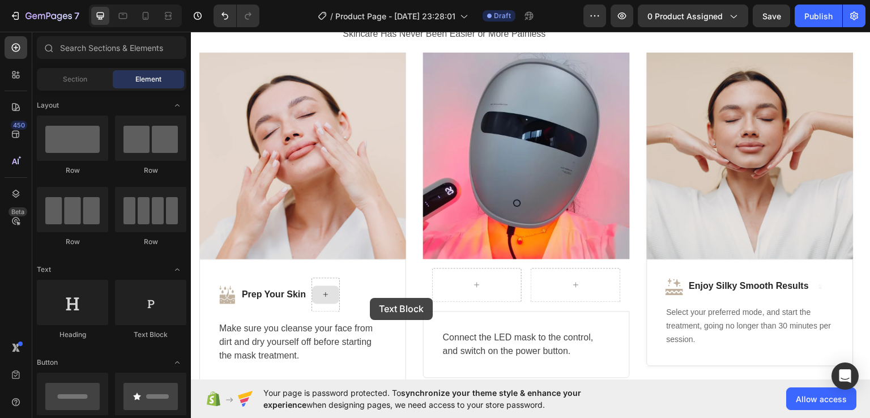
scroll to position [2853, 0]
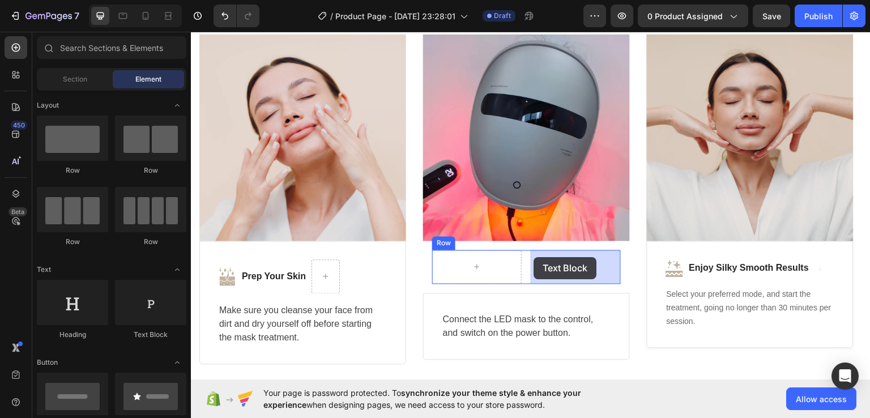
drag, startPoint x: 352, startPoint y: 339, endPoint x: 534, endPoint y: 255, distance: 200.4
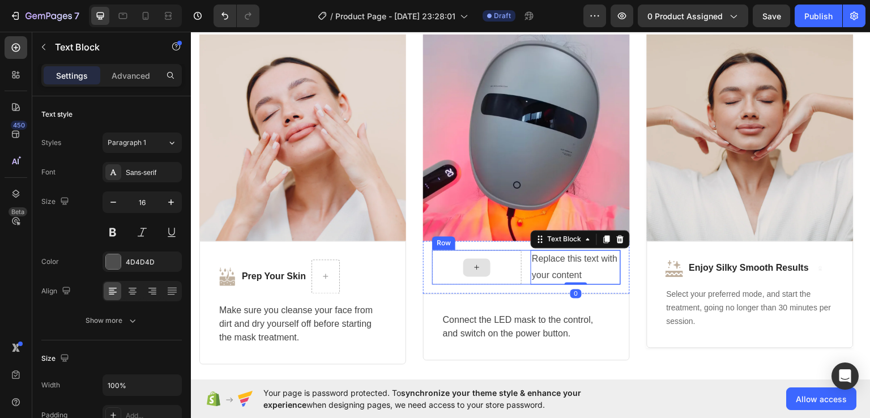
click at [492, 267] on div at bounding box center [476, 267] width 89 height 35
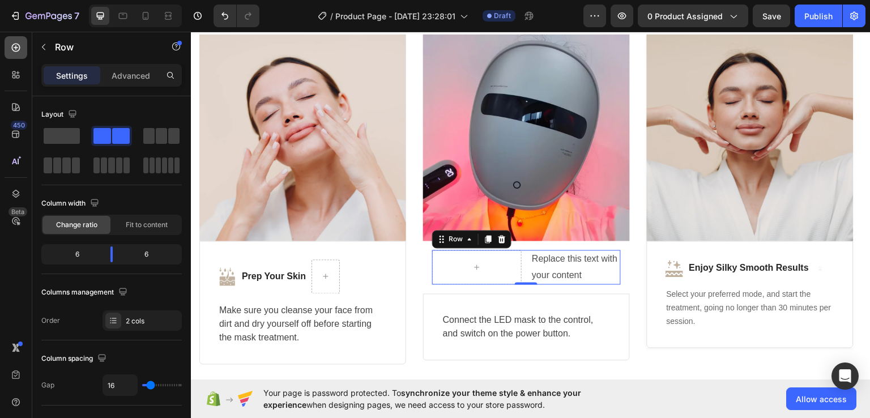
click at [18, 53] on icon at bounding box center [15, 47] width 11 height 11
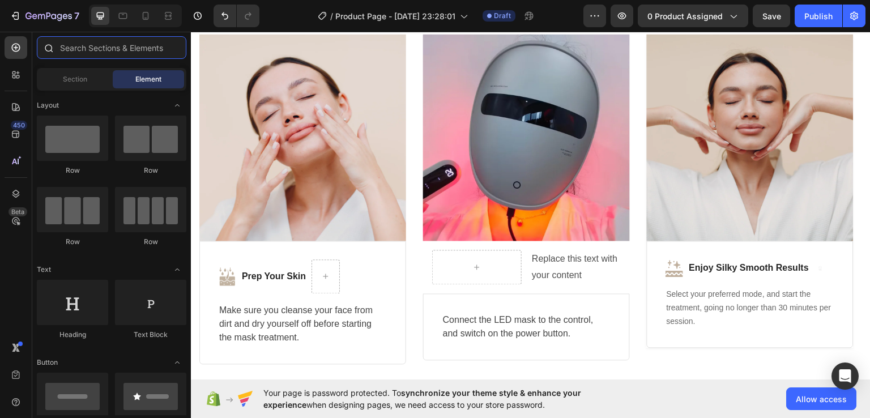
click at [97, 48] on input "text" at bounding box center [111, 47] width 149 height 23
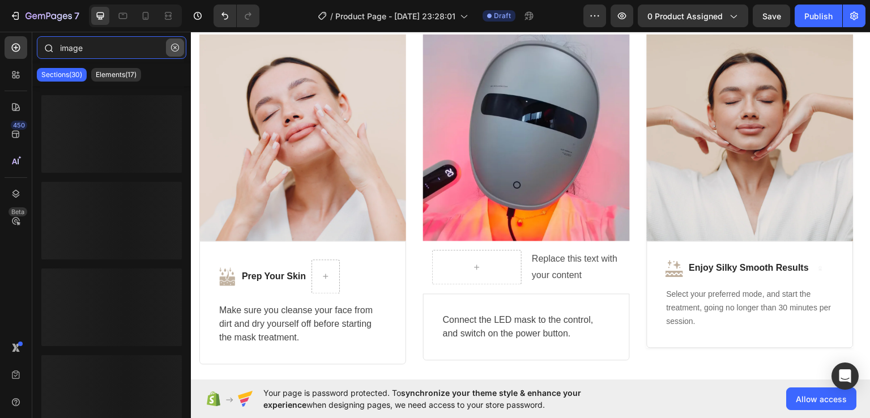
type input "image"
click at [174, 48] on icon "button" at bounding box center [175, 48] width 8 height 8
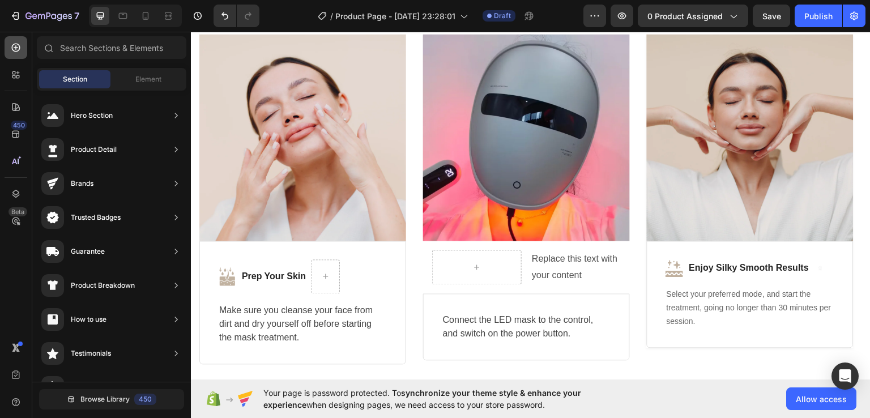
click at [12, 44] on icon at bounding box center [15, 47] width 11 height 11
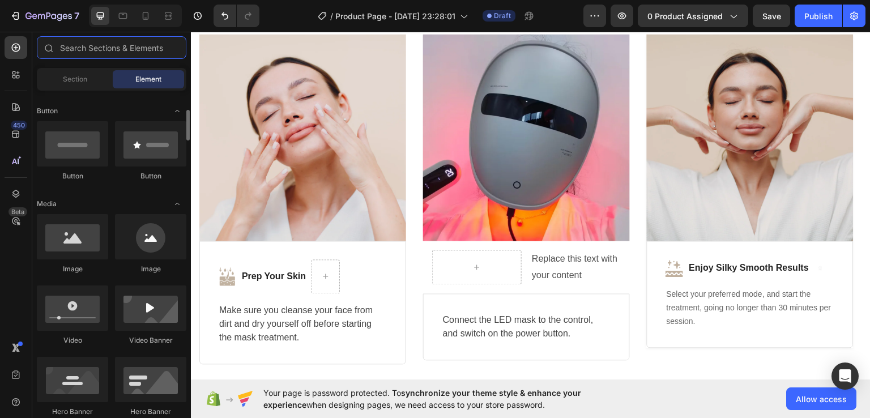
scroll to position [255, 0]
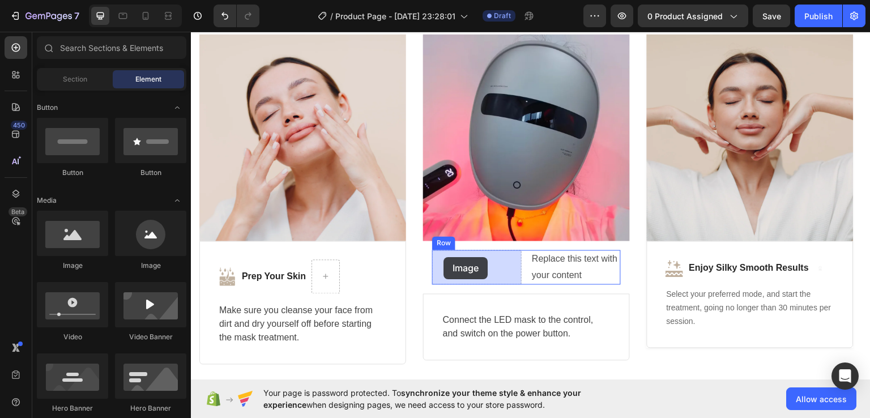
drag, startPoint x: 338, startPoint y: 268, endPoint x: 444, endPoint y: 256, distance: 107.1
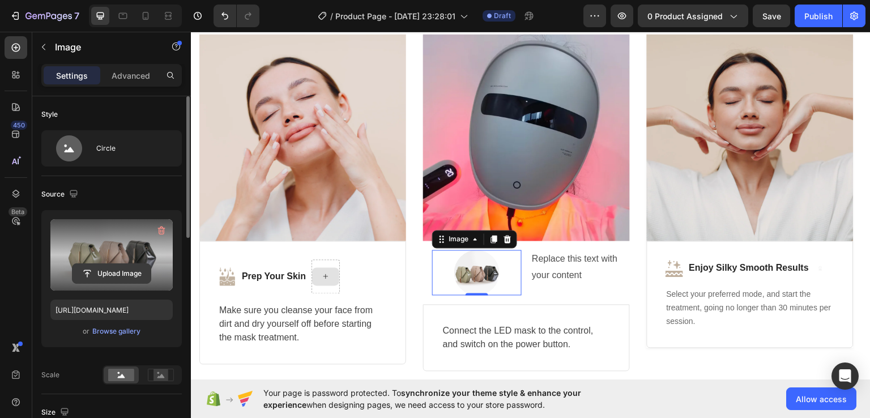
click at [126, 273] on input "file" at bounding box center [111, 273] width 78 height 19
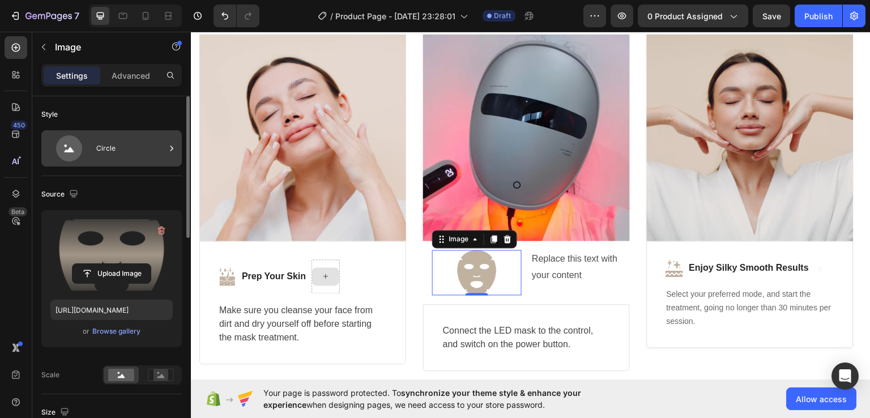
click at [110, 142] on div "Circle" at bounding box center [130, 148] width 69 height 26
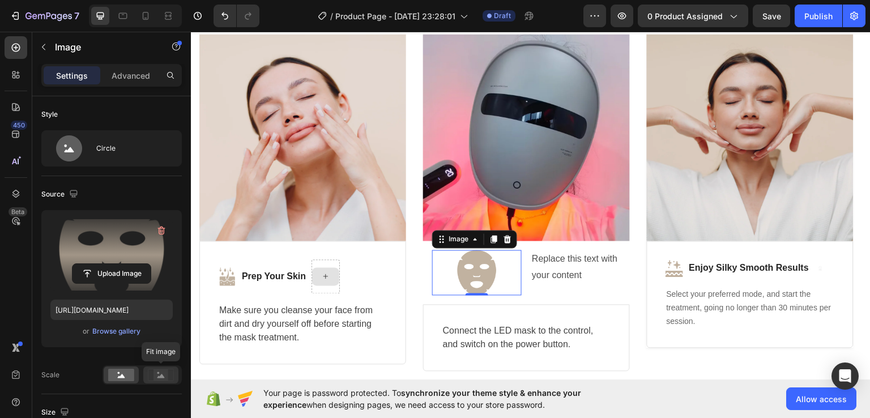
click at [154, 376] on rect at bounding box center [160, 374] width 15 height 11
drag, startPoint x: 177, startPoint y: 376, endPoint x: 165, endPoint y: 374, distance: 12.2
click at [164, 374] on div at bounding box center [160, 374] width 35 height 17
click at [495, 273] on img at bounding box center [476, 272] width 45 height 45
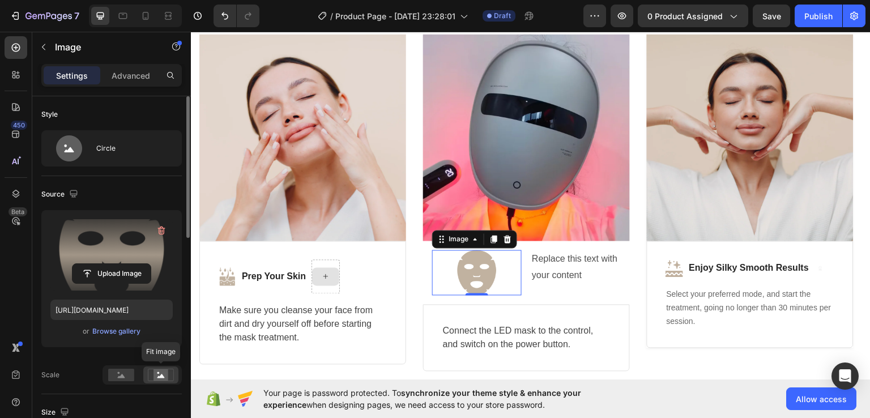
click at [159, 377] on icon at bounding box center [160, 376] width 7 height 4
click at [124, 372] on rect at bounding box center [121, 375] width 26 height 12
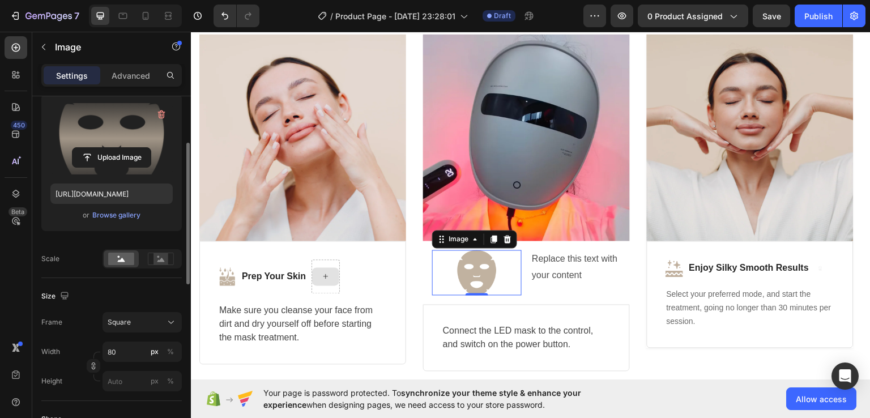
scroll to position [118, 0]
click at [159, 318] on div "Square" at bounding box center [135, 320] width 55 height 10
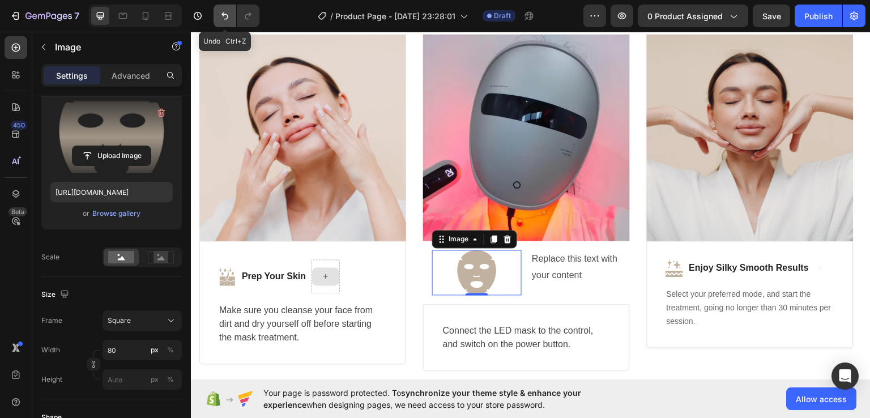
click at [223, 20] on icon "Undo/Redo" at bounding box center [224, 15] width 11 height 11
click at [224, 18] on icon "Undo/Redo" at bounding box center [224, 15] width 11 height 11
type input "https://cdn.shopify.com/s/files/1/2005/9307/files/image_demo.jpg"
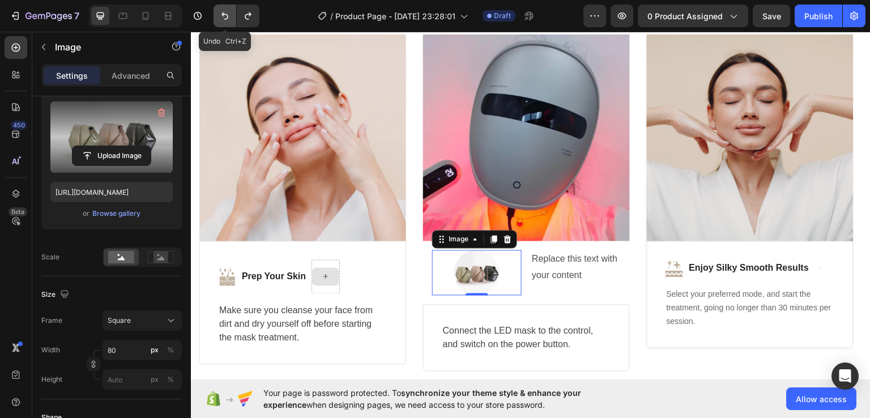
click at [224, 18] on icon "Undo/Redo" at bounding box center [224, 15] width 11 height 11
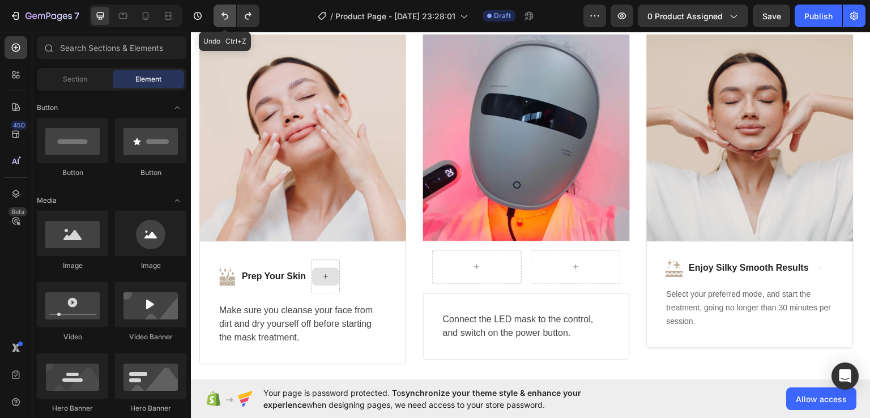
click at [224, 18] on icon "Undo/Redo" at bounding box center [224, 15] width 11 height 11
click at [224, 16] on icon "Undo/Redo" at bounding box center [224, 15] width 11 height 11
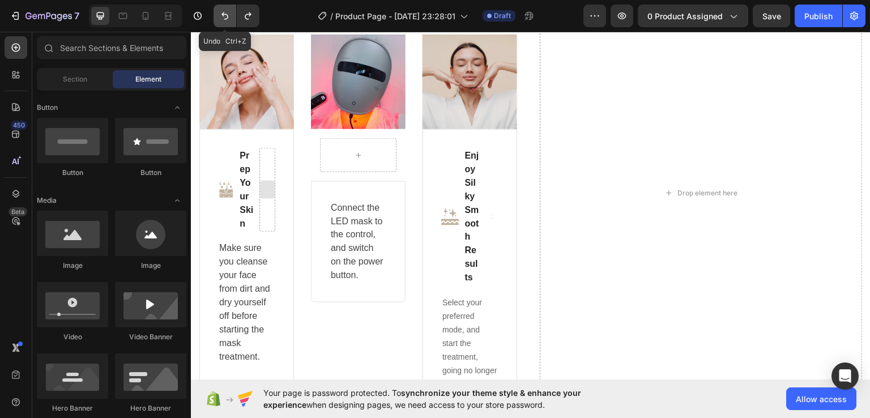
click at [224, 14] on icon "Undo/Redo" at bounding box center [224, 15] width 11 height 11
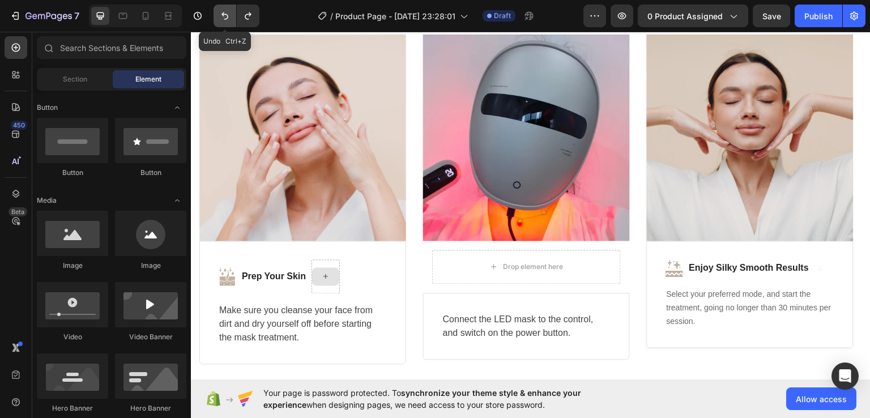
click at [224, 14] on icon "Undo/Redo" at bounding box center [224, 15] width 11 height 11
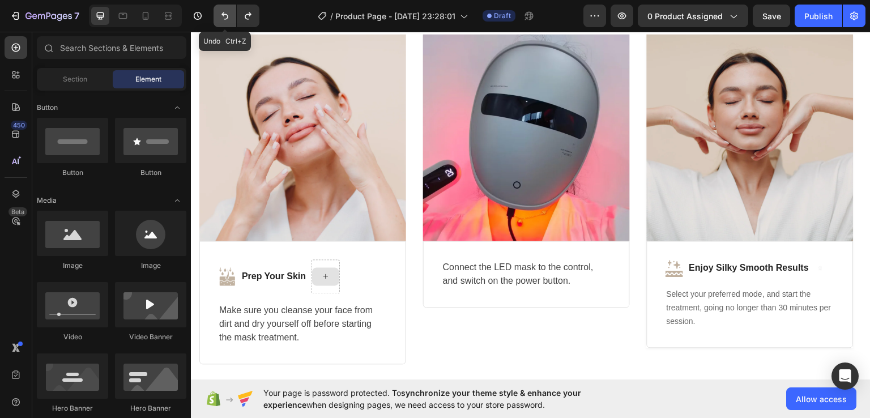
click at [215, 8] on button "Undo/Redo" at bounding box center [224, 16] width 23 height 23
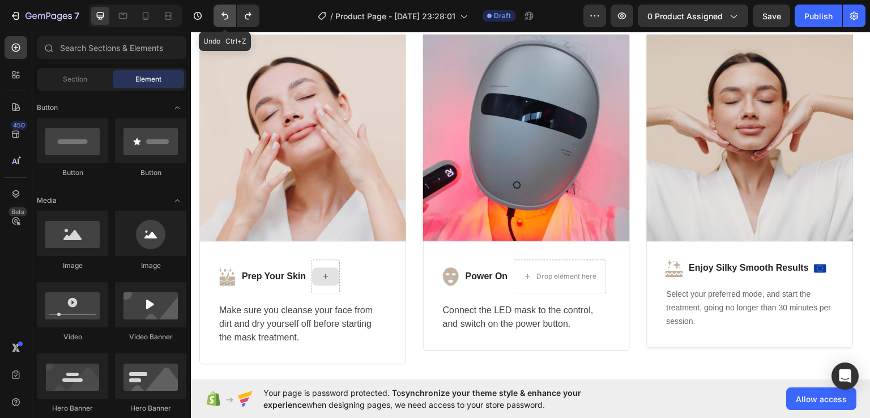
click at [228, 18] on icon "Undo/Redo" at bounding box center [224, 15] width 11 height 11
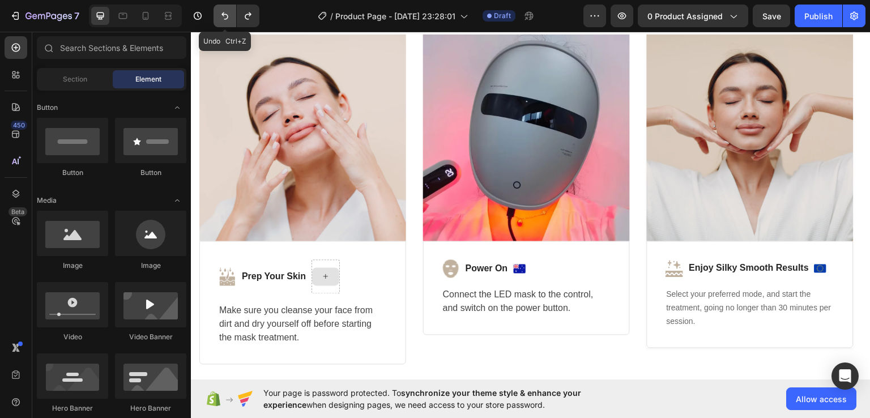
click at [228, 18] on icon "Undo/Redo" at bounding box center [224, 15] width 11 height 11
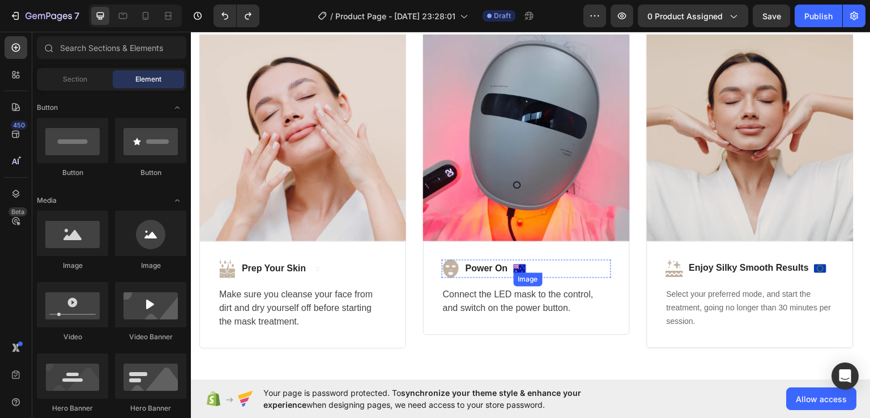
click at [518, 264] on img at bounding box center [519, 268] width 12 height 8
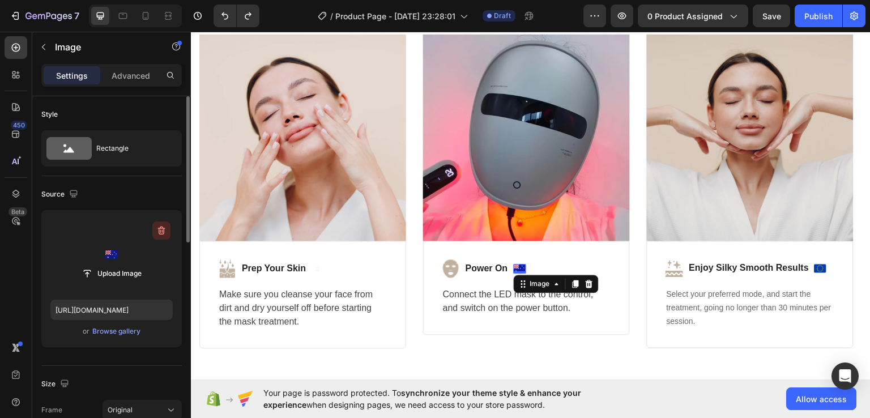
click at [159, 226] on icon "button" at bounding box center [161, 230] width 11 height 11
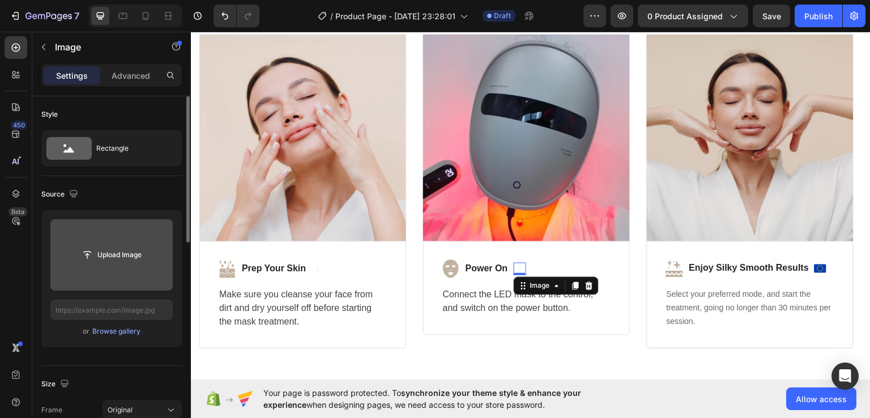
click at [522, 269] on img at bounding box center [519, 268] width 12 height 12
click at [594, 284] on div at bounding box center [589, 286] width 14 height 14
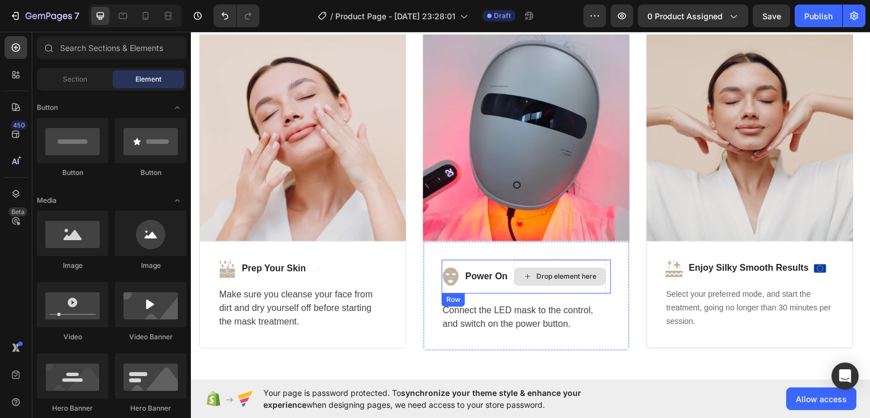
click at [524, 286] on div "Drop element here" at bounding box center [559, 276] width 93 height 34
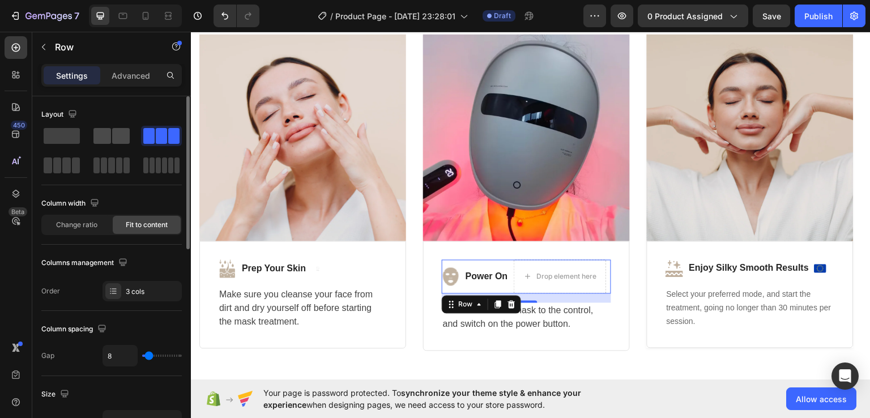
click at [111, 134] on div at bounding box center [111, 136] width 36 height 16
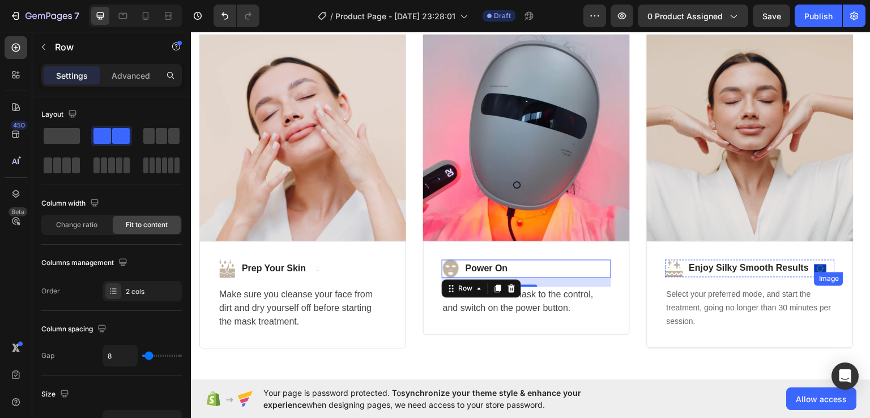
click at [825, 268] on img at bounding box center [820, 268] width 12 height 8
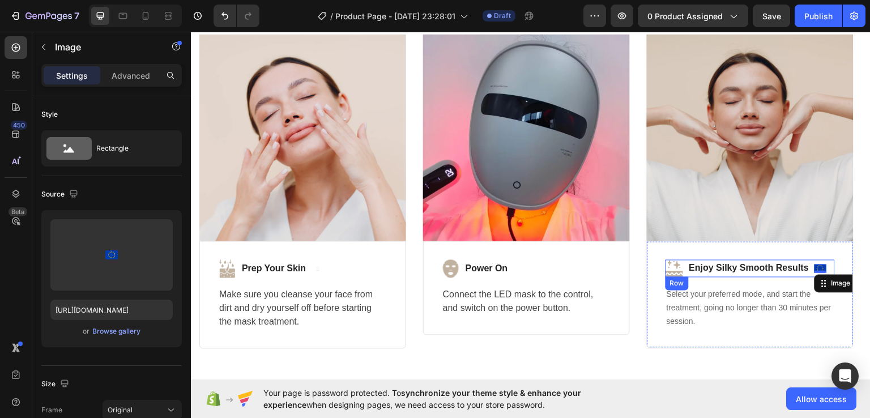
click at [811, 269] on div "Image Enjoy Silky Smooth Results Text block Image 0 Row" at bounding box center [749, 268] width 169 height 18
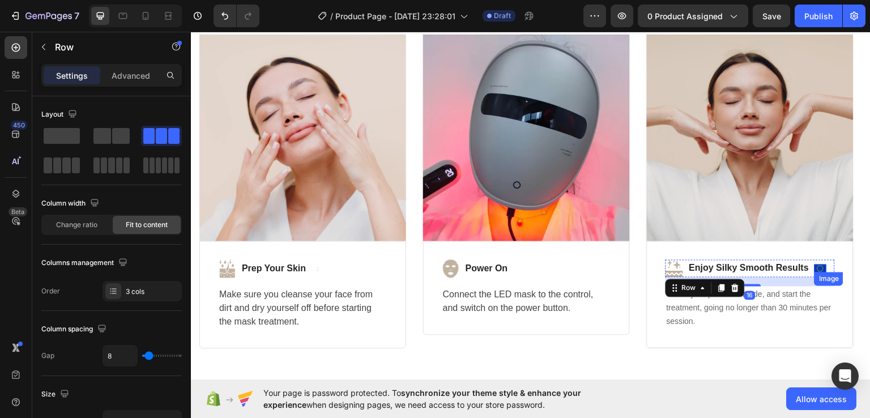
click at [823, 267] on img at bounding box center [820, 268] width 12 height 8
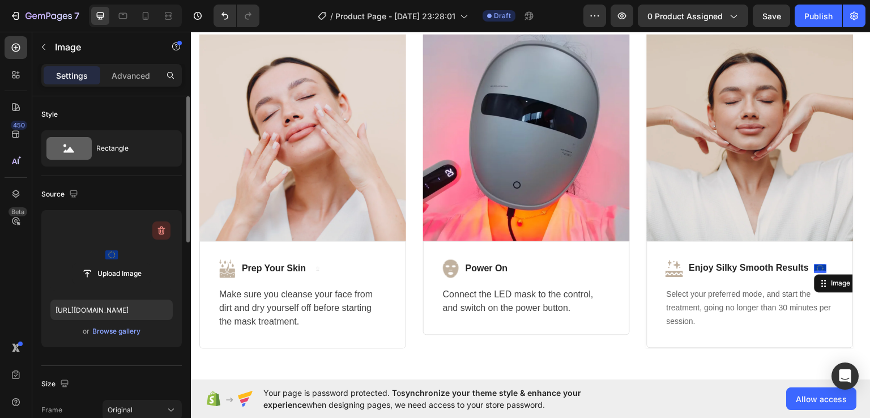
click at [162, 232] on icon "button" at bounding box center [162, 230] width 1 height 3
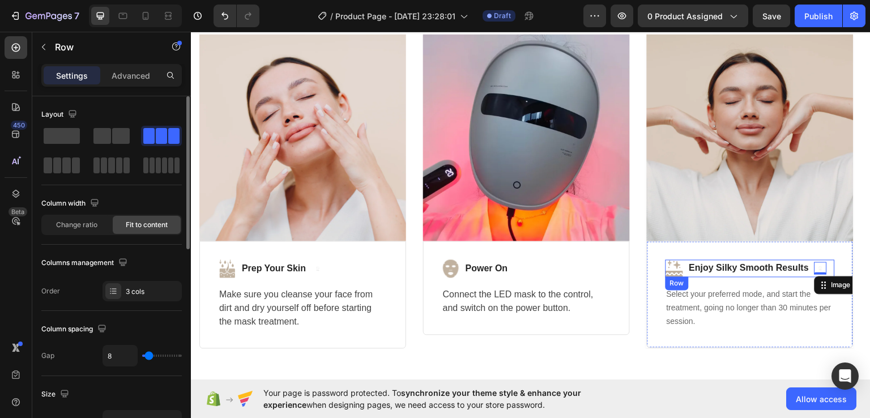
click at [831, 268] on div "Image Enjoy Silky Smooth Results Text block Image 0 Row" at bounding box center [749, 268] width 169 height 18
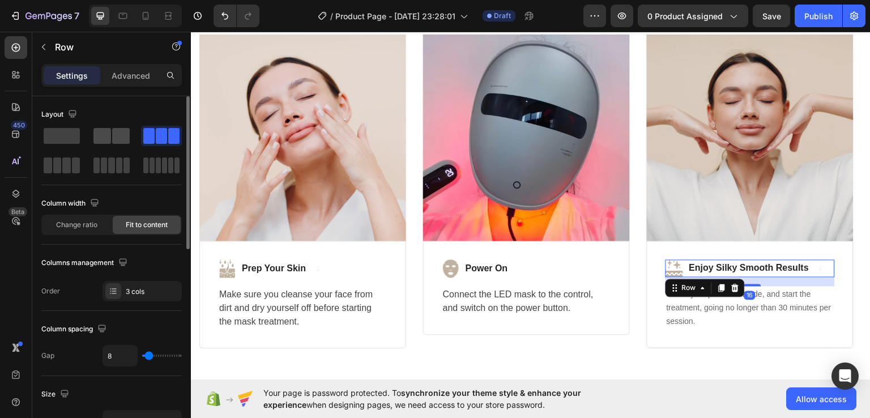
click at [118, 131] on span at bounding box center [121, 136] width 18 height 16
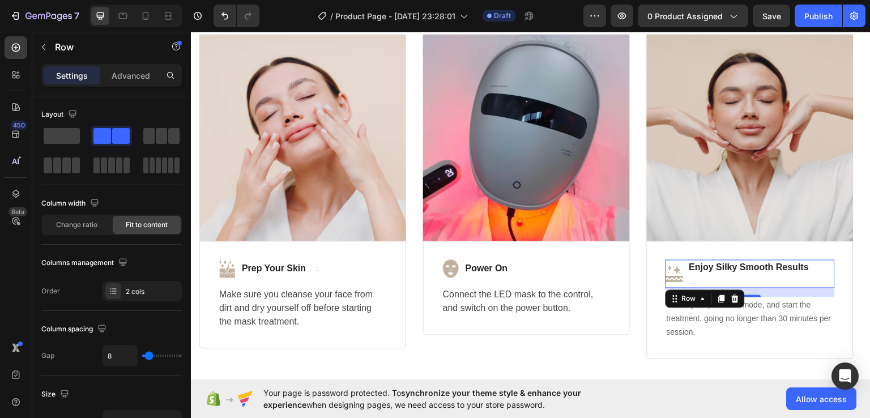
click at [820, 271] on div "Image Enjoy Silky Smooth Results Text block Image Row 16" at bounding box center [749, 273] width 169 height 28
click at [746, 266] on strong "Enjoy Silky Smooth Results" at bounding box center [749, 267] width 120 height 10
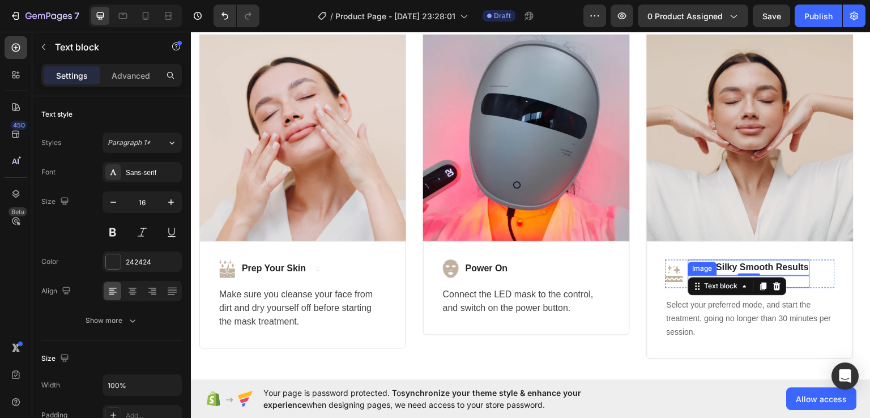
click at [788, 281] on div at bounding box center [749, 281] width 122 height 12
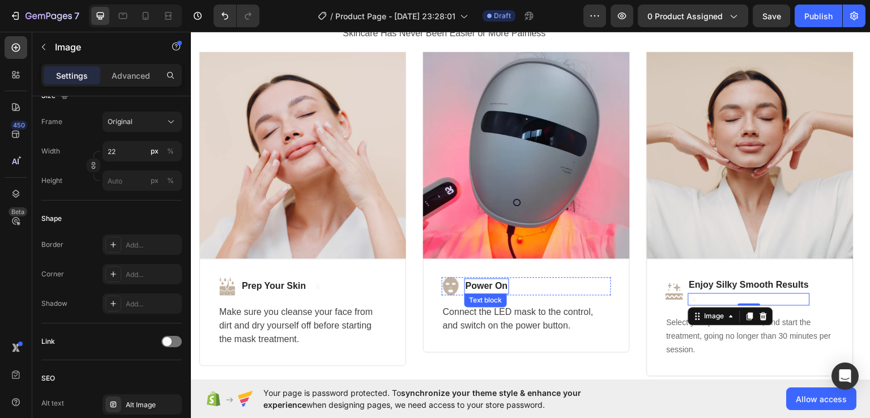
scroll to position [2840, 0]
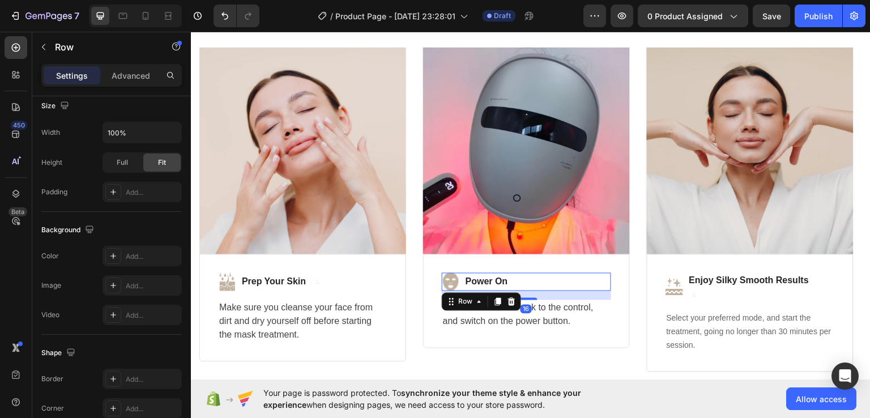
click at [534, 282] on div "Image Power On Text block Row 16" at bounding box center [526, 281] width 169 height 18
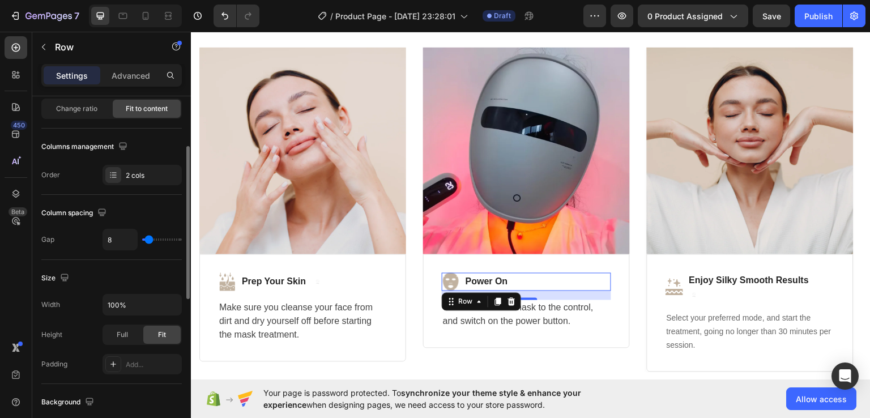
scroll to position [127, 0]
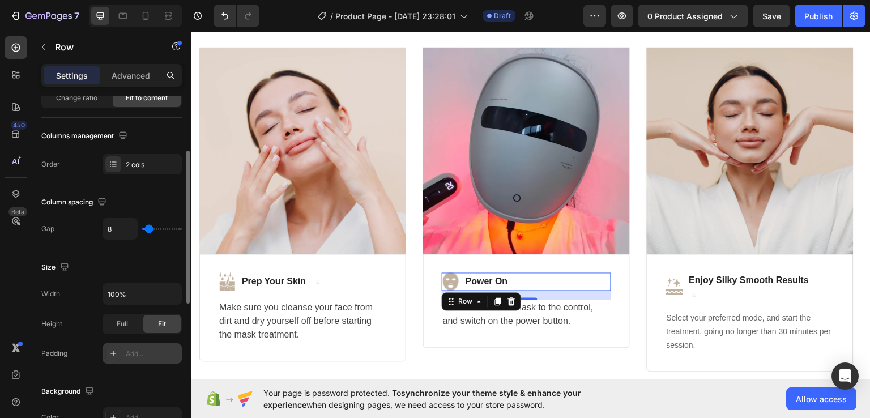
click at [153, 349] on div "Add..." at bounding box center [152, 354] width 53 height 10
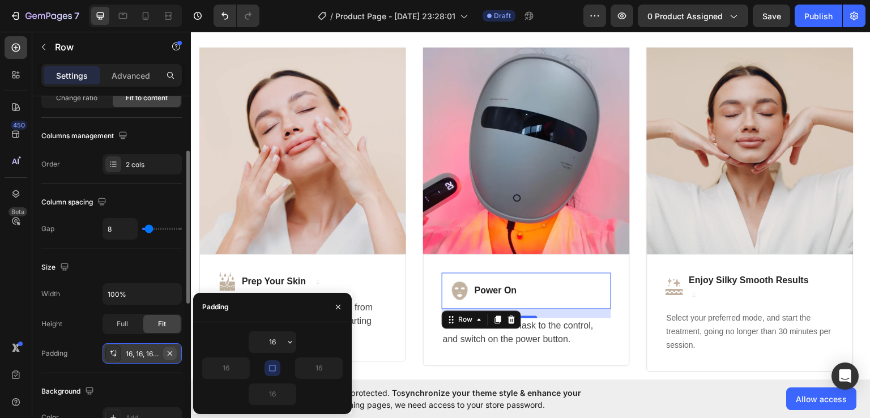
click at [171, 349] on icon "button" at bounding box center [169, 353] width 9 height 9
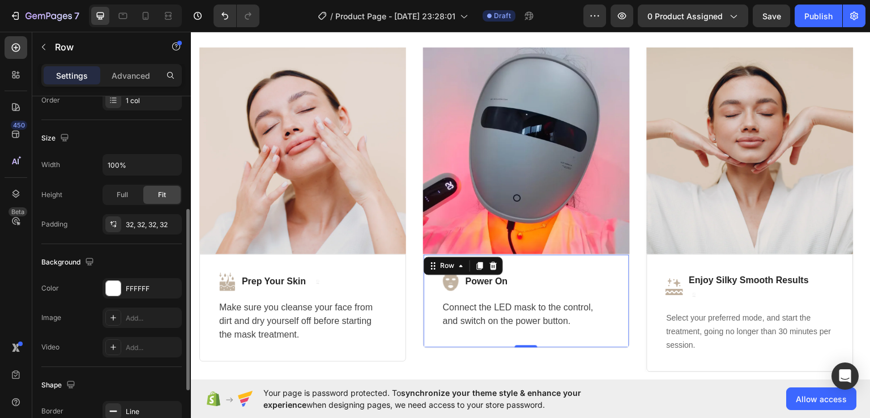
scroll to position [222, 0]
click at [125, 172] on input "100%" at bounding box center [142, 163] width 78 height 20
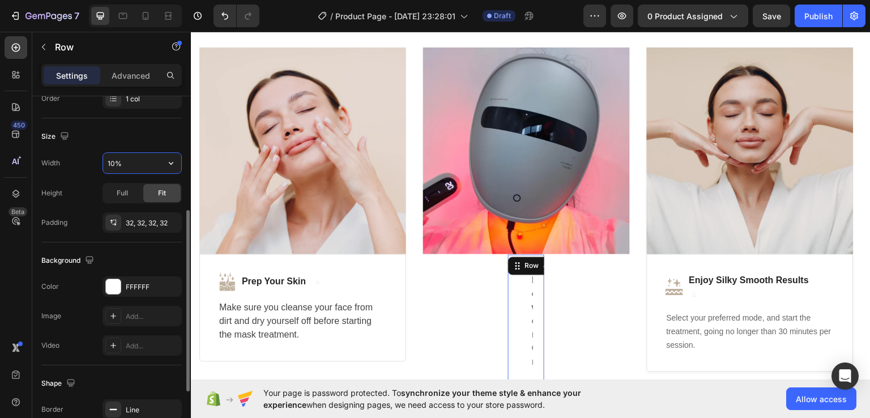
type input "100%"
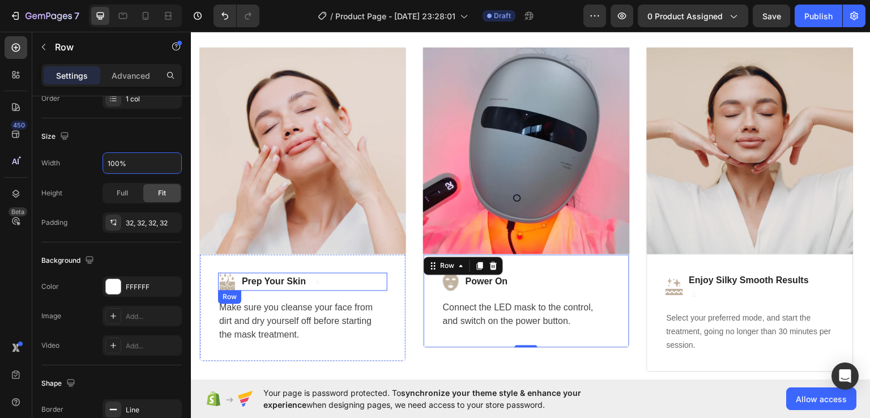
click at [332, 288] on div "Image Prep Your Skin Text block Image Row" at bounding box center [302, 281] width 169 height 18
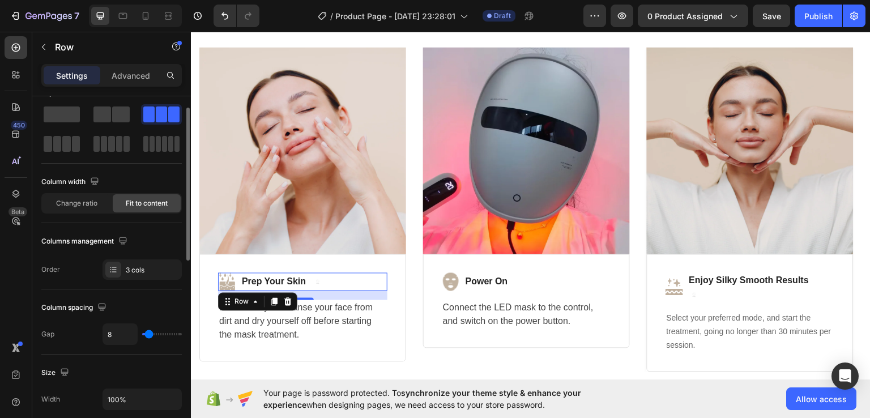
scroll to position [0, 0]
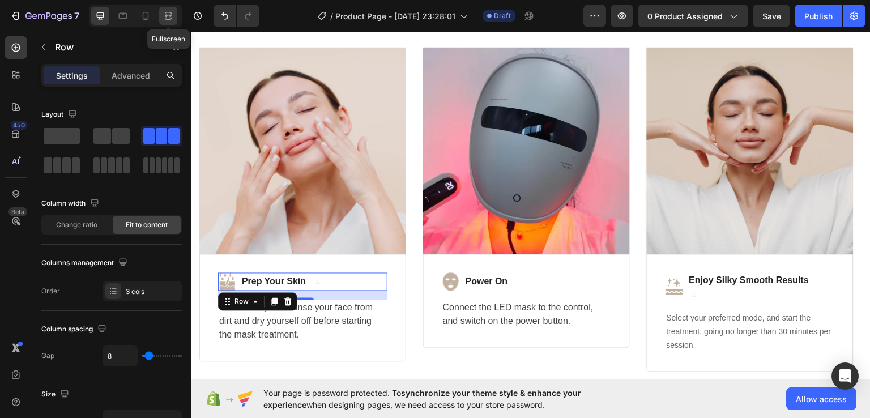
click at [164, 15] on icon at bounding box center [167, 15] width 11 height 11
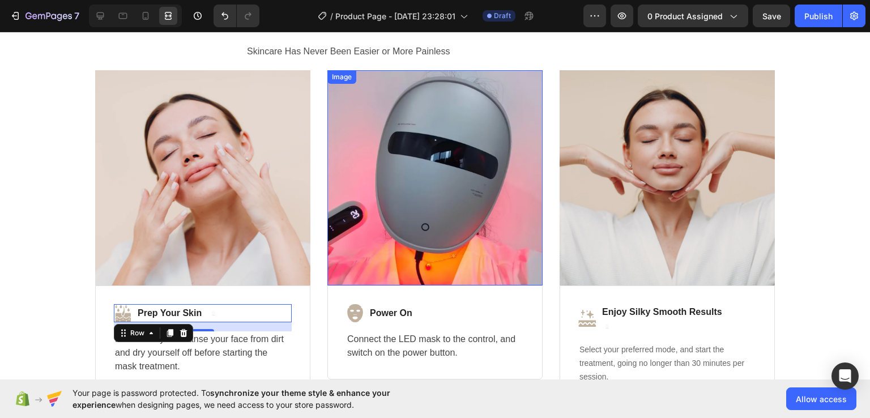
scroll to position [2819, 0]
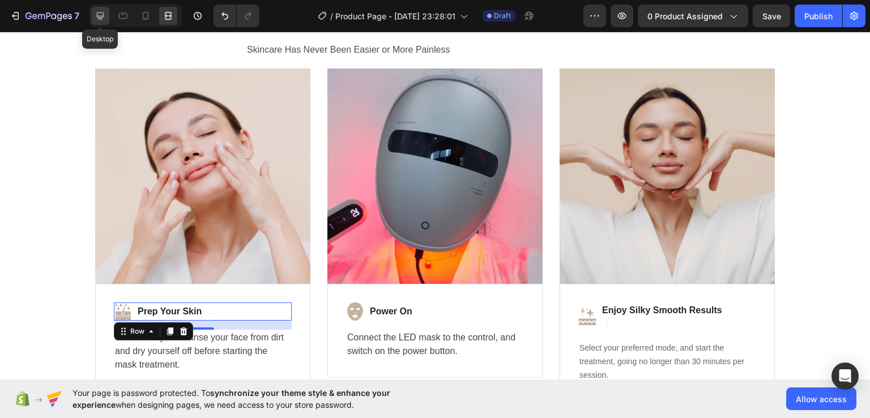
click at [98, 15] on icon at bounding box center [100, 15] width 11 height 11
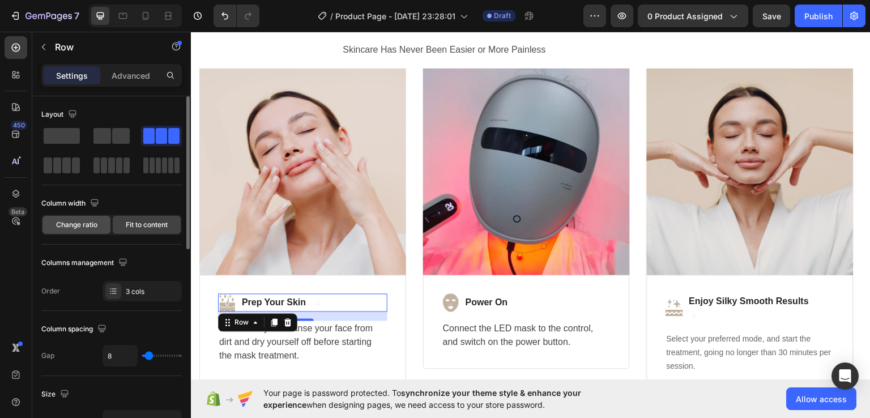
click at [93, 222] on span "Change ratio" at bounding box center [76, 225] width 41 height 10
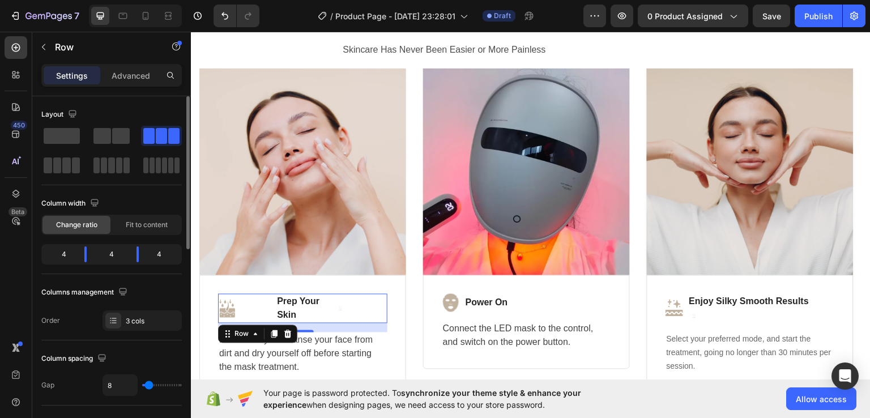
click at [48, 252] on div "4 4 4" at bounding box center [111, 254] width 140 height 20
click at [63, 250] on div "4" at bounding box center [60, 254] width 32 height 16
drag, startPoint x: 138, startPoint y: 254, endPoint x: 131, endPoint y: 254, distance: 6.8
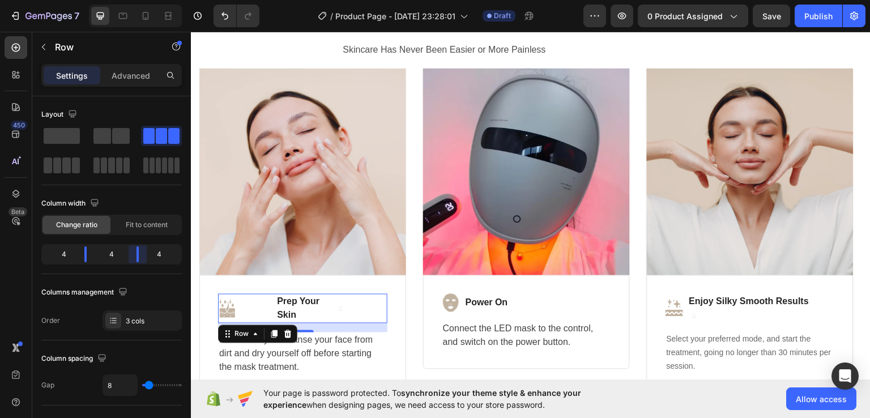
click at [131, 0] on body "7 Version history / Product Page - Sep 22, 23:28:01 Draft Preview 0 product ass…" at bounding box center [435, 0] width 870 height 0
click at [168, 16] on icon at bounding box center [167, 15] width 11 height 11
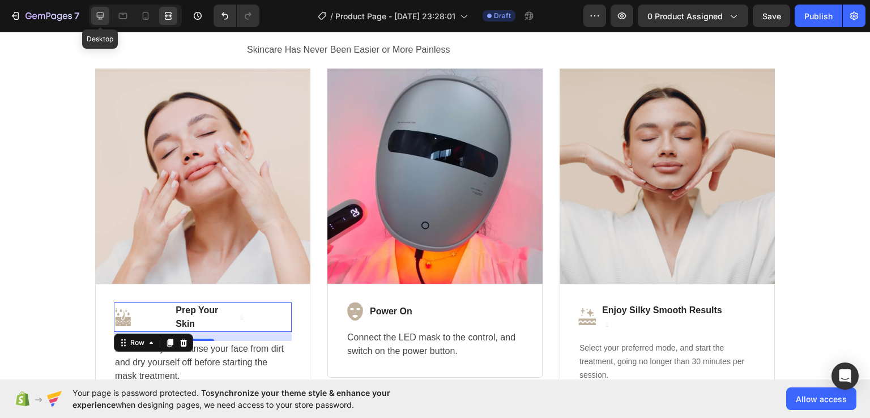
click at [100, 10] on div at bounding box center [100, 16] width 18 height 18
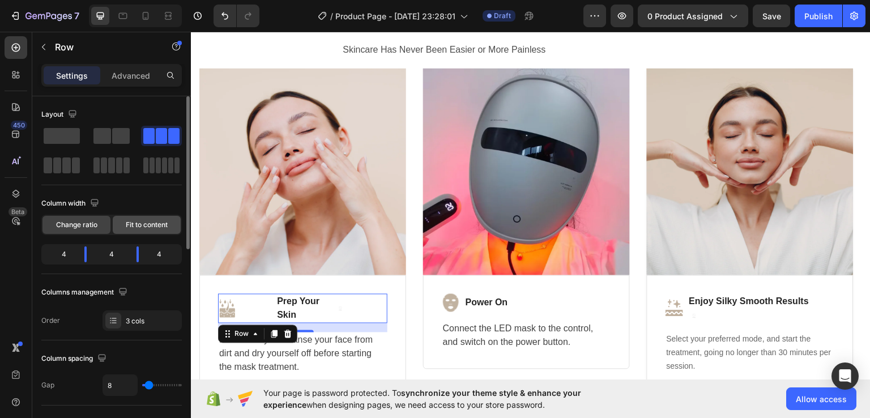
click at [159, 227] on span "Fit to content" at bounding box center [147, 225] width 42 height 10
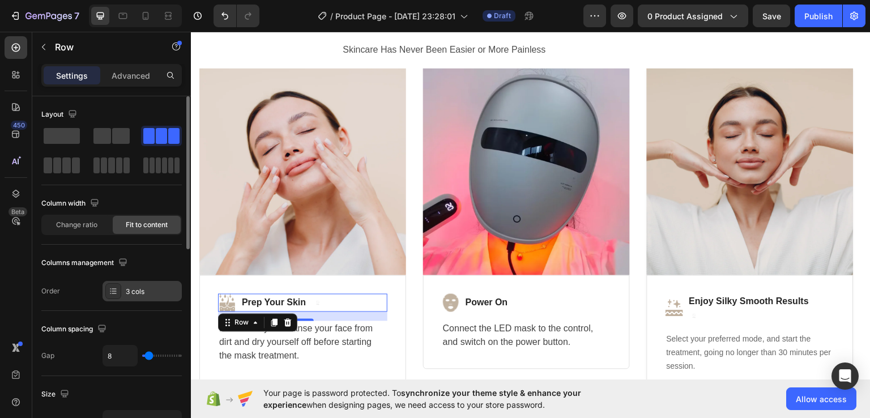
click at [136, 289] on div "3 cols" at bounding box center [152, 291] width 53 height 10
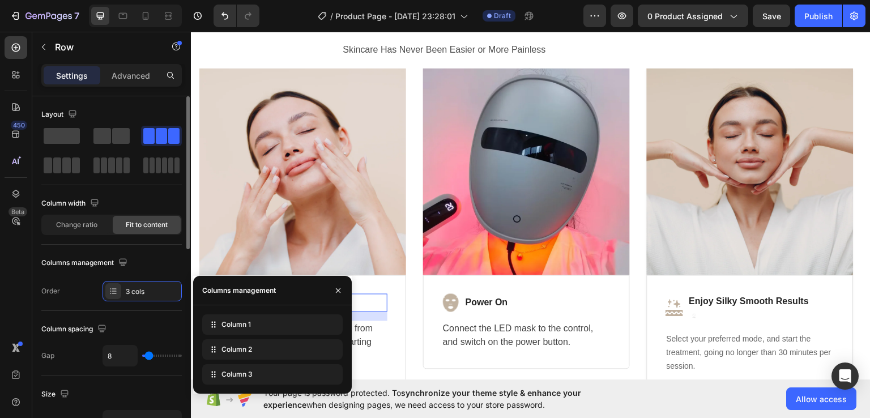
type input "0"
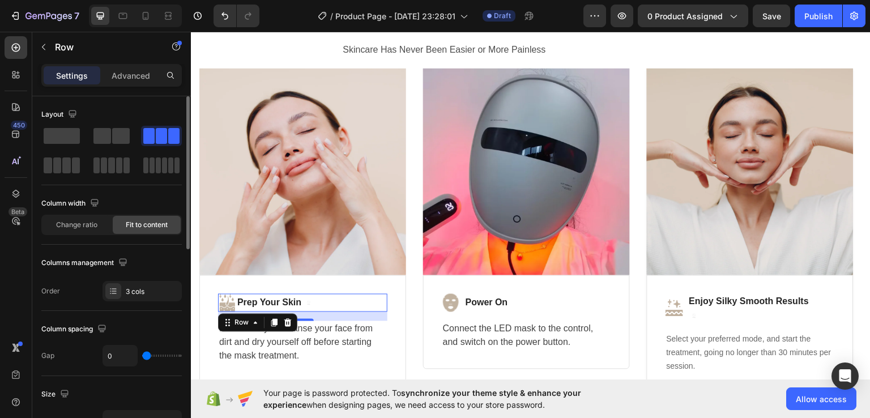
type input "2"
type input "15"
type input "25"
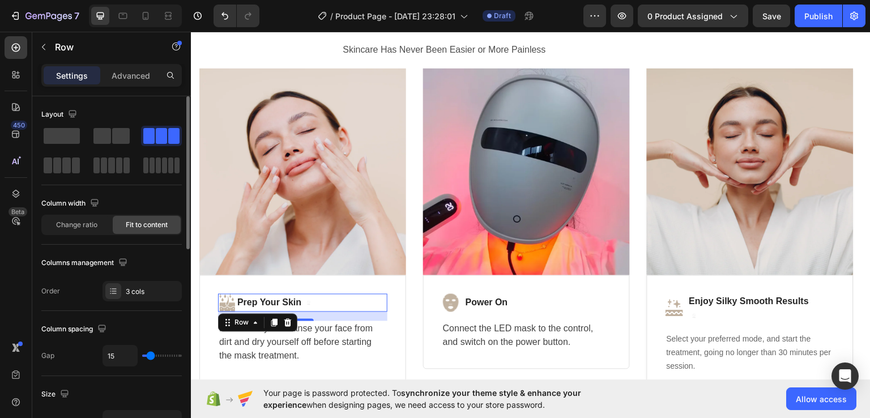
type input "25"
type input "29"
type input "31"
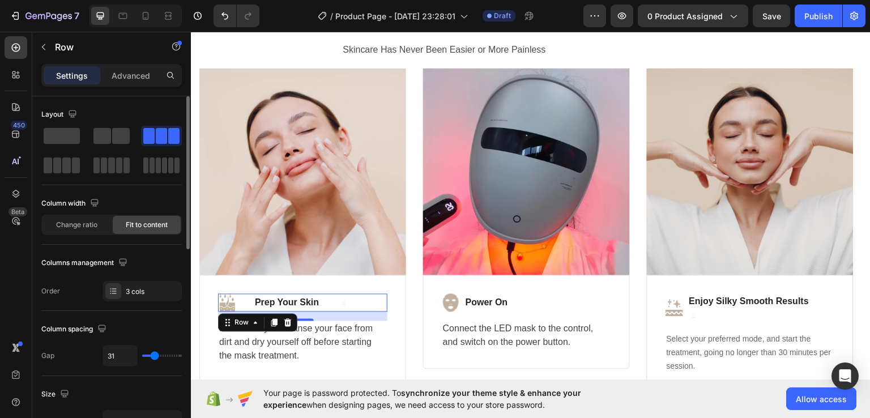
type input "32"
type input "34"
type input "36"
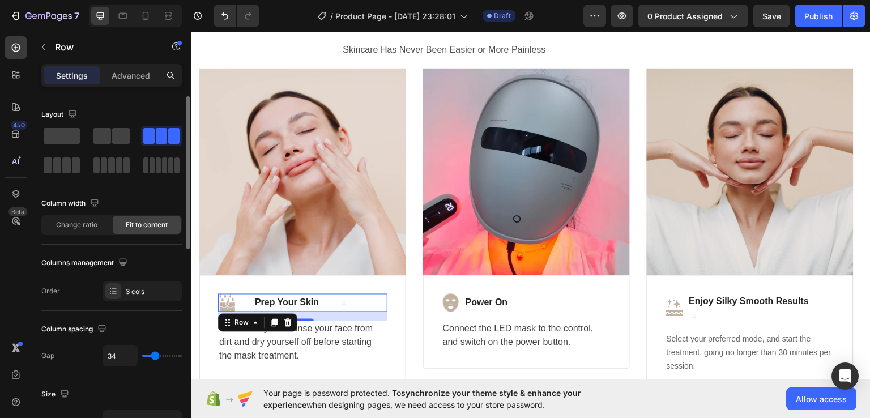
type input "36"
type input "38"
type input "40"
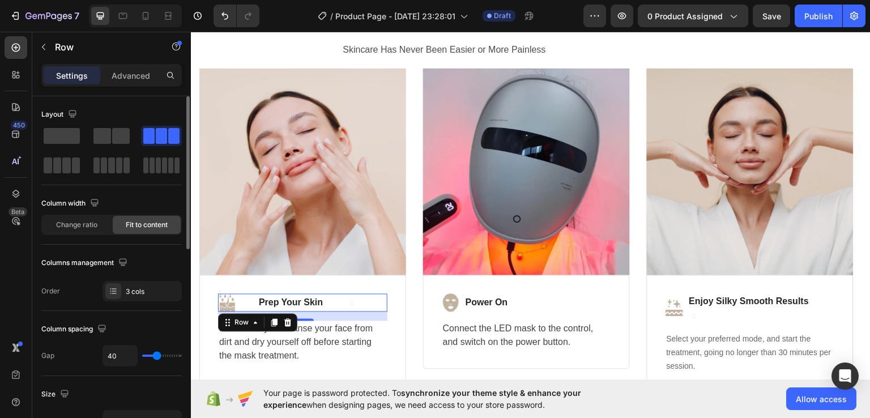
type input "41"
type input "43"
type input "45"
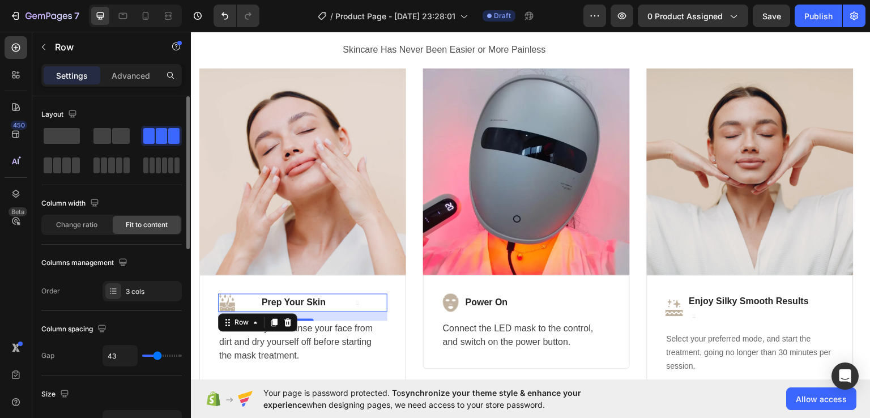
type input "45"
type input "47"
type input "48"
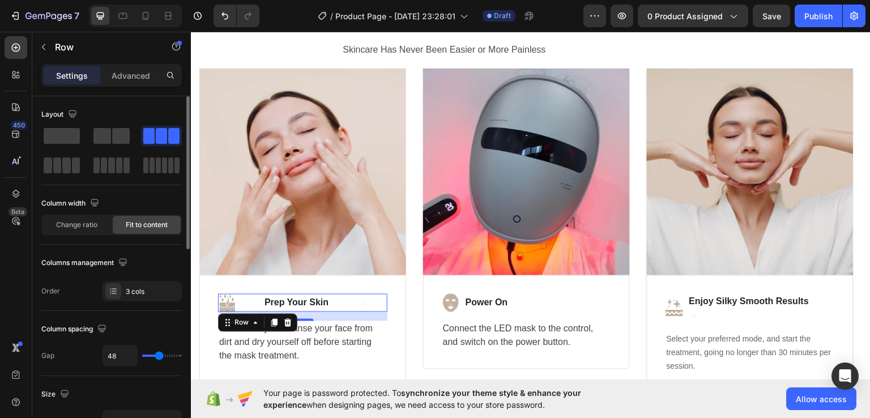
type input "38"
type input "32"
type input "25"
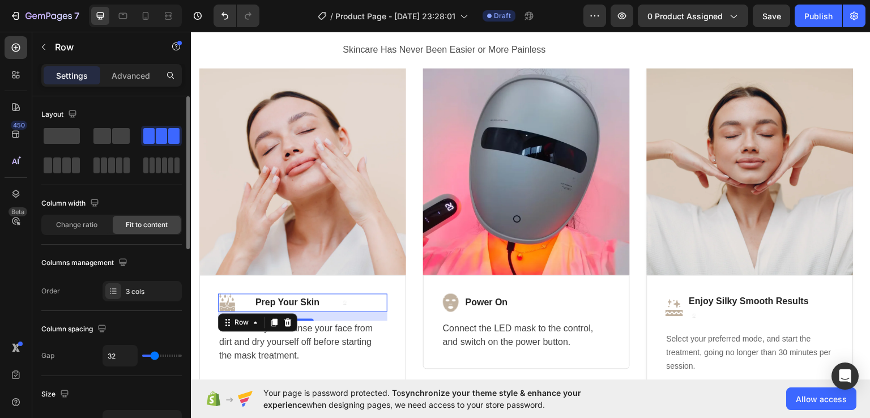
type input "25"
type input "20"
type input "18"
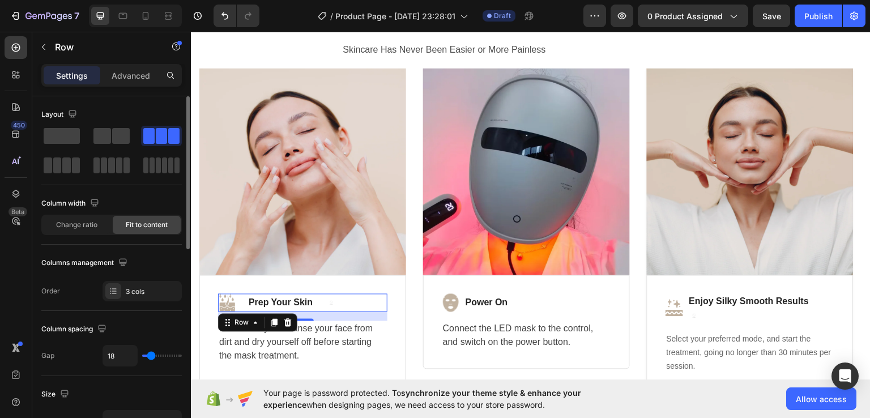
type input "16"
type input "11"
type input "8"
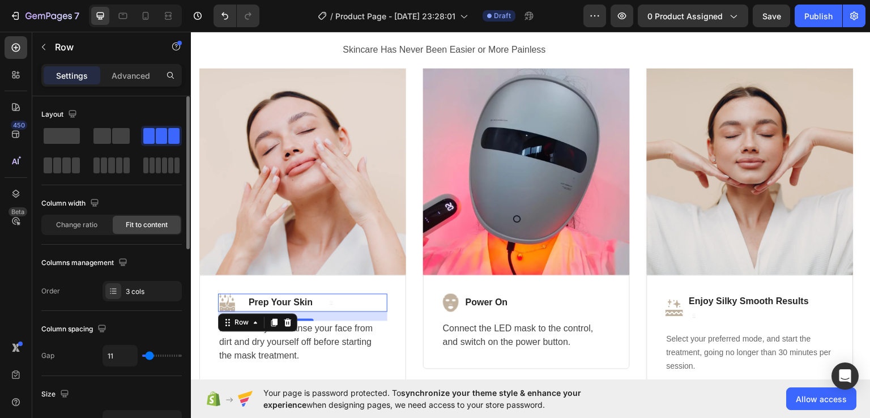
type input "8"
type input "0"
drag, startPoint x: 145, startPoint y: 357, endPoint x: 138, endPoint y: 354, distance: 7.9
type input "0"
click at [142, 354] on input "range" at bounding box center [162, 355] width 40 height 2
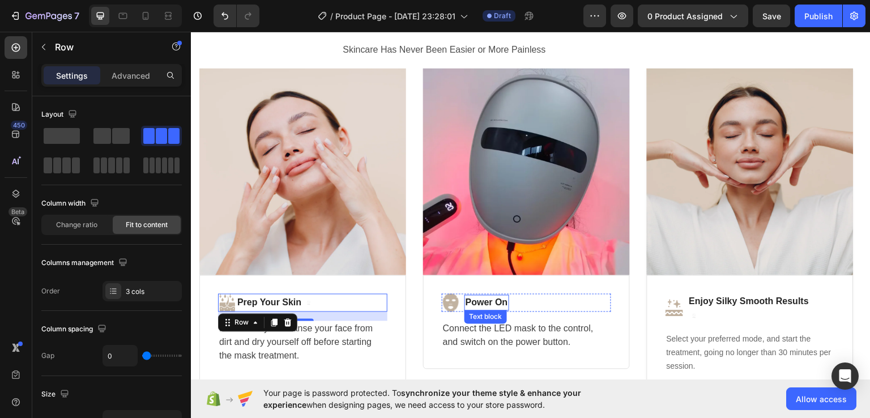
click at [466, 300] on strong "Power On" at bounding box center [486, 302] width 42 height 10
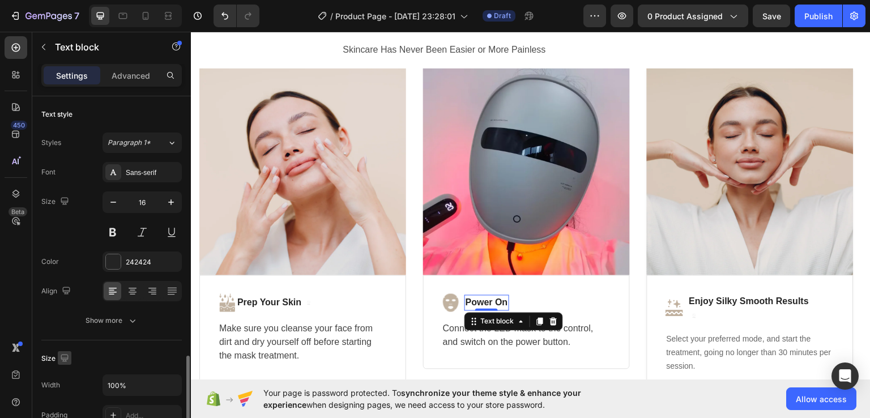
scroll to position [179, 0]
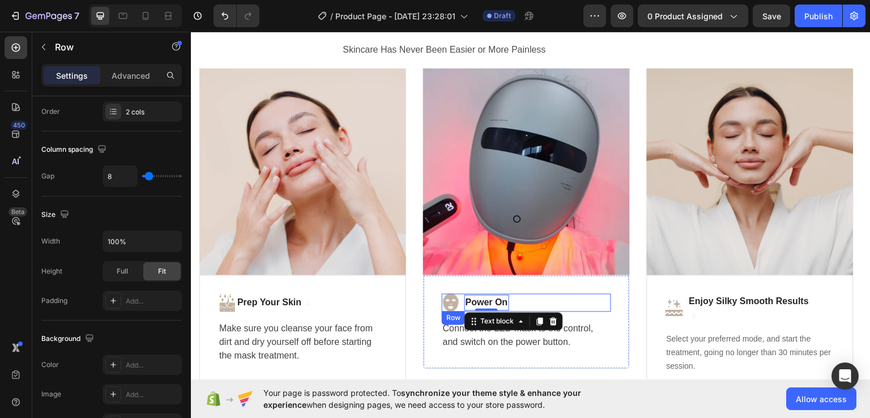
click at [460, 298] on div "Image Power On Text block 0 Row" at bounding box center [526, 302] width 169 height 18
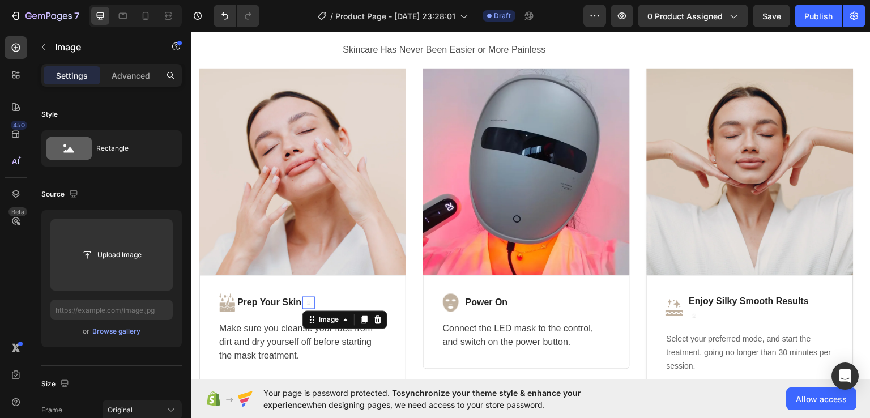
click at [331, 307] on div "Image Prep Your Skin Text block Image 0 Row" at bounding box center [302, 302] width 169 height 18
click at [222, 309] on div "Text block" at bounding box center [239, 314] width 38 height 10
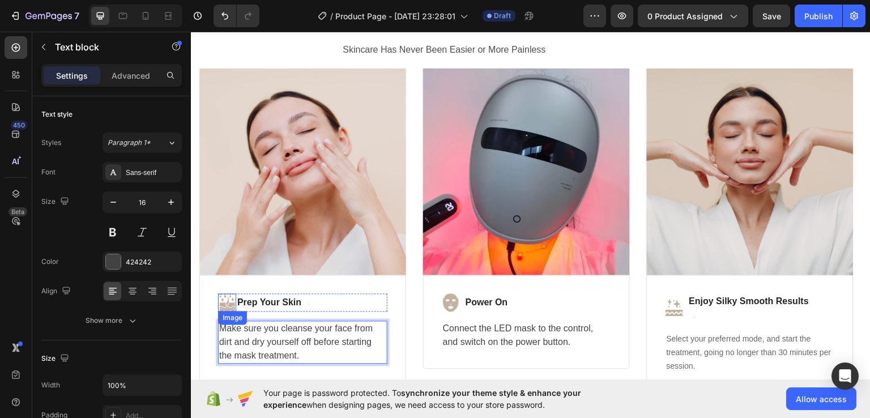
click at [225, 296] on img at bounding box center [227, 302] width 18 height 18
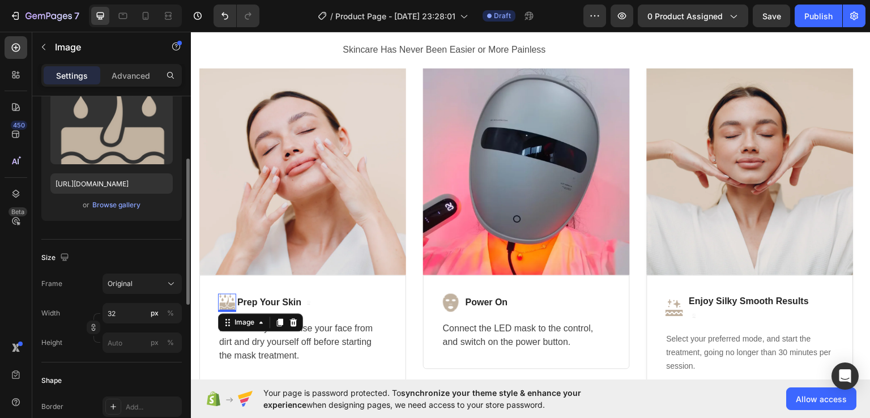
scroll to position [211, 0]
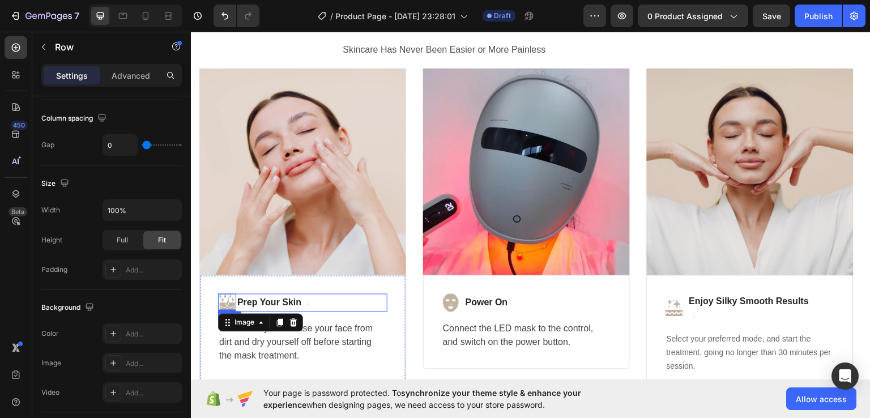
click at [336, 298] on div "Image 0 Prep Your Skin Text block Image Row" at bounding box center [302, 302] width 169 height 18
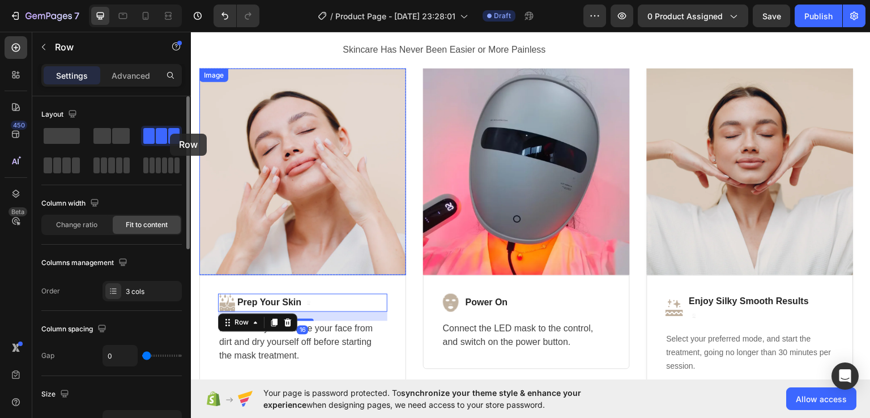
drag, startPoint x: 336, startPoint y: 298, endPoint x: 165, endPoint y: 130, distance: 239.8
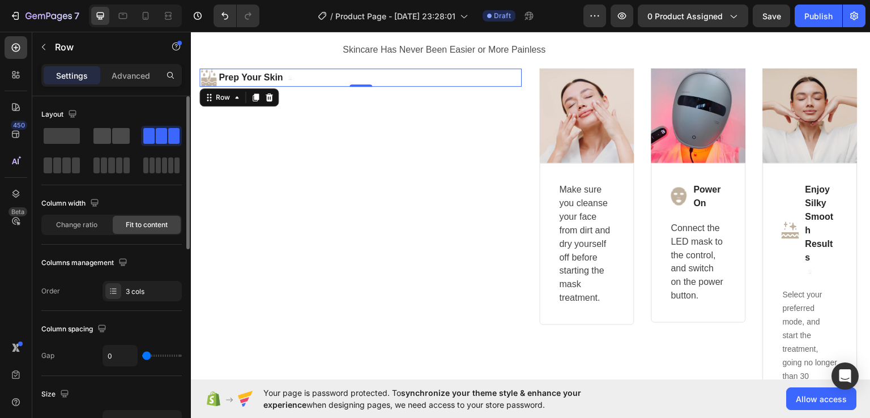
click at [121, 136] on span at bounding box center [121, 136] width 18 height 16
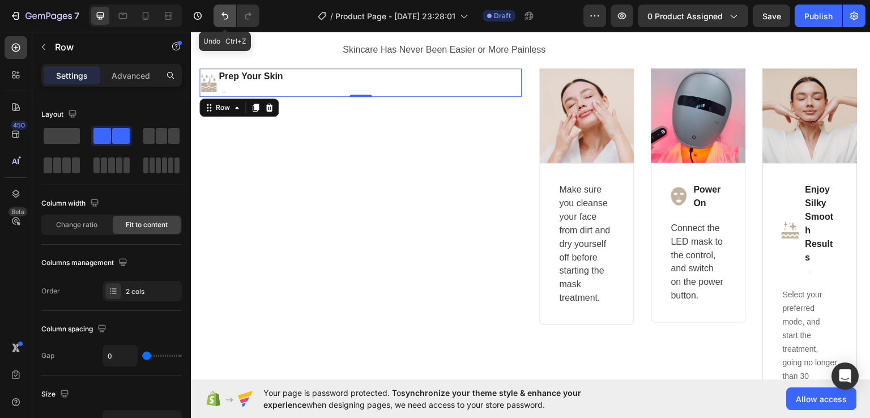
click at [220, 16] on icon "Undo/Redo" at bounding box center [224, 15] width 11 height 11
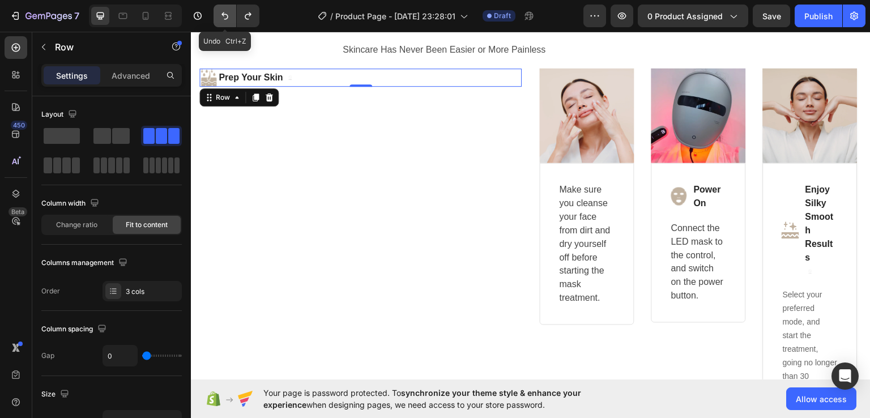
click at [220, 16] on icon "Undo/Redo" at bounding box center [224, 15] width 11 height 11
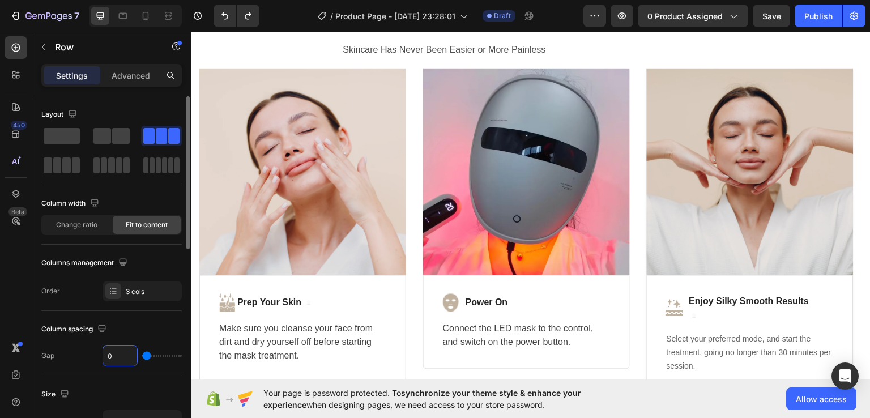
click at [115, 354] on input "0" at bounding box center [120, 355] width 34 height 20
type input "8"
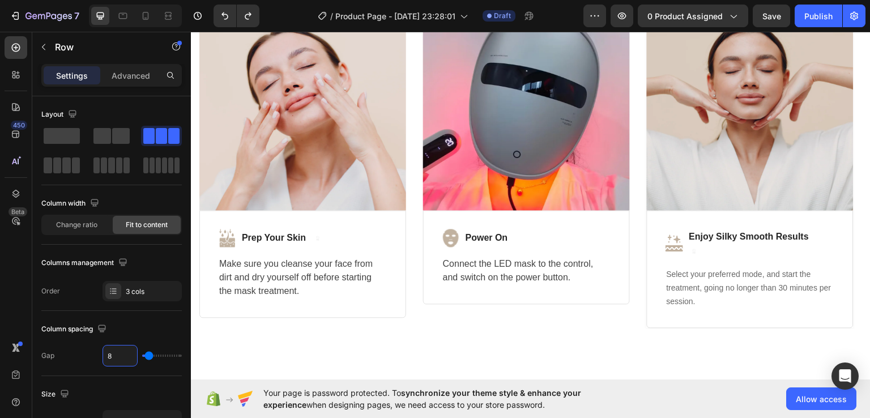
scroll to position [2895, 0]
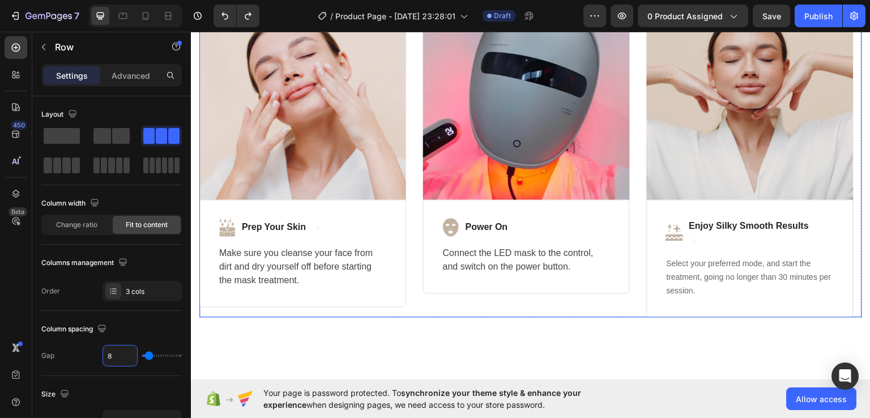
click at [426, 299] on div "Image Row Image Power On Text block Row Connect the LED mask to the control, an…" at bounding box center [526, 154] width 207 height 324
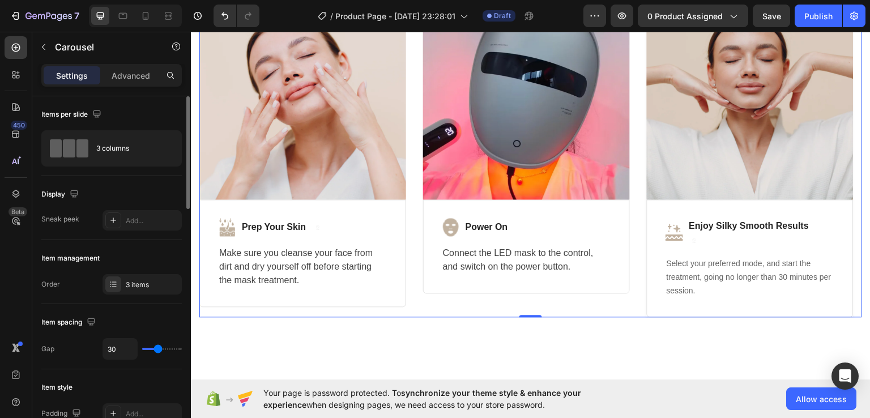
type input "6"
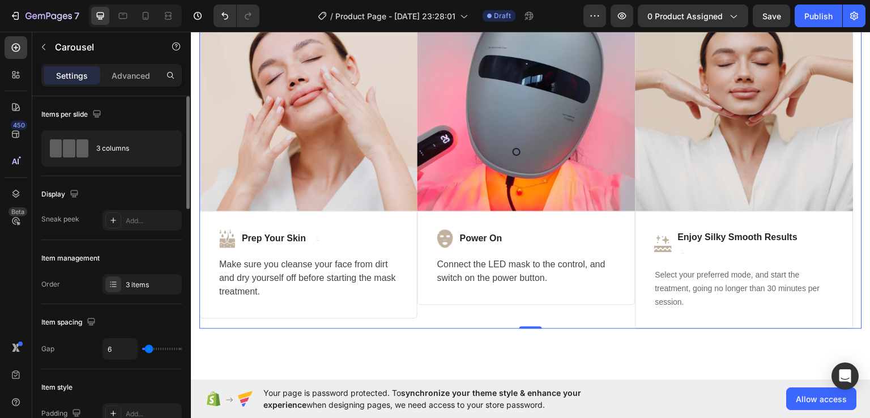
type input "0"
type input "9"
type input "19"
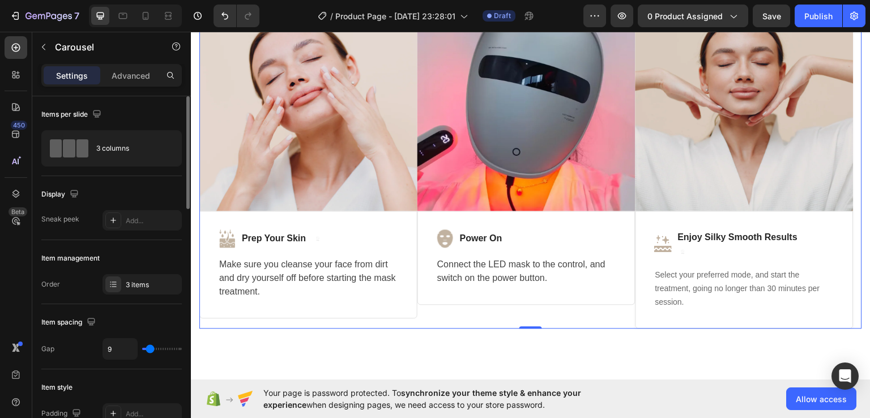
type input "19"
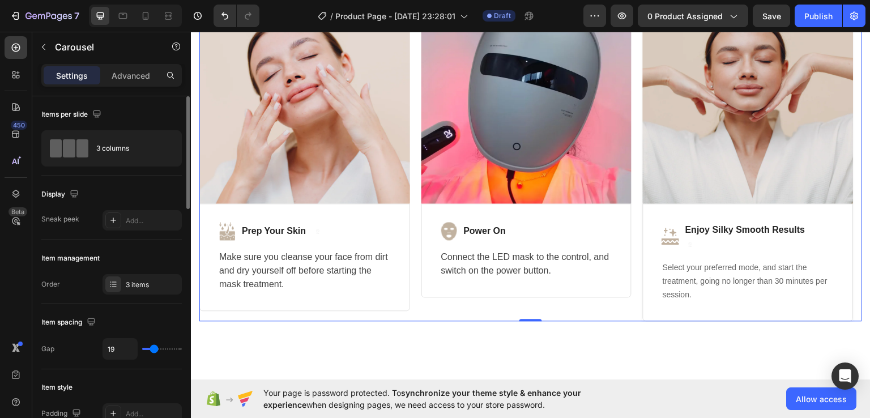
type input "22"
type input "28"
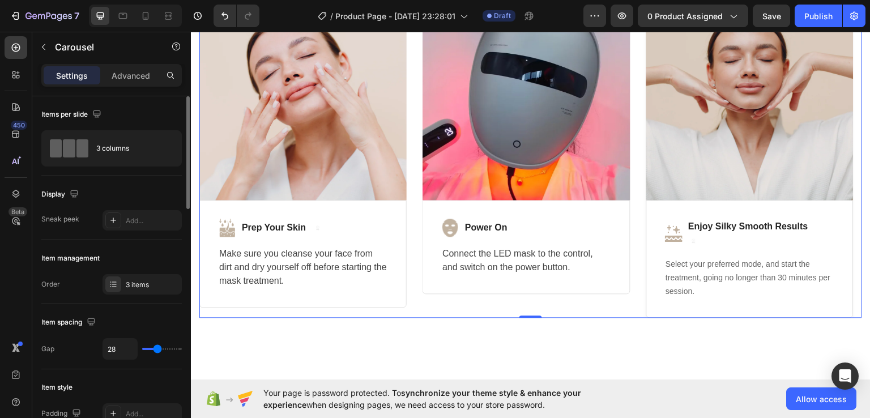
type input "29"
type input "30"
type input "31"
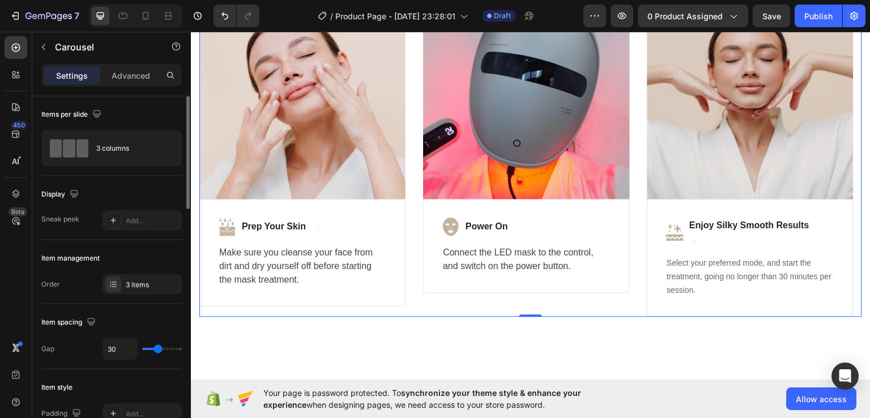
type input "31"
type input "32"
type input "33"
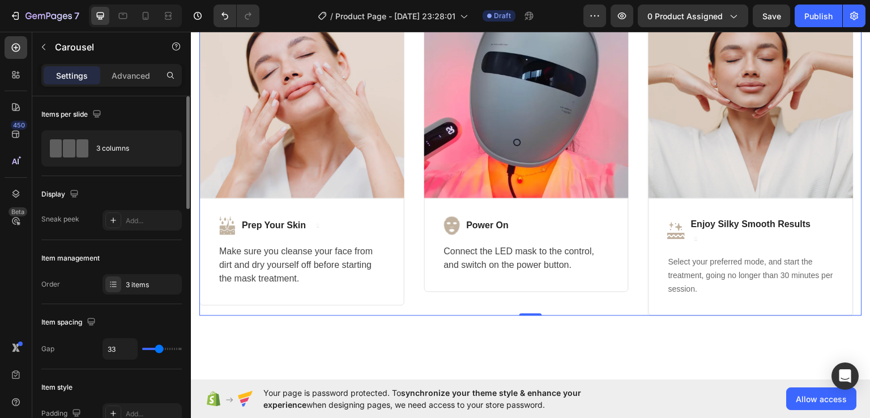
type input "35"
type input "36"
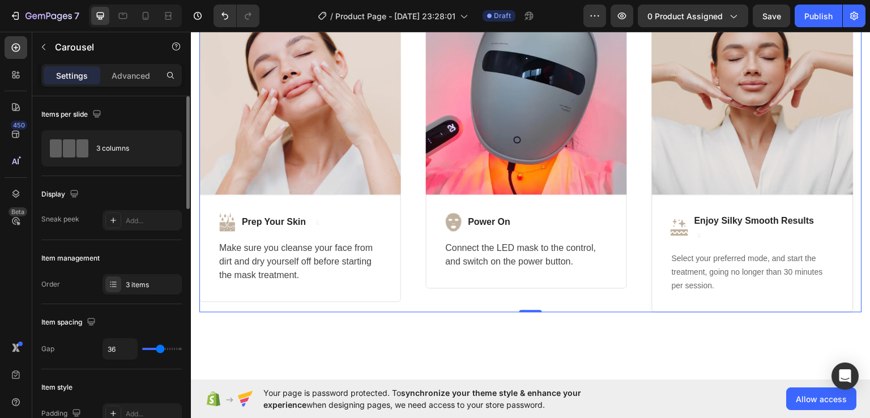
type input "44"
type input "52"
type input "56"
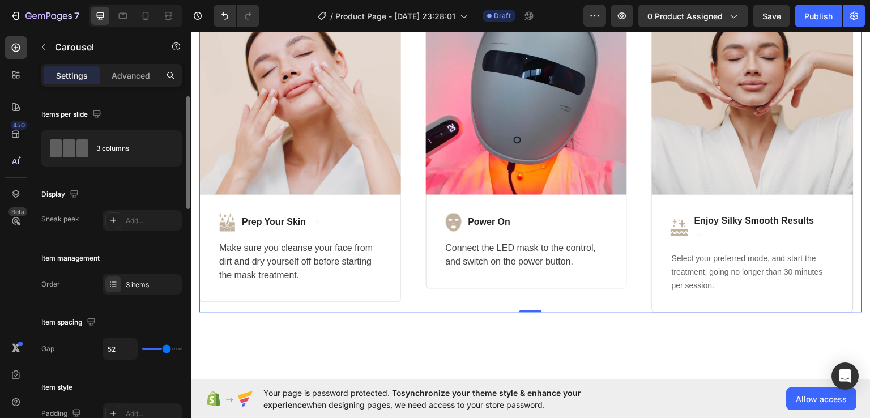
type input "56"
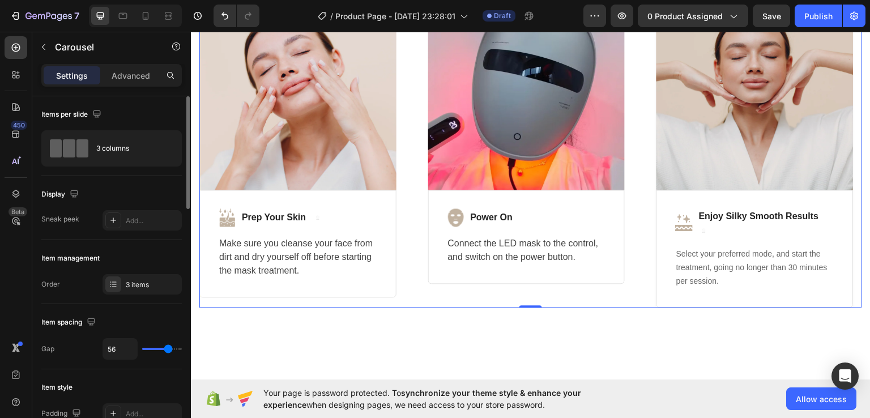
type input "48"
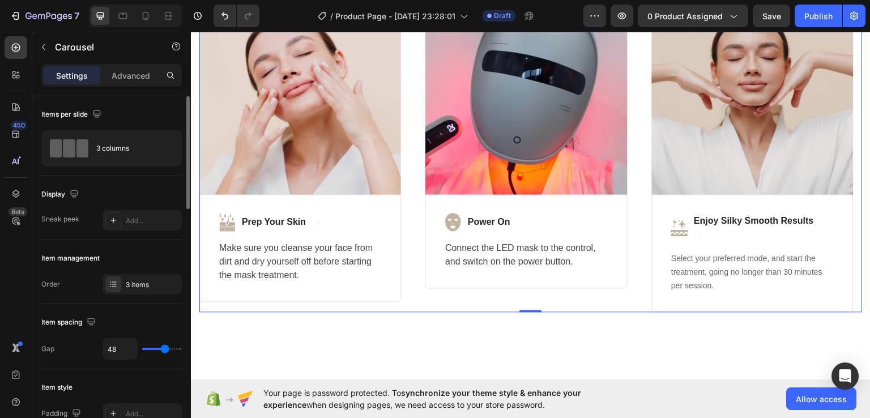
type input "42"
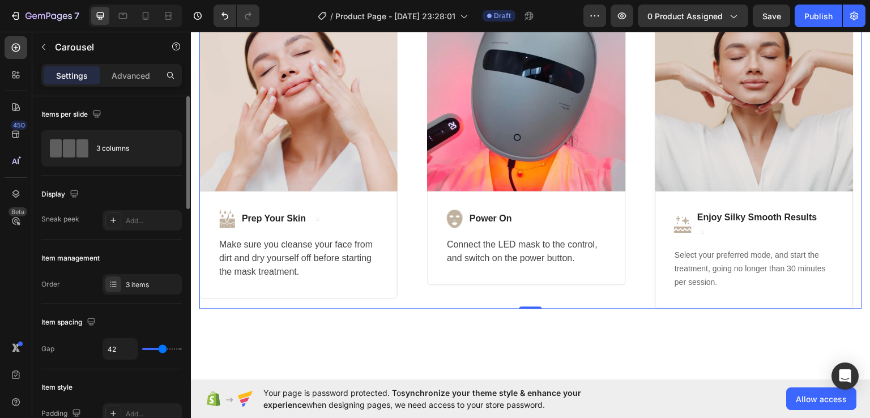
type input "52"
type input "67"
drag, startPoint x: 140, startPoint y: 348, endPoint x: 164, endPoint y: 350, distance: 23.8
type input "60"
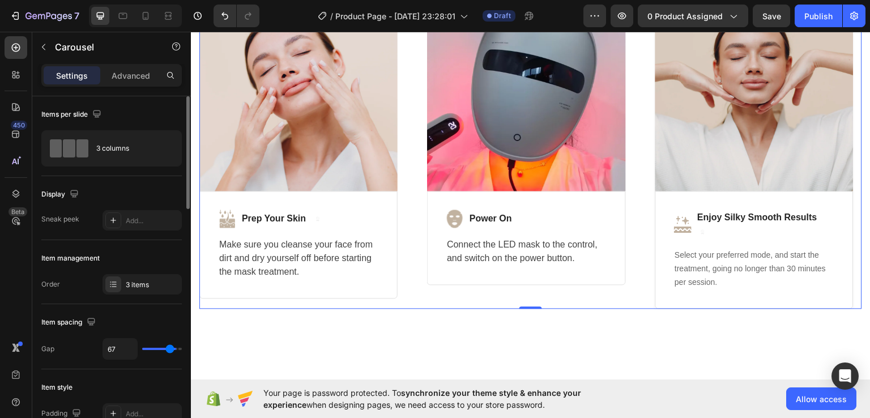
click at [169, 350] on input "range" at bounding box center [162, 349] width 40 height 2
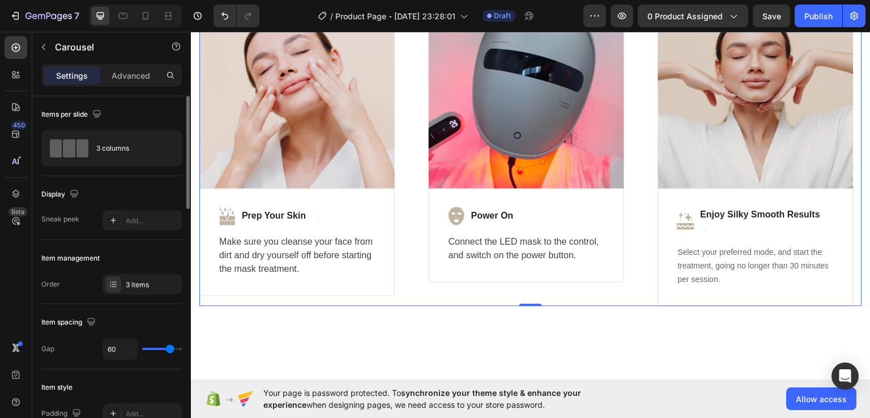
drag, startPoint x: 163, startPoint y: 345, endPoint x: 157, endPoint y: 346, distance: 5.8
click at [156, 346] on div "60" at bounding box center [141, 349] width 79 height 22
type input "52"
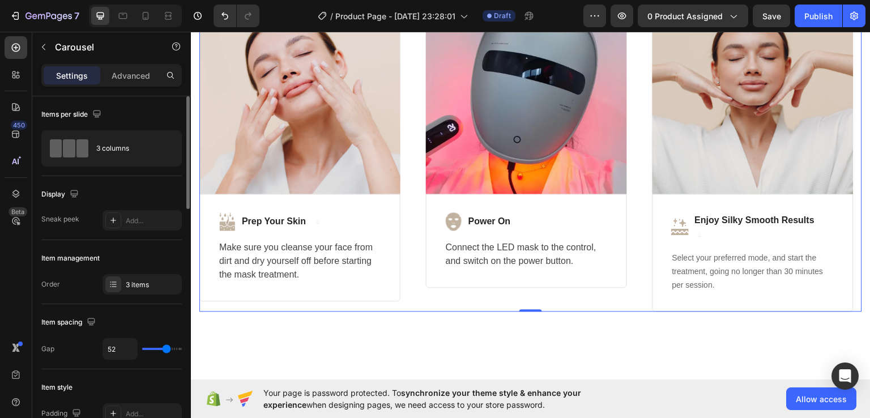
type input "39"
type input "33"
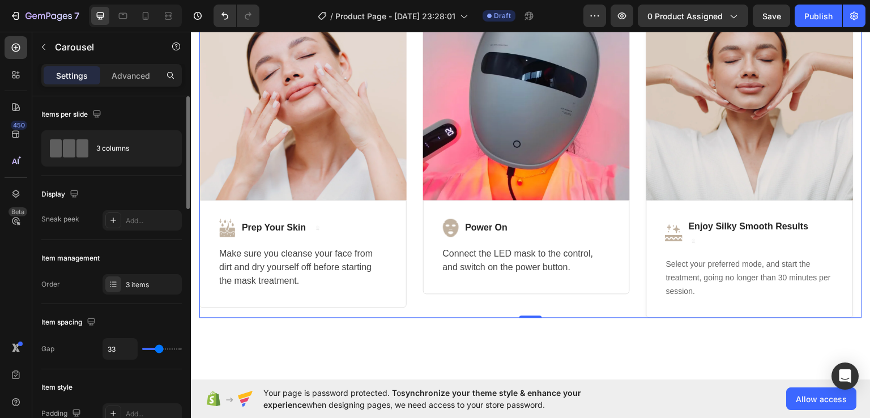
type input "29"
type input "26"
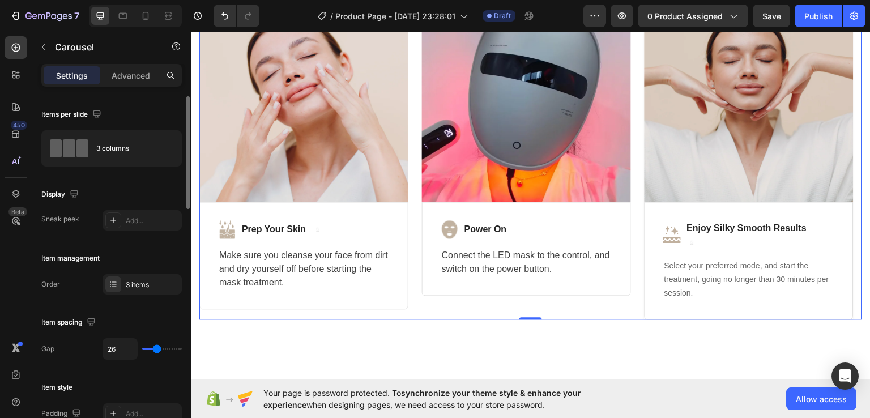
type input "24"
type input "23"
drag, startPoint x: 166, startPoint y: 350, endPoint x: 155, endPoint y: 350, distance: 11.3
type input "23"
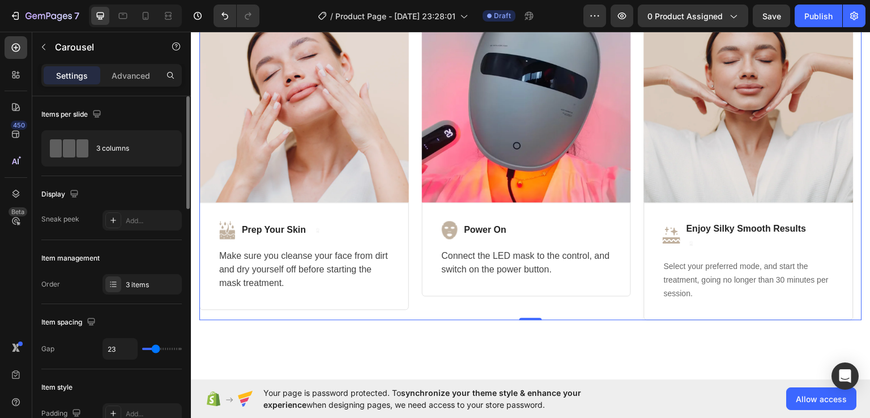
click at [155, 350] on input "range" at bounding box center [162, 349] width 40 height 2
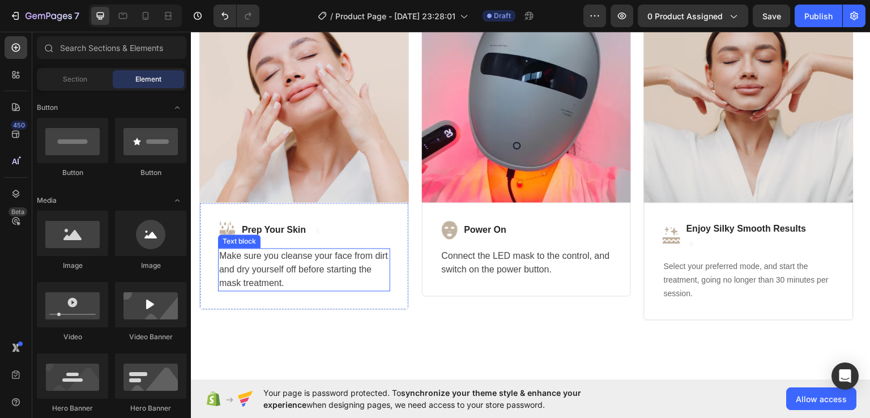
click at [65, 66] on div "Sections(30) Elements(84) Section Element Hero Section Product Detail Brands Tr…" at bounding box center [111, 225] width 159 height 379
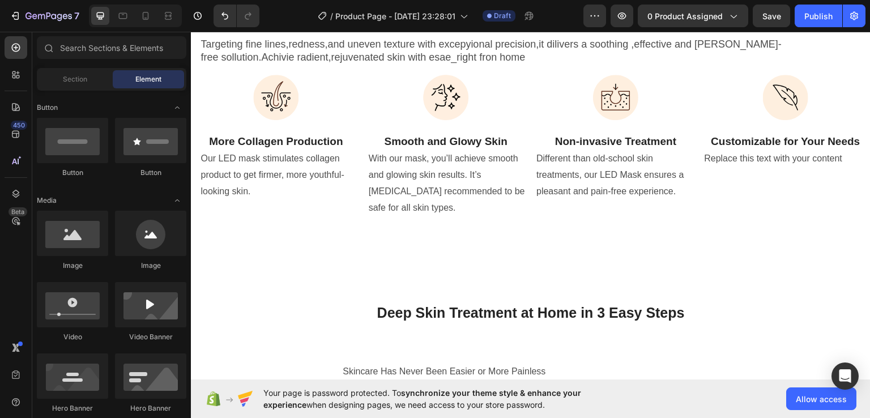
scroll to position [2443, 0]
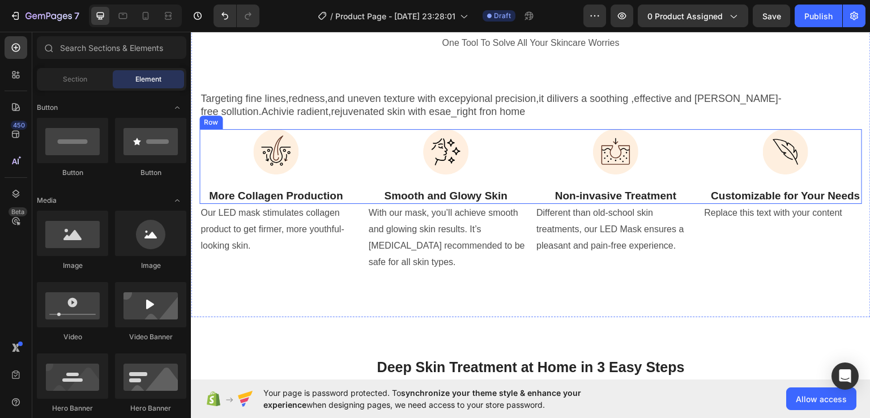
click at [529, 164] on div "Image More Collagen Production Text Block Image Smooth and Glowy Skin Text Bloc…" at bounding box center [530, 166] width 662 height 75
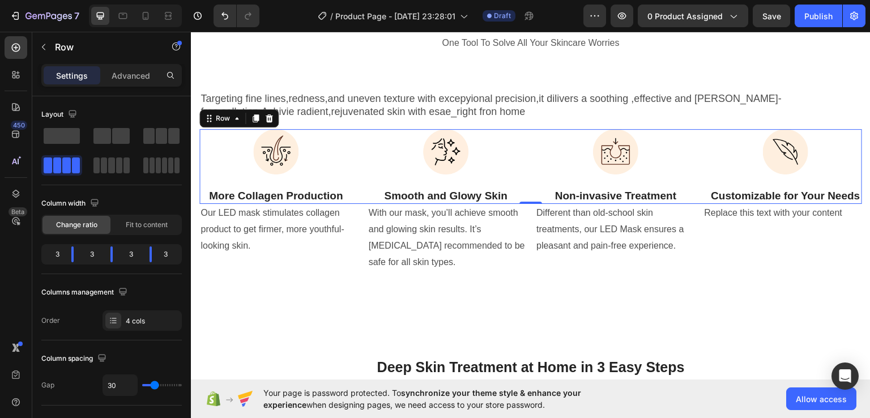
click at [497, 174] on div "Image Smooth and Glowy Skin Text Block" at bounding box center [445, 166] width 153 height 75
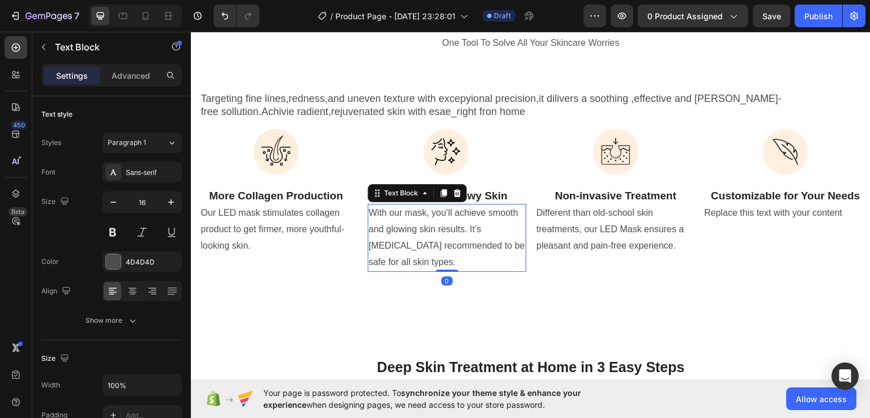
click at [451, 243] on p "With our mask, you’ll achieve smooth and glowing skin results. It’s [MEDICAL_DA…" at bounding box center [447, 236] width 157 height 65
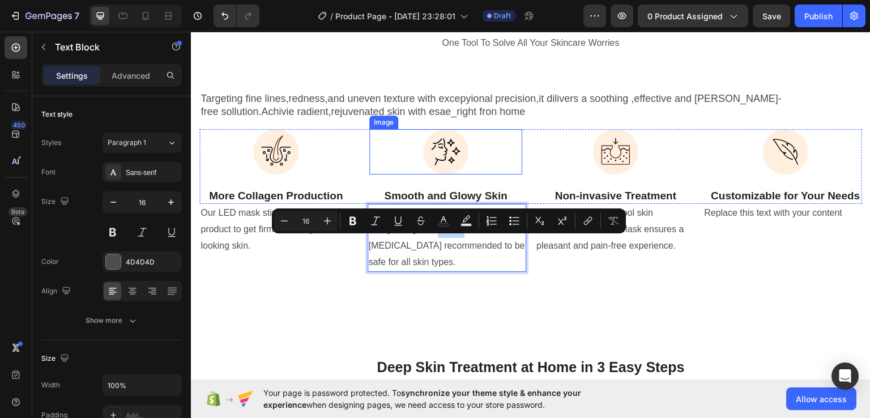
click at [397, 159] on div at bounding box center [445, 151] width 153 height 45
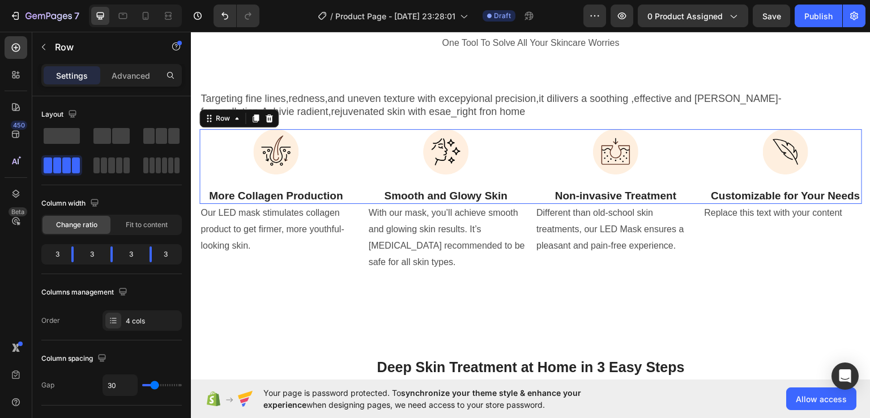
click at [421, 204] on div "Image Smooth and Glowy Skin Text Block" at bounding box center [445, 166] width 153 height 75
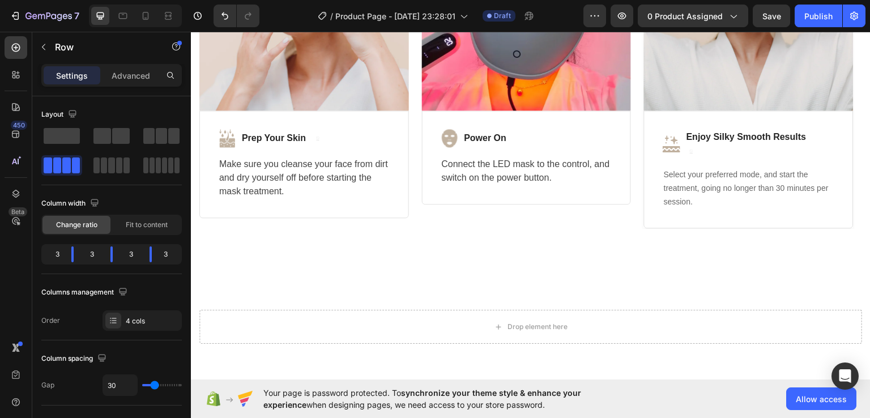
scroll to position [3168, 0]
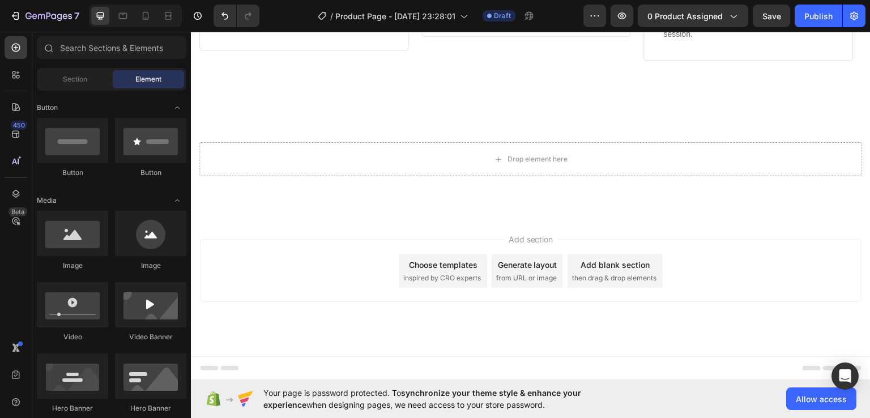
drag, startPoint x: 449, startPoint y: 307, endPoint x: 431, endPoint y: 271, distance: 41.0
click at [431, 271] on div "Add section Choose templates inspired by CRO experts Generate layout from URL o…" at bounding box center [530, 285] width 679 height 139
click at [431, 271] on div "Choose templates inspired by CRO experts" at bounding box center [443, 270] width 88 height 34
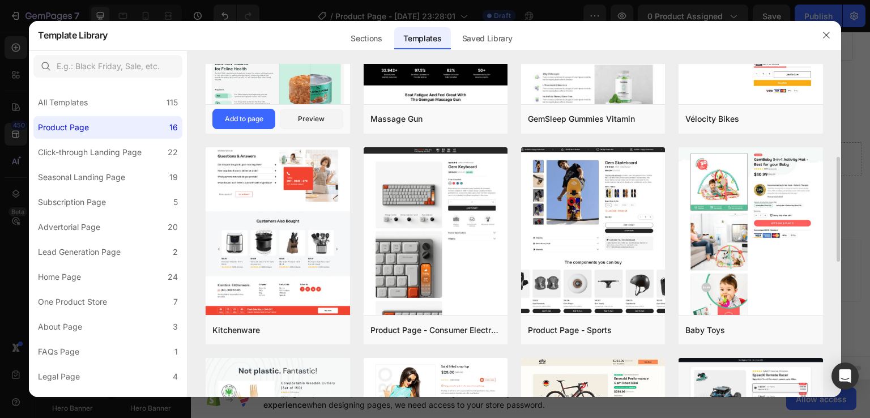
scroll to position [342, 0]
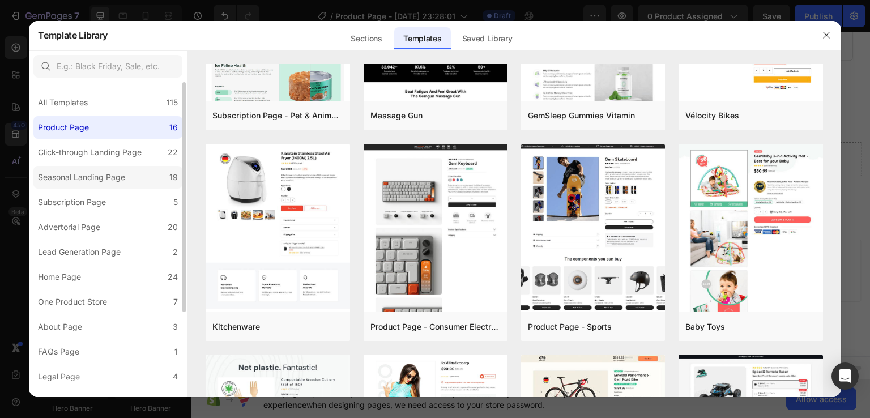
click at [114, 170] on div "Seasonal Landing Page" at bounding box center [81, 177] width 87 height 14
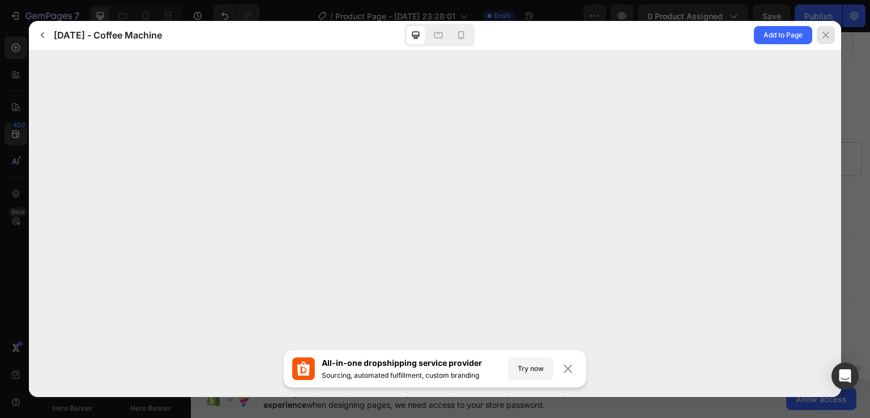
click at [820, 40] on div at bounding box center [825, 35] width 18 height 18
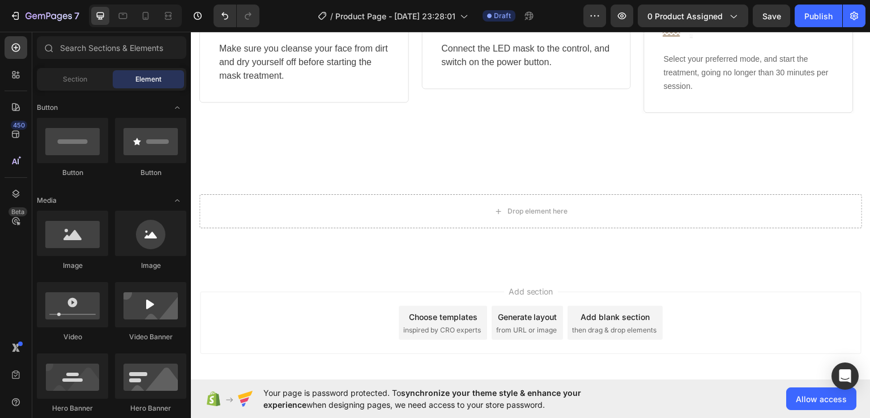
scroll to position [3118, 0]
click at [445, 336] on div "Choose templates inspired by CRO experts" at bounding box center [443, 320] width 88 height 34
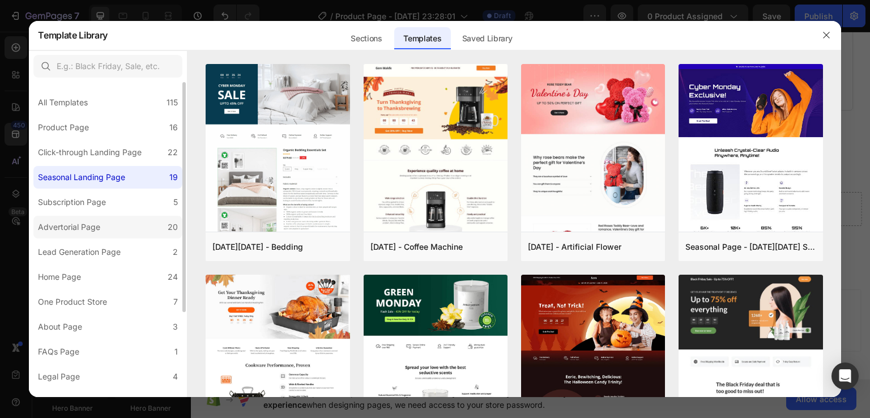
click at [98, 225] on div "Advertorial Page" at bounding box center [69, 227] width 62 height 14
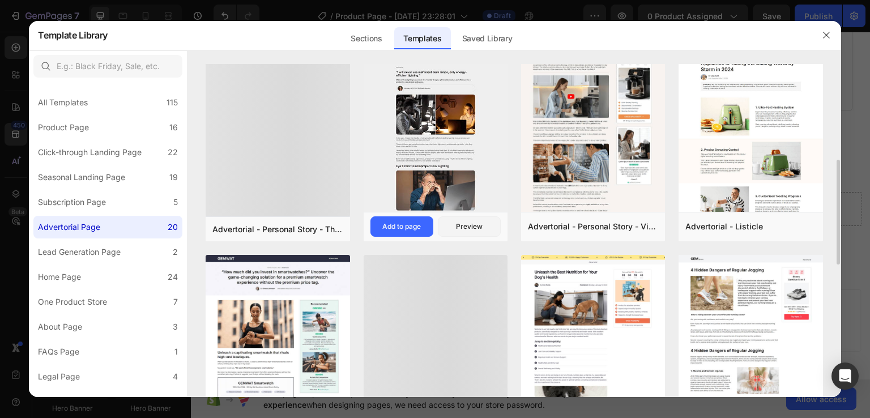
scroll to position [250, 0]
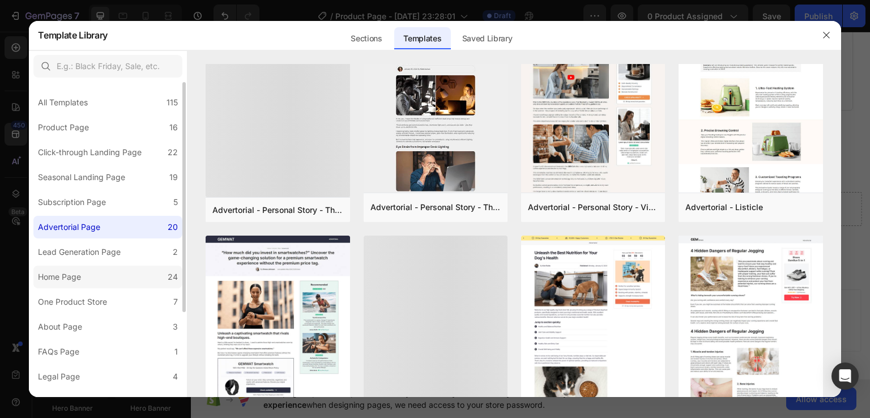
click at [114, 268] on label "Home Page 24" at bounding box center [107, 276] width 149 height 23
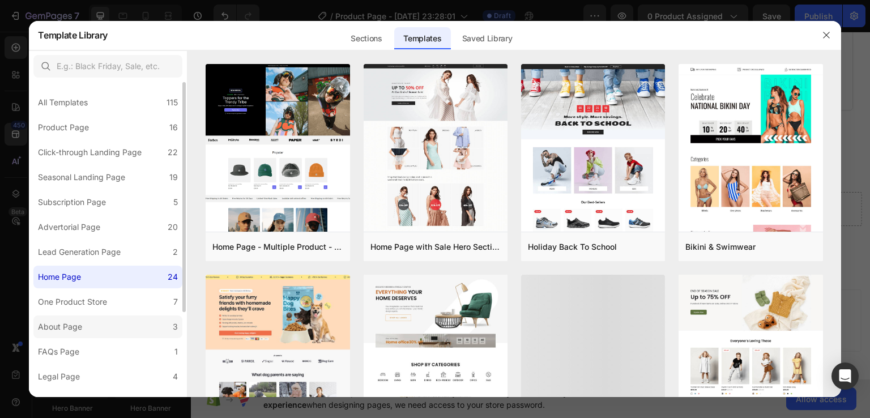
click at [104, 326] on label "About Page 3" at bounding box center [107, 326] width 149 height 23
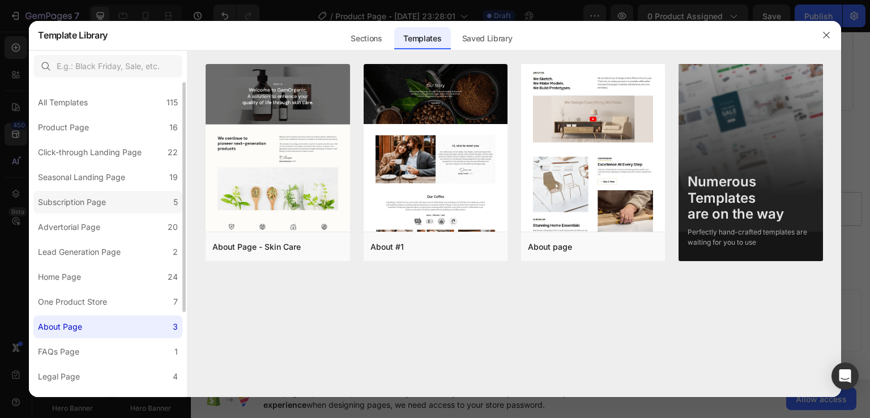
click at [135, 202] on label "Subscription Page 5" at bounding box center [107, 202] width 149 height 23
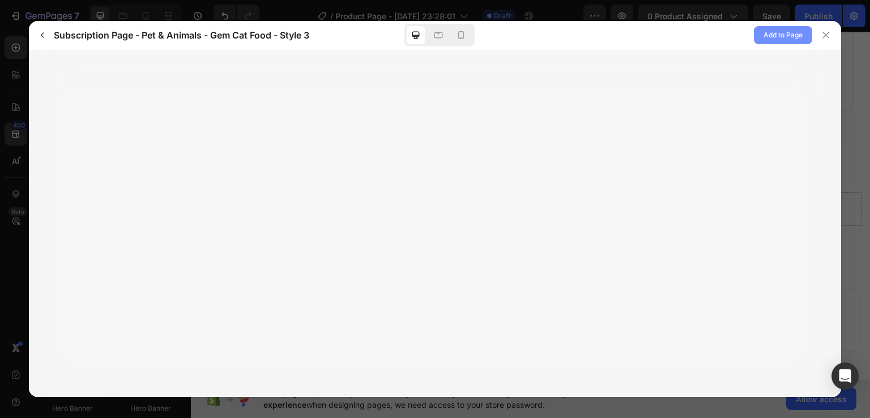
click at [779, 32] on span "Add to Page" at bounding box center [782, 35] width 39 height 14
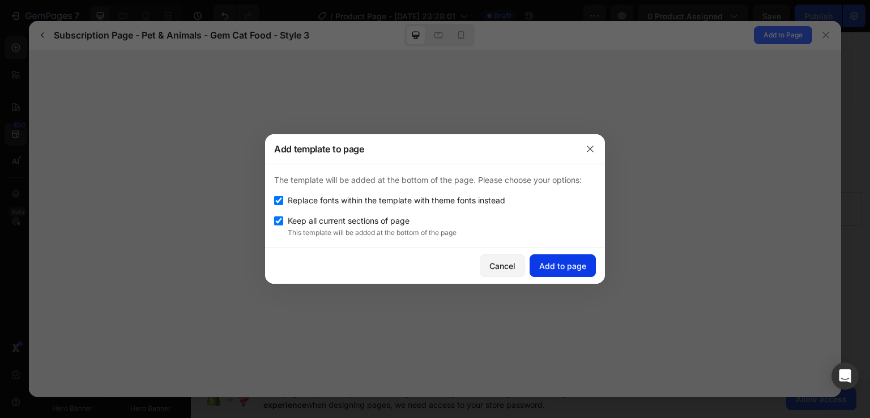
click at [562, 258] on button "Add to page" at bounding box center [562, 265] width 66 height 23
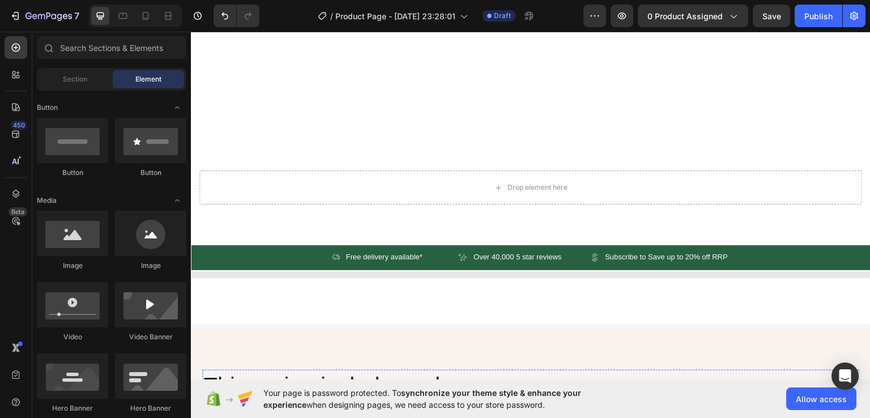
scroll to position [3129, 0]
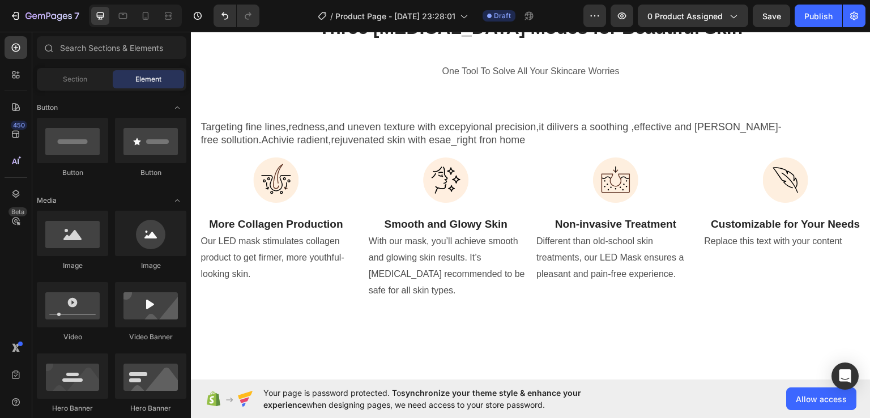
scroll to position [2414, 0]
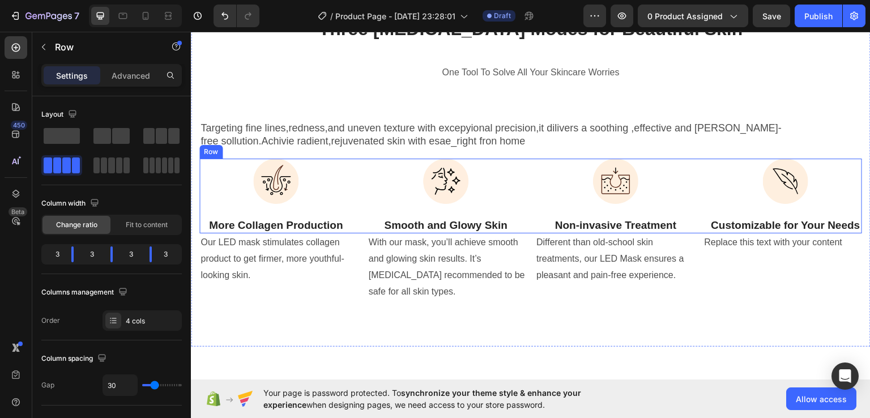
click at [695, 189] on div "Image More Collagen Production Text Block Image Smooth and Glowy Skin Text Bloc…" at bounding box center [530, 195] width 662 height 75
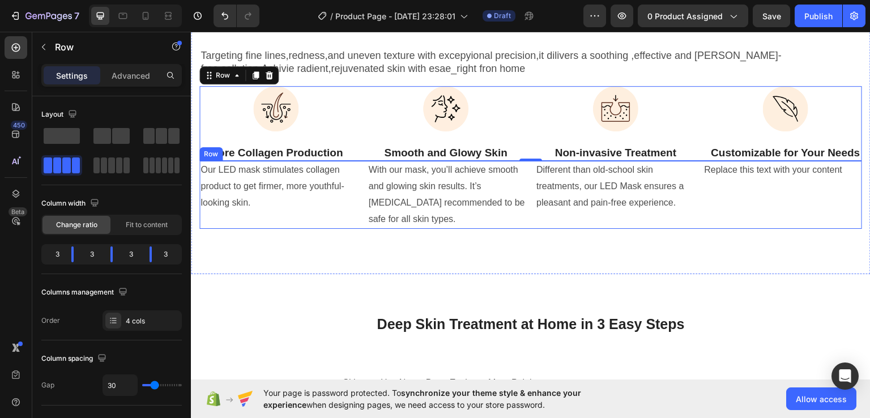
scroll to position [2487, 0]
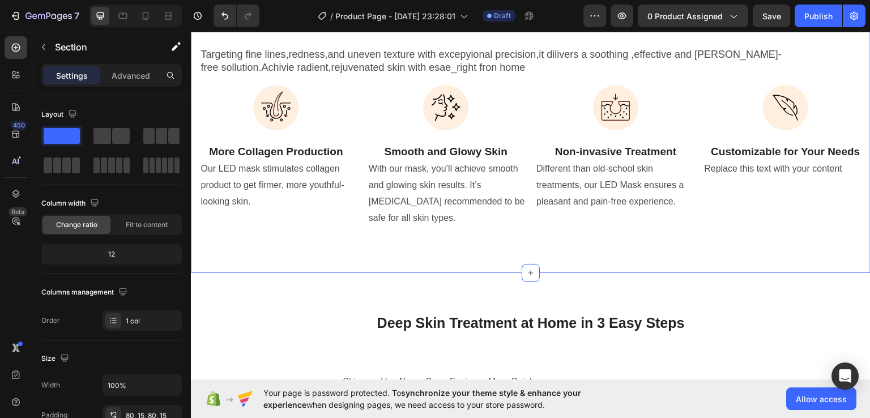
click at [691, 272] on div "Three [MEDICAL_DATA] Modes for Beautiful Skin Heading One Tool To Solve All You…" at bounding box center [530, 80] width 679 height 383
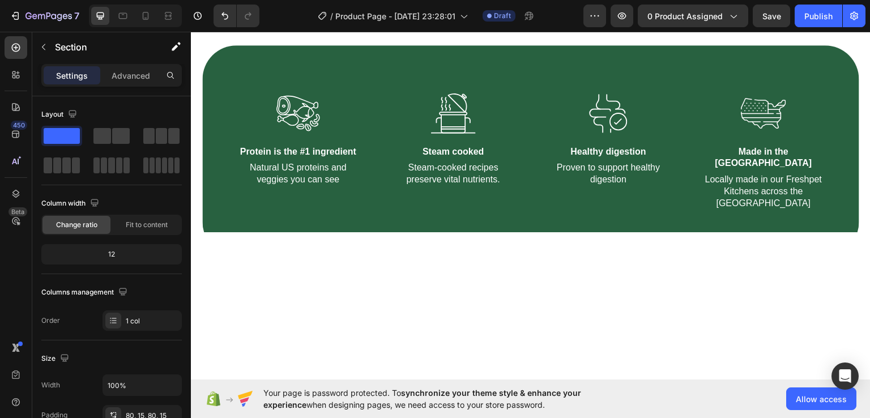
scroll to position [3427, 0]
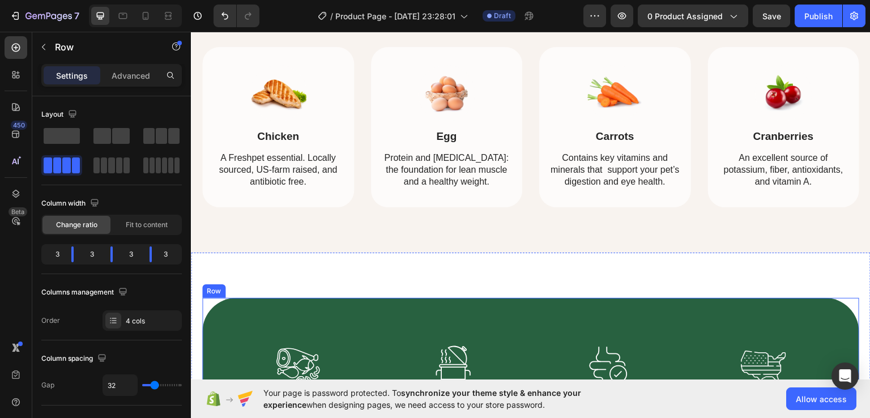
click at [681, 300] on div "Image Protein is the #1 ingredient Text Block Natural US proteins and veggies y…" at bounding box center [530, 402] width 657 height 211
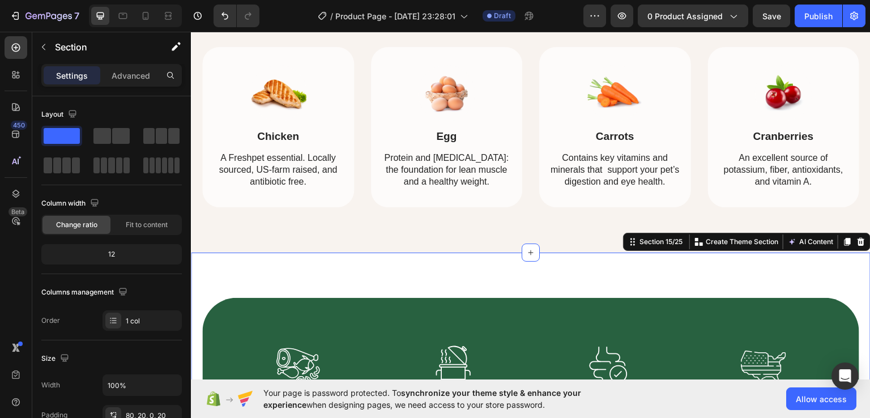
click at [555, 286] on div "Image Protein is the #1 ingredient Text Block Natural US proteins and veggies y…" at bounding box center [530, 380] width 679 height 256
click at [857, 239] on icon at bounding box center [860, 241] width 7 height 8
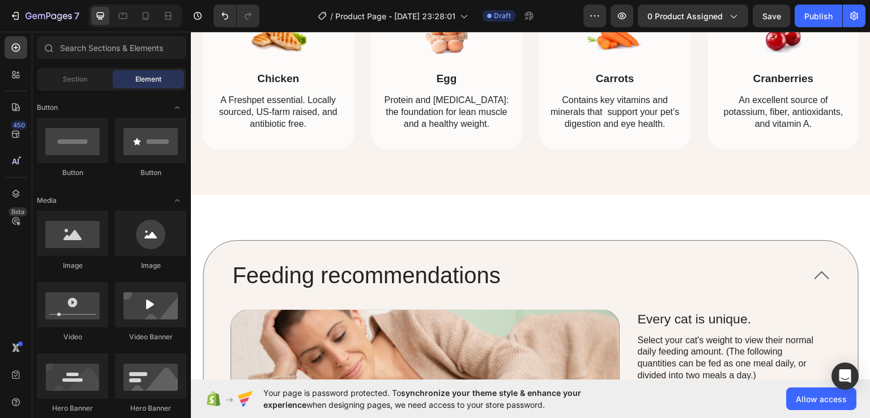
scroll to position [3482, 0]
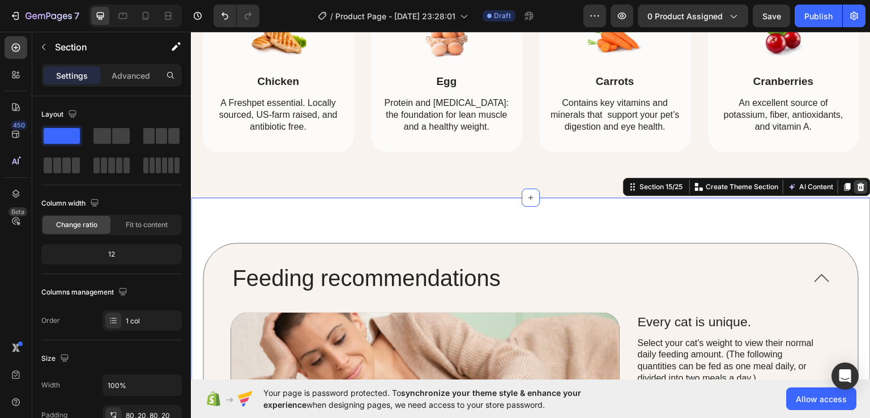
click at [856, 183] on icon at bounding box center [860, 186] width 9 height 9
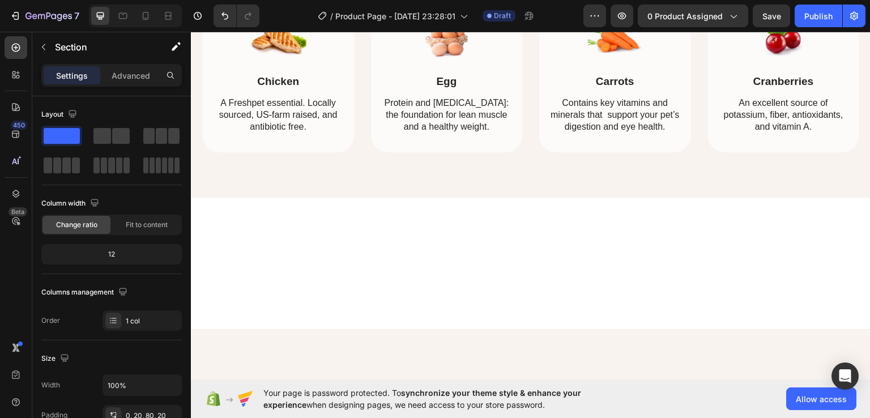
click at [834, 225] on div at bounding box center [530, 262] width 679 height 131
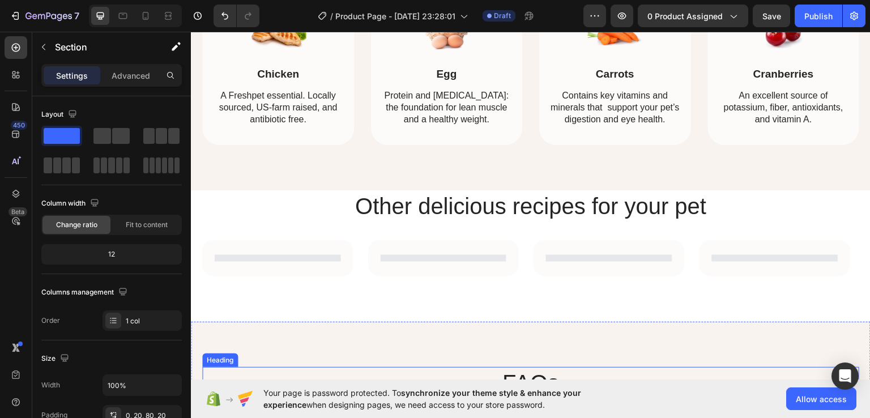
scroll to position [3485, 0]
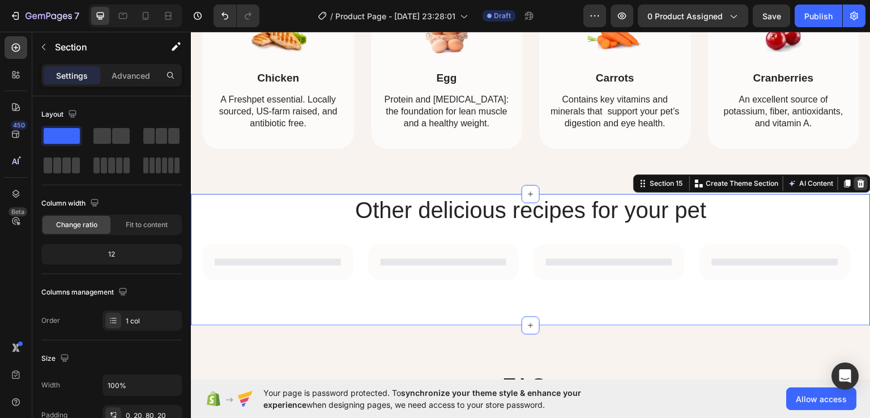
click at [856, 182] on icon at bounding box center [860, 182] width 9 height 9
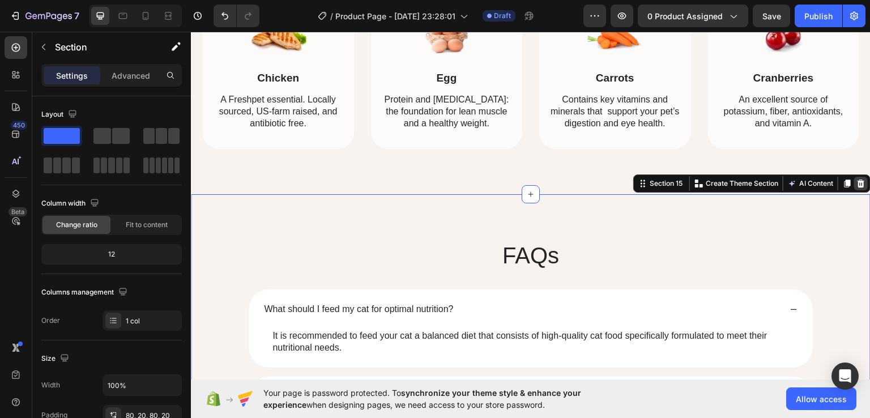
click at [854, 176] on div at bounding box center [861, 183] width 14 height 14
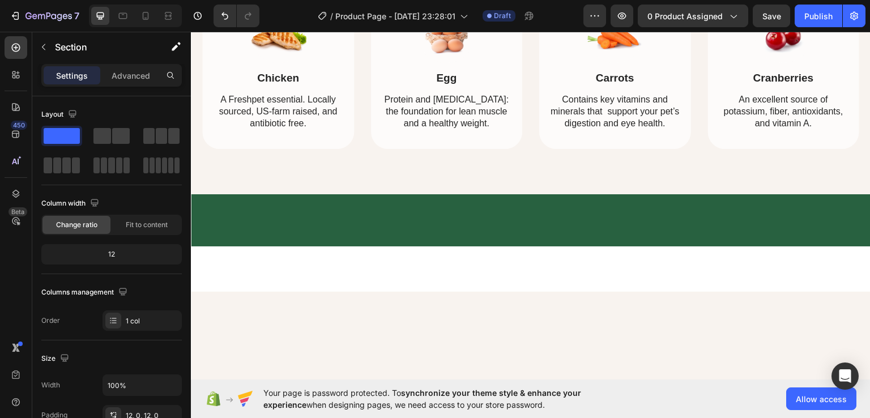
click at [835, 204] on div at bounding box center [530, 220] width 679 height 52
click at [829, 213] on div at bounding box center [530, 220] width 679 height 52
click at [769, 297] on div at bounding box center [530, 385] width 679 height 188
click at [721, 301] on div at bounding box center [530, 385] width 679 height 188
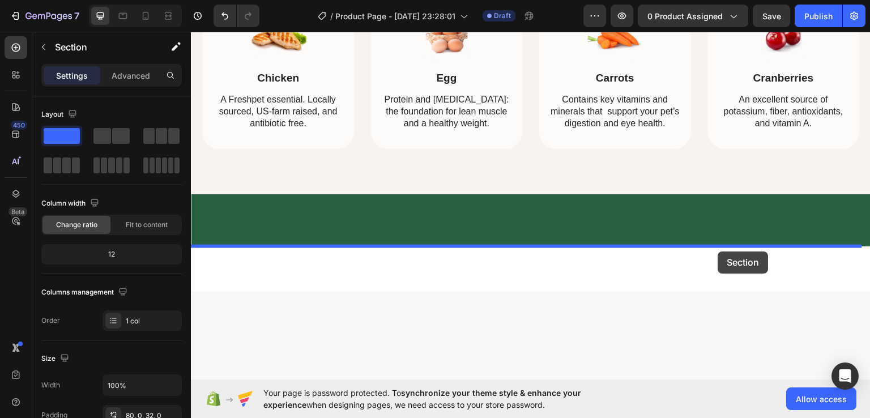
drag, startPoint x: 721, startPoint y: 301, endPoint x: 718, endPoint y: 251, distance: 49.9
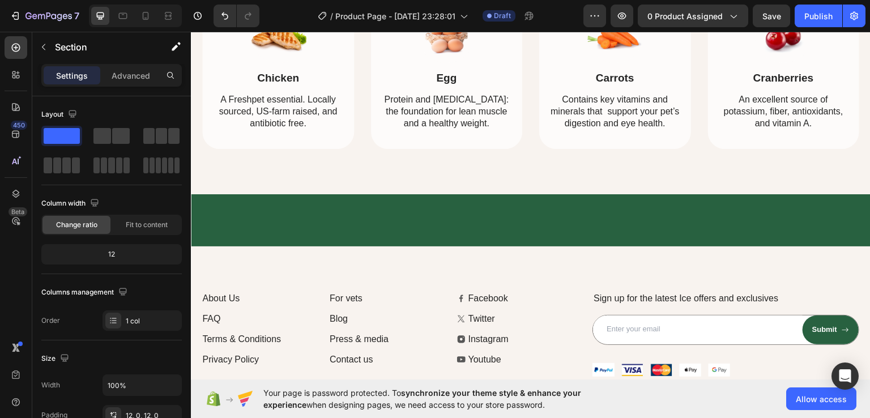
click at [774, 196] on div at bounding box center [530, 220] width 679 height 52
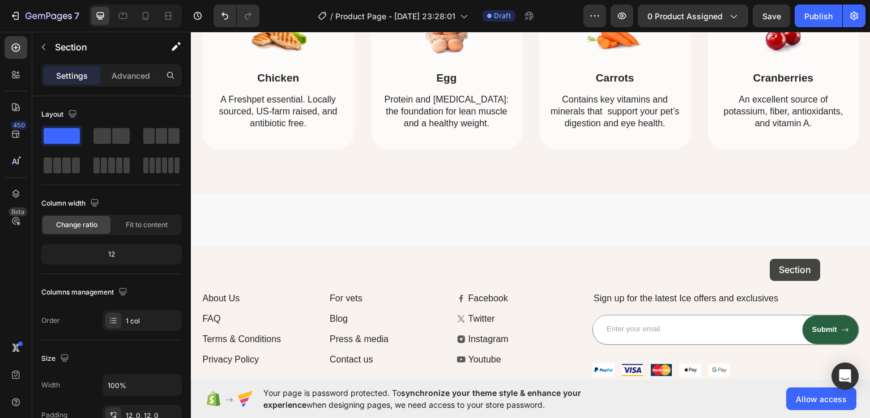
drag, startPoint x: 772, startPoint y: 236, endPoint x: 769, endPoint y: 260, distance: 24.0
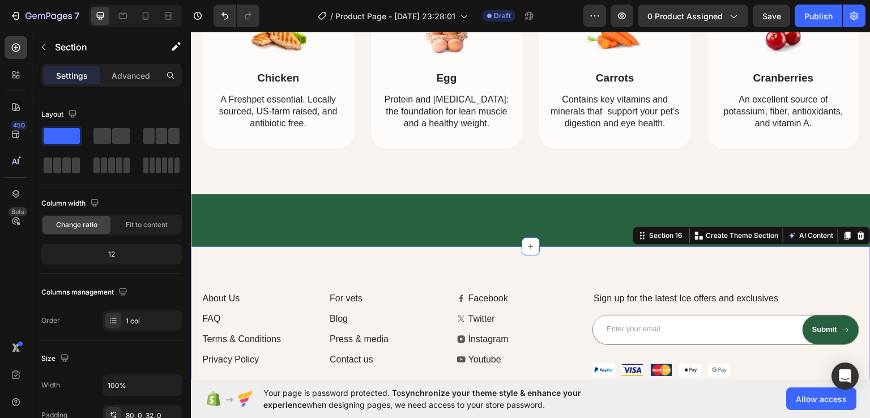
click at [761, 277] on div "About Us Button FAQ Button Terms & Conditions Button Privacy Policy Button For …" at bounding box center [530, 340] width 679 height 189
click at [857, 234] on icon at bounding box center [860, 235] width 7 height 8
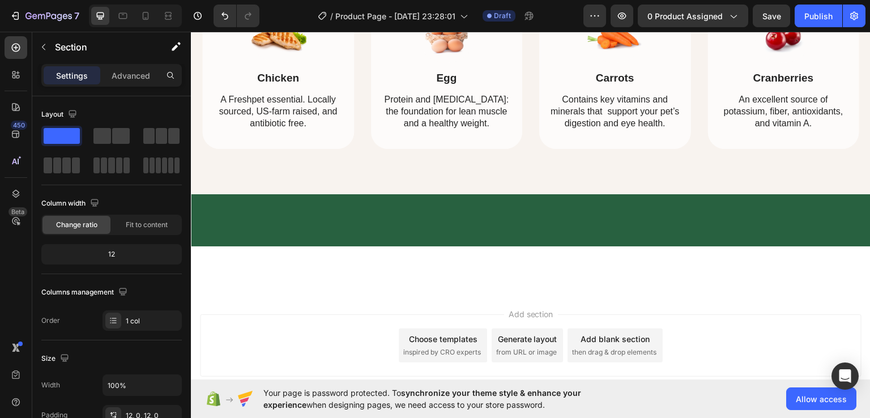
click at [827, 199] on div at bounding box center [530, 220] width 679 height 52
click at [763, 198] on div at bounding box center [530, 220] width 679 height 52
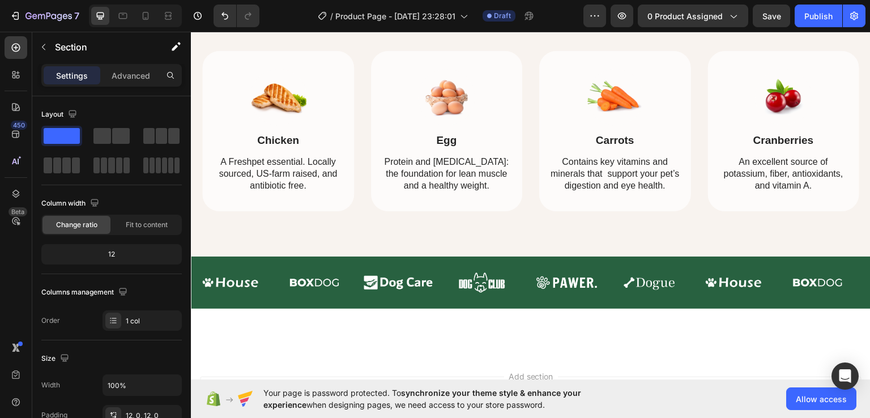
scroll to position [3427, 0]
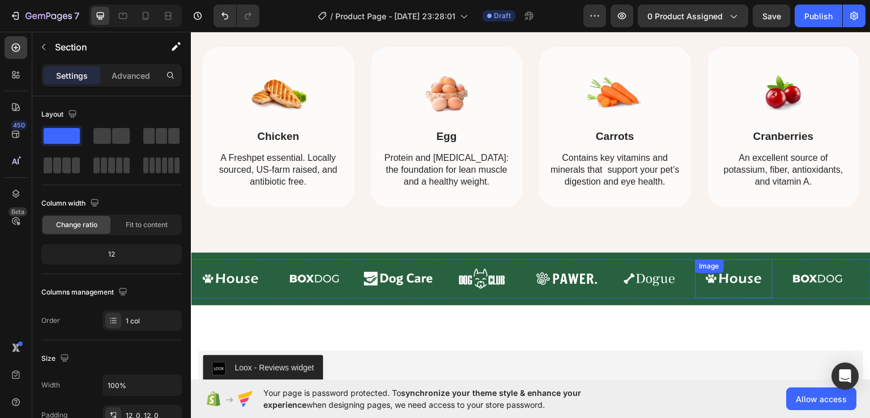
click at [764, 265] on img at bounding box center [734, 277] width 78 height 25
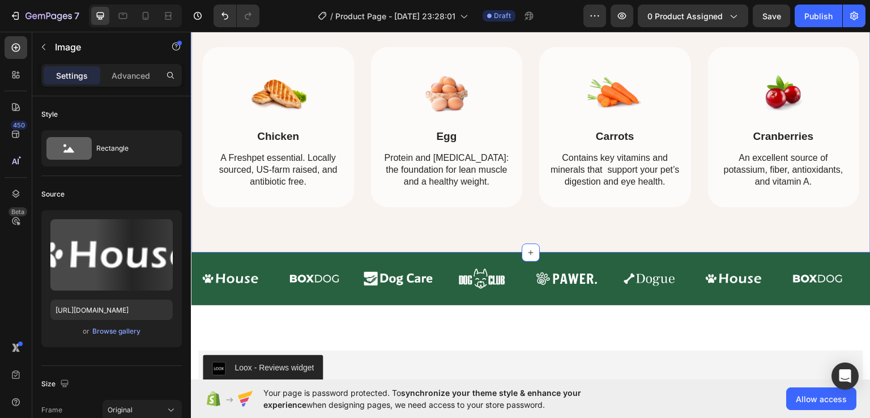
click at [783, 250] on div "This recipe includes only the very best ingredients Heading Image Chicken Text …" at bounding box center [530, 87] width 679 height 330
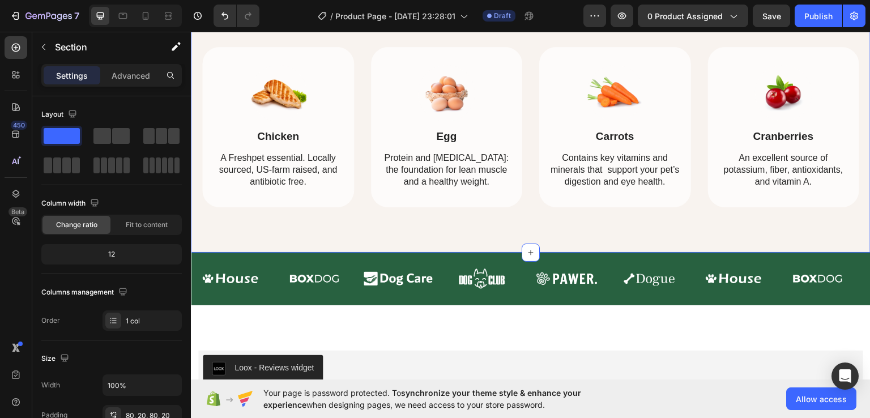
click at [783, 250] on div "This recipe includes only the very best ingredients Heading Image Chicken Text …" at bounding box center [530, 87] width 679 height 330
click at [782, 261] on div "Image" at bounding box center [792, 266] width 29 height 14
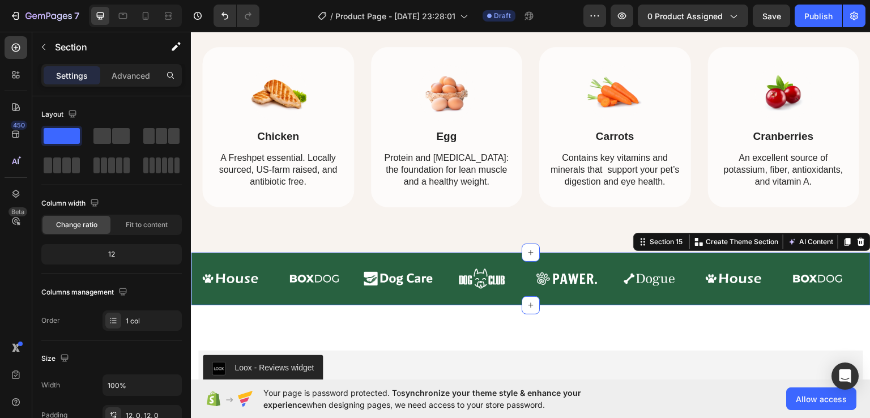
click at [752, 254] on div "Image Image Image Image Image Image Image Image Image Image Image Image Image I…" at bounding box center [530, 278] width 679 height 53
click at [857, 238] on icon at bounding box center [860, 241] width 7 height 8
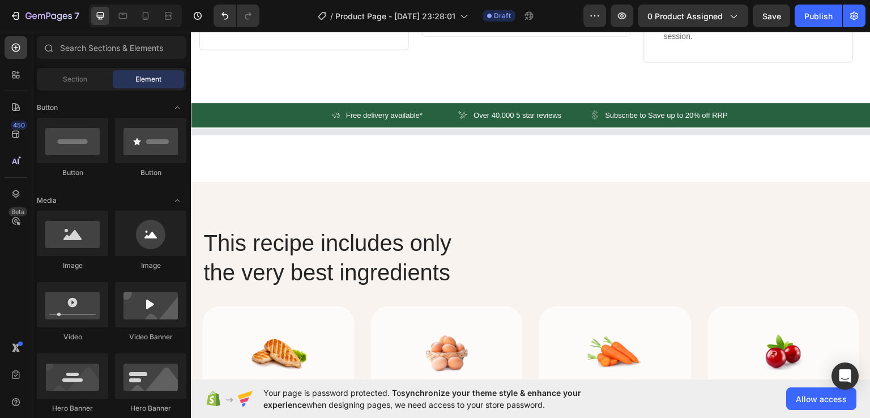
scroll to position [2982, 0]
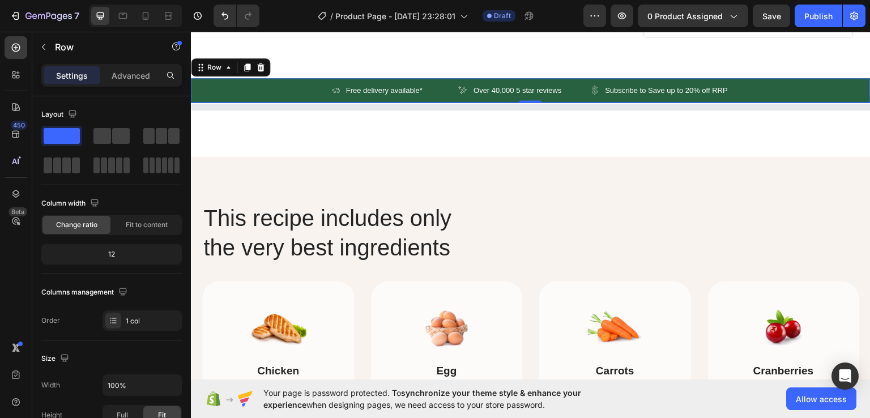
click at [268, 76] on div "Row" at bounding box center [230, 67] width 79 height 18
click at [254, 74] on div at bounding box center [261, 67] width 14 height 14
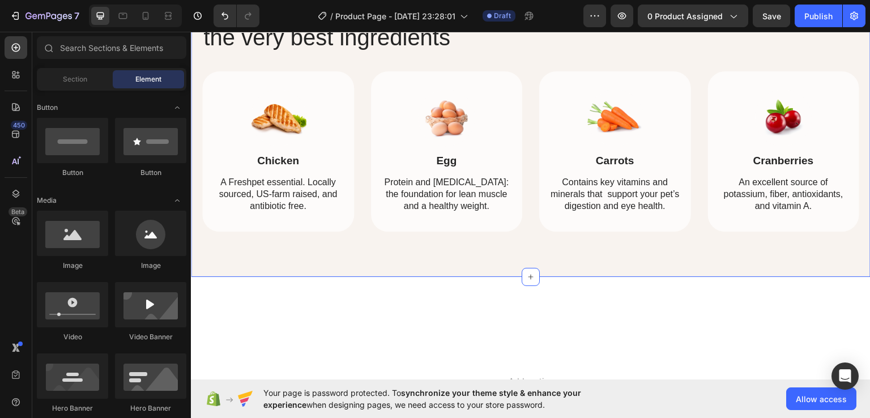
scroll to position [3168, 0]
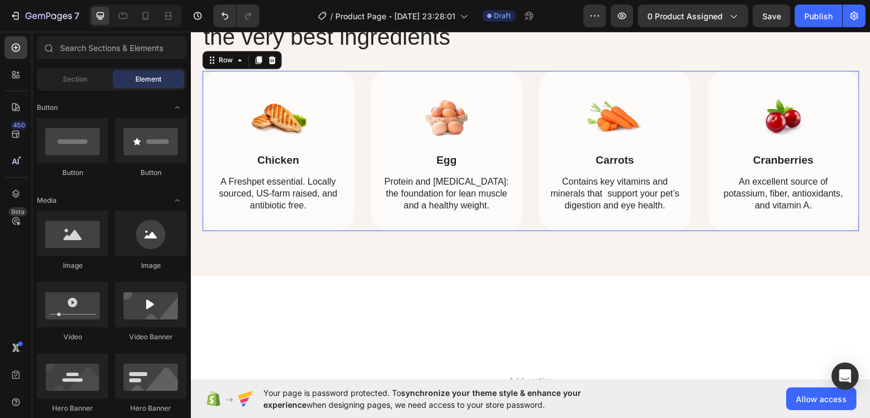
click at [521, 230] on div "Image Chicken Text Block A Freshpet essential. Locally sourced, US-farm raised,…" at bounding box center [530, 150] width 657 height 160
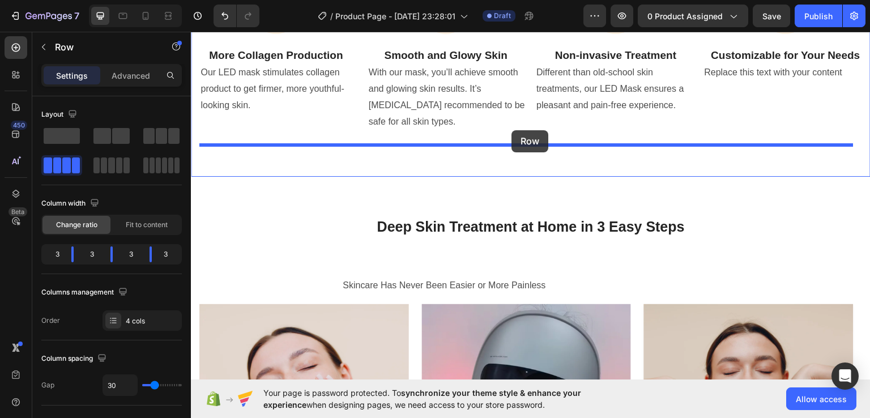
scroll to position [2581, 0]
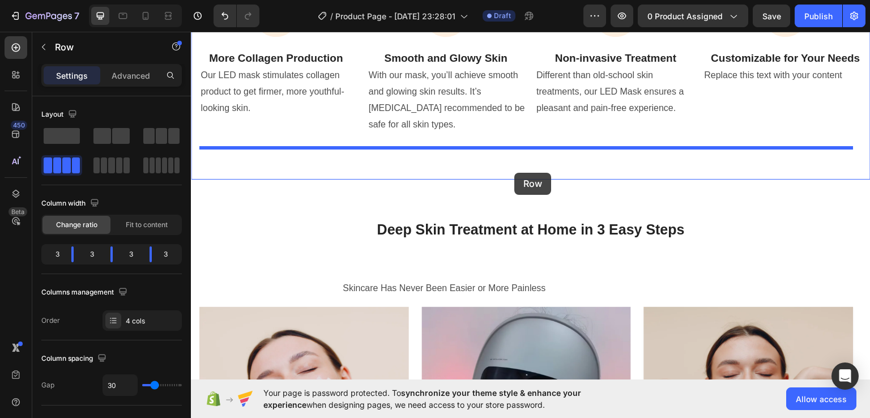
drag, startPoint x: 521, startPoint y: 281, endPoint x: 514, endPoint y: 170, distance: 111.2
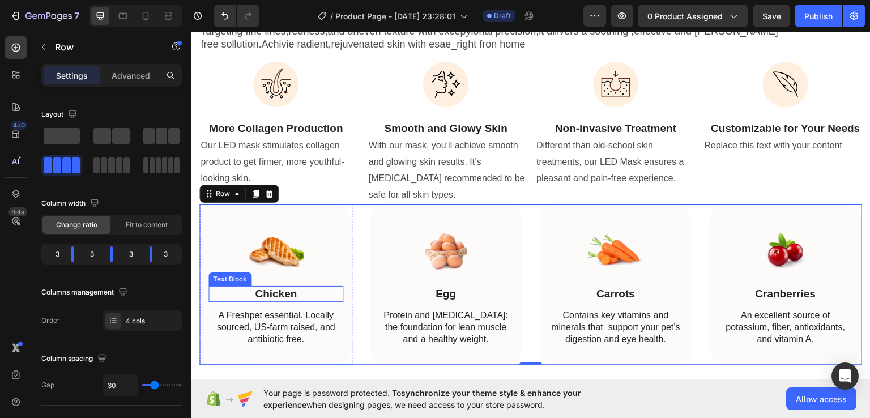
scroll to position [2511, 0]
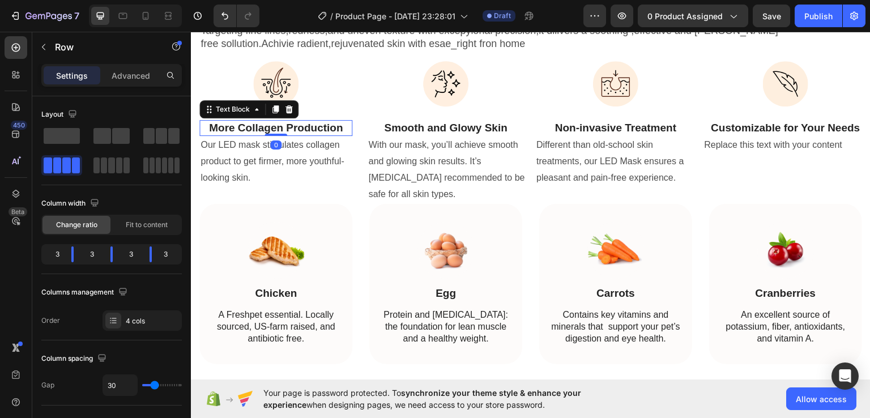
click at [285, 122] on strong "More Collagen Production" at bounding box center [276, 127] width 134 height 12
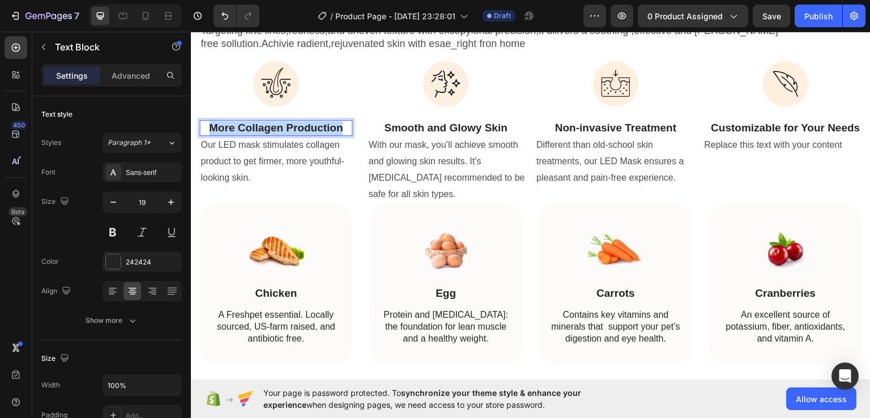
click at [285, 122] on strong "More Collagen Production" at bounding box center [276, 127] width 134 height 12
click at [273, 175] on p "Our LED mask stimulates collagen product to get firmer, more youthful-looking s…" at bounding box center [278, 160] width 157 height 49
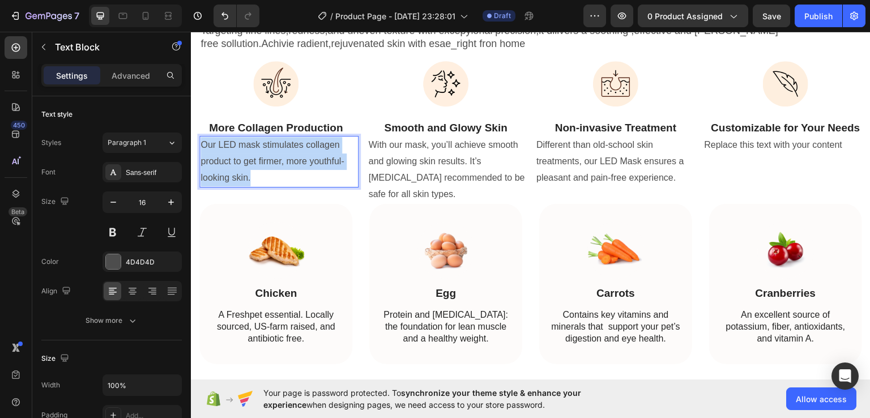
click at [273, 175] on p "Our LED mask stimulates collagen product to get firmer, more youthful-looking s…" at bounding box center [278, 160] width 157 height 49
click at [269, 301] on div "Chicken" at bounding box center [275, 293] width 135 height 16
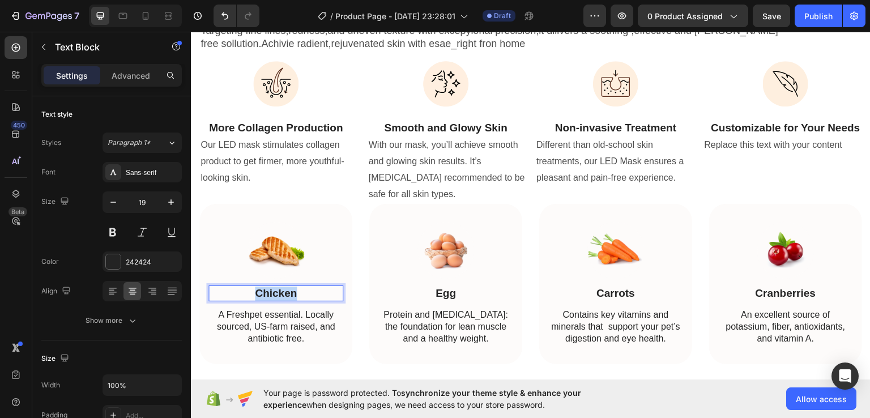
click at [269, 301] on div "Chicken" at bounding box center [275, 293] width 135 height 16
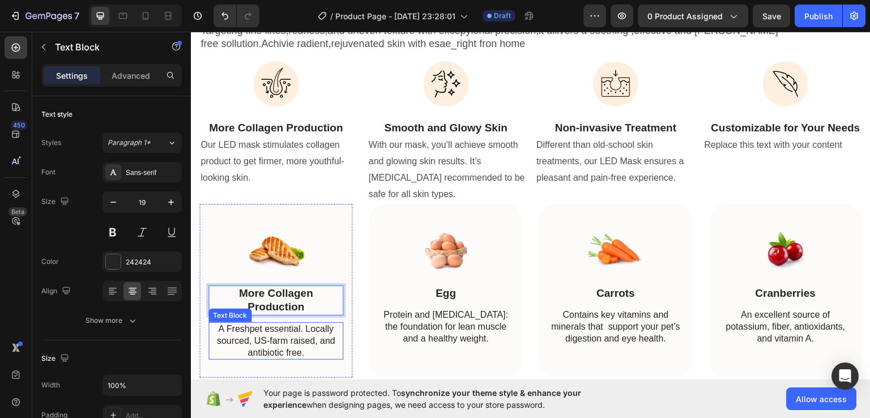
click at [297, 356] on p "A Freshpet essential. Locally sourced, US-farm raised, and antibiotic free." at bounding box center [275, 340] width 132 height 35
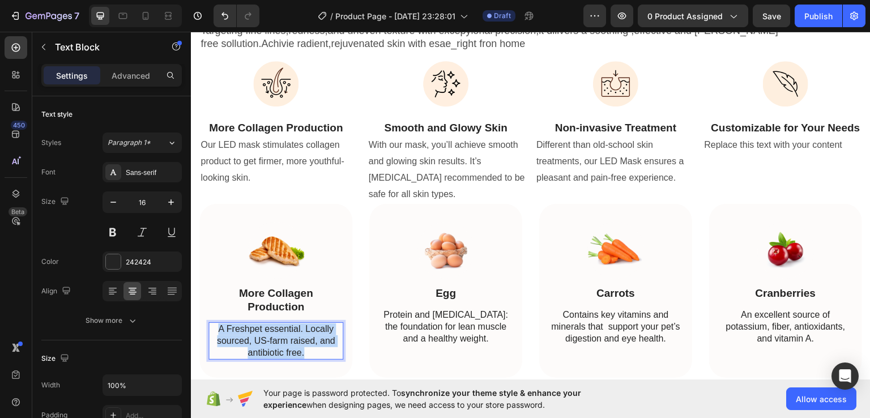
click at [297, 356] on p "A Freshpet essential. Locally sourced, US-farm raised, and antibiotic free." at bounding box center [275, 340] width 132 height 35
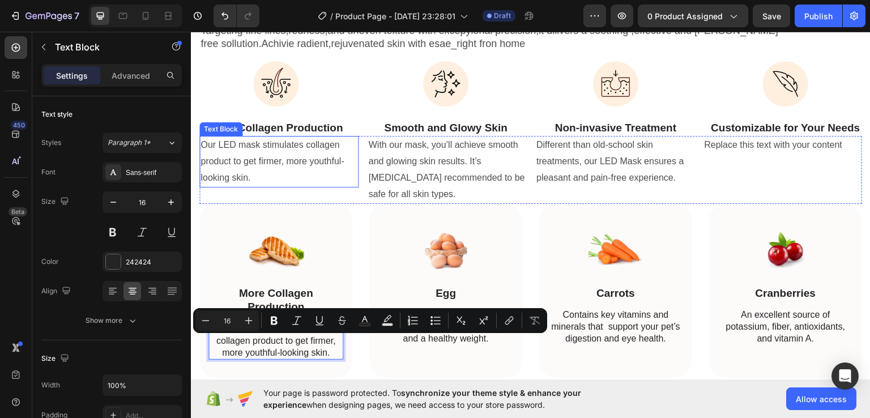
scroll to position [2515, 0]
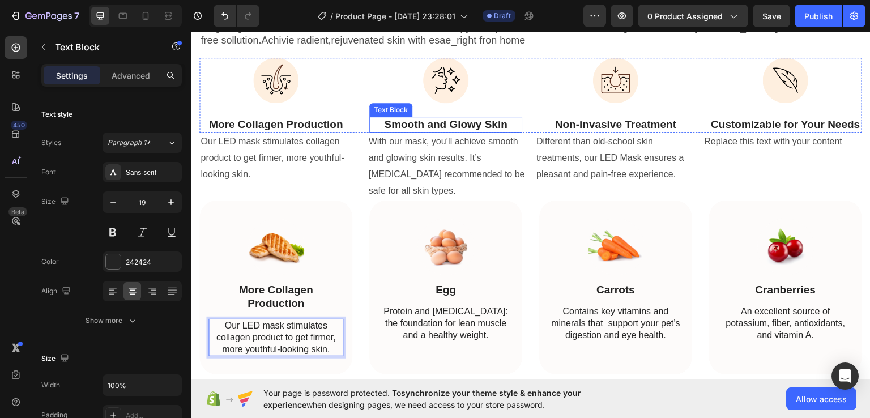
click at [433, 124] on strong "Smooth and Glowy Skin" at bounding box center [445, 124] width 123 height 12
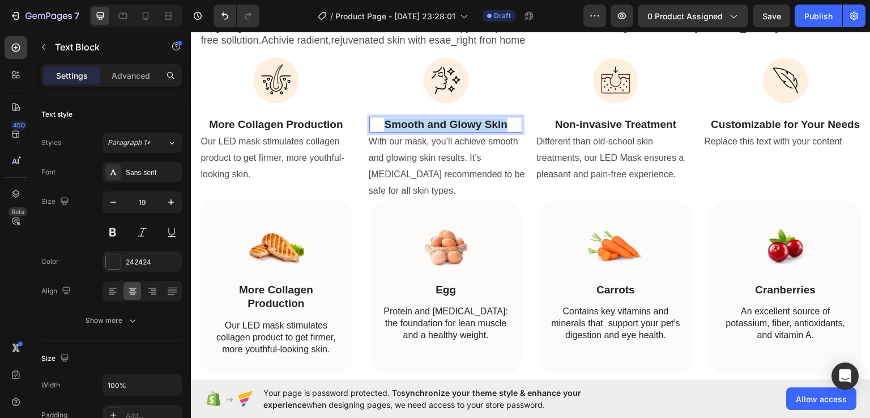
click at [433, 124] on strong "Smooth and Glowy Skin" at bounding box center [445, 124] width 123 height 12
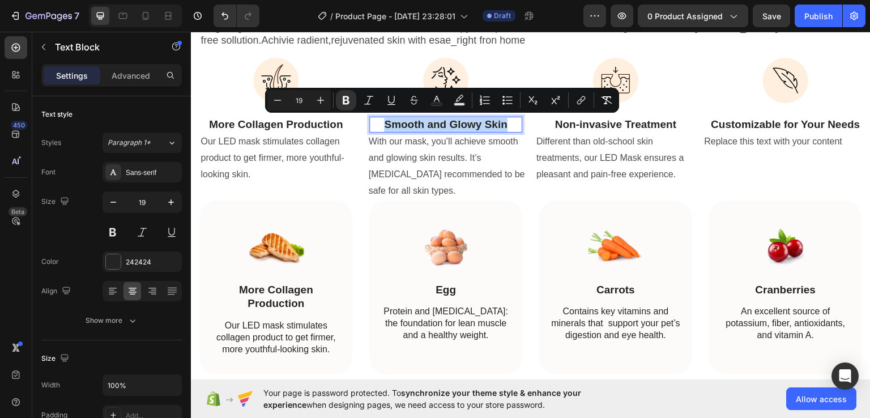
copy strong "Smooth and Glowy Skin"
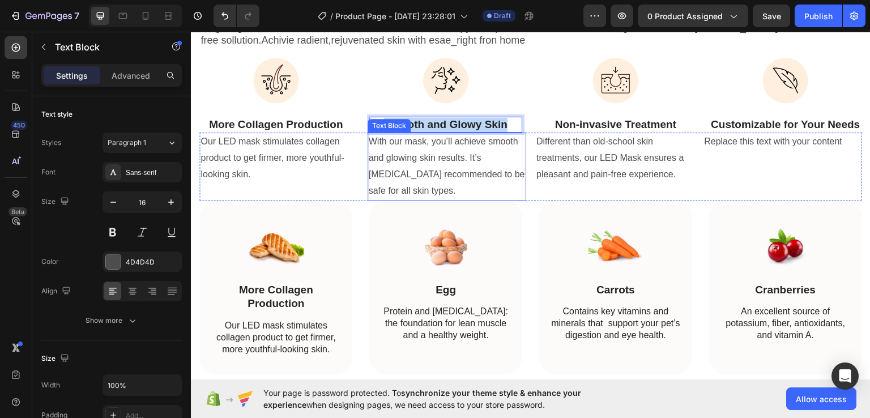
click at [436, 161] on p "With our mask, you’ll achieve smooth and glowing skin results. It’s [MEDICAL_DA…" at bounding box center [447, 165] width 157 height 65
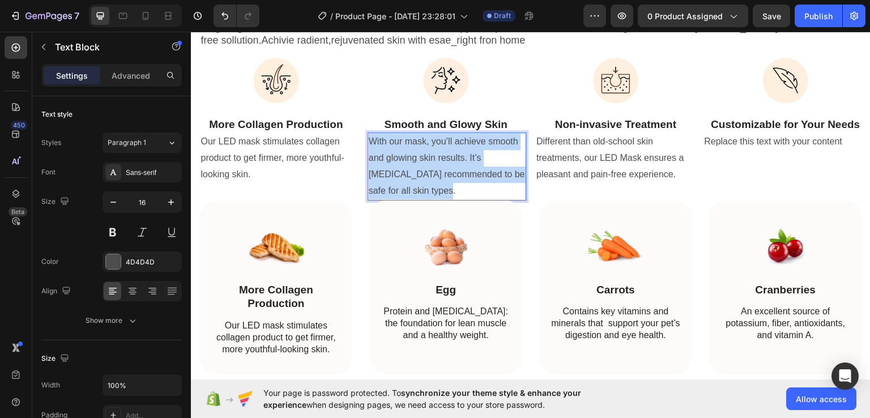
click at [436, 161] on p "With our mask, you’ll achieve smooth and glowing skin results. It’s [MEDICAL_DA…" at bounding box center [447, 165] width 157 height 65
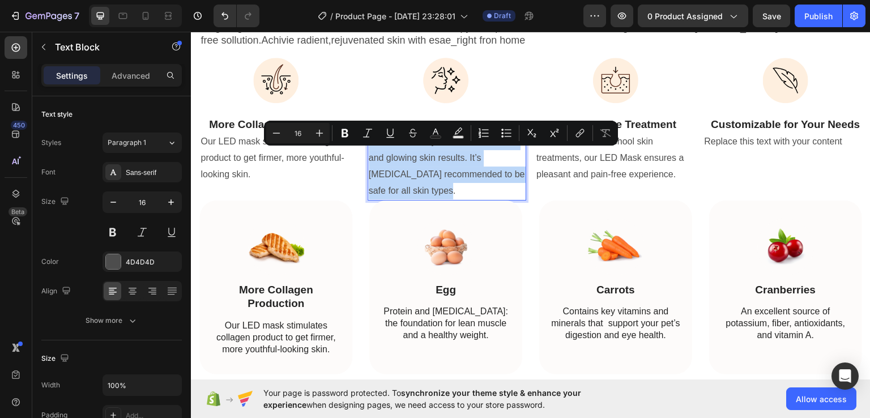
copy p "With our mask, you’ll achieve smooth and glowing skin results. It’s [MEDICAL_DA…"
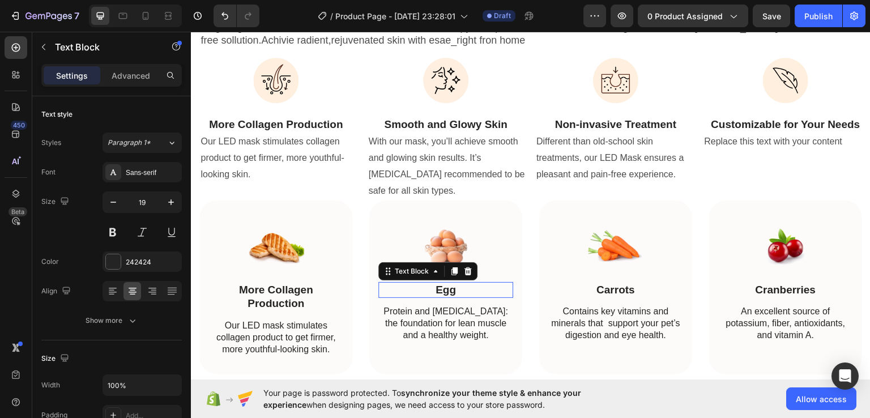
click at [442, 297] on p "Egg" at bounding box center [445, 289] width 132 height 14
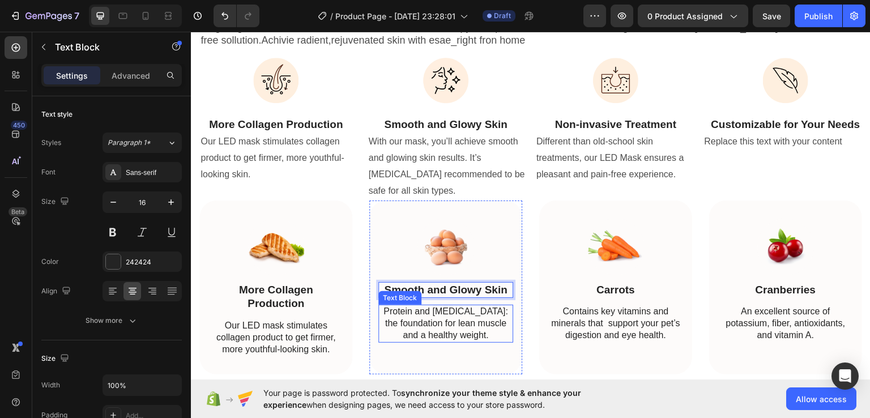
click at [451, 333] on p "Protein and amino acids: the foundation for lean muscle and a healthy weight." at bounding box center [445, 322] width 132 height 35
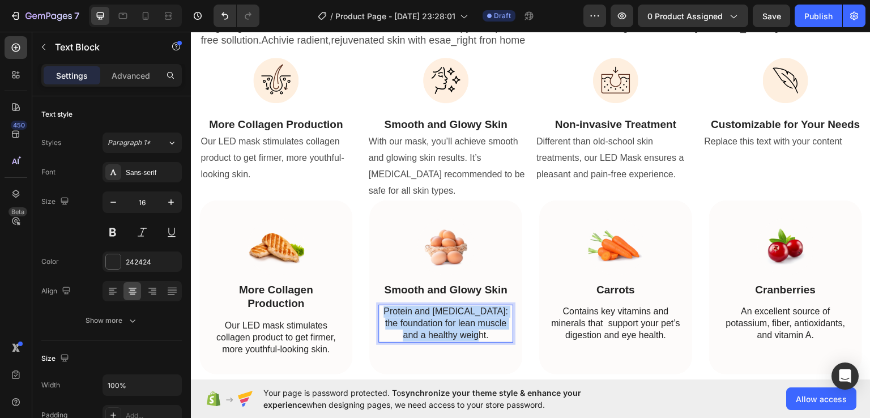
click at [451, 333] on p "Protein and amino acids: the foundation for lean muscle and a healthy weight." at bounding box center [445, 322] width 132 height 35
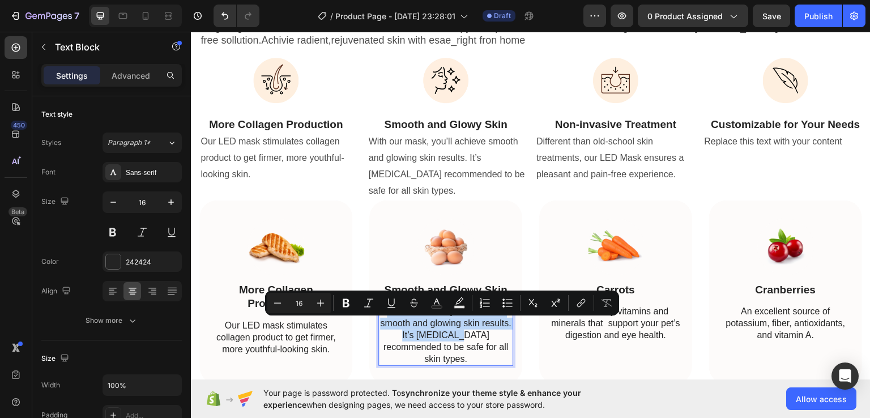
scroll to position [2524, 0]
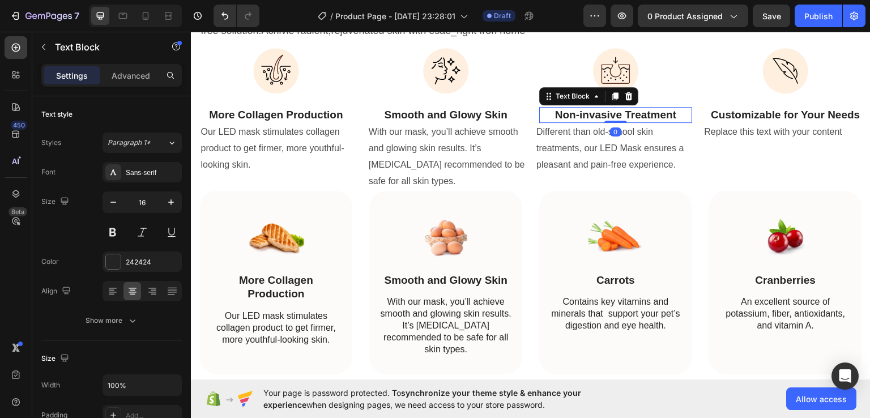
click at [593, 112] on strong "Non-invasive Treatment" at bounding box center [615, 114] width 121 height 12
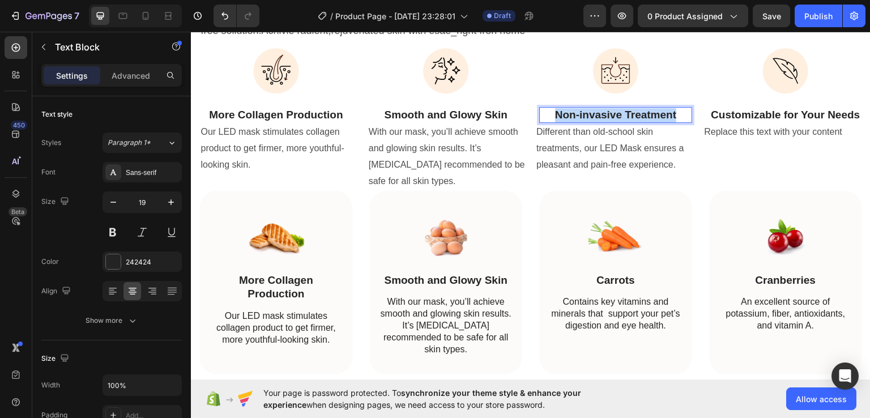
click at [593, 112] on strong "Non-invasive Treatment" at bounding box center [615, 114] width 121 height 12
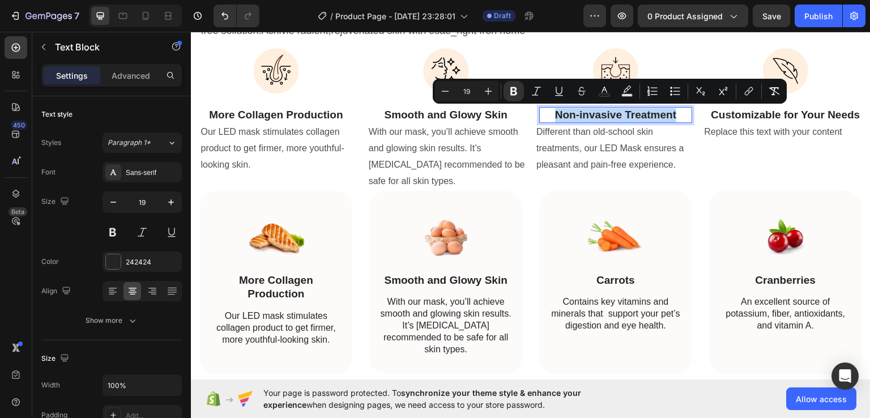
copy strong "Non-invasive Treatment"
click at [593, 112] on strong "Non-invasive Treatment" at bounding box center [615, 114] width 121 height 12
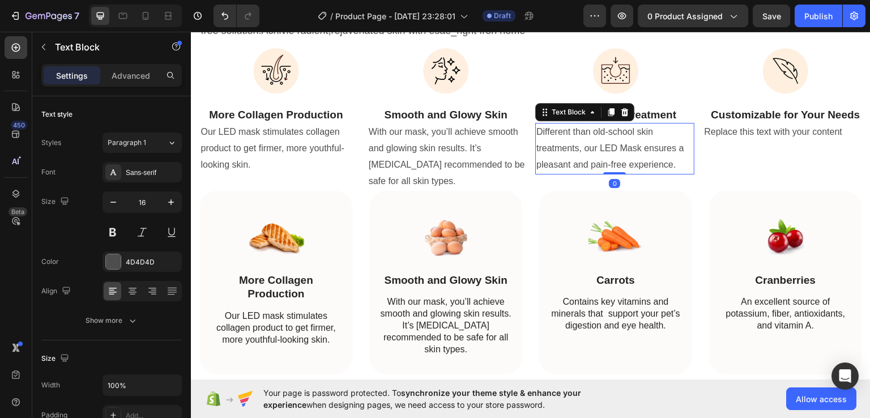
click at [594, 147] on p "Different than old-school skin treatments, our LED Mask ensures a pleasant and …" at bounding box center [614, 147] width 157 height 49
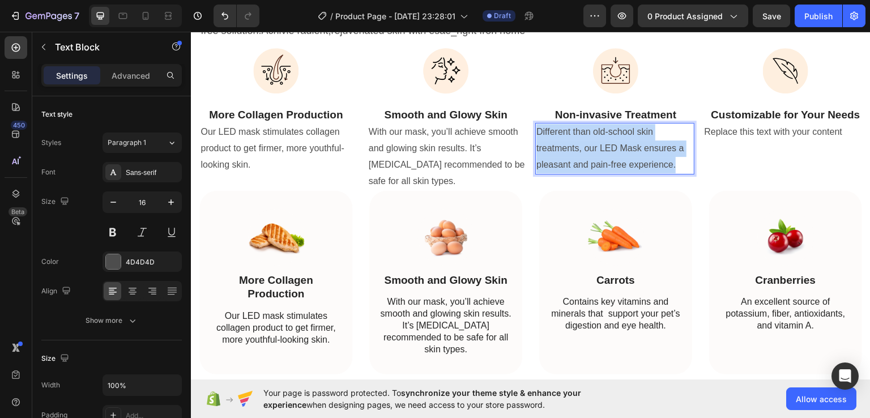
click at [594, 147] on p "Different than old-school skin treatments, our LED Mask ensures a pleasant and …" at bounding box center [614, 147] width 157 height 49
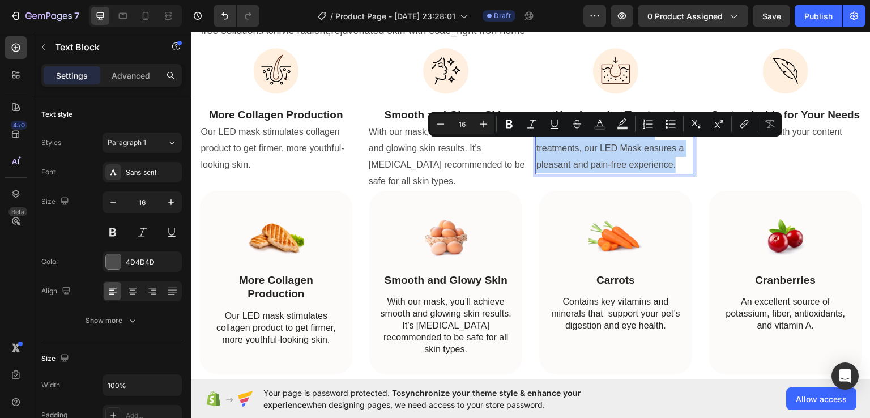
copy p "Different than old-school skin treatments, our LED Mask ensures a pleasant and …"
click at [609, 286] on p "Carrots" at bounding box center [615, 280] width 132 height 14
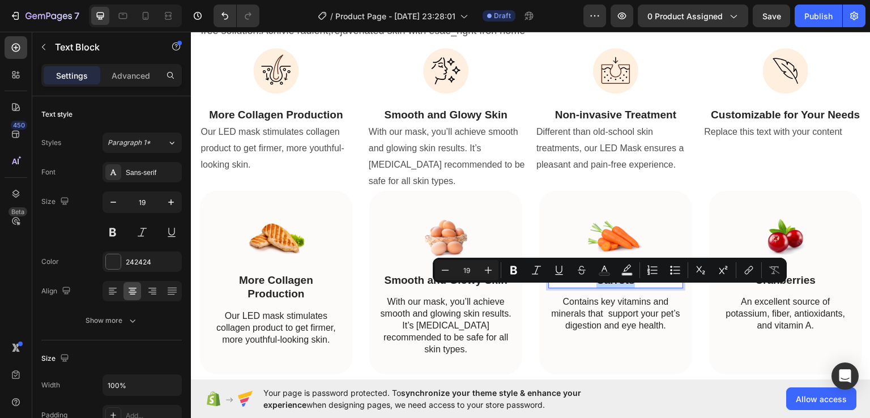
click at [609, 286] on p "Carrots" at bounding box center [615, 280] width 132 height 14
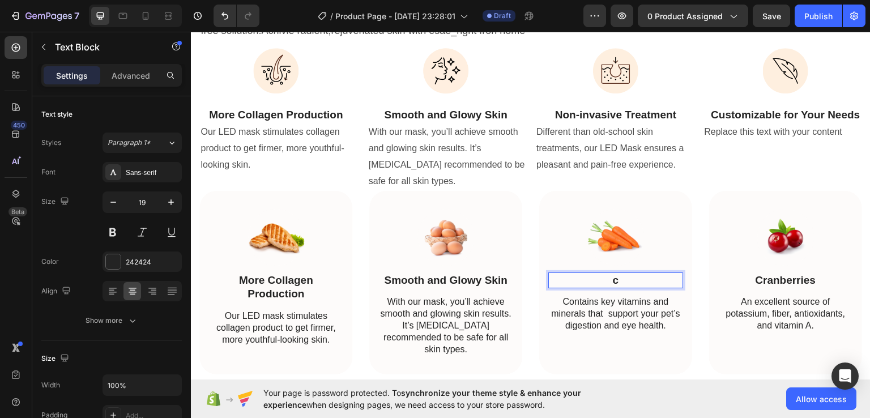
click at [609, 286] on p "c" at bounding box center [615, 280] width 132 height 14
click at [631, 287] on p "c" at bounding box center [615, 280] width 132 height 14
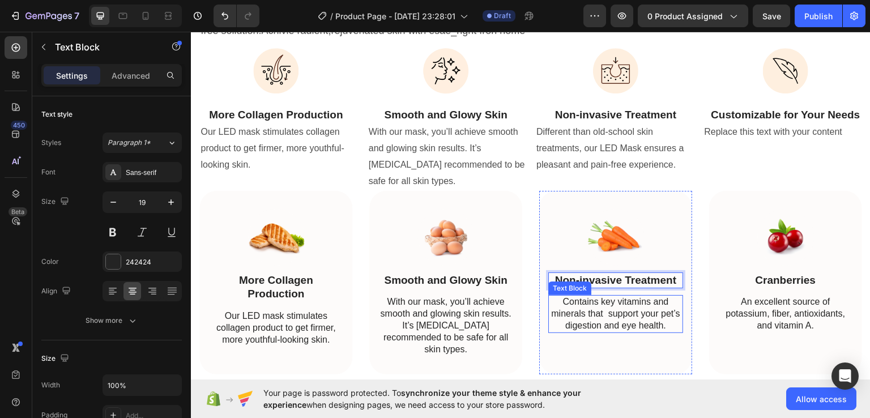
click at [607, 323] on p "Contains key vitamins and minerals that support your pet’s digestion and eye he…" at bounding box center [615, 312] width 132 height 35
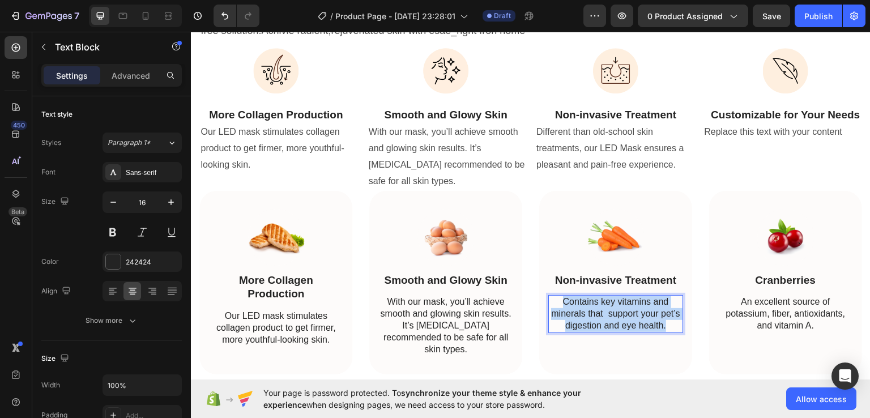
click at [607, 323] on p "Contains key vitamins and minerals that support your pet’s digestion and eye he…" at bounding box center [615, 312] width 132 height 35
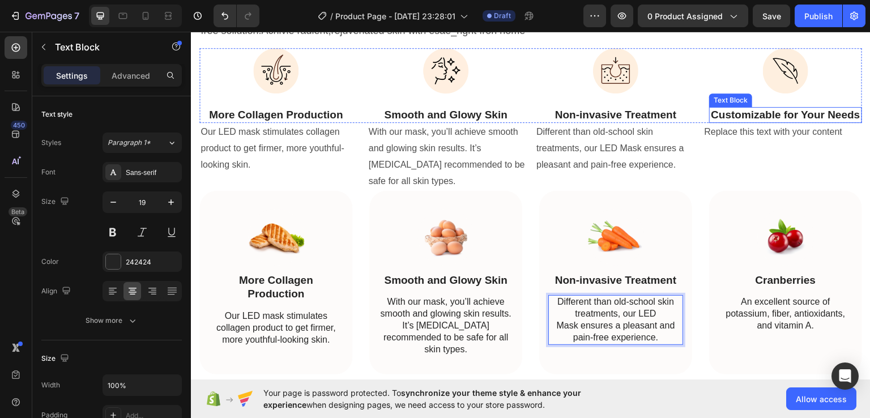
click at [760, 115] on strong "Customizable for Your Needs" at bounding box center [784, 114] width 149 height 12
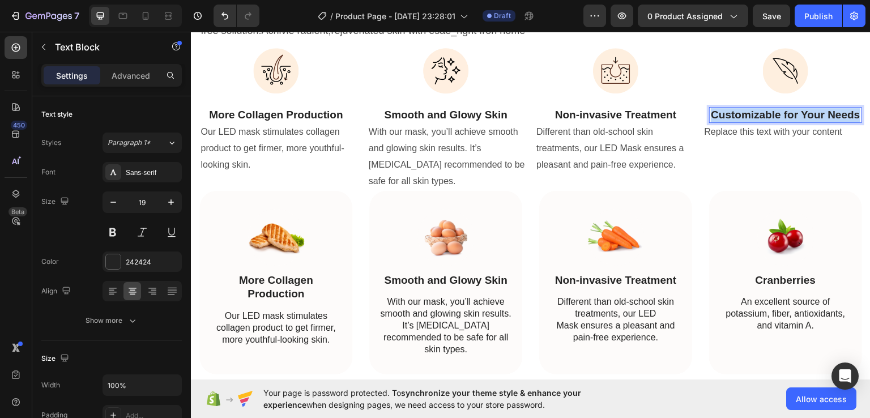
click at [760, 115] on strong "Customizable for Your Needs" at bounding box center [784, 114] width 149 height 12
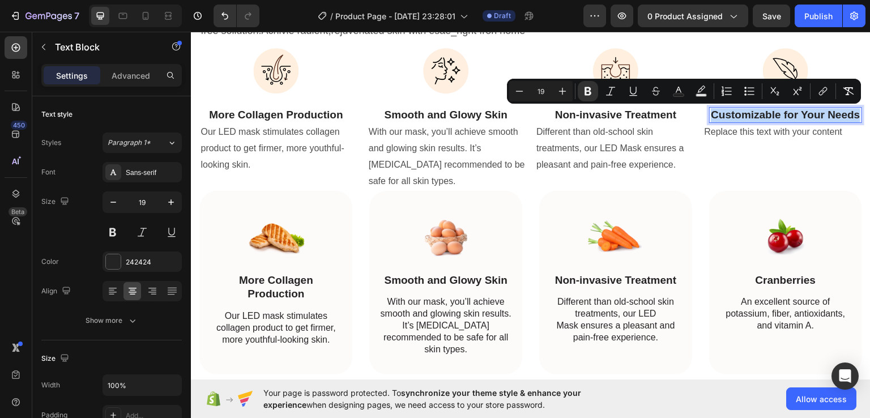
copy strong "Customizable for Your Needs"
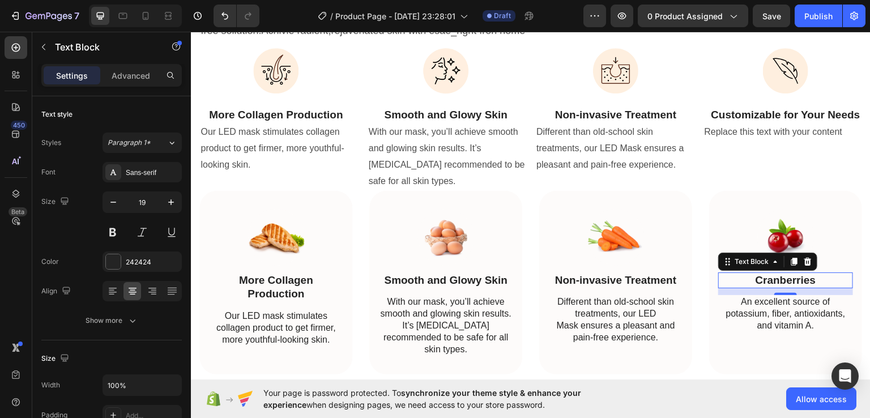
click at [774, 287] on p "Cranberries" at bounding box center [785, 280] width 132 height 14
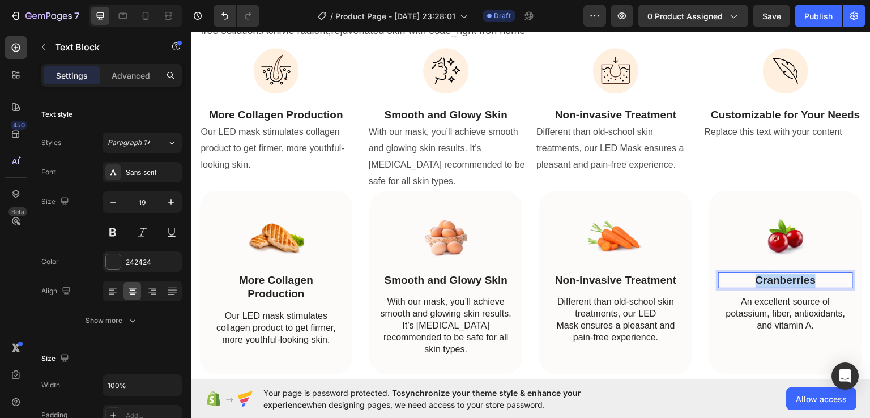
click at [774, 287] on p "Cranberries" at bounding box center [785, 280] width 132 height 14
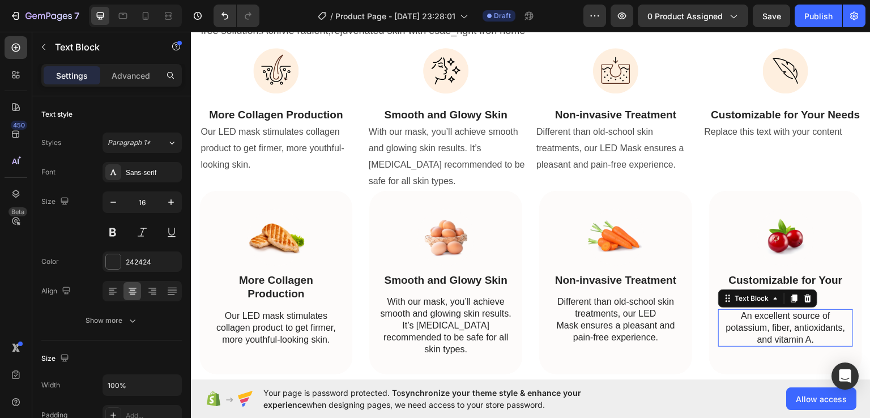
click at [785, 345] on p "An excellent source of potassium, fiber, antioxidants, and vitamin A." at bounding box center [785, 327] width 132 height 35
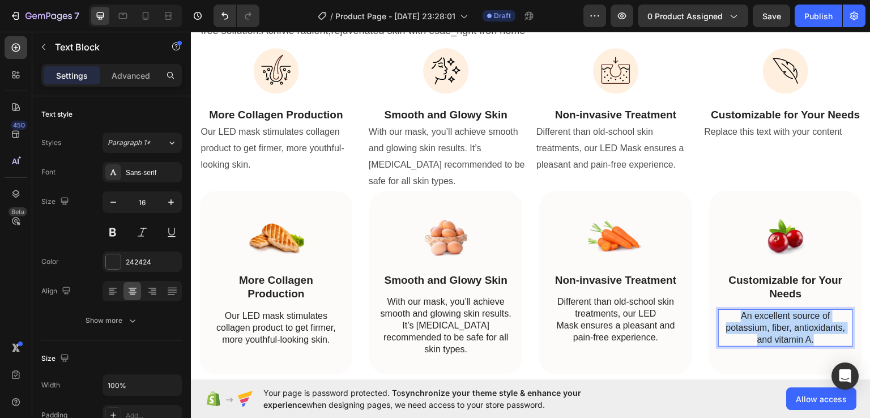
click at [785, 345] on p "An excellent source of potassium, fiber, antioxidants, and vitamin A." at bounding box center [785, 327] width 132 height 35
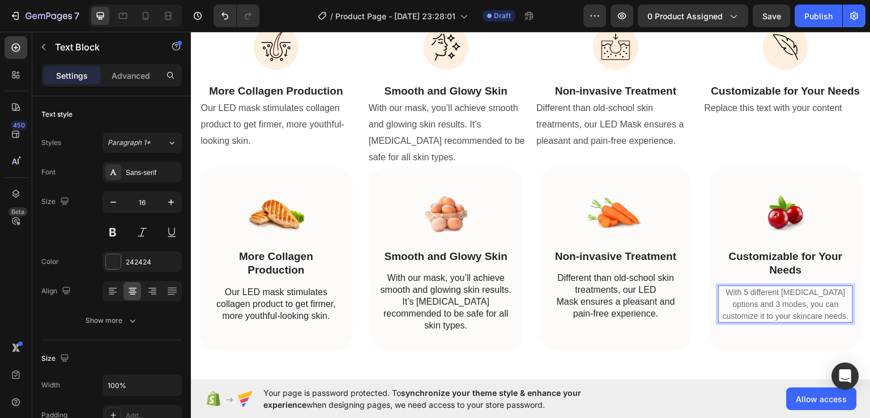
scroll to position [2536, 0]
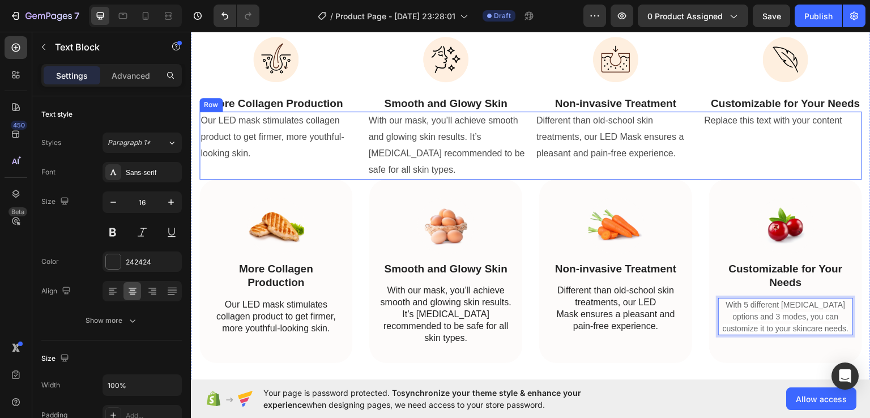
click at [736, 155] on div "Replace this text with your content Text Block" at bounding box center [782, 144] width 159 height 67
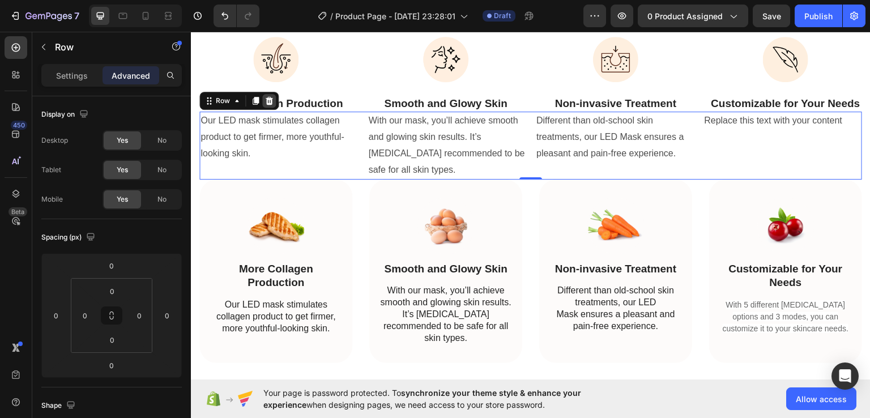
click at [267, 105] on icon at bounding box center [268, 100] width 9 height 9
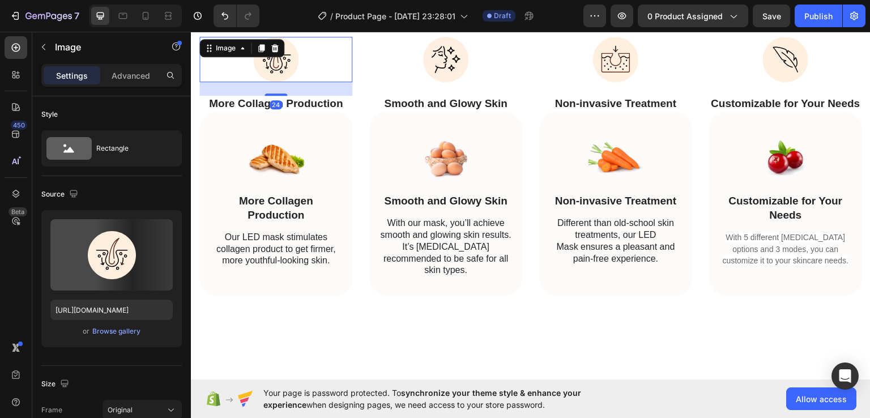
click at [339, 79] on div at bounding box center [275, 58] width 153 height 45
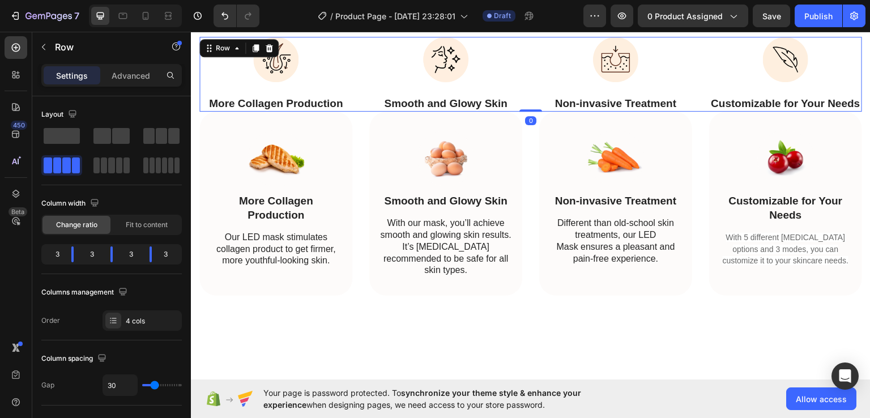
click at [361, 79] on div "Image More Collagen Production Text Block Image Smooth and Glowy Skin Text Bloc…" at bounding box center [530, 73] width 662 height 75
click at [268, 48] on icon at bounding box center [268, 48] width 7 height 8
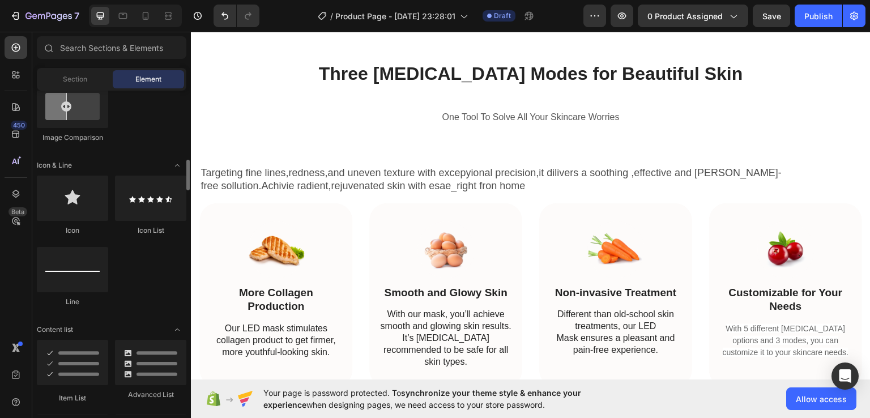
scroll to position [674, 0]
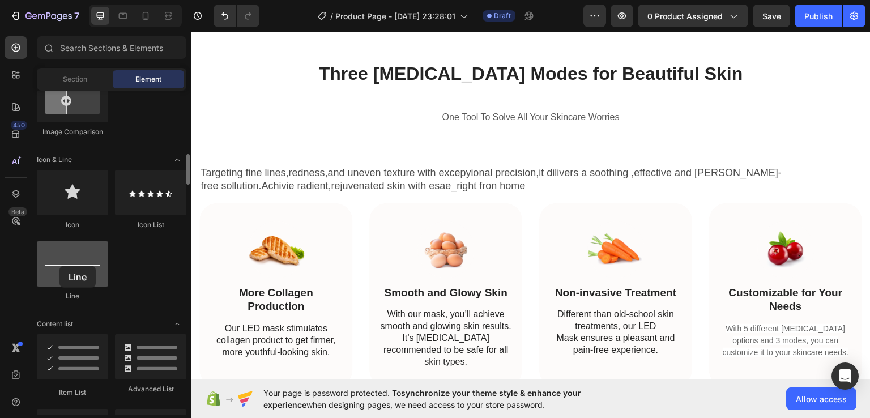
click at [59, 265] on div at bounding box center [72, 263] width 71 height 45
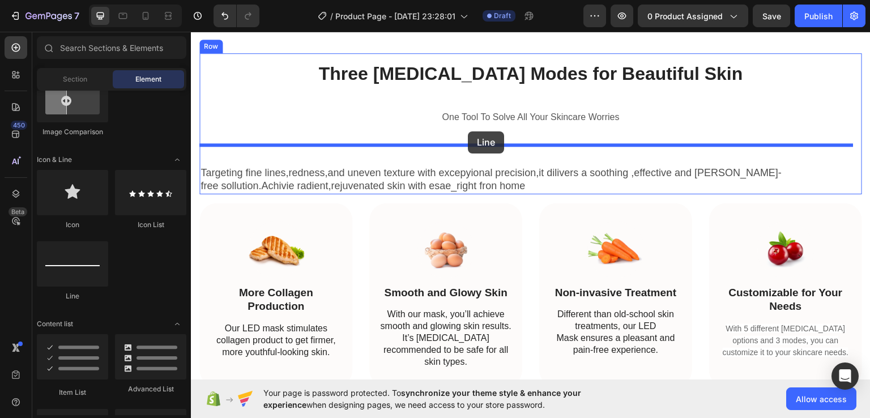
drag, startPoint x: 250, startPoint y: 297, endPoint x: 468, endPoint y: 131, distance: 273.4
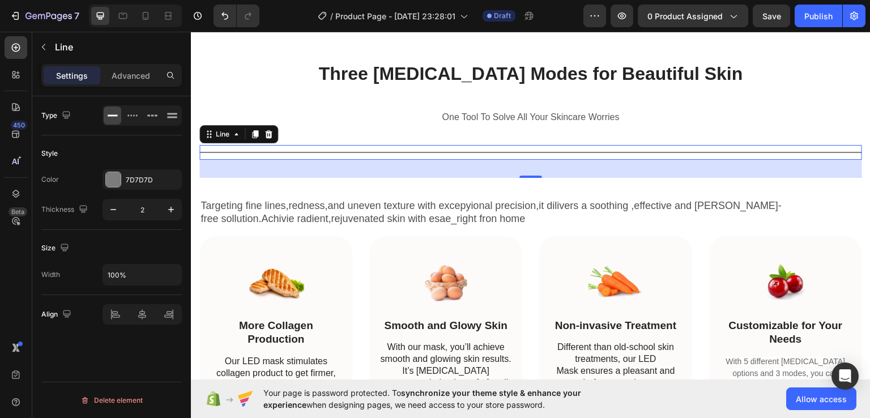
click at [112, 114] on icon at bounding box center [112, 115] width 11 height 11
click at [114, 114] on icon at bounding box center [112, 115] width 11 height 11
click at [139, 209] on input "2" at bounding box center [141, 209] width 37 height 20
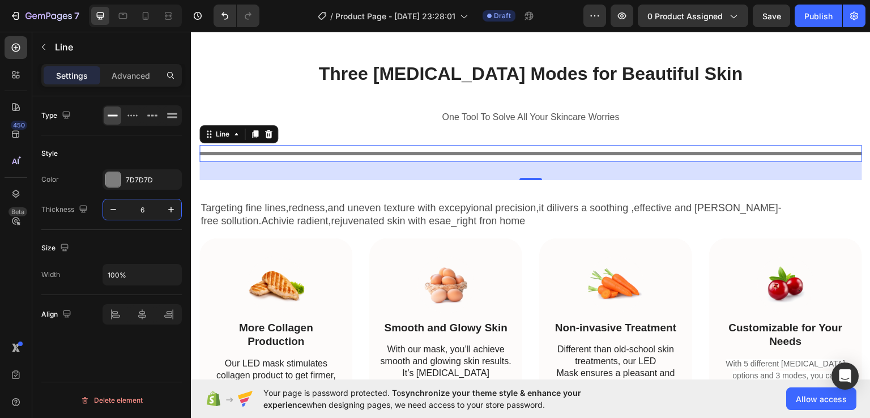
type input "6"
click at [127, 274] on input "100%" at bounding box center [142, 274] width 78 height 20
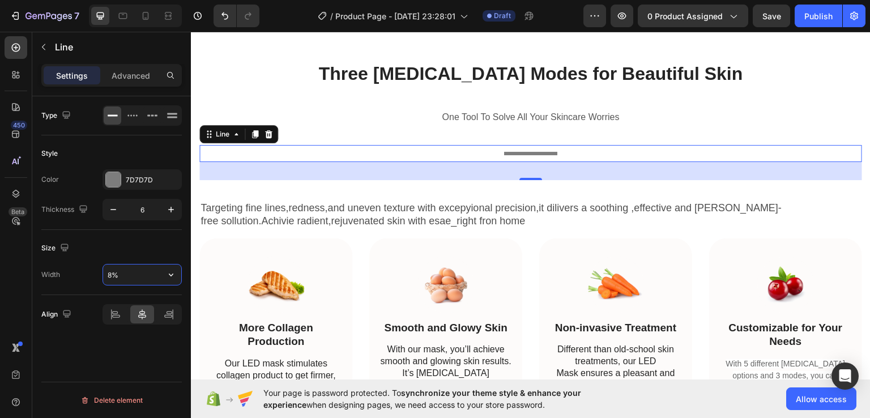
type input "8%"
click at [58, 208] on div "Thickness" at bounding box center [65, 209] width 49 height 15
click at [170, 16] on icon at bounding box center [169, 15] width 3 height 3
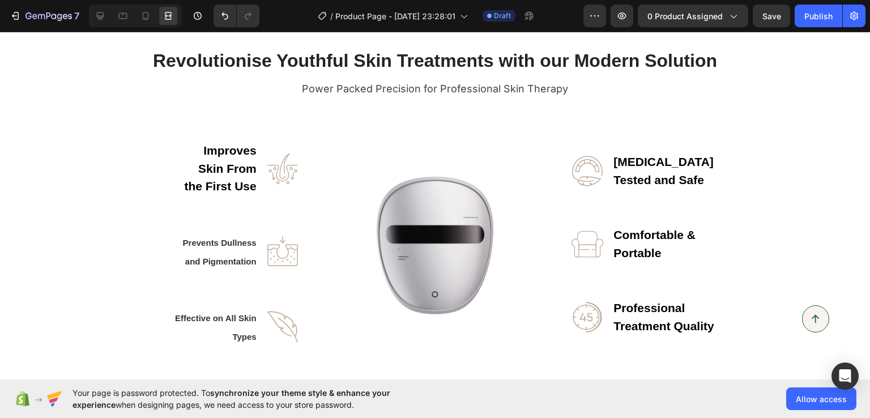
scroll to position [571, 0]
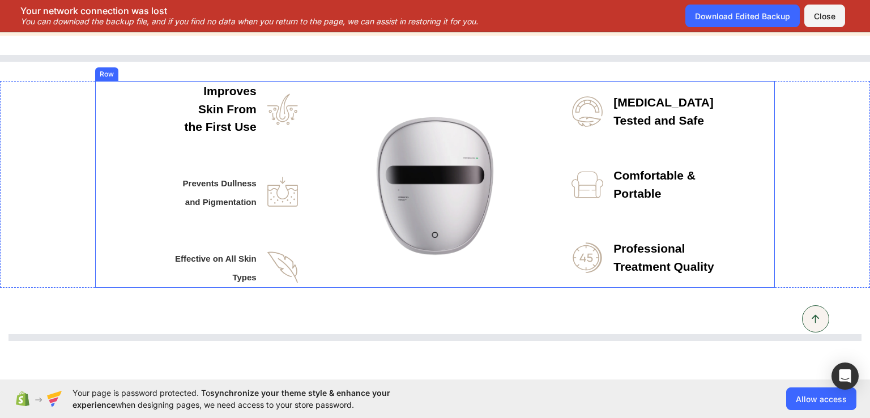
click at [328, 260] on div "Improves Skin From the First Use Text block Image Row Prevents Dullness and Pig…" at bounding box center [434, 184] width 679 height 207
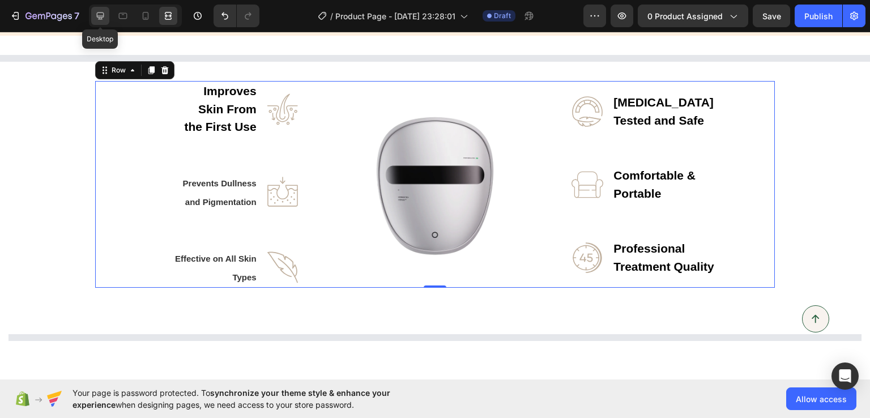
click at [99, 19] on icon at bounding box center [100, 15] width 7 height 7
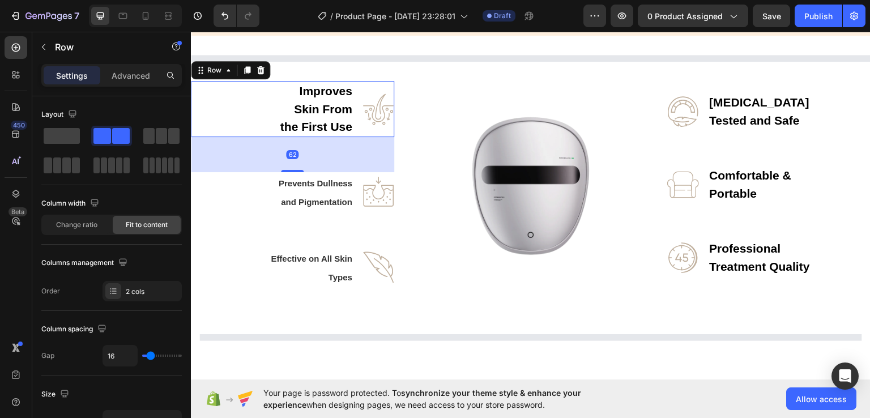
click at [356, 102] on div "Improves Skin From the First Use Text block Image Row 62" at bounding box center [292, 108] width 203 height 56
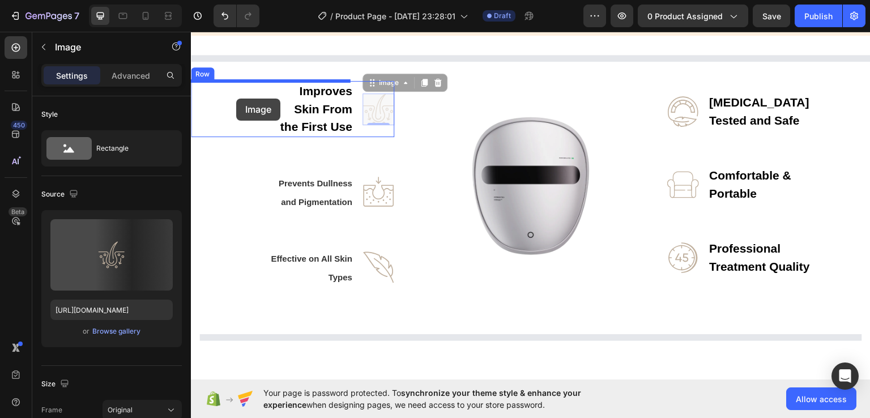
drag, startPoint x: 373, startPoint y: 108, endPoint x: 235, endPoint y: 97, distance: 138.6
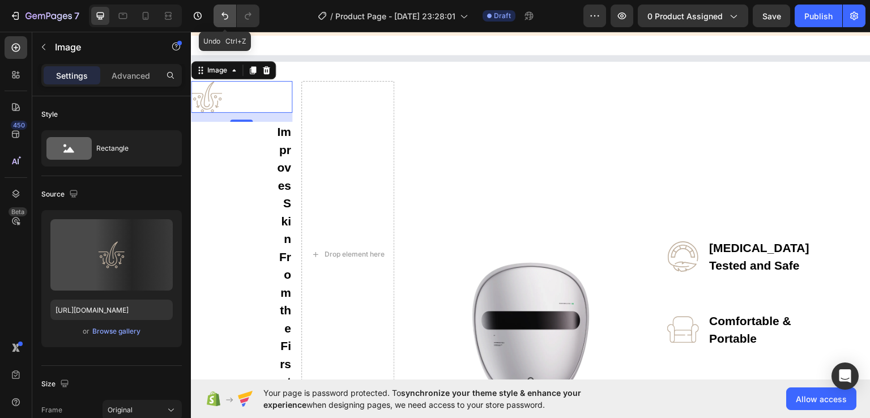
click at [222, 16] on icon "Undo/Redo" at bounding box center [224, 15] width 11 height 11
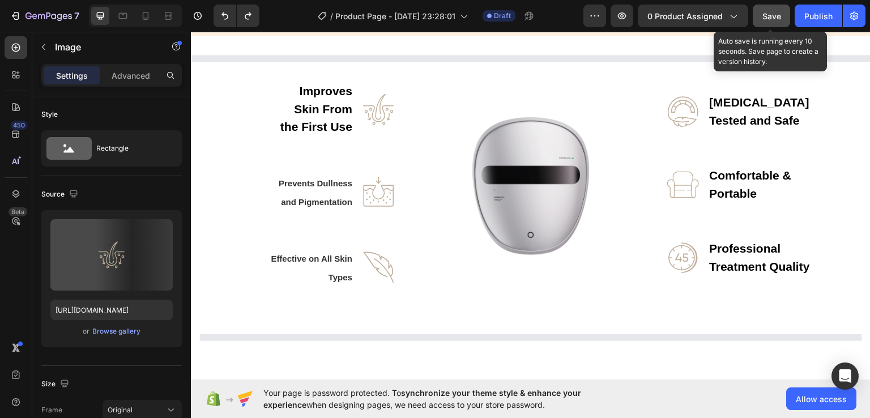
click at [774, 21] on div "Save" at bounding box center [771, 16] width 19 height 12
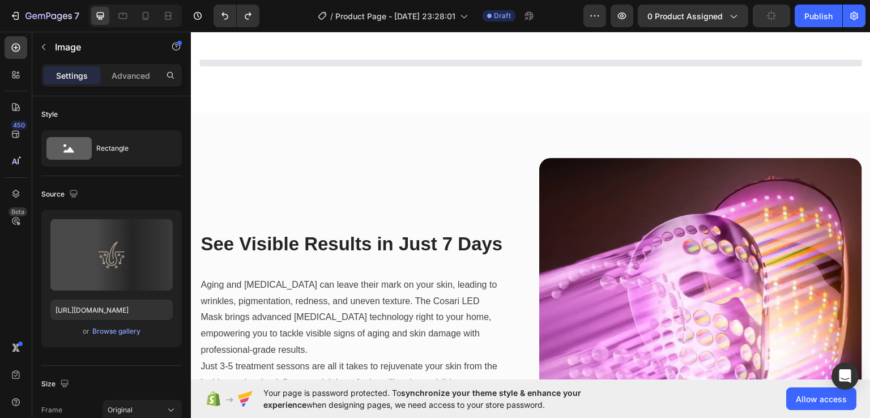
scroll to position [978, 0]
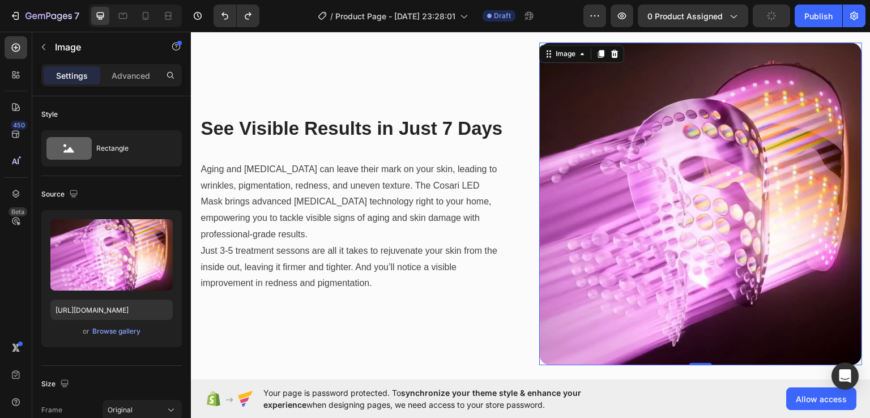
click at [670, 291] on img at bounding box center [700, 203] width 323 height 323
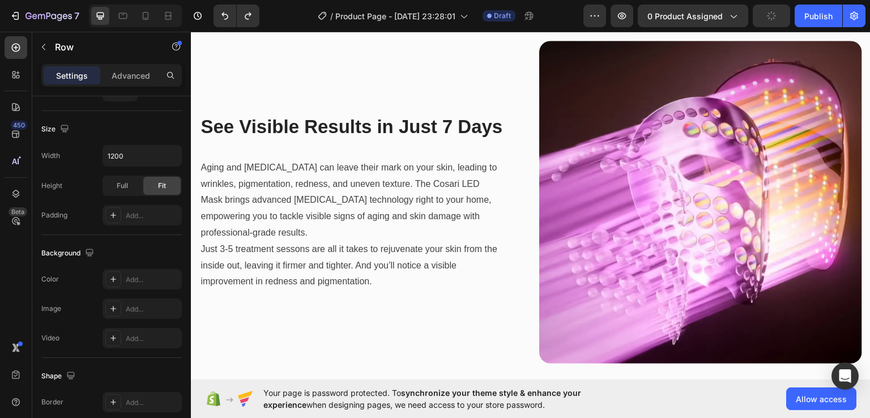
scroll to position [795, 0]
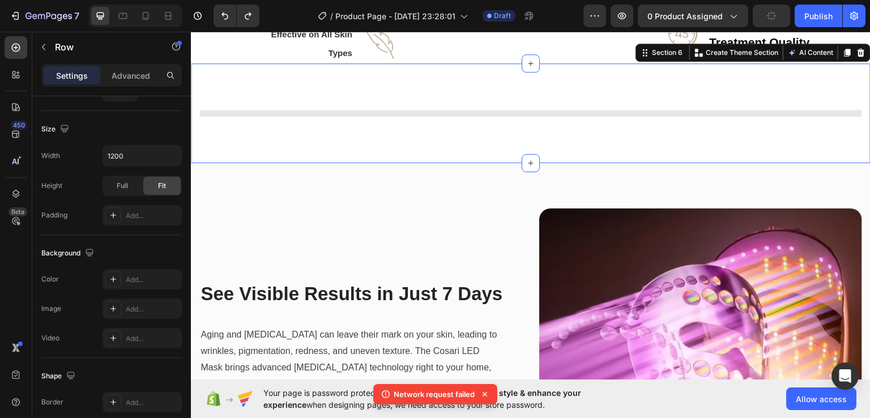
click at [391, 136] on div "Section 6 You can create reusable sections Create Theme Section AI Content Writ…" at bounding box center [530, 113] width 679 height 100
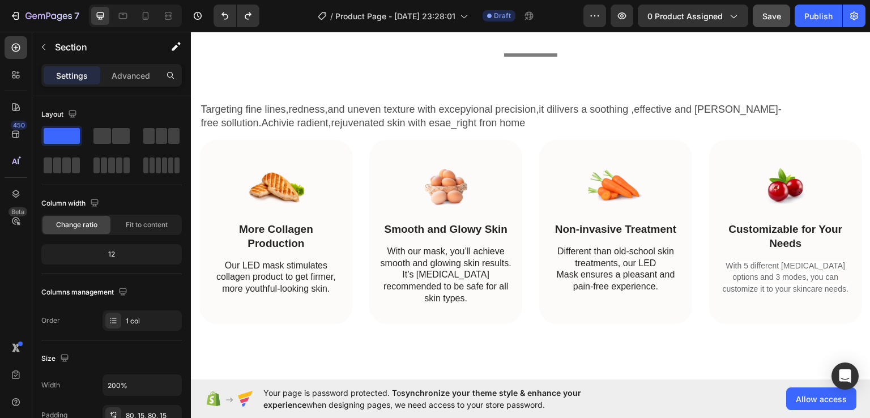
scroll to position [2091, 0]
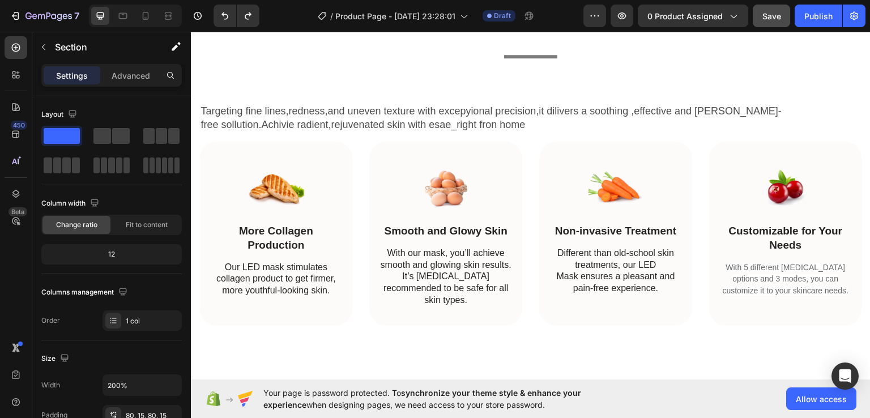
click at [234, 416] on div "Your page is password protected. To synchronize your theme style & enhance your…" at bounding box center [530, 398] width 679 height 38
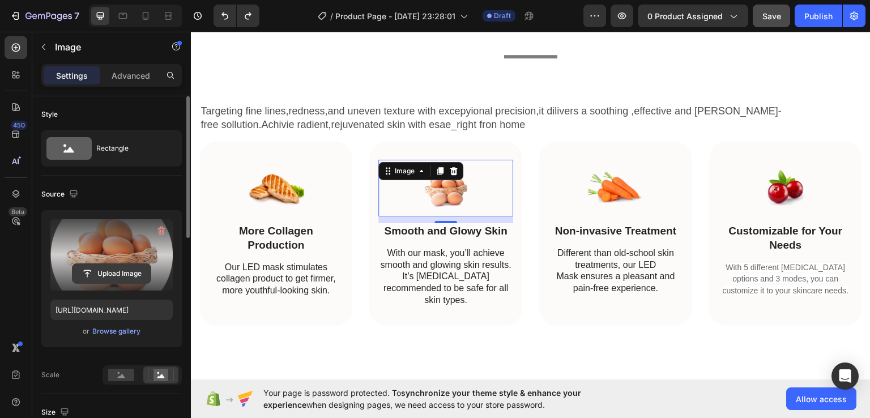
click at [118, 273] on input "file" at bounding box center [111, 273] width 78 height 19
click at [108, 279] on input "file" at bounding box center [111, 273] width 78 height 19
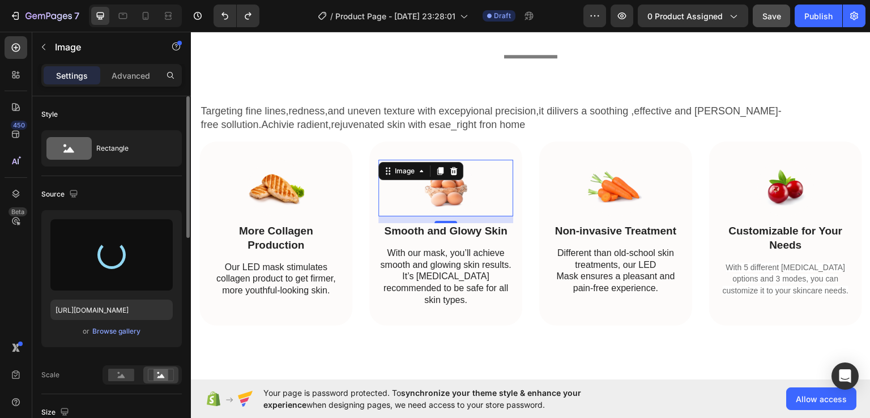
type input "https://cdn.shopify.com/s/files/1/0776/0953/3698/files/gempages_585649225467953…"
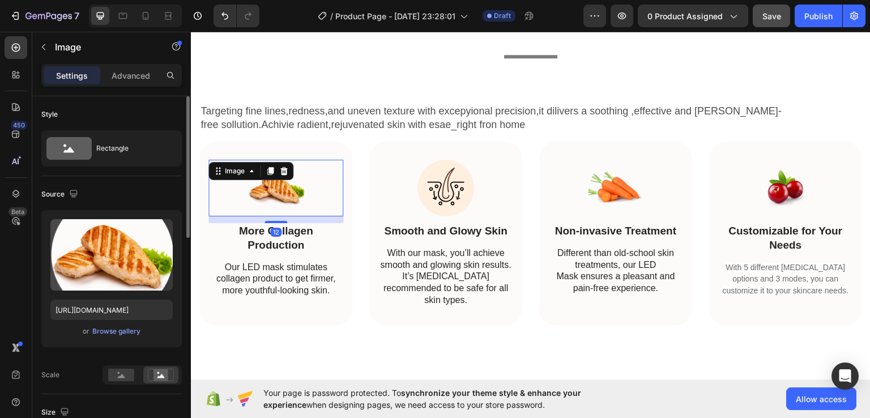
click at [280, 195] on img at bounding box center [275, 187] width 57 height 57
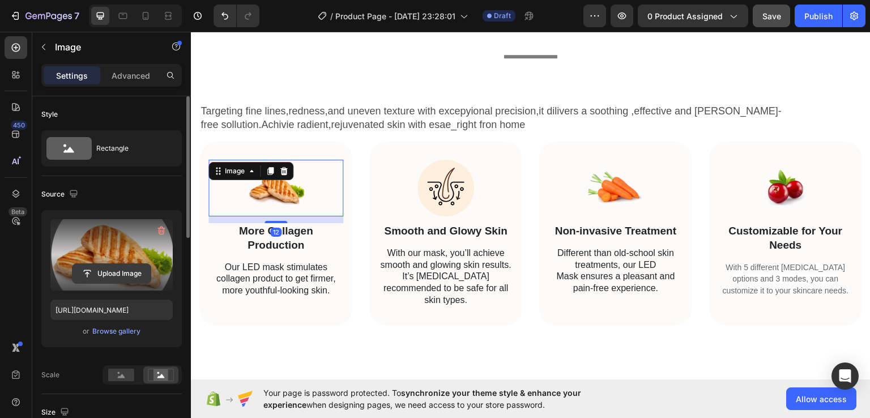
click at [127, 271] on input "file" at bounding box center [111, 273] width 78 height 19
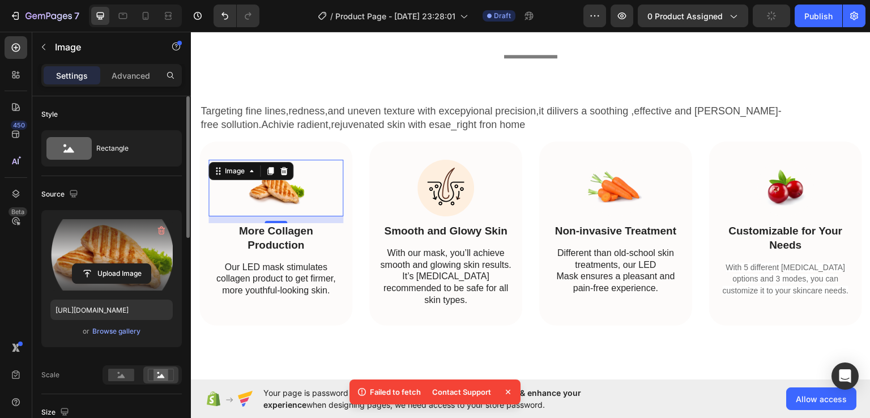
click at [301, 190] on img at bounding box center [275, 187] width 57 height 57
click at [119, 272] on input "file" at bounding box center [111, 273] width 78 height 19
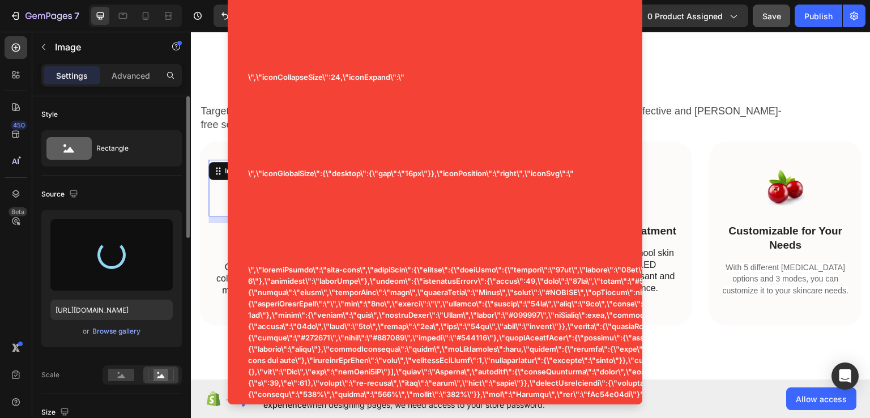
type input "https://cdn.shopify.com/s/files/1/0776/0953/3698/files/gempages_585649225467953…"
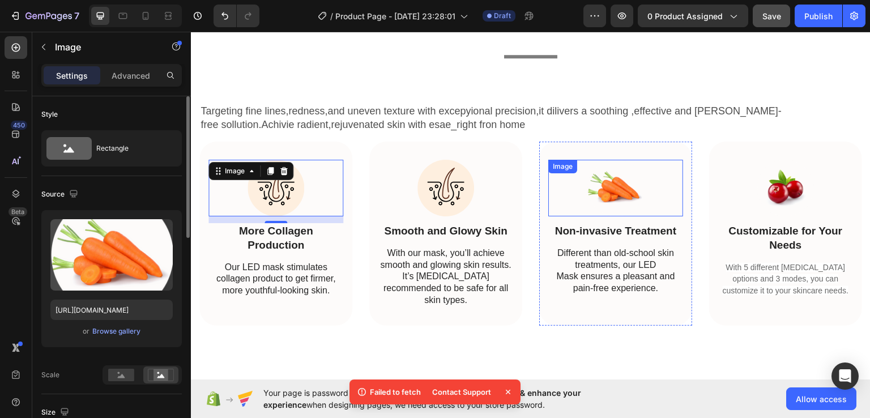
click at [597, 188] on img at bounding box center [615, 187] width 57 height 57
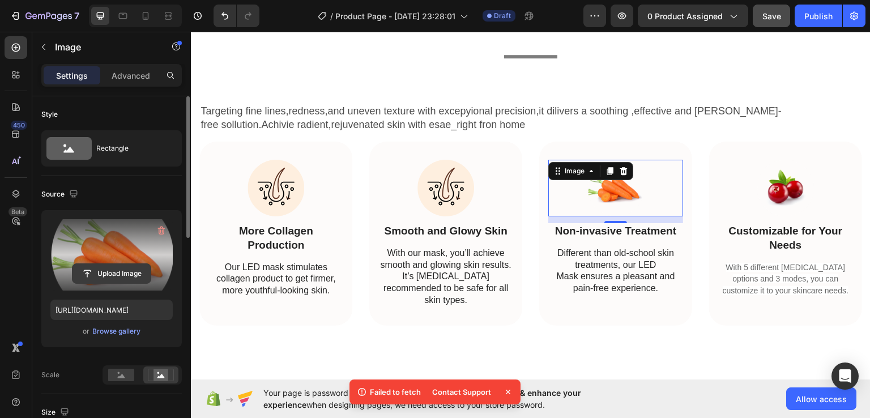
click at [140, 276] on input "file" at bounding box center [111, 273] width 78 height 19
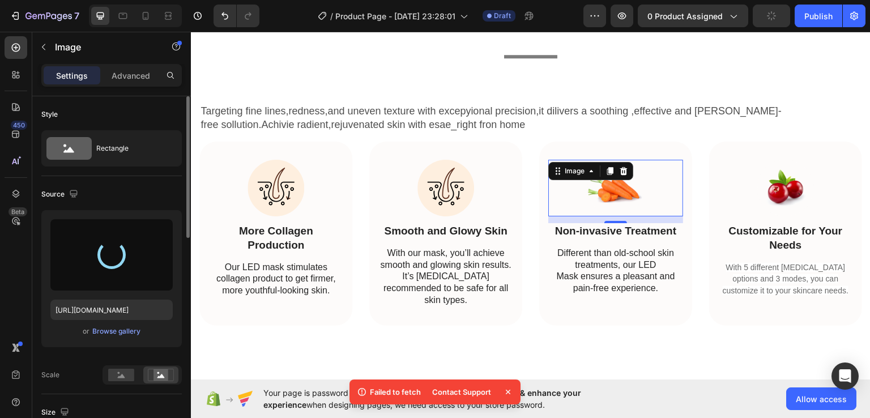
type input "https://cdn.shopify.com/s/files/1/0776/0953/3698/files/gempages_585649225467953…"
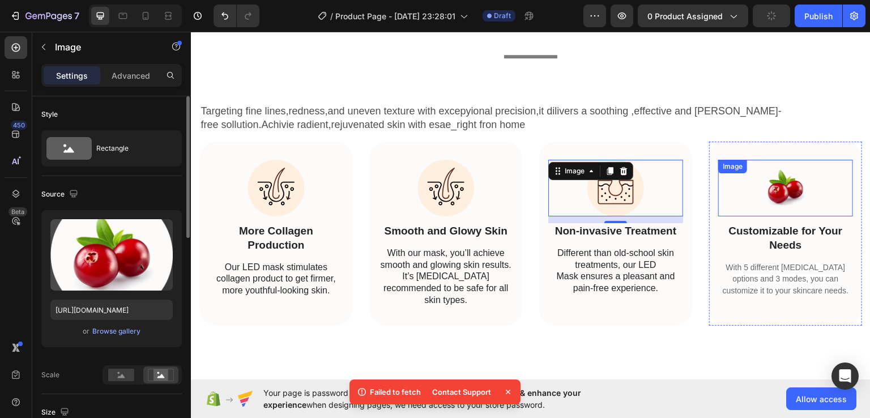
click at [781, 185] on img at bounding box center [785, 187] width 57 height 57
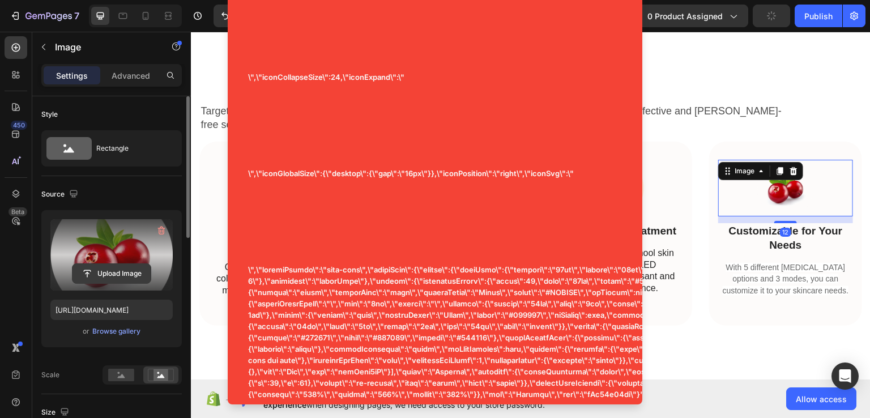
click at [125, 272] on input "file" at bounding box center [111, 273] width 78 height 19
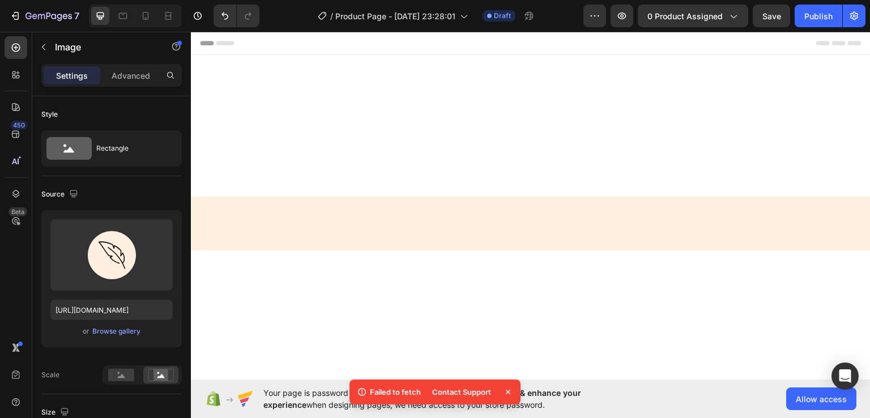
scroll to position [2091, 0]
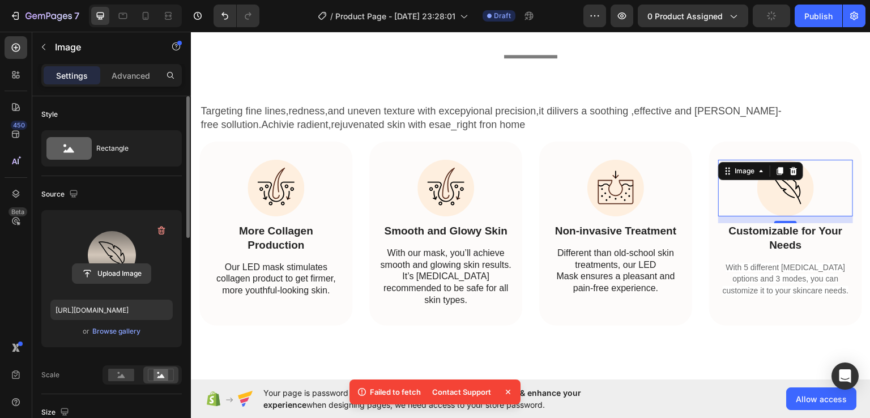
click at [119, 269] on input "file" at bounding box center [111, 273] width 78 height 19
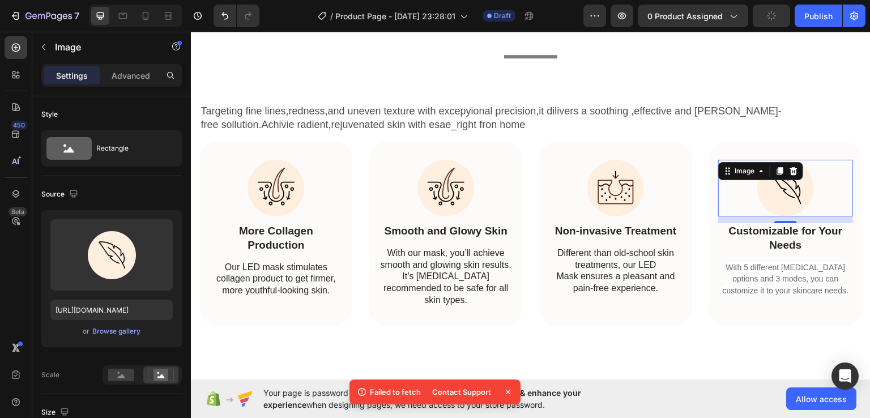
click at [489, 382] on div "Failed to fetch Contact Support" at bounding box center [434, 391] width 171 height 25
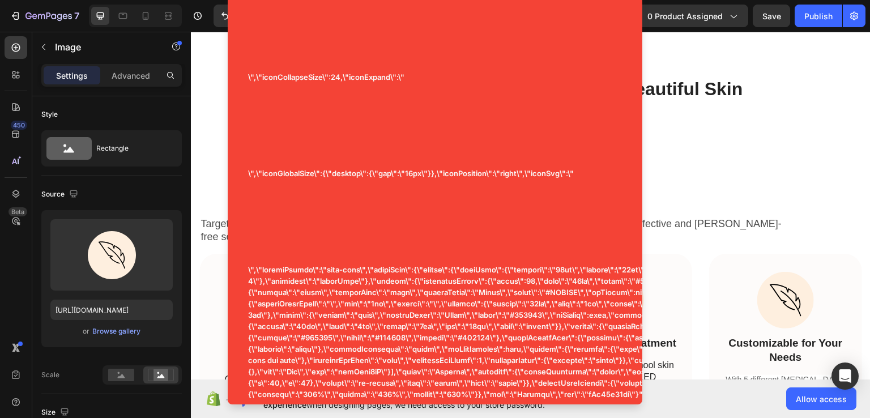
scroll to position [1760, 0]
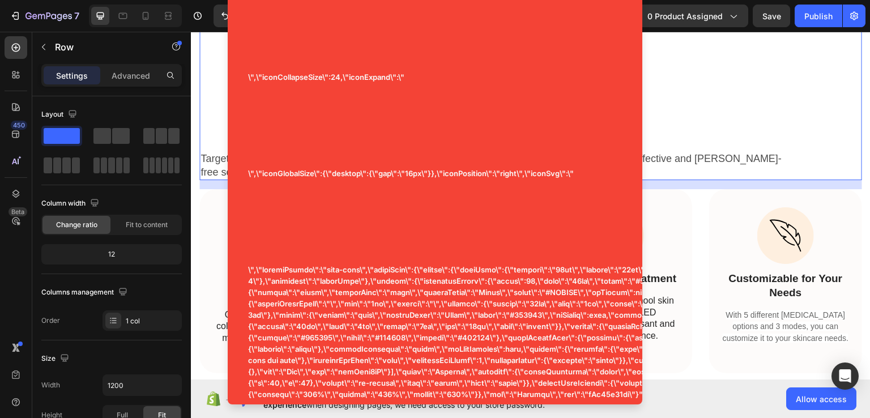
click at [754, 124] on div "Three Light Therapy Modes for Beautiful Skin Heading One Tool To Solve All Your…" at bounding box center [530, 91] width 662 height 176
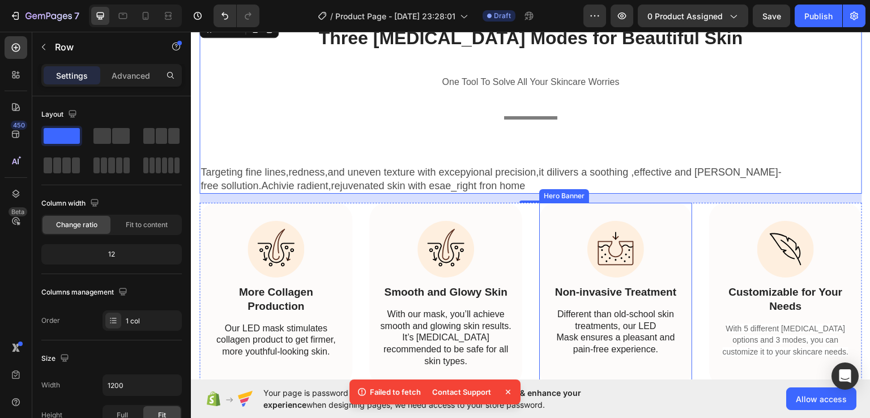
scroll to position [2030, 0]
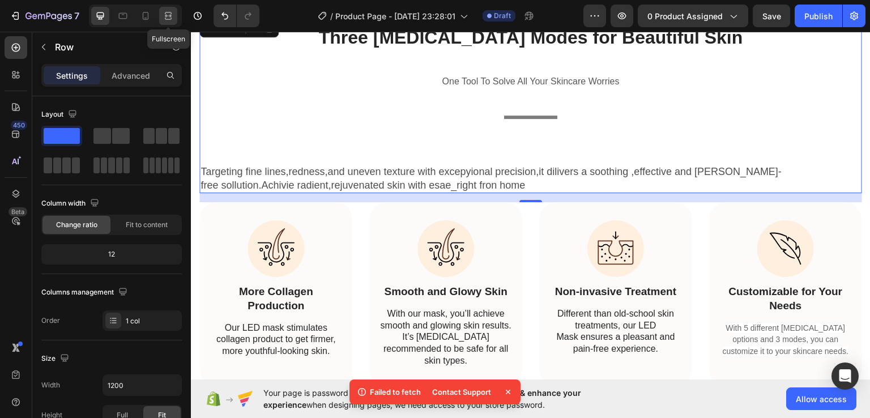
click at [169, 20] on icon at bounding box center [167, 15] width 11 height 11
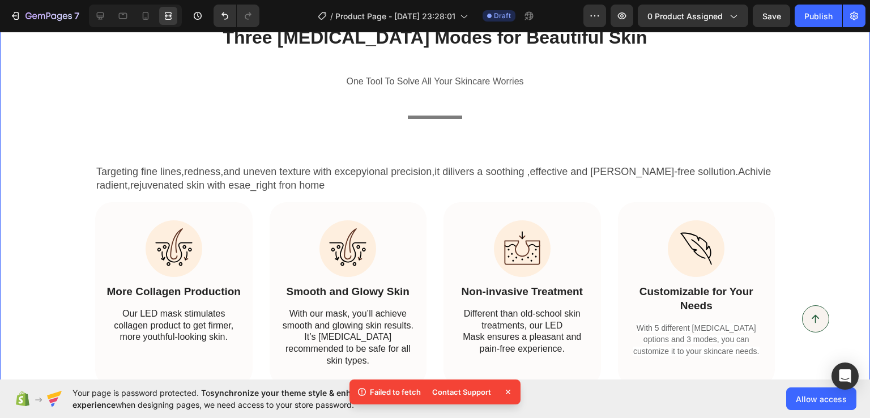
click at [82, 221] on div "Three Light Therapy Modes for Beautiful Skin Heading One Tool To Solve All Your…" at bounding box center [434, 201] width 853 height 369
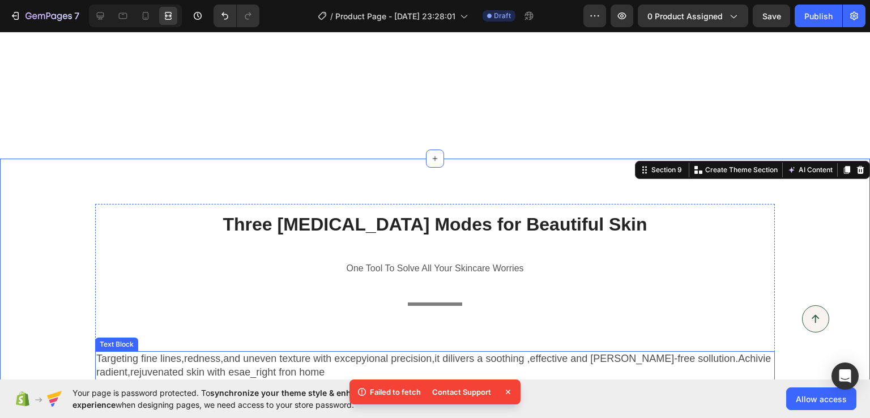
scroll to position [1830, 0]
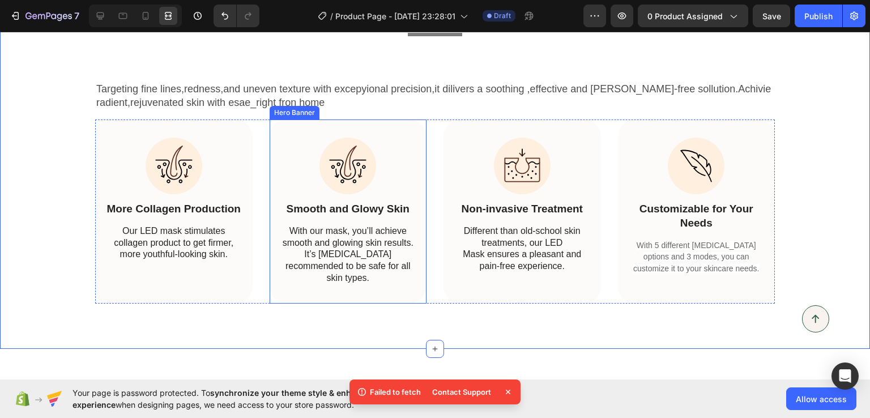
click at [322, 198] on div "Image Smooth and Glowy Skin Text Block With our mask, you’ll achieve smooth and…" at bounding box center [348, 212] width 139 height 148
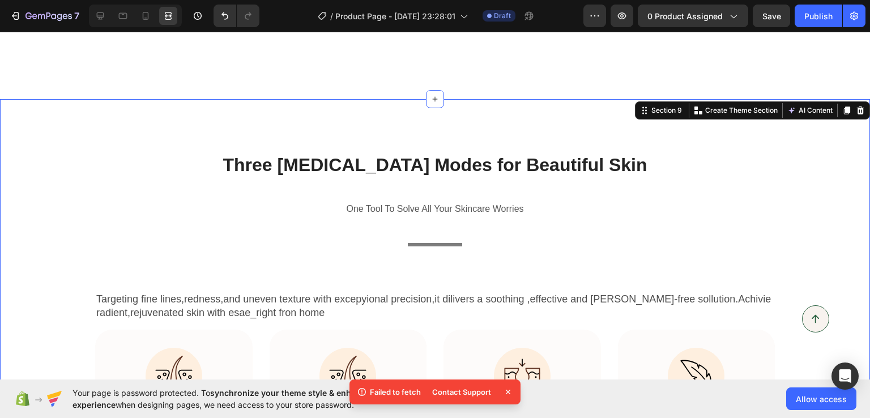
scroll to position [1902, 0]
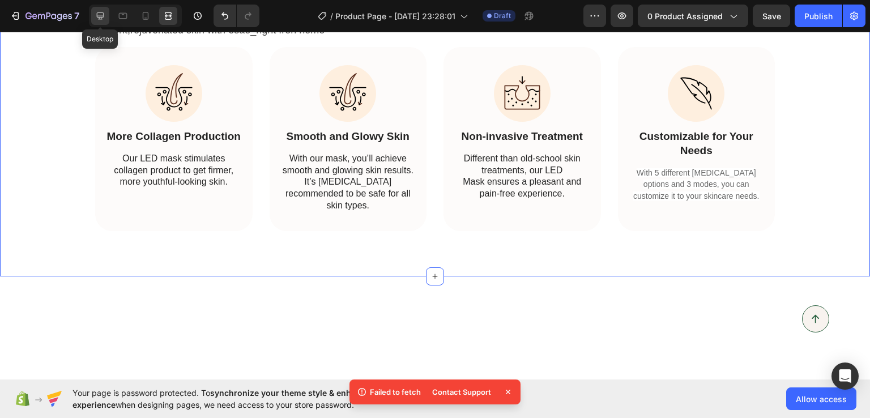
click at [96, 17] on icon at bounding box center [100, 15] width 11 height 11
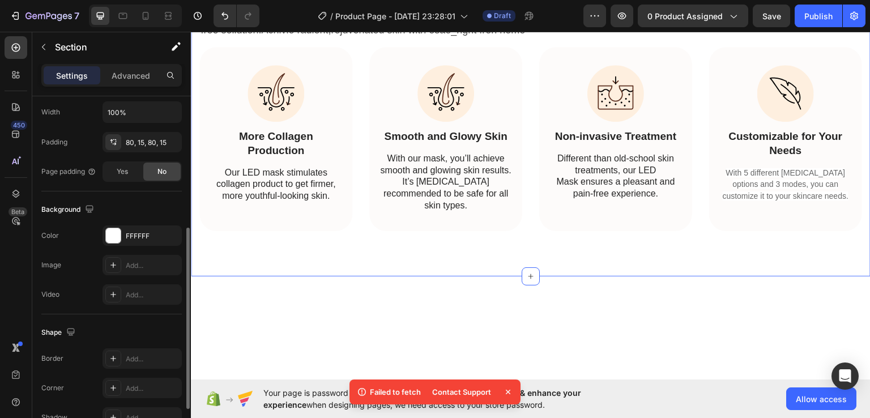
scroll to position [279, 0]
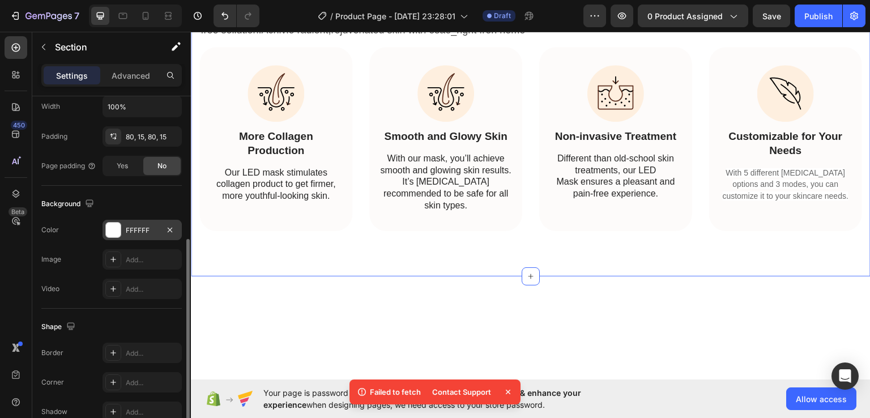
click at [117, 222] on div at bounding box center [113, 229] width 15 height 15
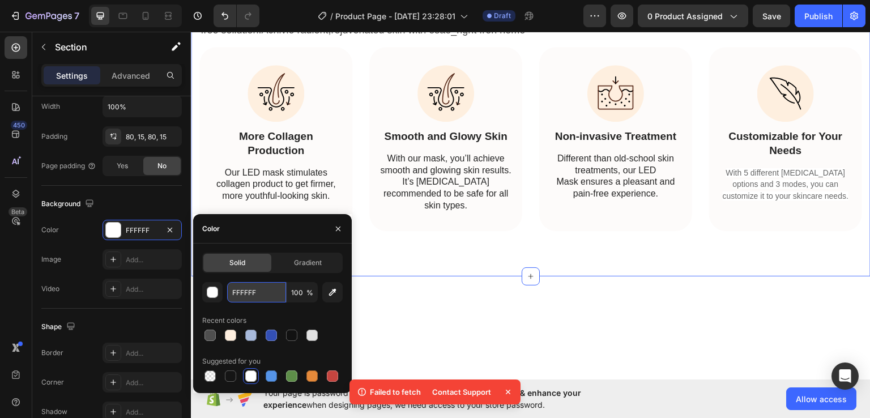
click at [255, 290] on input "FFFFFF" at bounding box center [256, 292] width 59 height 20
paste input "#FEEFD"
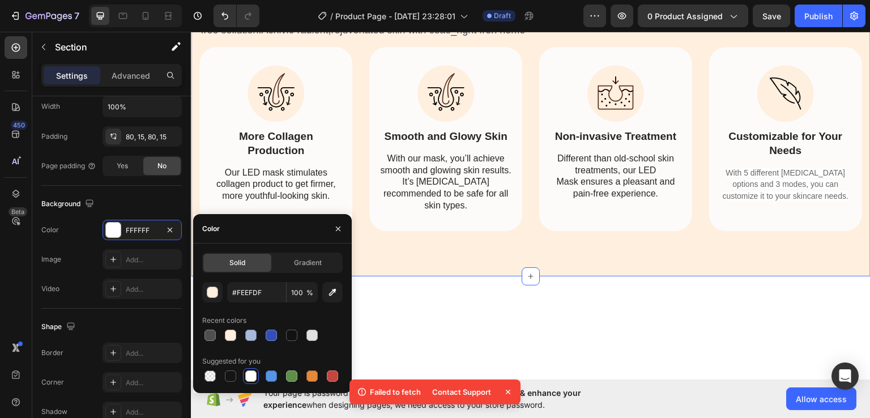
click at [485, 250] on div "Three Light Therapy Modes for Beautiful Skin Heading One Tool To Solve All Your…" at bounding box center [530, 46] width 679 height 460
type input "FEEFDF"
click at [337, 224] on icon "button" at bounding box center [337, 228] width 9 height 9
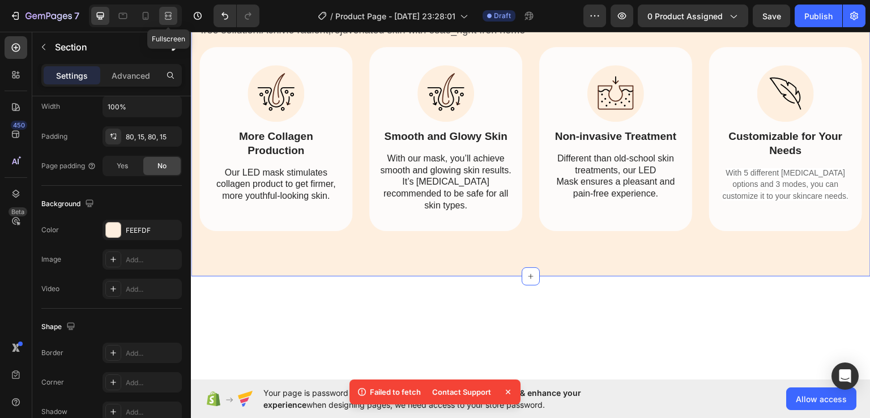
click at [166, 14] on icon at bounding box center [167, 15] width 11 height 11
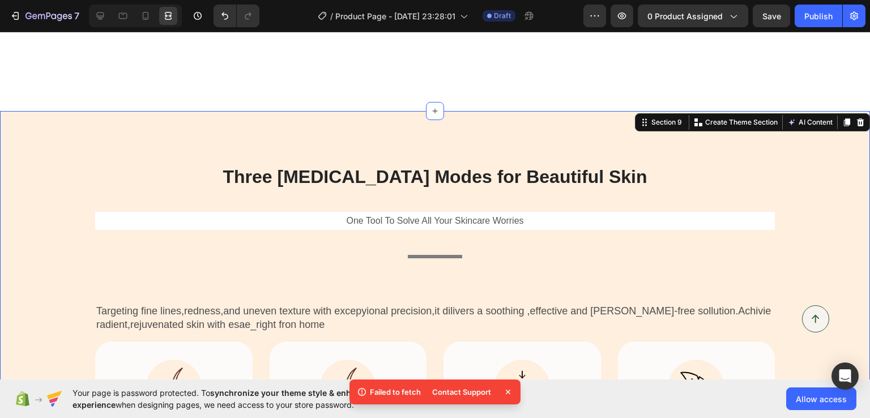
scroll to position [2024, 0]
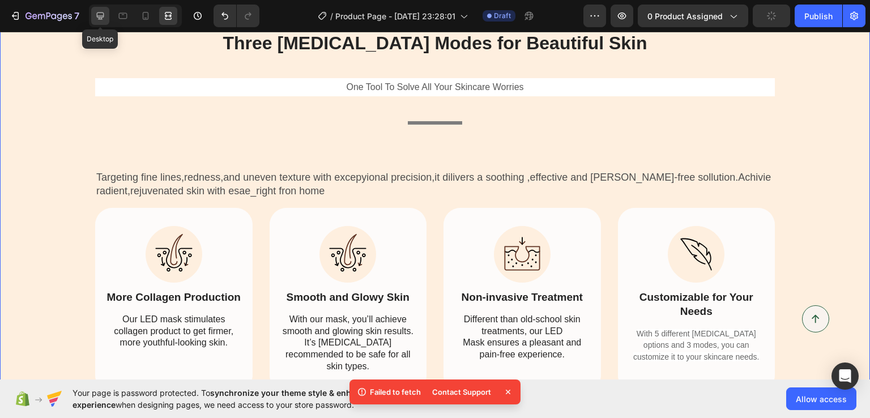
click at [95, 14] on icon at bounding box center [100, 15] width 11 height 11
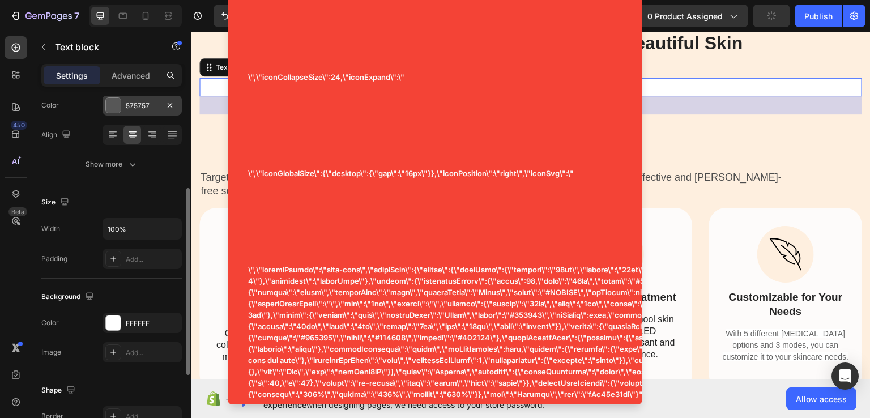
scroll to position [217, 0]
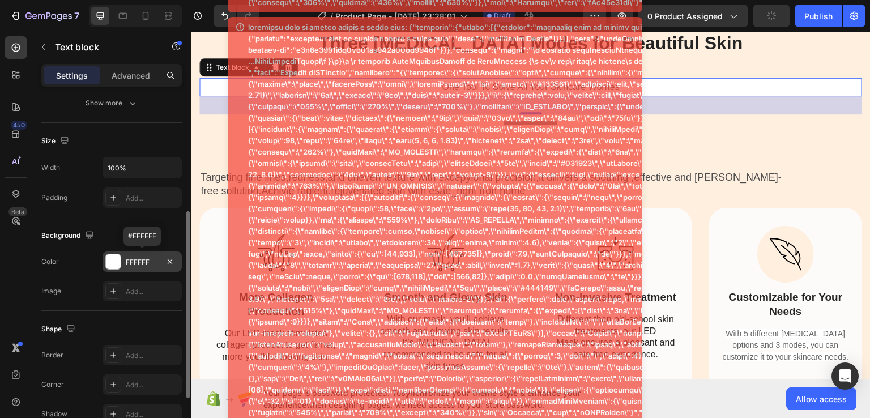
click at [117, 256] on div at bounding box center [113, 261] width 15 height 15
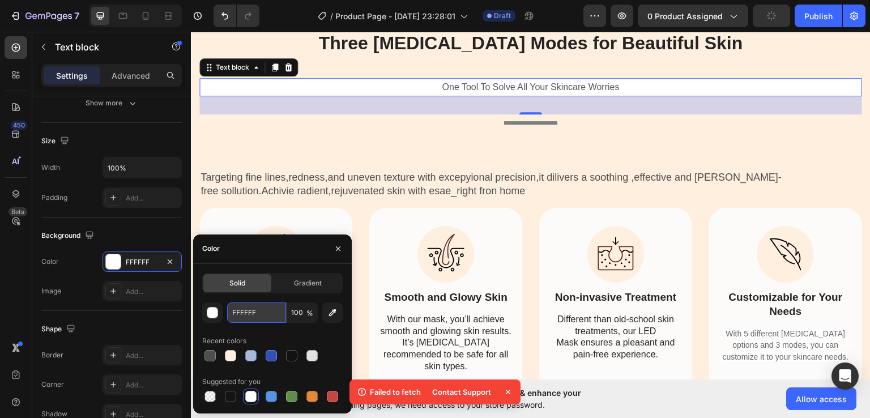
click at [259, 316] on input "FFFFFF" at bounding box center [256, 312] width 59 height 20
paste input "#FEEFD"
type input "#FEEFDF"
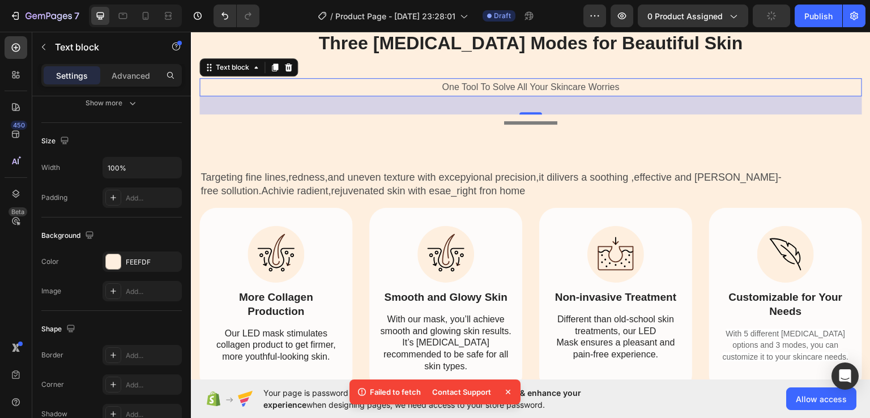
click at [308, 101] on div "32" at bounding box center [530, 105] width 662 height 18
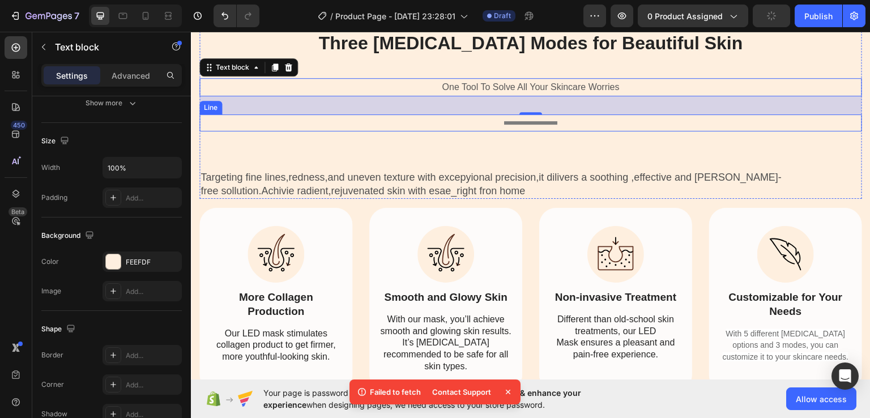
click at [319, 125] on div "Title Line" at bounding box center [530, 122] width 662 height 17
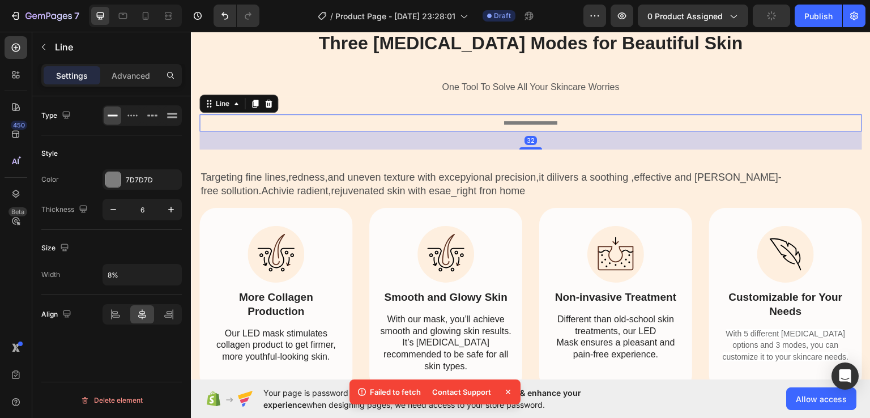
scroll to position [0, 0]
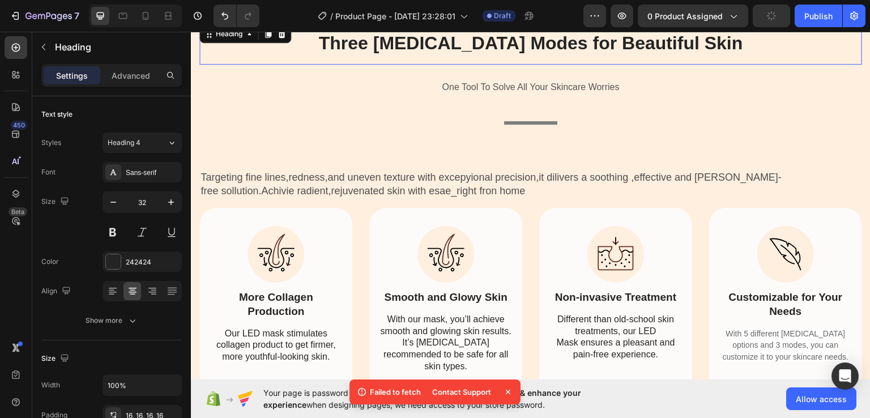
click at [222, 45] on h2 "Three [MEDICAL_DATA] Modes for Beautiful Skin" at bounding box center [530, 43] width 662 height 42
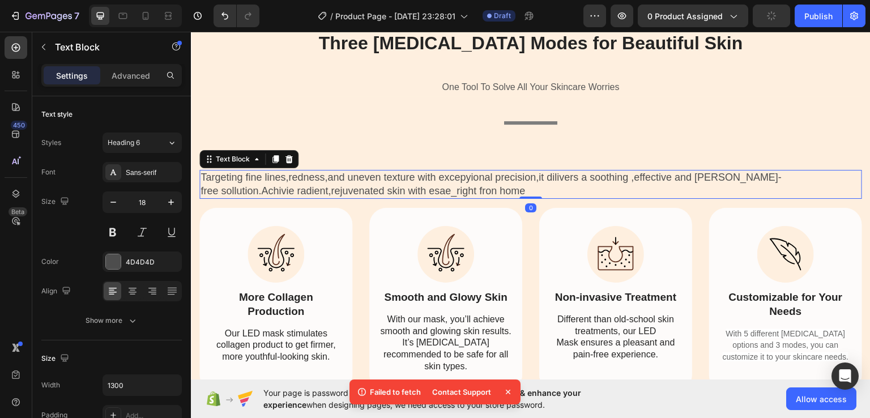
click at [342, 177] on p "Targeting fine lines,redness,and uneven texture with excepyional precision,it d…" at bounding box center [530, 183] width 660 height 27
click at [129, 292] on icon at bounding box center [133, 292] width 8 height 1
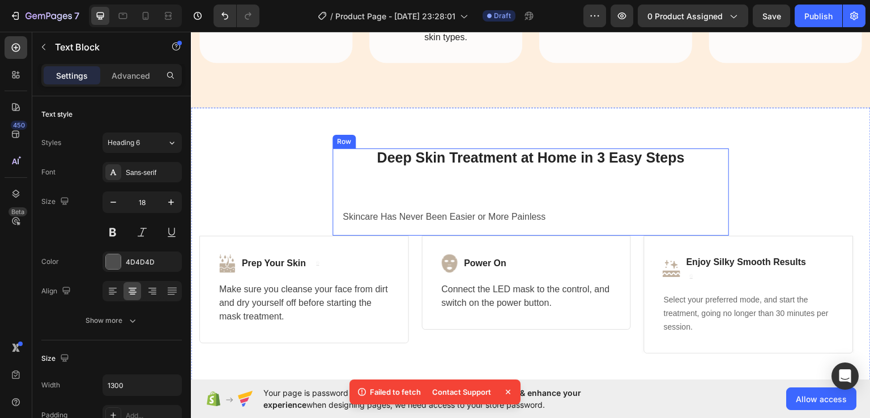
scroll to position [2350, 0]
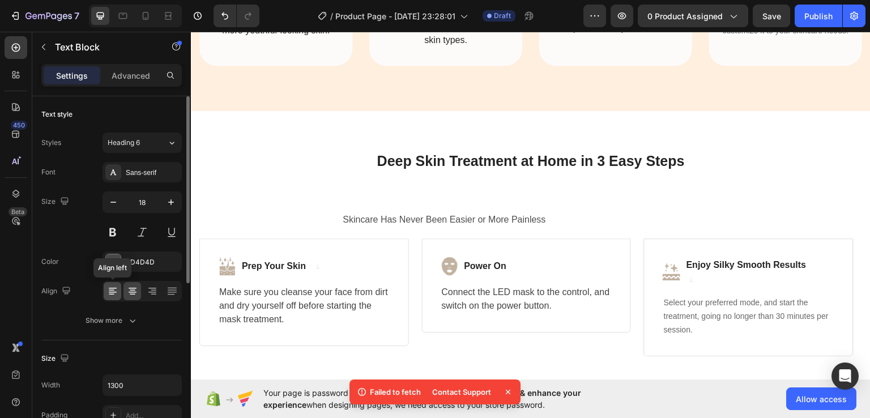
click at [114, 288] on icon at bounding box center [112, 290] width 11 height 11
click at [136, 288] on icon at bounding box center [132, 290] width 11 height 11
click at [151, 288] on icon at bounding box center [152, 290] width 11 height 11
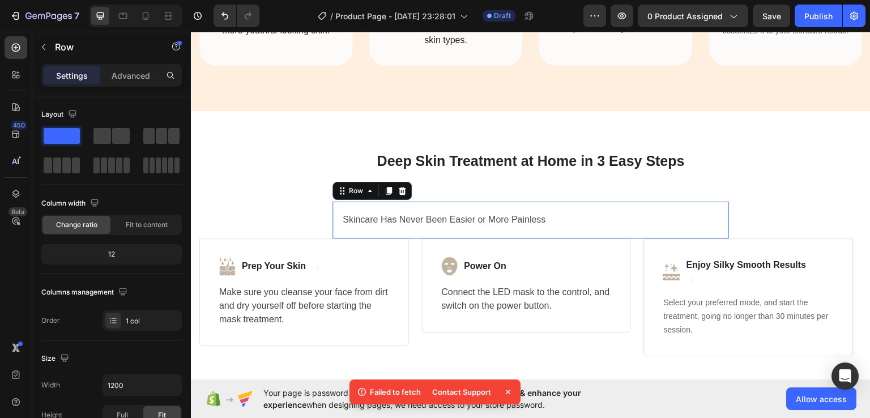
click at [400, 207] on div "Skincare Has Never Been Easier or More Painless Text Block Row 0" at bounding box center [530, 219] width 396 height 37
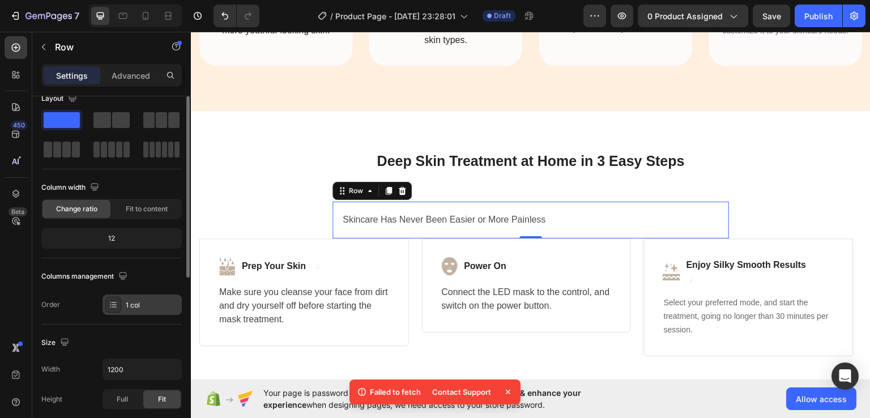
scroll to position [11, 0]
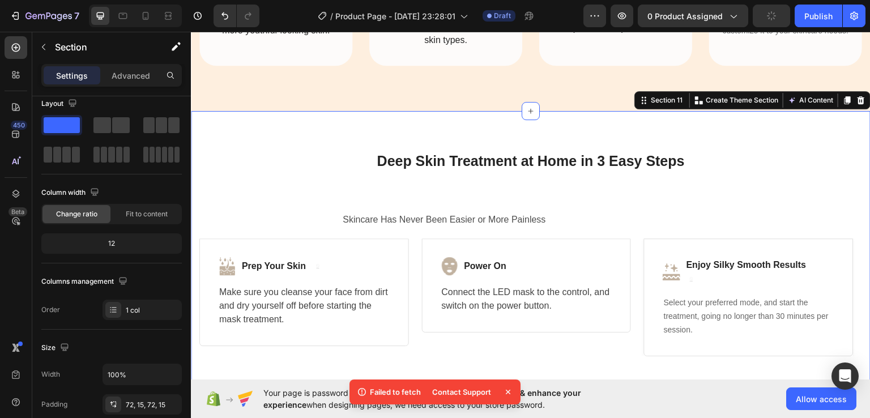
click at [209, 209] on div "Deep Skin Treatment at Home in 3 Easy Steps Heading Skincare Has Never Been Eas…" at bounding box center [530, 253] width 662 height 204
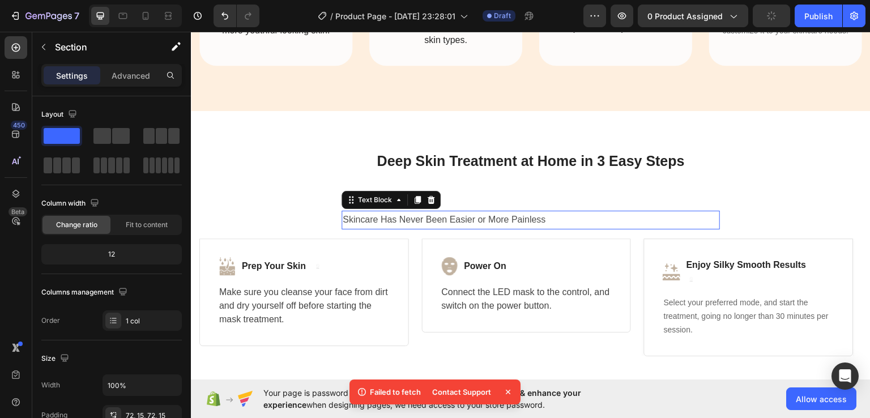
click at [344, 211] on p "Skincare Has Never Been Easier or More Painless" at bounding box center [530, 219] width 376 height 16
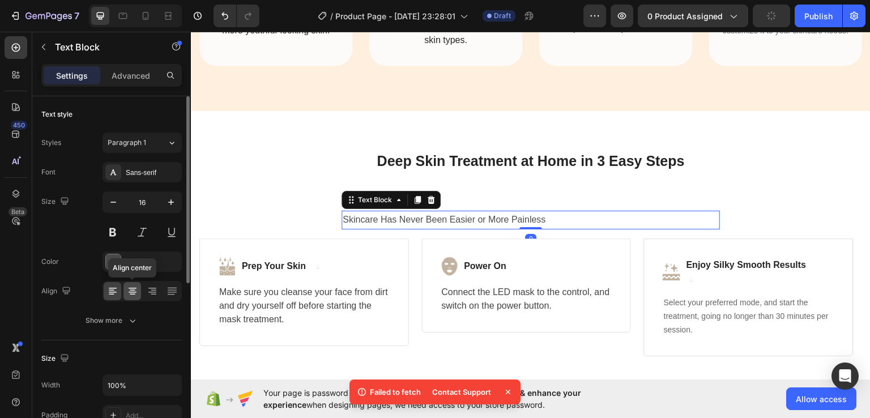
click at [132, 292] on icon at bounding box center [132, 290] width 11 height 11
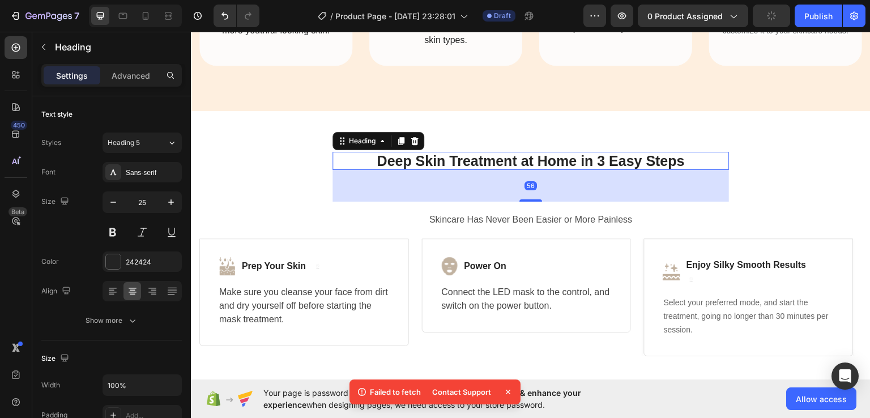
click at [436, 163] on strong "Deep Skin Treatment at Home in 3 Easy Steps" at bounding box center [529, 160] width 307 height 16
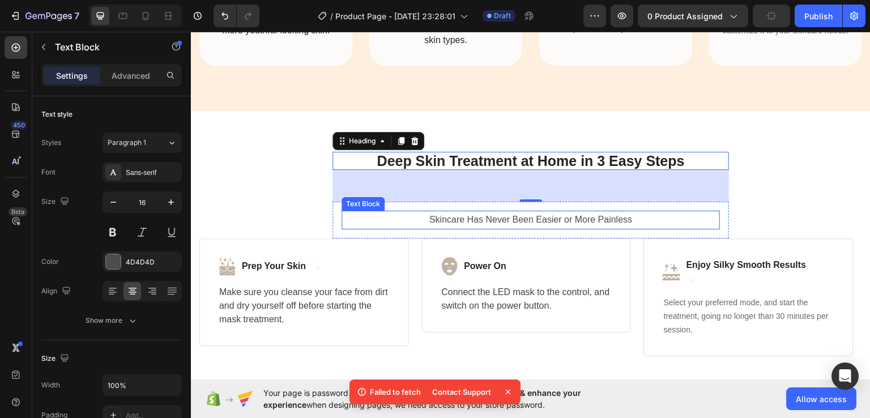
click at [425, 220] on p "Skincare Has Never Been Easier or More Painless" at bounding box center [530, 219] width 376 height 16
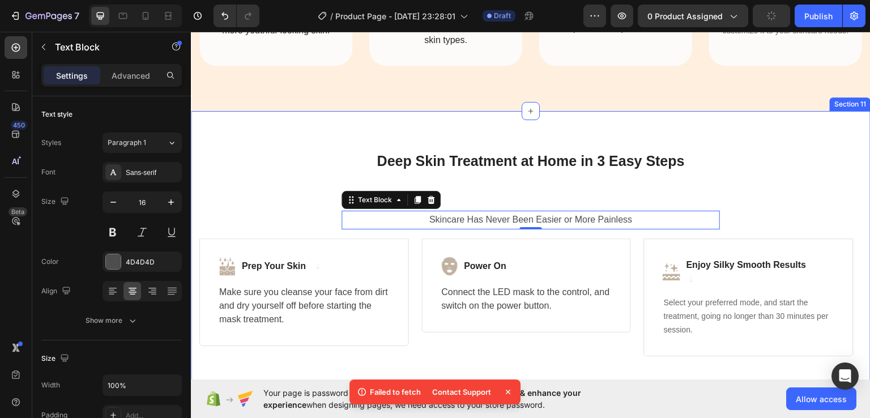
click at [258, 152] on div "Deep Skin Treatment at Home in 3 Easy Steps Heading Skincare Has Never Been Eas…" at bounding box center [530, 253] width 662 height 204
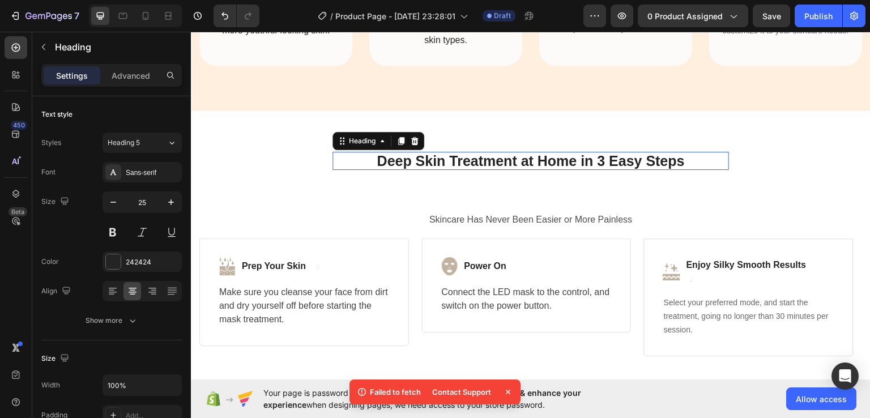
click at [466, 163] on strong "Deep Skin Treatment at Home in 3 Easy Steps" at bounding box center [529, 160] width 307 height 16
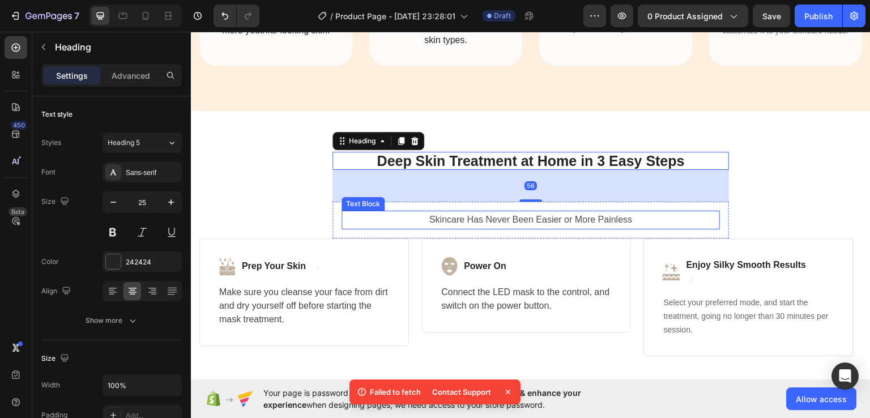
click at [475, 218] on p "Skincare Has Never Been Easier or More Painless" at bounding box center [530, 219] width 376 height 16
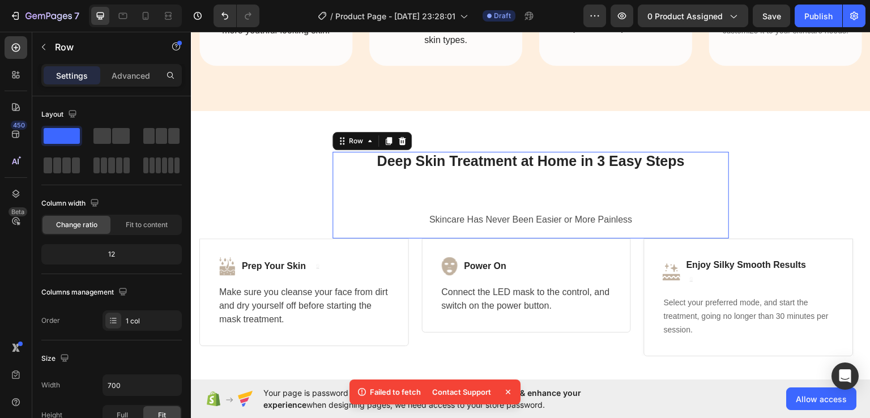
click at [436, 177] on div "Deep Skin Treatment at Home in 3 Easy Steps Heading Skincare Has Never Been Eas…" at bounding box center [530, 194] width 396 height 87
click at [134, 388] on input "700" at bounding box center [142, 385] width 78 height 20
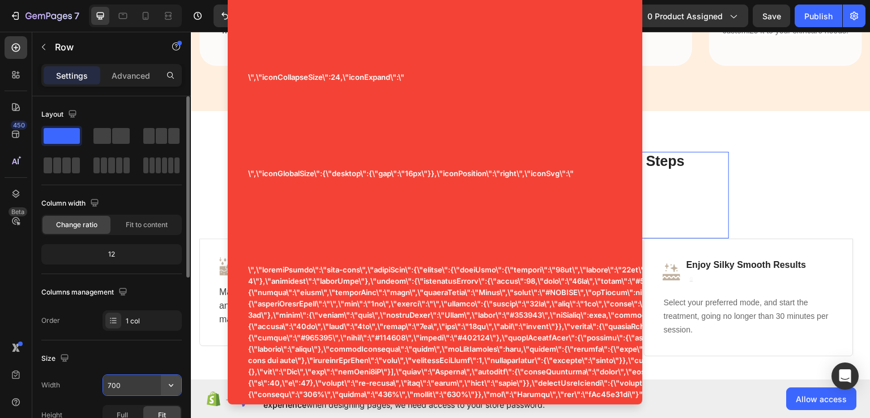
click at [171, 379] on icon "button" at bounding box center [170, 384] width 11 height 11
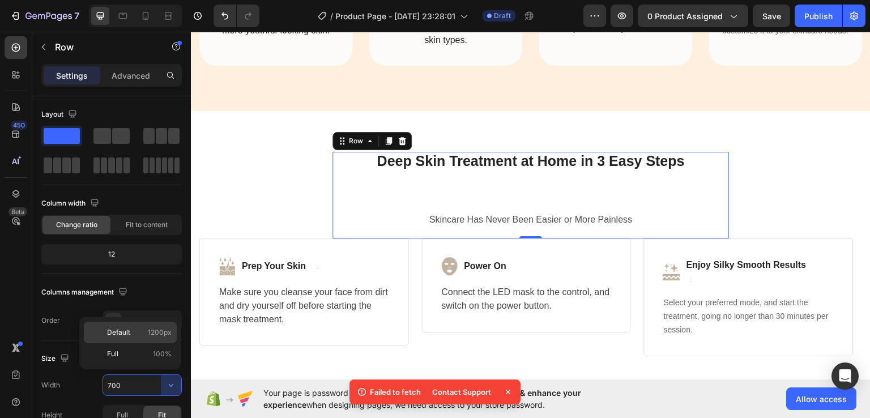
click at [134, 324] on div "Default 1200px" at bounding box center [130, 333] width 93 height 22
type input "1200"
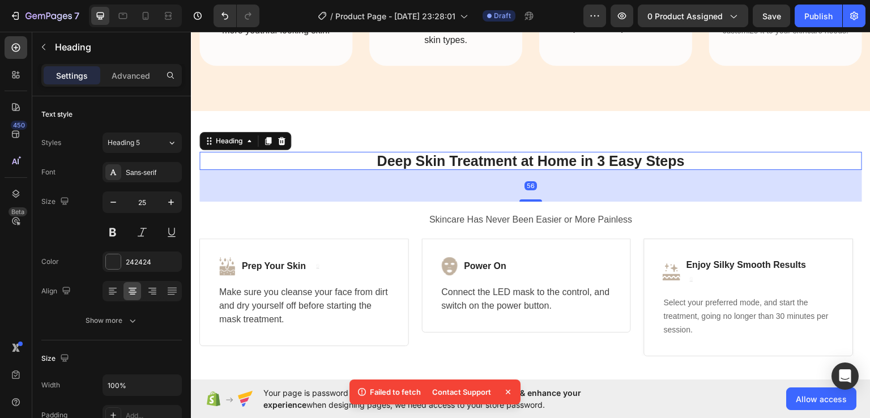
click at [529, 156] on strong "Deep Skin Treatment at Home in 3 Easy Steps" at bounding box center [529, 160] width 307 height 16
click at [130, 78] on p "Advanced" at bounding box center [131, 76] width 38 height 12
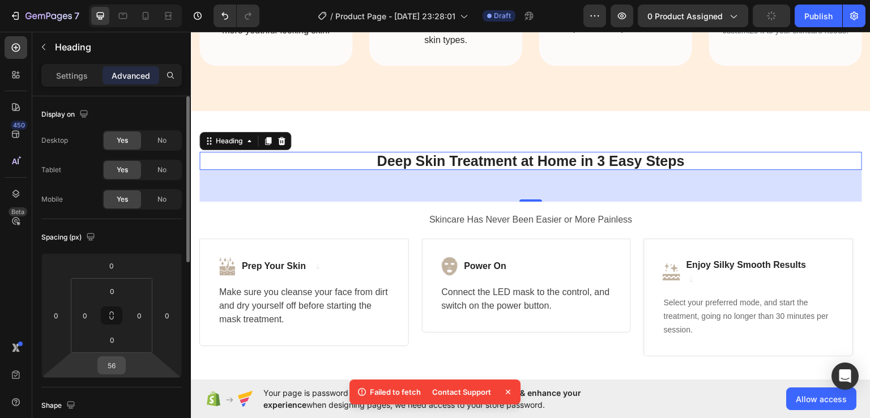
click at [120, 367] on input "56" at bounding box center [111, 365] width 23 height 17
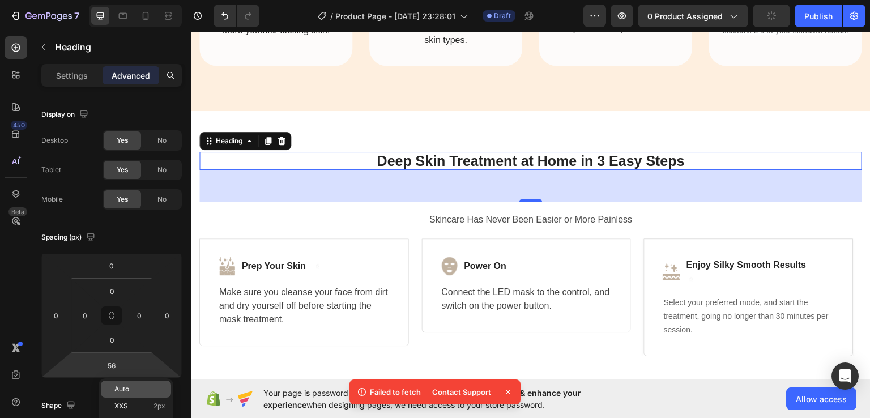
click at [130, 391] on p "Auto" at bounding box center [139, 389] width 51 height 8
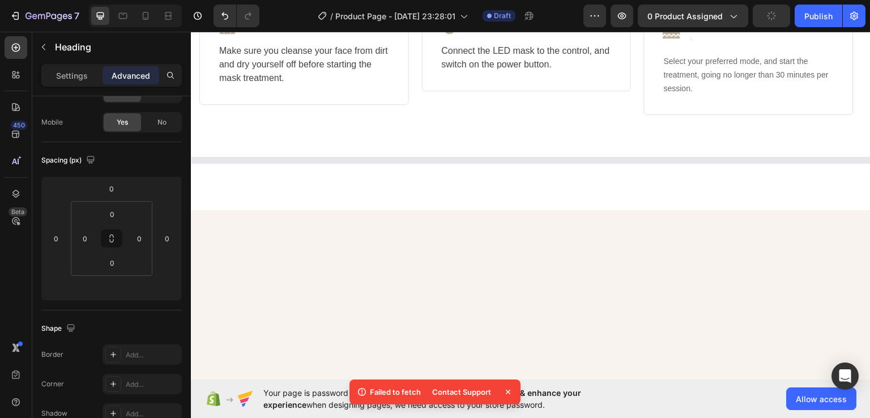
scroll to position [2559, 0]
click at [487, 115] on div "Image Row Image Power On Text block Row Connect the LED mask to the control, an…" at bounding box center [526, 57] width 209 height 118
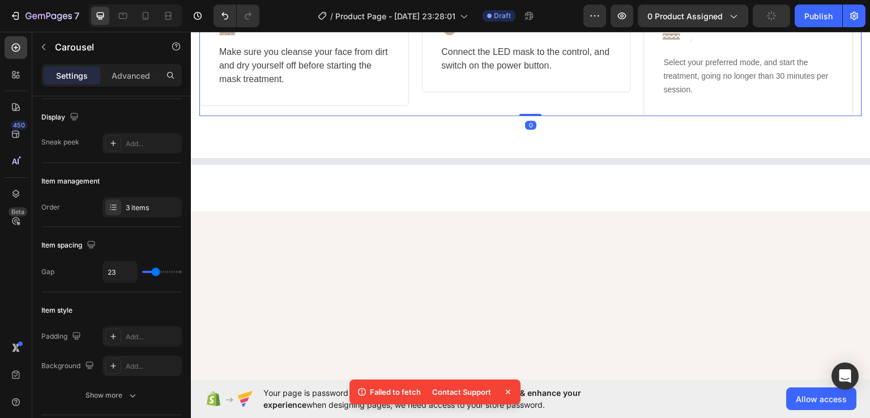
scroll to position [0, 0]
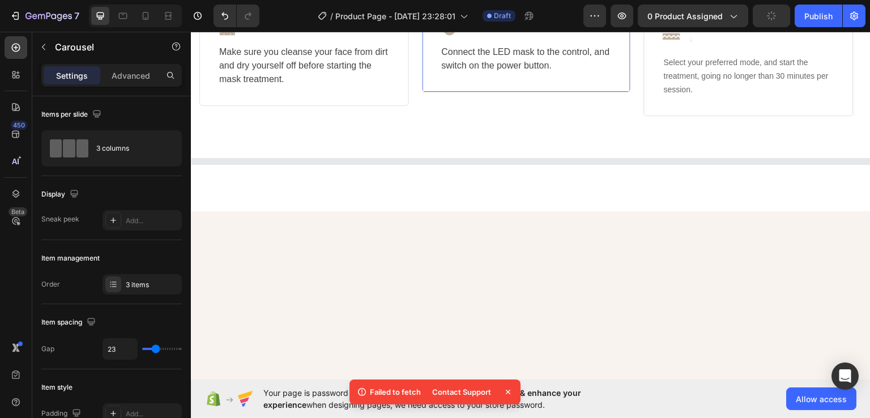
click at [442, 92] on div "Image Power On Text block Row Connect the LED mask to the control, and switch o…" at bounding box center [526, 45] width 209 height 94
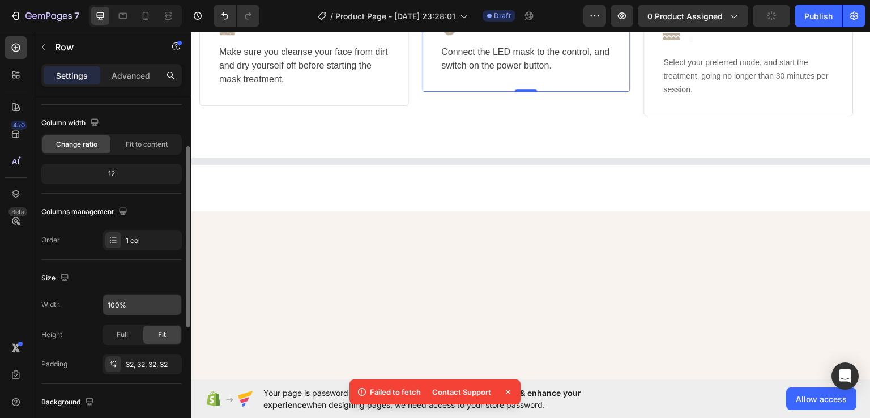
scroll to position [89, 0]
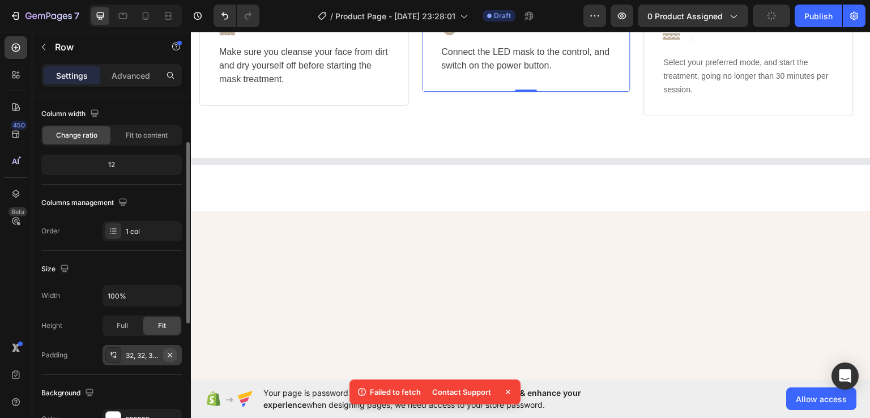
click at [170, 354] on icon "button" at bounding box center [169, 354] width 9 height 9
click at [368, 105] on div "Image Prep Your Skin Text block Image Row Make sure you cleanse your face from …" at bounding box center [303, 52] width 209 height 108
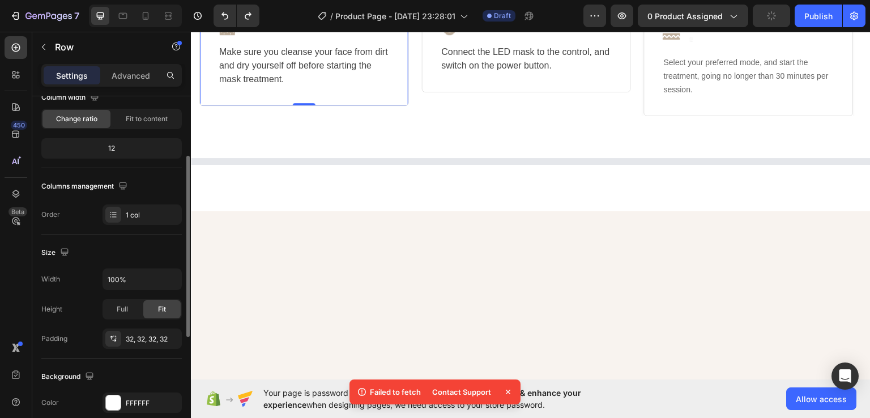
scroll to position [113, 0]
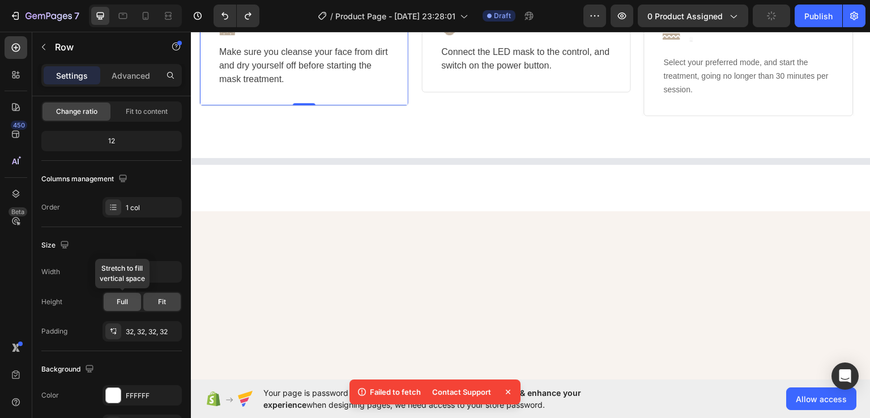
click at [125, 300] on span "Full" at bounding box center [122, 302] width 11 height 10
click at [130, 302] on div "Full" at bounding box center [122, 302] width 37 height 18
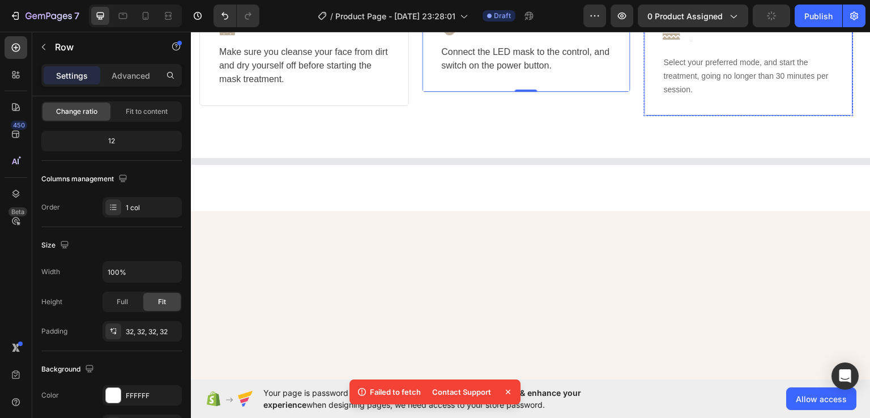
click at [671, 115] on div "Image Enjoy Silky Smooth Results Text block Image Row Select your preferred mod…" at bounding box center [748, 57] width 209 height 118
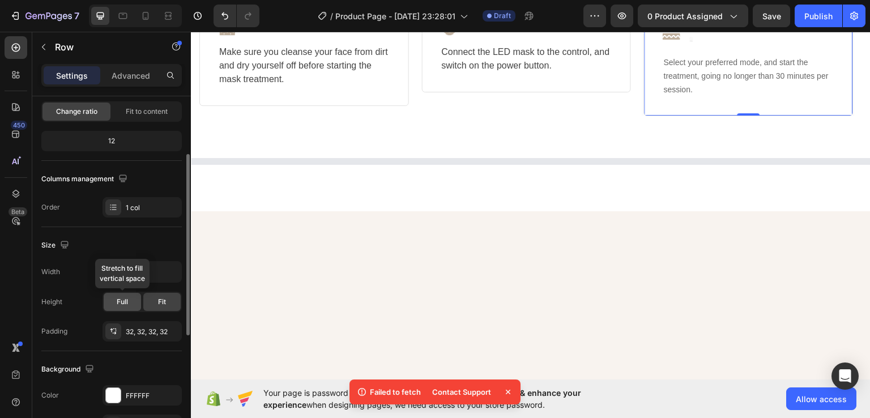
click at [113, 295] on div "Full" at bounding box center [122, 302] width 37 height 18
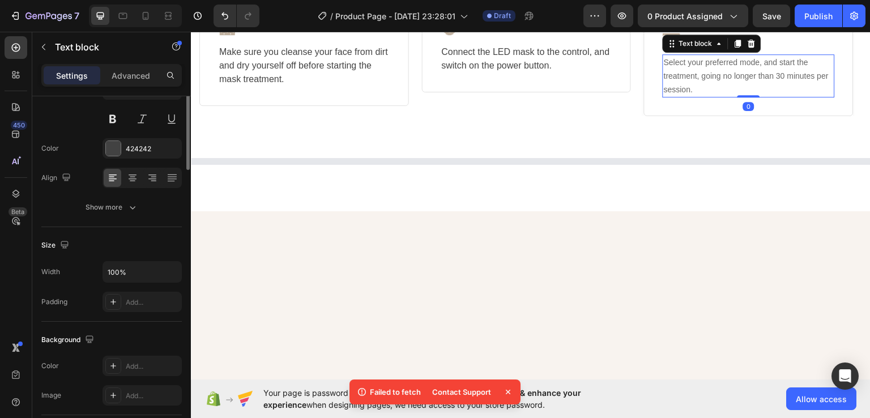
scroll to position [0, 0]
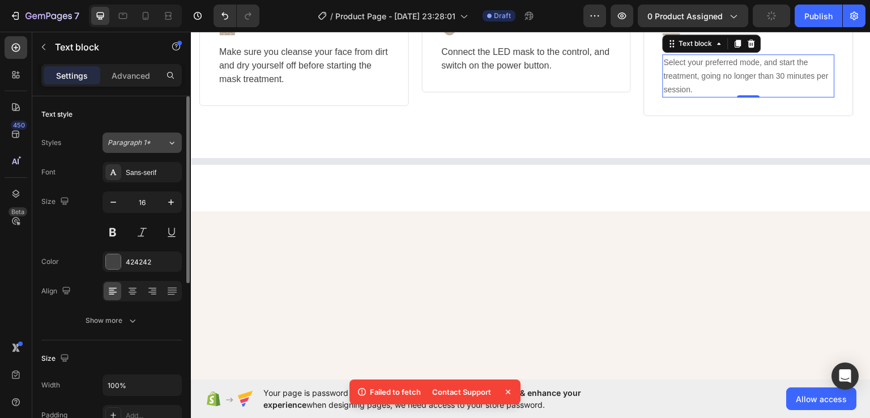
click at [147, 141] on span "Paragraph 1*" at bounding box center [129, 143] width 43 height 10
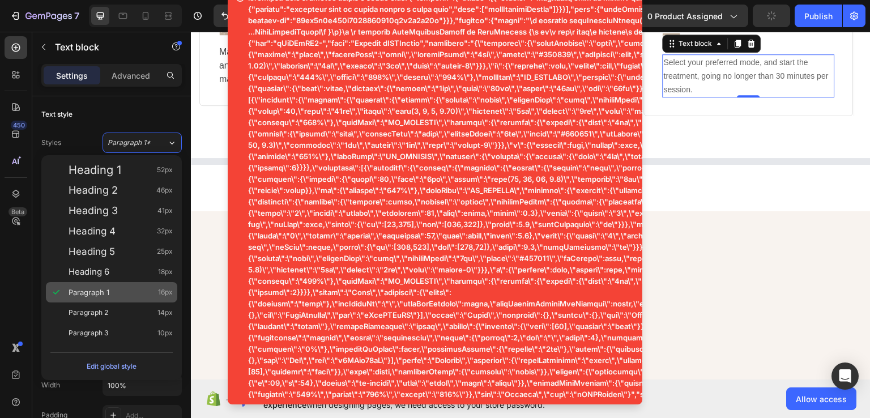
click at [108, 299] on div "Paragraph 1 16px" at bounding box center [111, 292] width 131 height 20
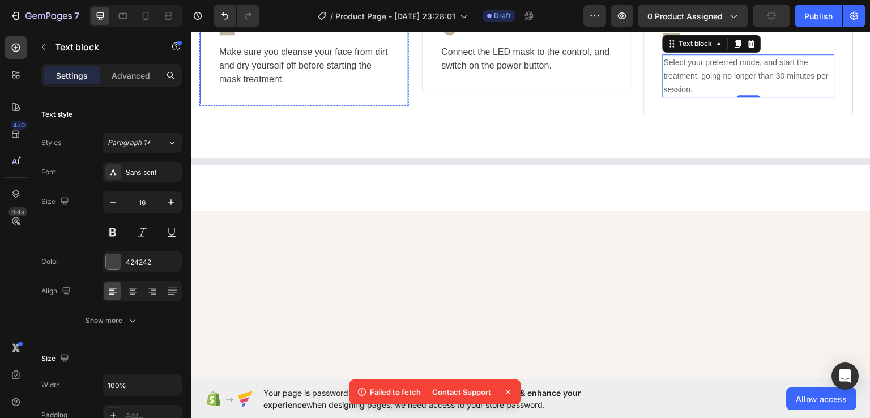
click at [215, 105] on div "Image Prep Your Skin Text block Image Row Make sure you cleanse your face from …" at bounding box center [303, 52] width 209 height 108
click at [668, 93] on span "Select your preferred mode, and start the treatment, going no longer than 30 mi…" at bounding box center [745, 75] width 165 height 36
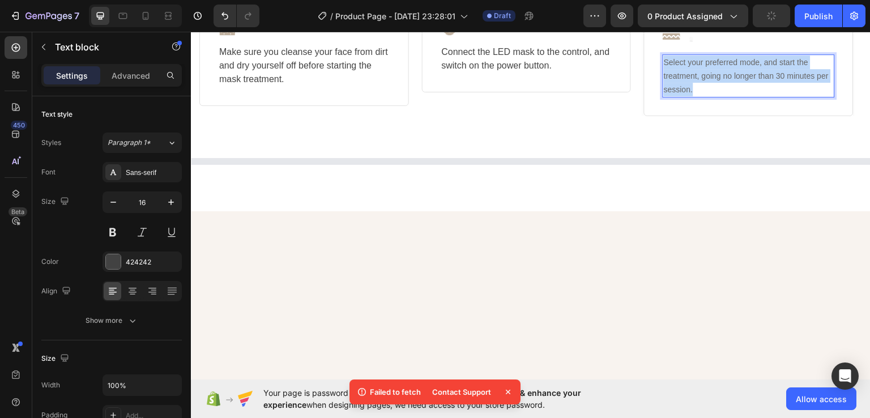
click at [668, 93] on span "Select your preferred mode, and start the treatment, going no longer than 30 mi…" at bounding box center [745, 75] width 165 height 36
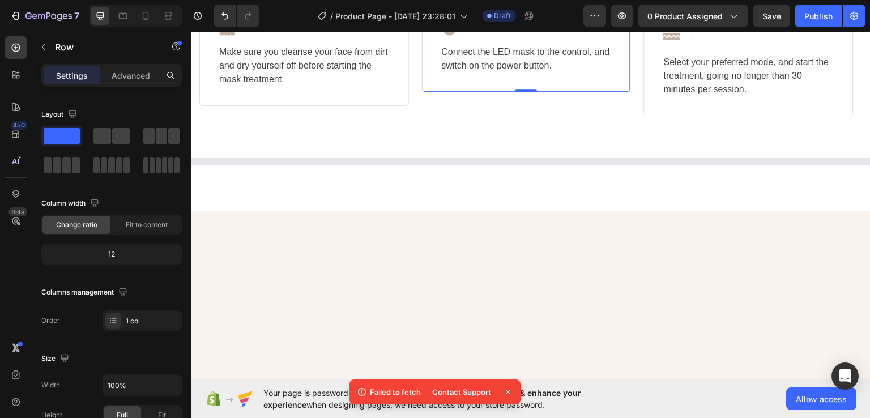
click at [568, 92] on div "Image Power On Text block Row Connect the LED mask to the control, and switch o…" at bounding box center [526, 45] width 209 height 94
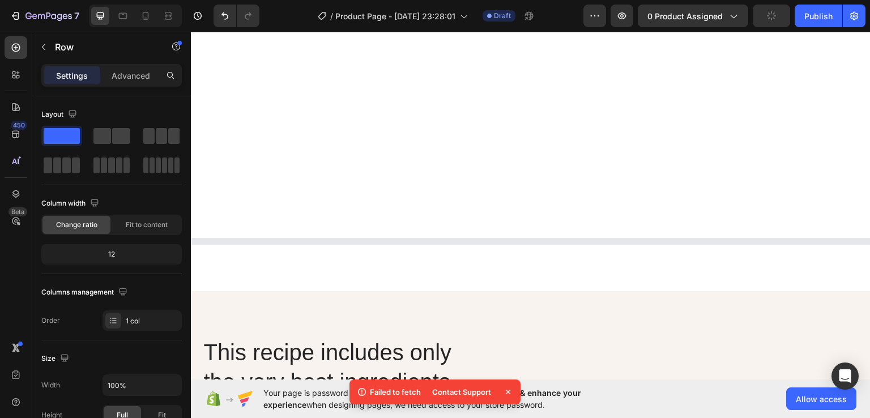
scroll to position [2546, 0]
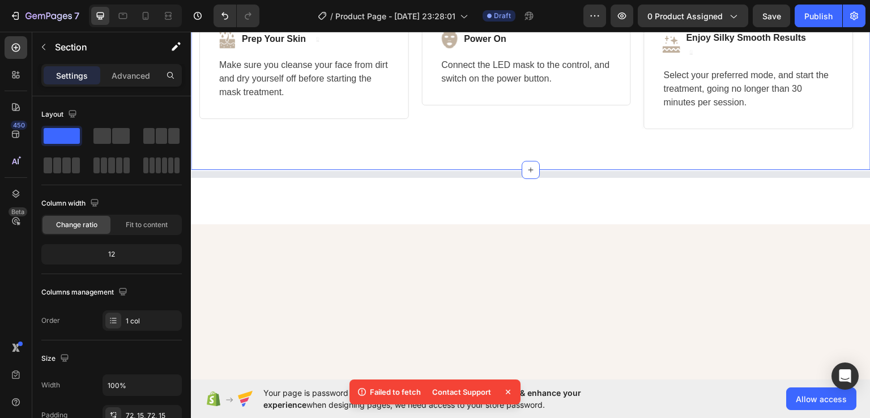
click at [695, 169] on div "Deep Skin Treatment at Home in 3 Easy Steps Heading Skincare Has Never Been Eas…" at bounding box center [530, 42] width 679 height 254
click at [165, 20] on icon at bounding box center [167, 15] width 11 height 11
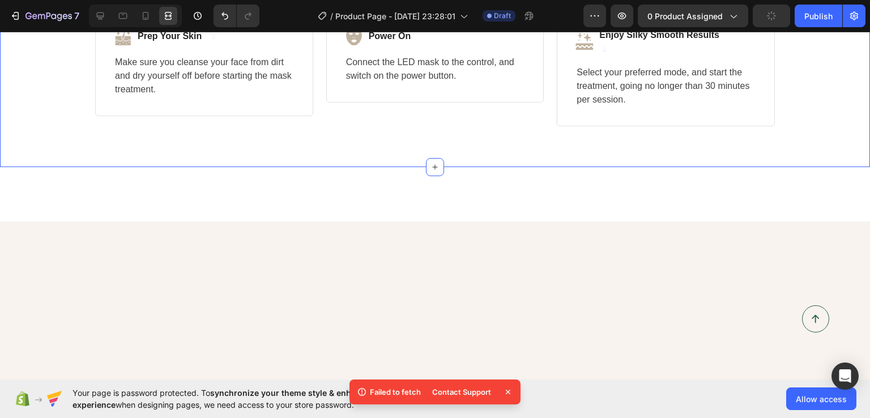
scroll to position [2550, 0]
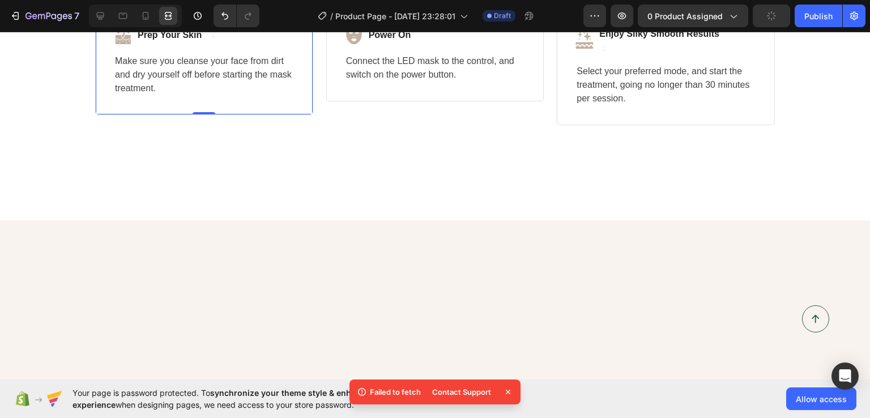
click at [106, 115] on div "Image Prep Your Skin Text block Image Row Make sure you cleanse your face from …" at bounding box center [204, 61] width 218 height 108
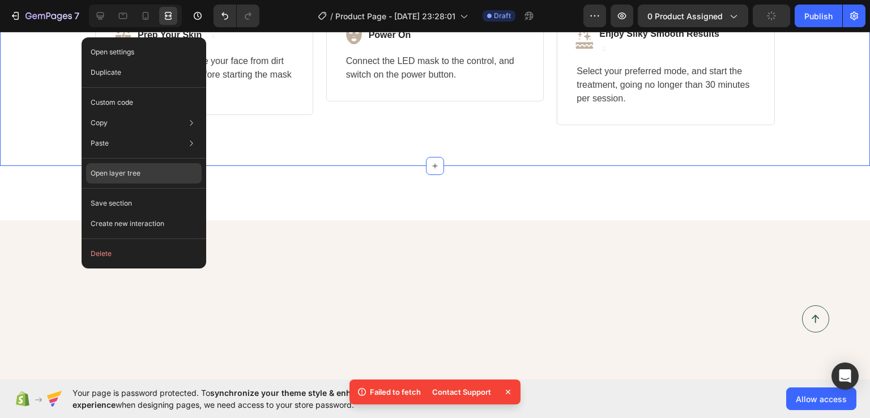
click at [111, 172] on p "Open layer tree" at bounding box center [116, 173] width 50 height 10
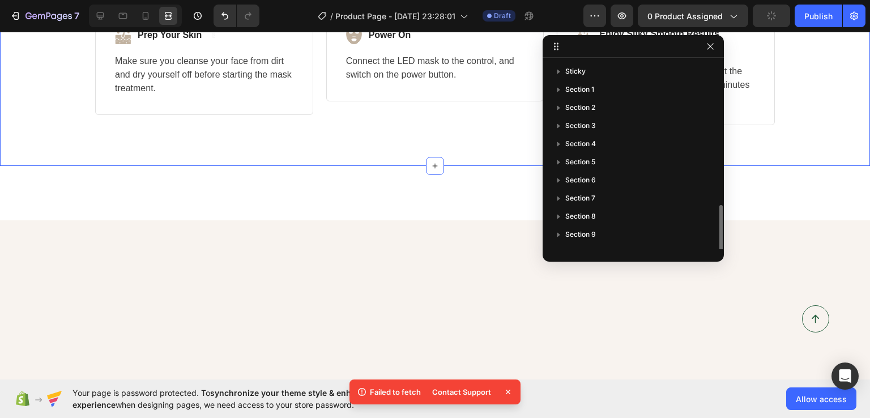
scroll to position [84, 0]
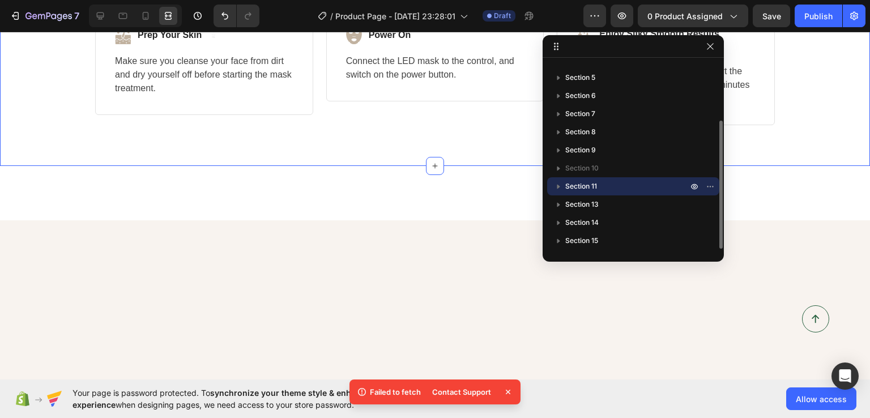
click at [558, 184] on icon "button" at bounding box center [558, 186] width 11 height 11
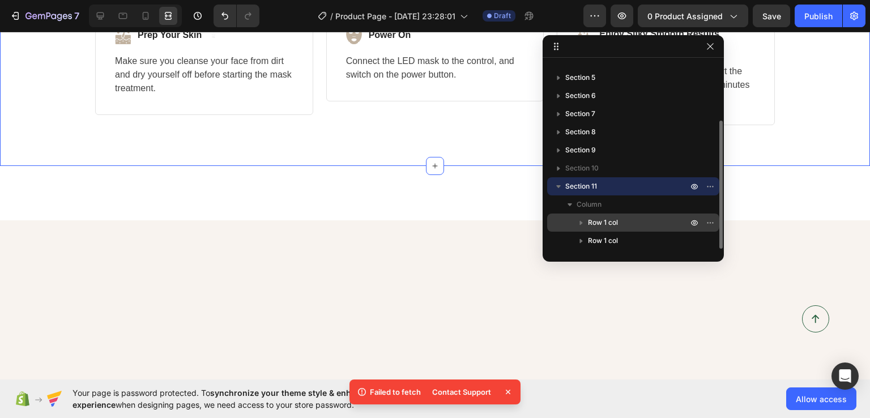
click at [592, 222] on span "Row 1 col" at bounding box center [603, 222] width 30 height 11
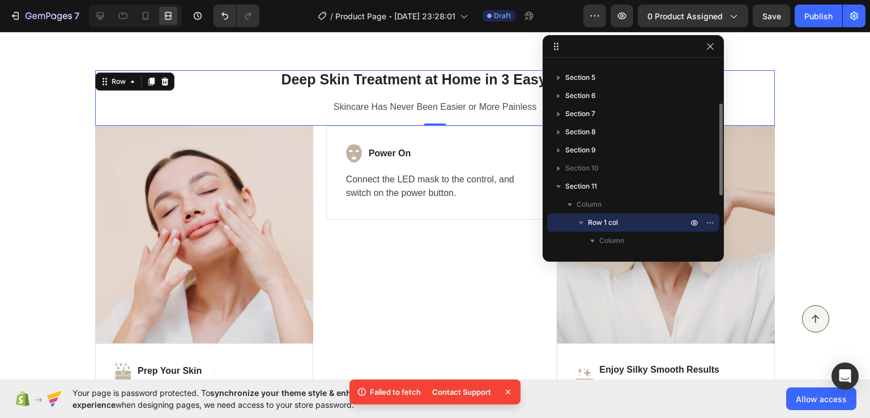
scroll to position [2430, 0]
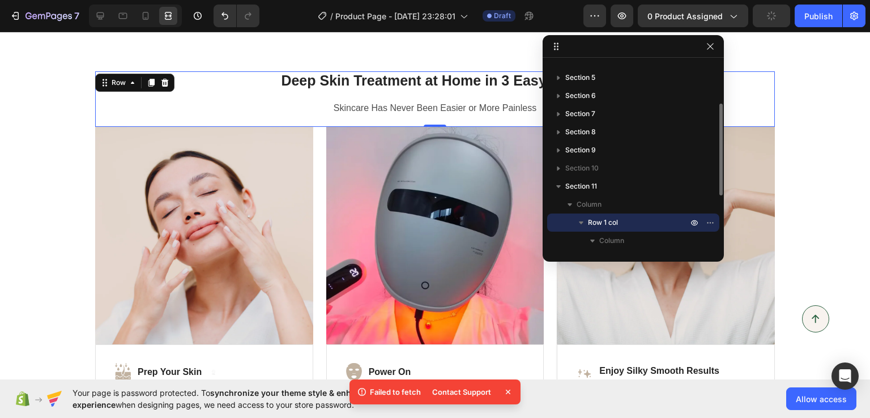
click at [590, 225] on span "Row 1 col" at bounding box center [603, 222] width 30 height 11
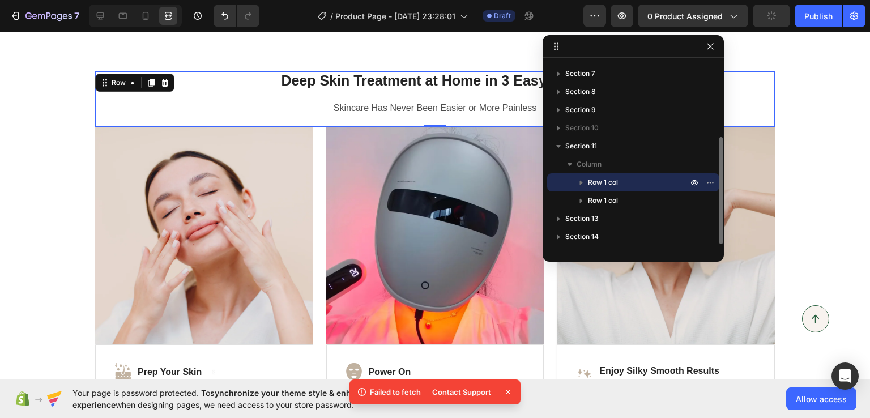
scroll to position [136, 0]
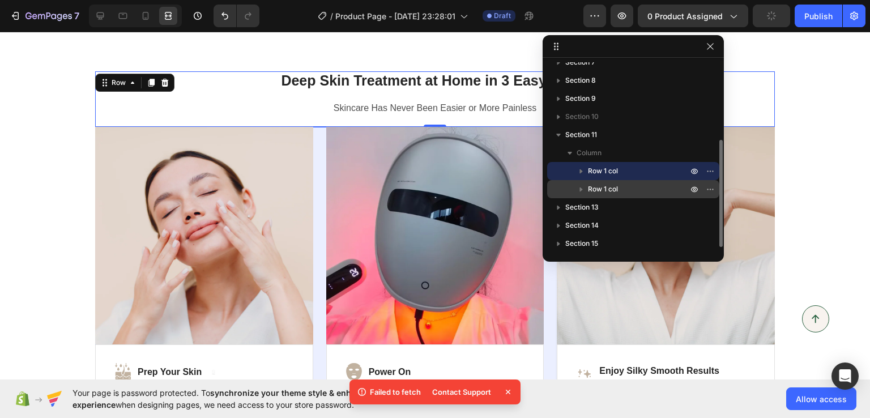
click at [605, 191] on span "Row 1 col" at bounding box center [603, 188] width 30 height 11
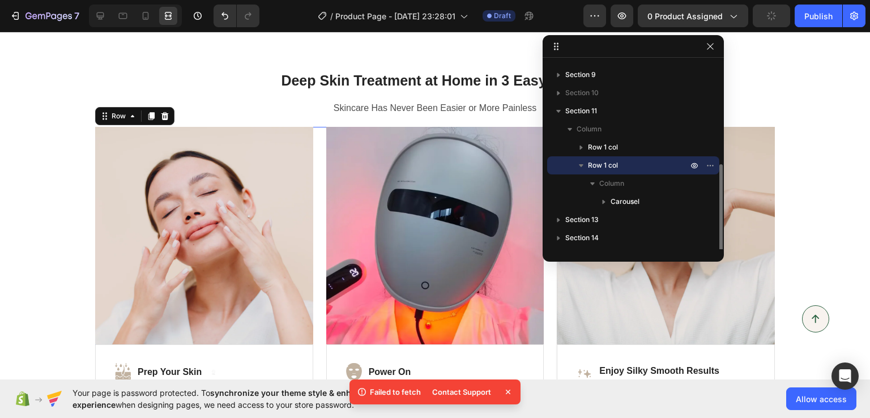
scroll to position [175, 0]
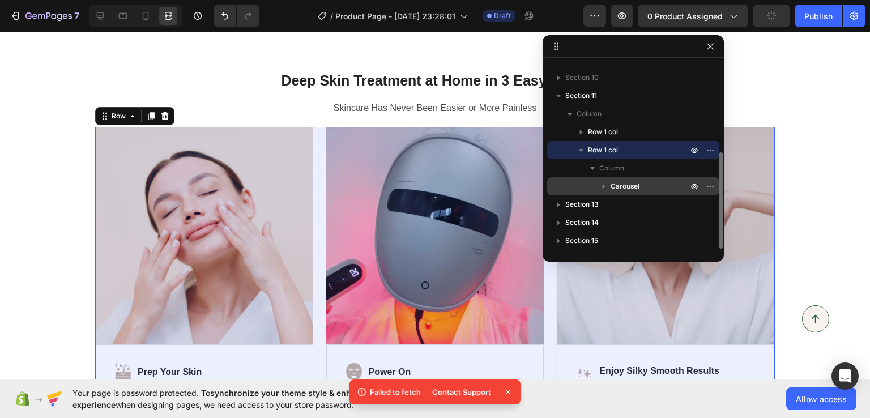
click at [608, 185] on icon "button" at bounding box center [603, 186] width 11 height 11
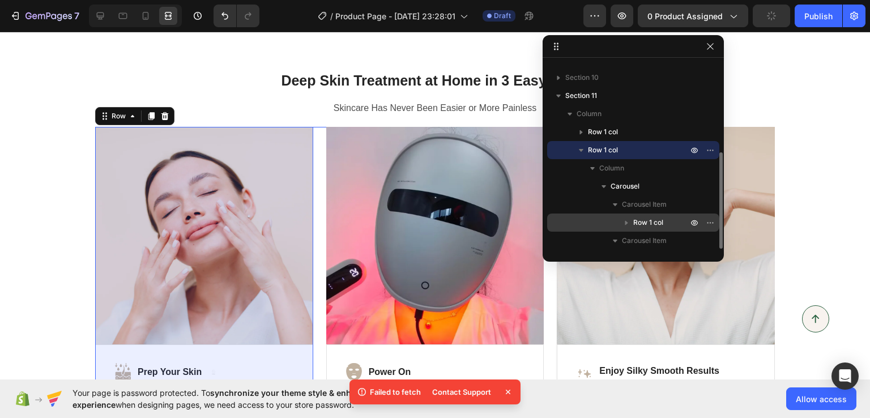
click at [637, 223] on span "Row 1 col" at bounding box center [648, 222] width 30 height 11
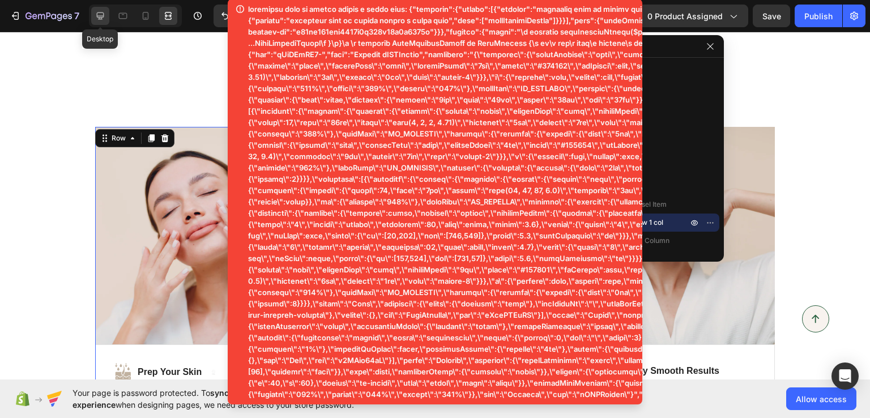
click at [97, 16] on icon at bounding box center [100, 15] width 7 height 7
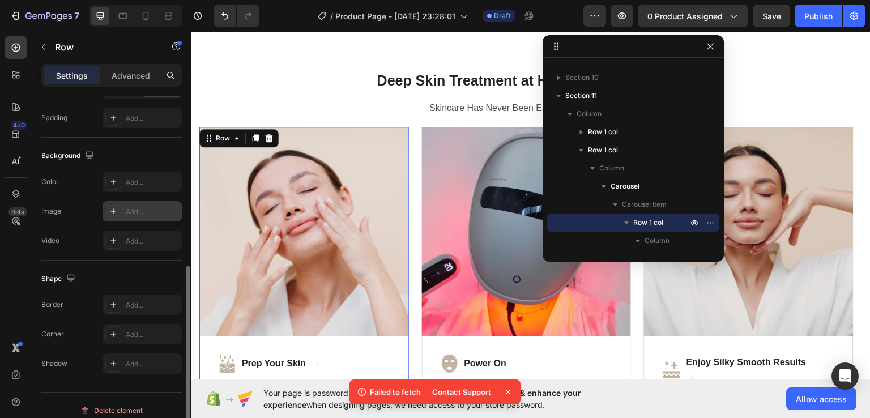
scroll to position [332, 0]
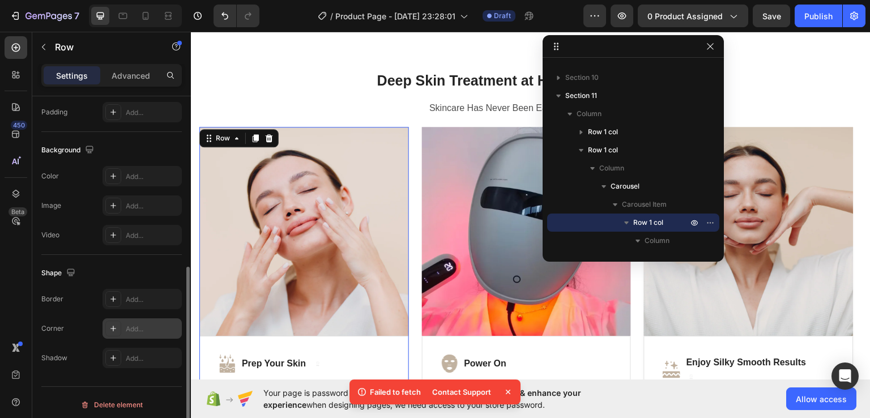
click at [115, 329] on icon at bounding box center [113, 328] width 9 height 9
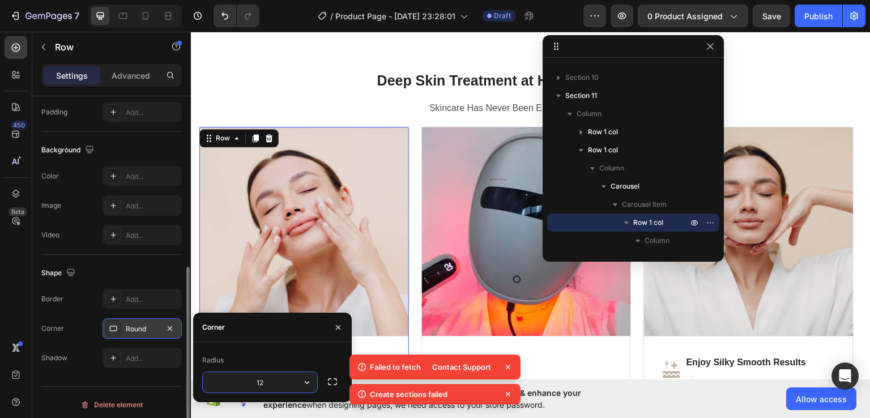
type input "12"
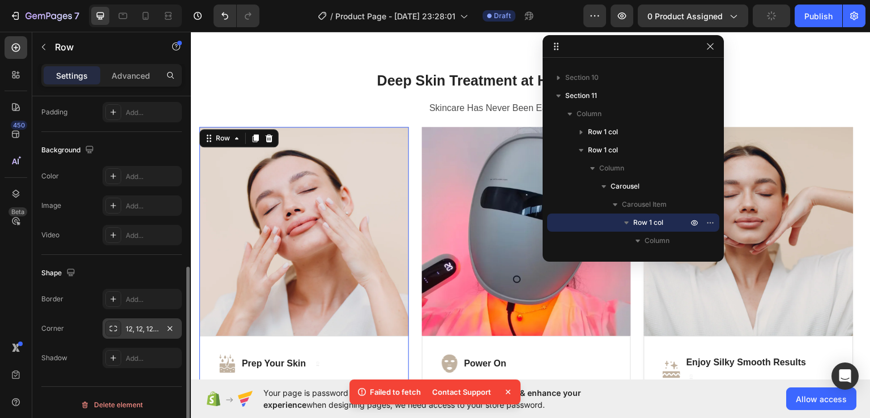
click at [143, 386] on div "Delete element" at bounding box center [111, 404] width 140 height 37
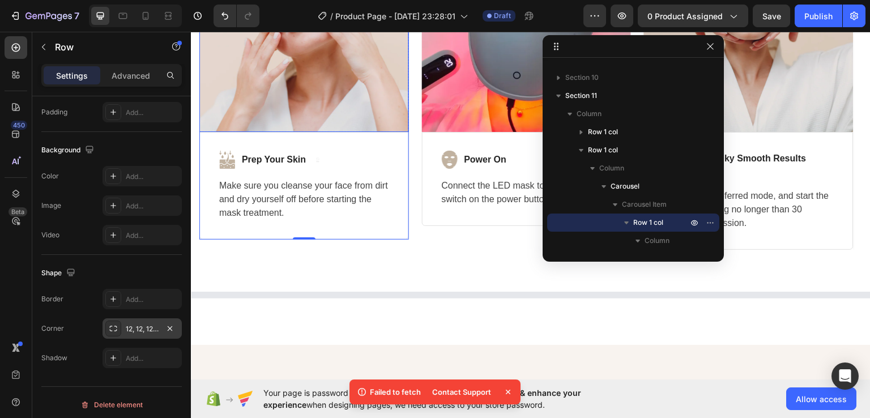
scroll to position [2623, 0]
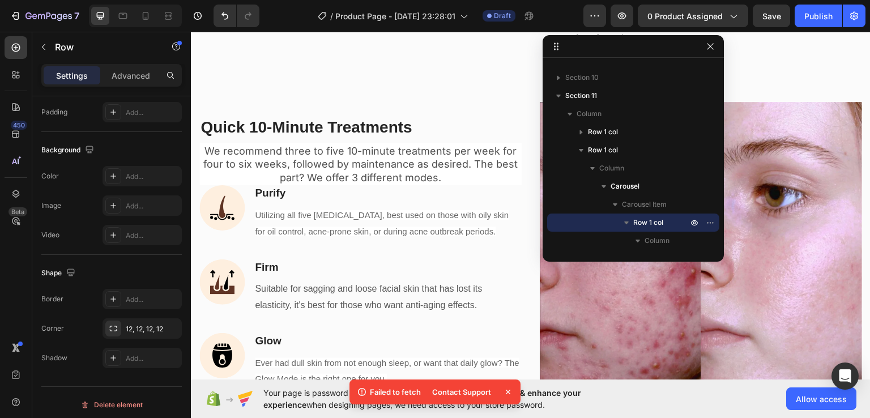
scroll to position [1676, 0]
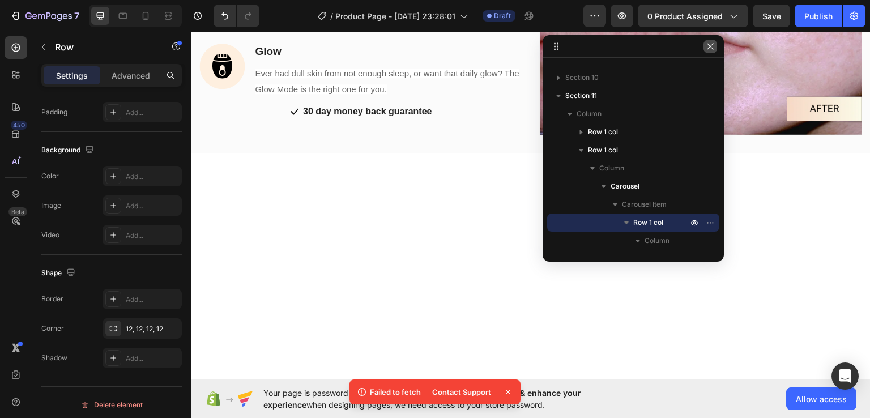
click at [716, 47] on button "button" at bounding box center [710, 47] width 14 height 14
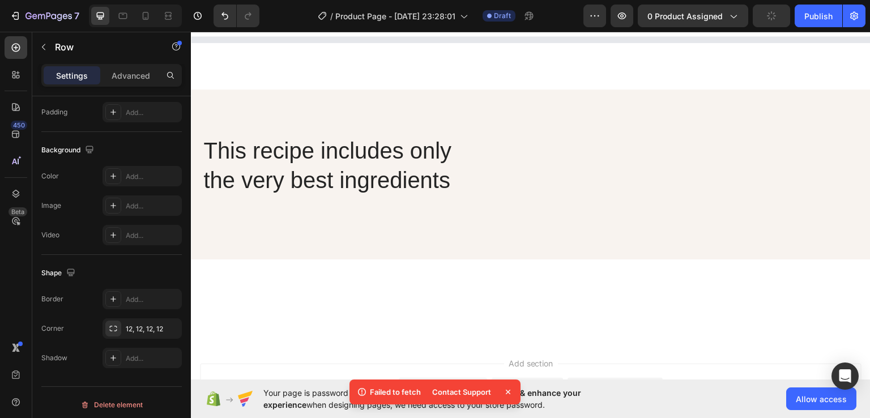
scroll to position [3089, 0]
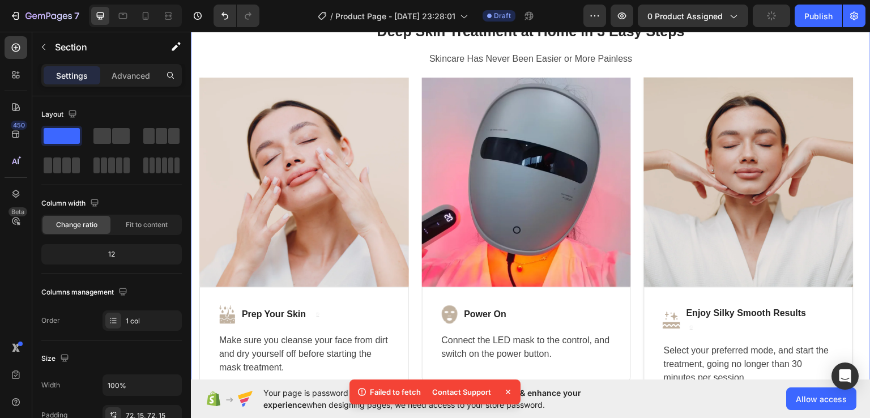
scroll to position [2902, 0]
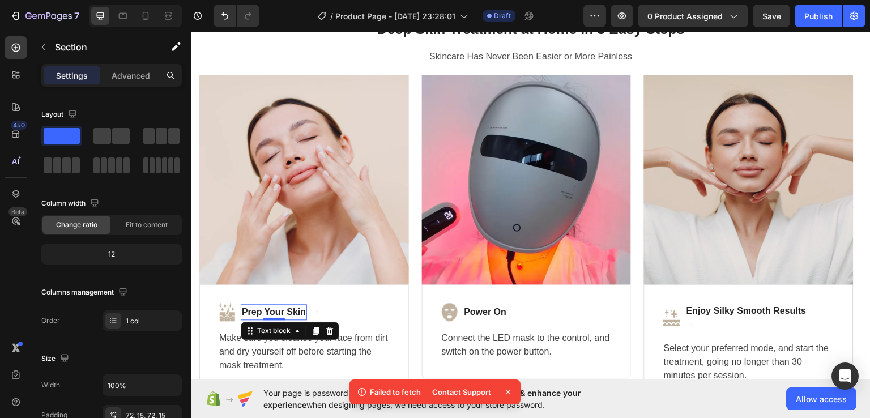
click at [279, 311] on strong "Prep Your Skin" at bounding box center [274, 311] width 64 height 10
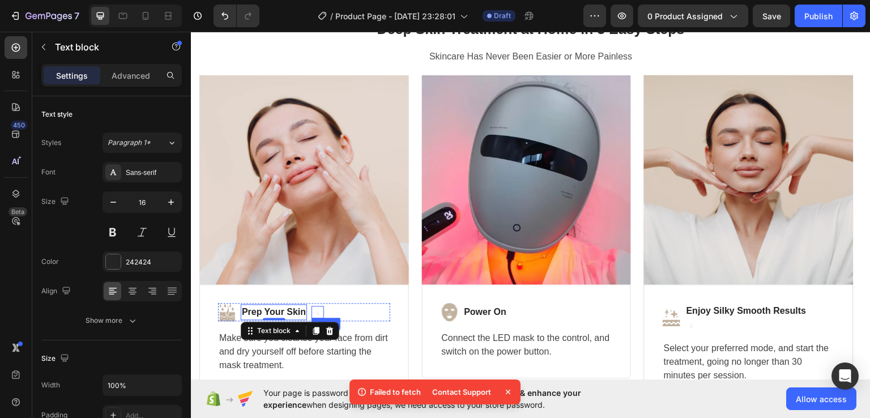
click at [319, 310] on img at bounding box center [317, 311] width 12 height 12
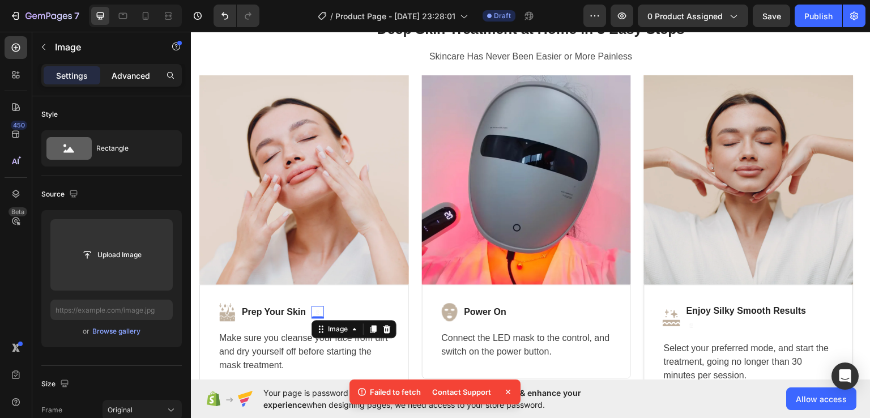
click at [113, 75] on p "Advanced" at bounding box center [131, 76] width 38 height 12
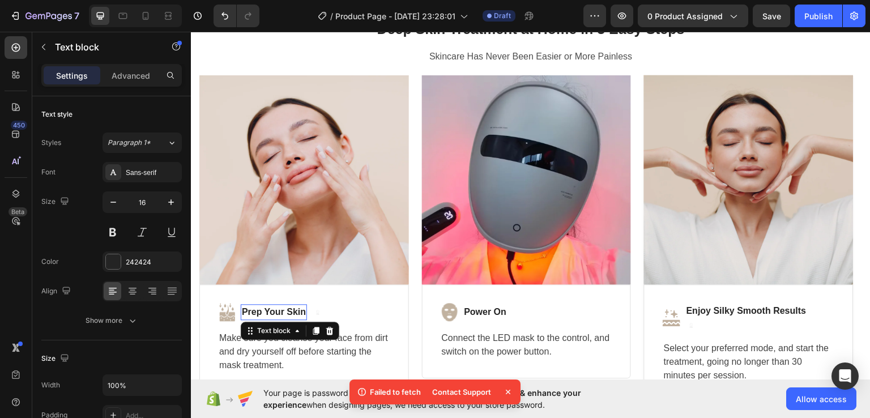
click at [257, 314] on strong "Prep Your Skin" at bounding box center [274, 311] width 64 height 10
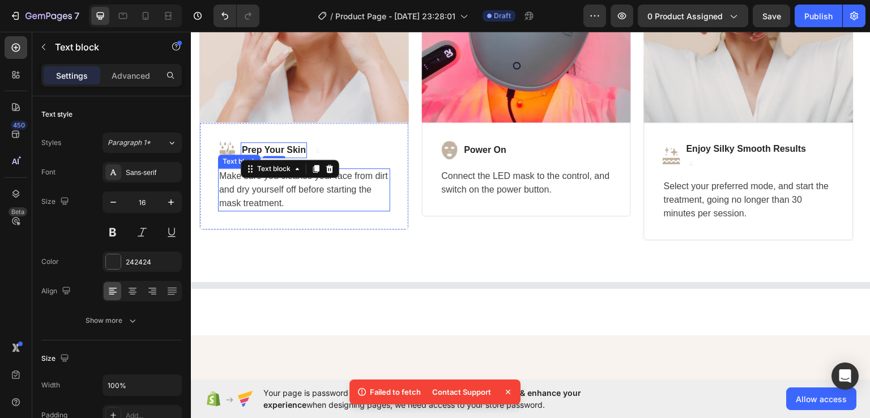
scroll to position [3070, 0]
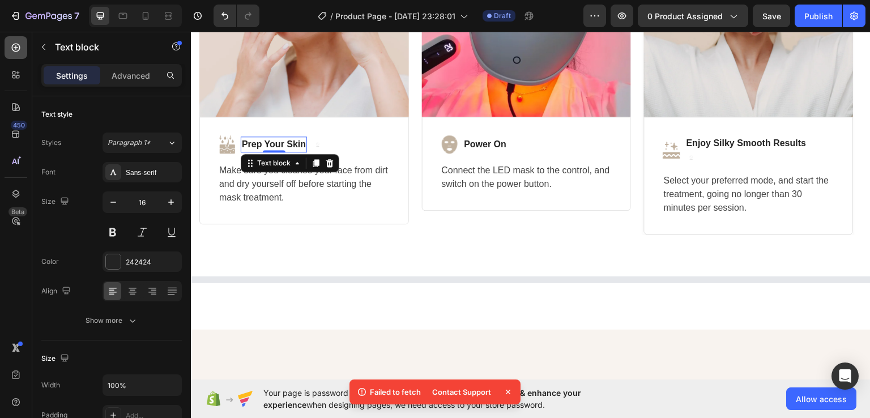
click at [14, 41] on div at bounding box center [16, 47] width 23 height 23
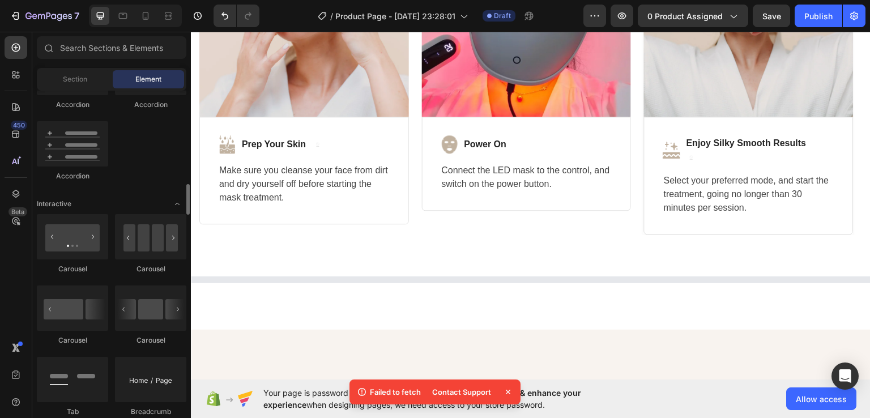
scroll to position [1035, 0]
click at [143, 238] on div at bounding box center [150, 234] width 71 height 45
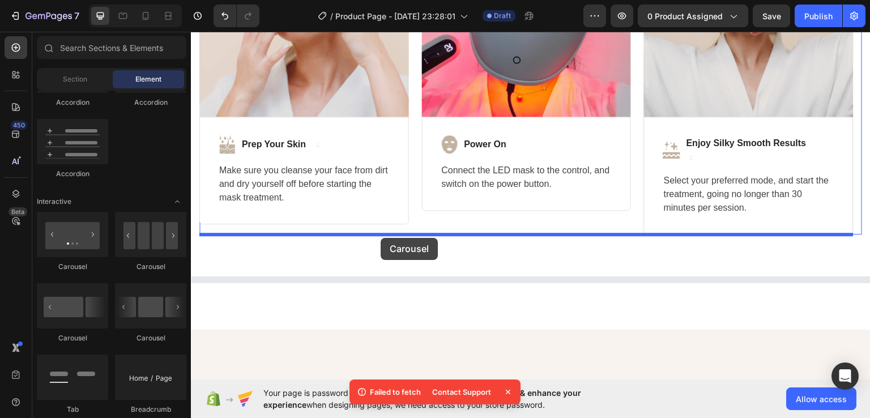
drag, startPoint x: 344, startPoint y: 351, endPoint x: 380, endPoint y: 237, distance: 119.6
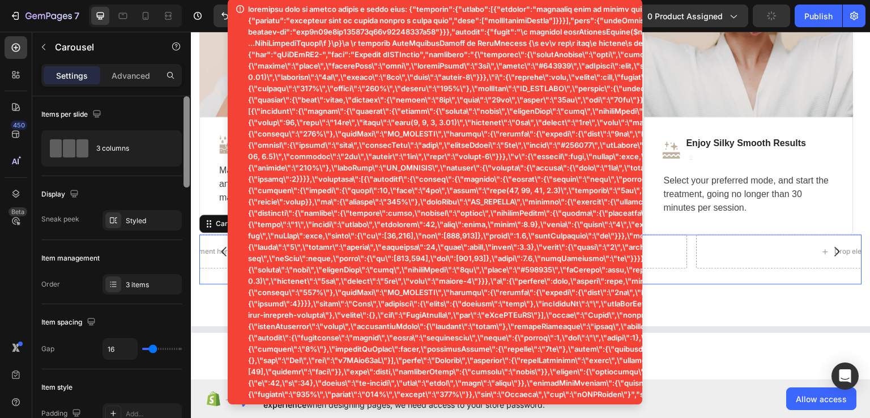
scroll to position [353, 0]
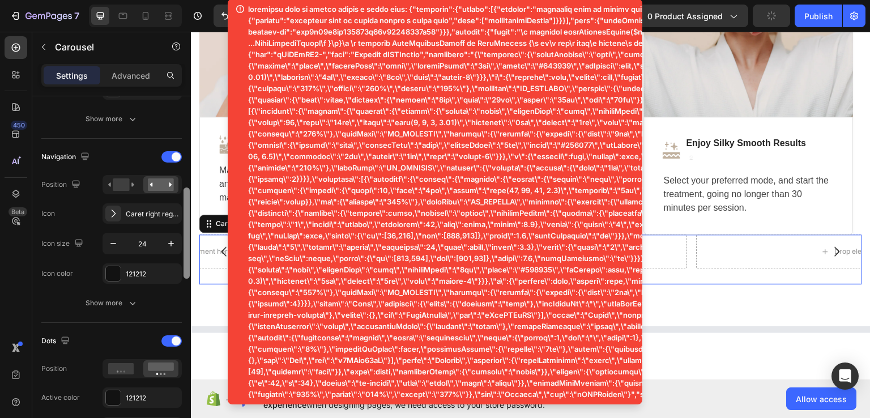
click at [186, 290] on div at bounding box center [186, 273] width 8 height 354
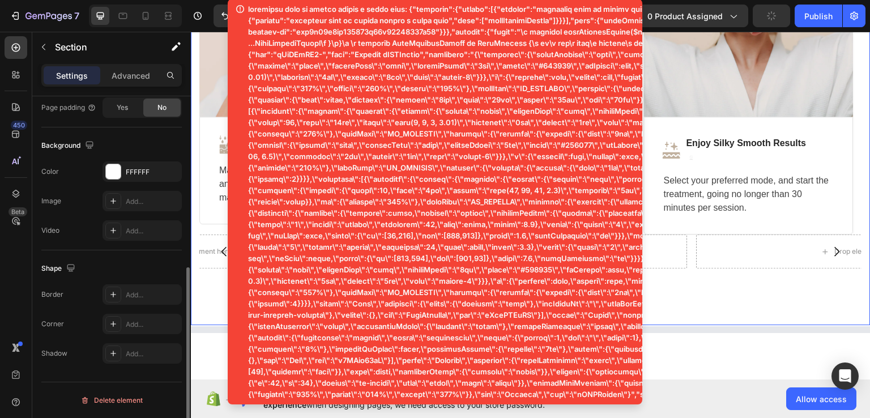
click at [202, 296] on div "Deep Skin Treatment at Home in 3 Easy Steps Heading Skincare Has Never Been Eas…" at bounding box center [530, 67] width 679 height 513
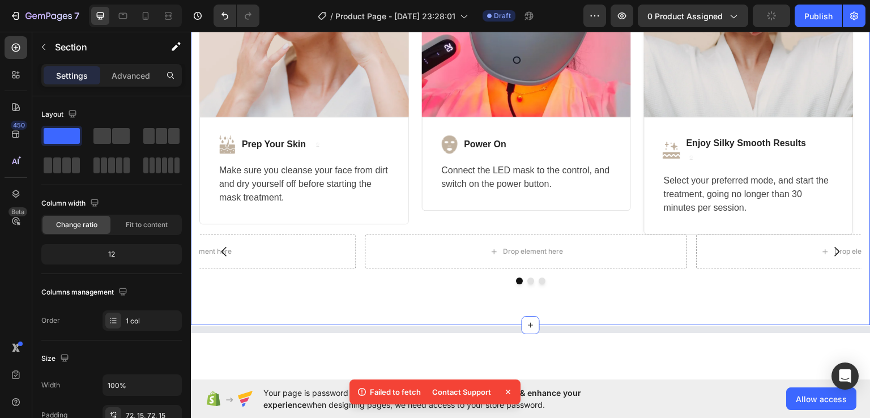
click at [505, 388] on icon at bounding box center [507, 391] width 11 height 11
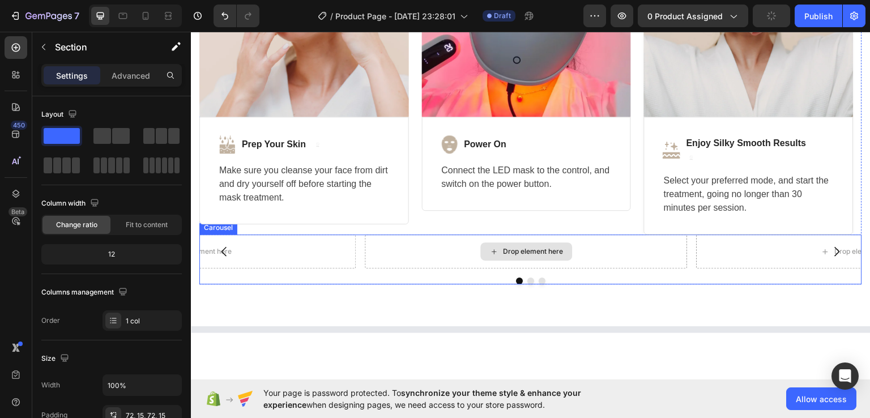
click at [551, 251] on div "Drop element here" at bounding box center [533, 250] width 60 height 9
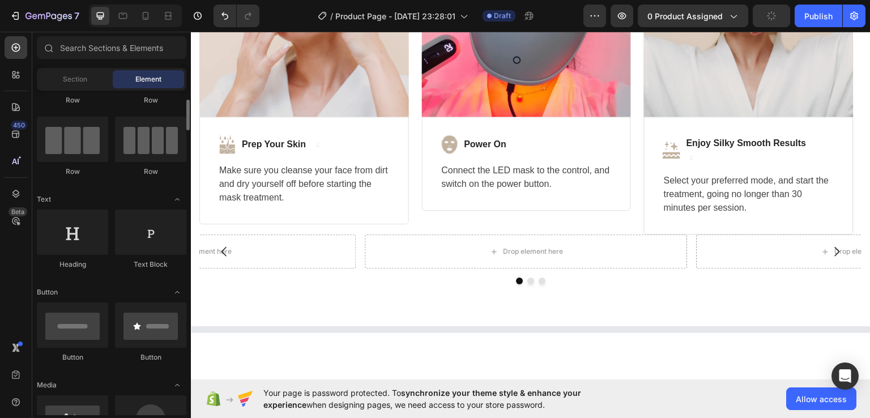
scroll to position [68, 0]
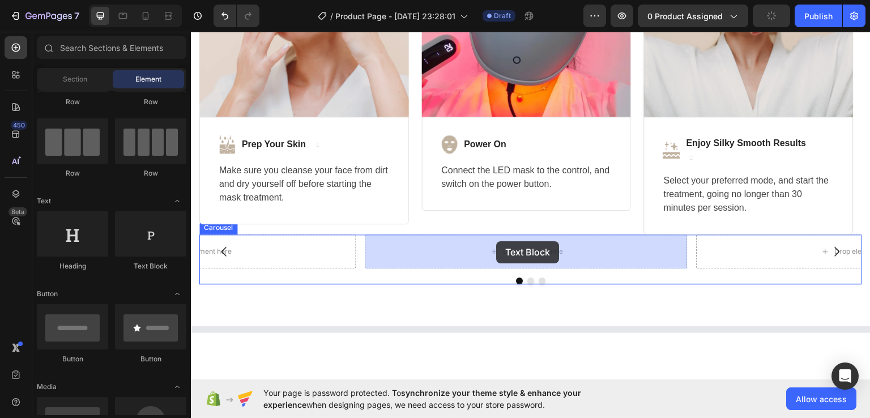
drag, startPoint x: 347, startPoint y: 261, endPoint x: 496, endPoint y: 241, distance: 150.3
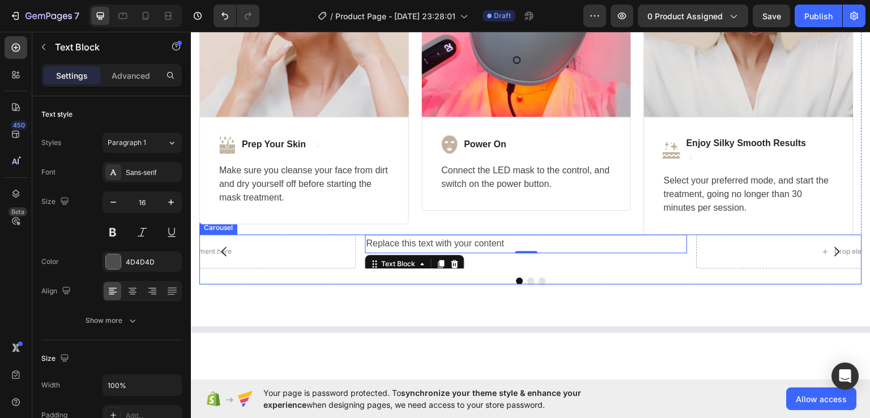
click at [833, 246] on icon "Carousel Next Arrow" at bounding box center [837, 251] width 14 height 14
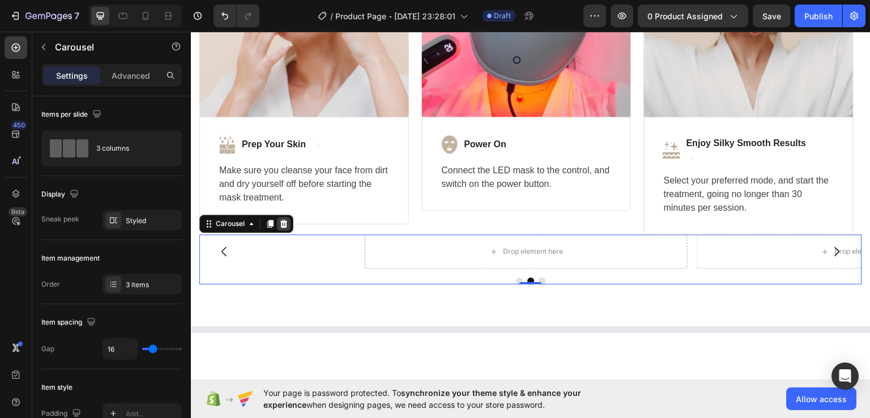
click at [285, 220] on icon at bounding box center [283, 223] width 7 height 8
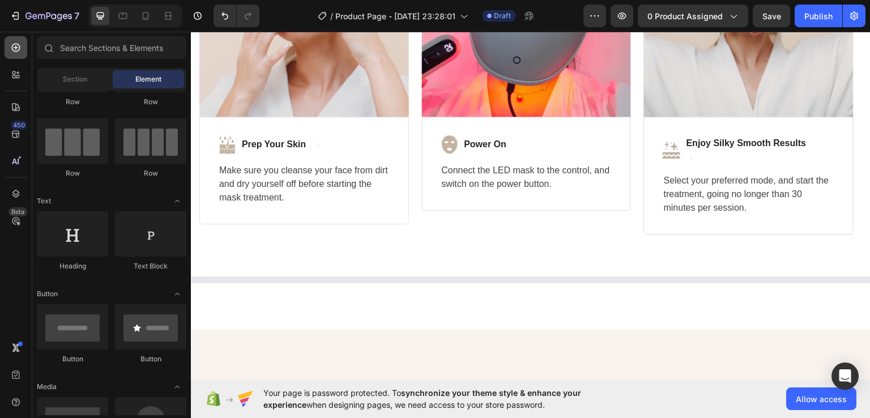
click at [14, 53] on div at bounding box center [16, 47] width 23 height 23
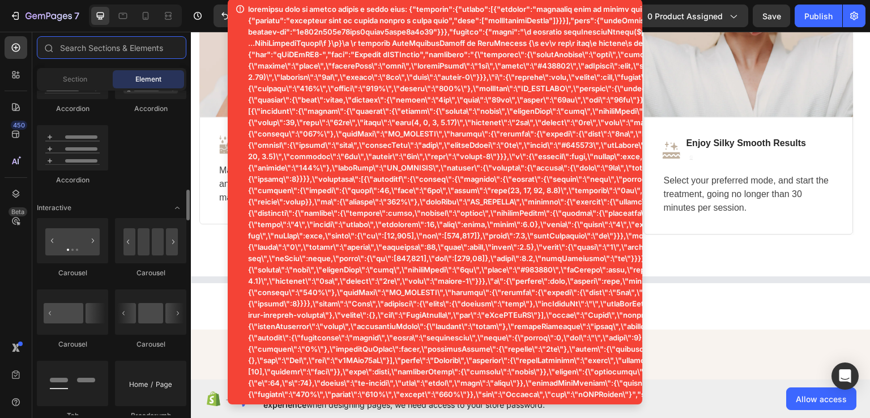
scroll to position [1034, 0]
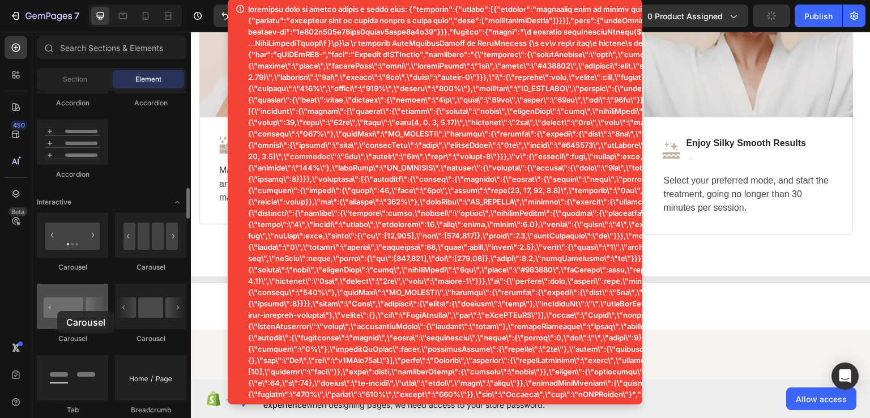
click at [57, 311] on div at bounding box center [72, 306] width 71 height 45
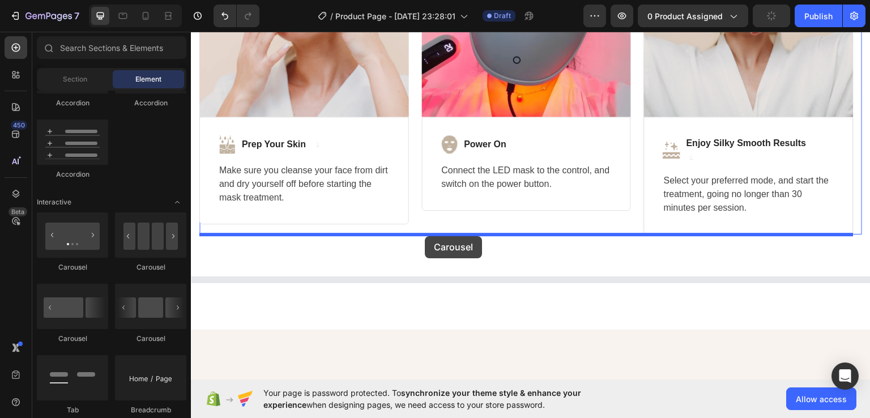
drag, startPoint x: 248, startPoint y: 342, endPoint x: 428, endPoint y: 232, distance: 210.9
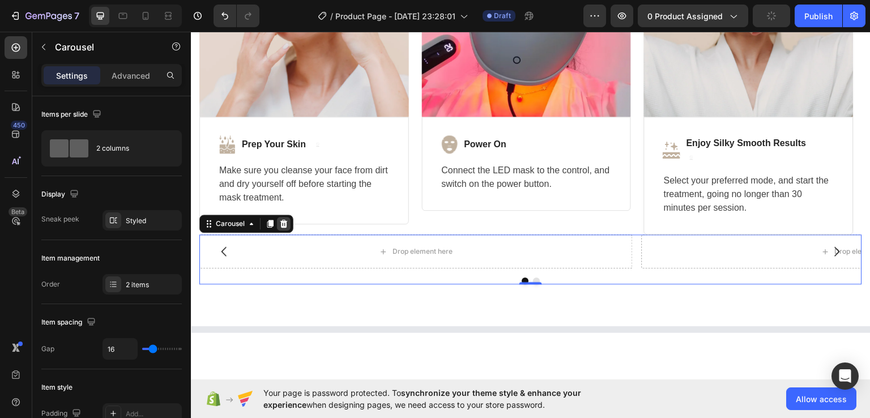
click at [285, 221] on icon at bounding box center [283, 223] width 7 height 8
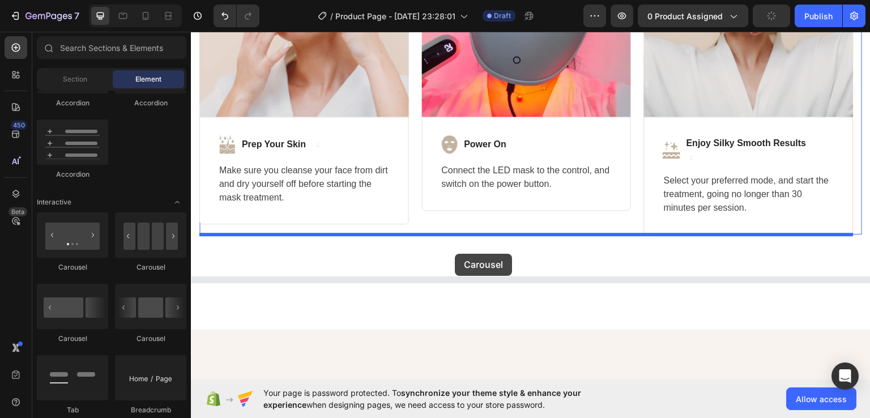
drag, startPoint x: 348, startPoint y: 279, endPoint x: 455, endPoint y: 253, distance: 110.0
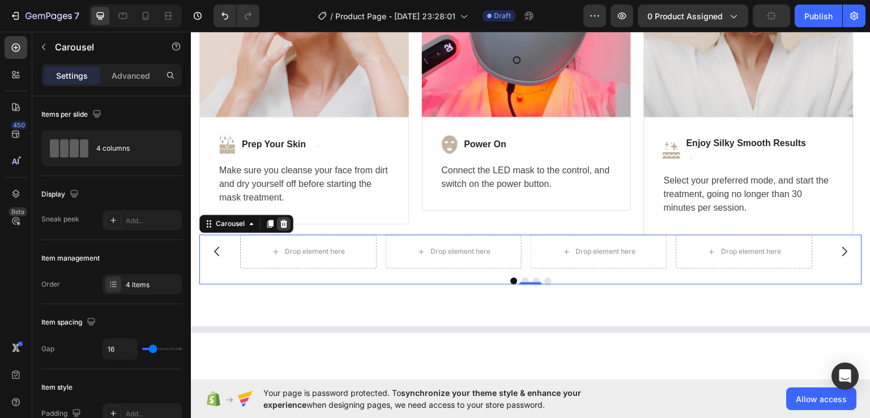
click at [282, 220] on icon at bounding box center [283, 223] width 7 height 8
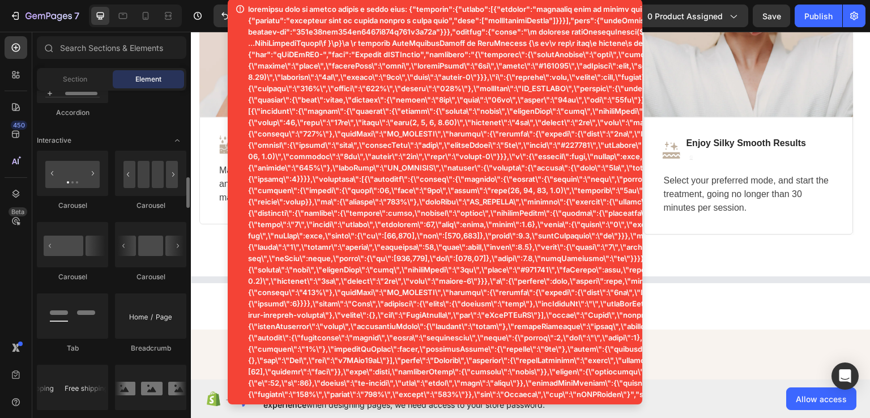
scroll to position [1059, 0]
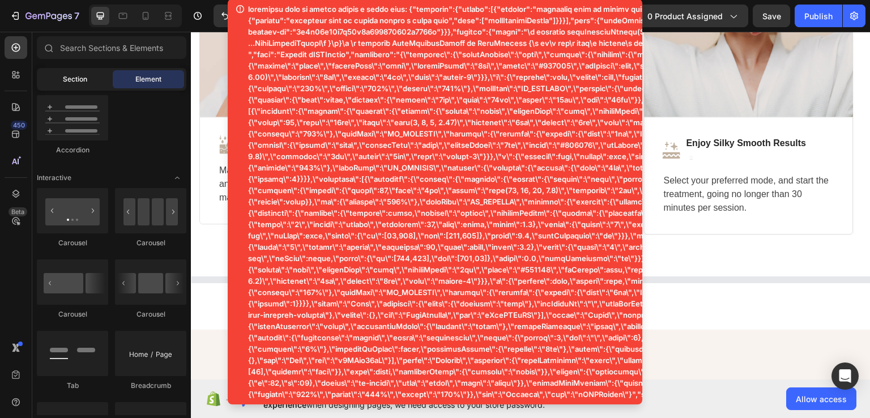
click at [84, 75] on span "Section" at bounding box center [75, 79] width 24 height 10
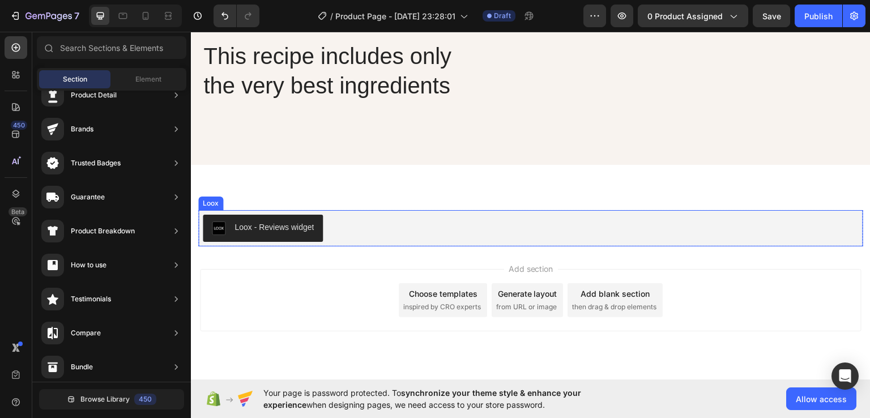
scroll to position [3433, 0]
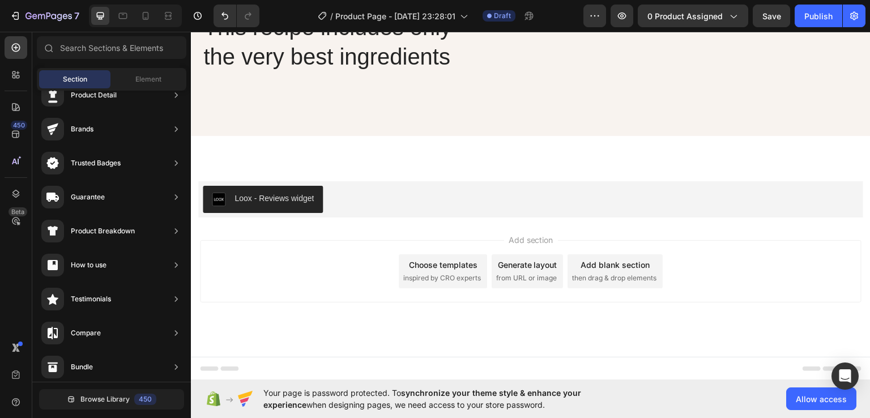
click at [446, 262] on div "Choose templates" at bounding box center [443, 264] width 68 height 12
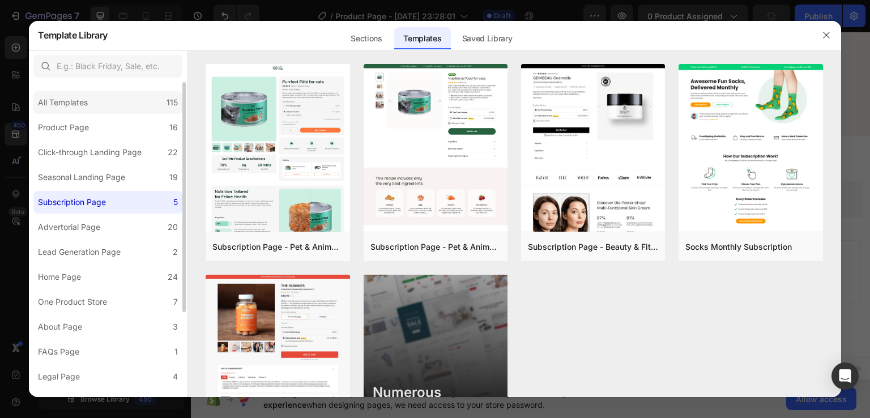
click at [101, 102] on div "All Templates 115" at bounding box center [107, 102] width 149 height 23
